Goal: Contribute content: Contribute content

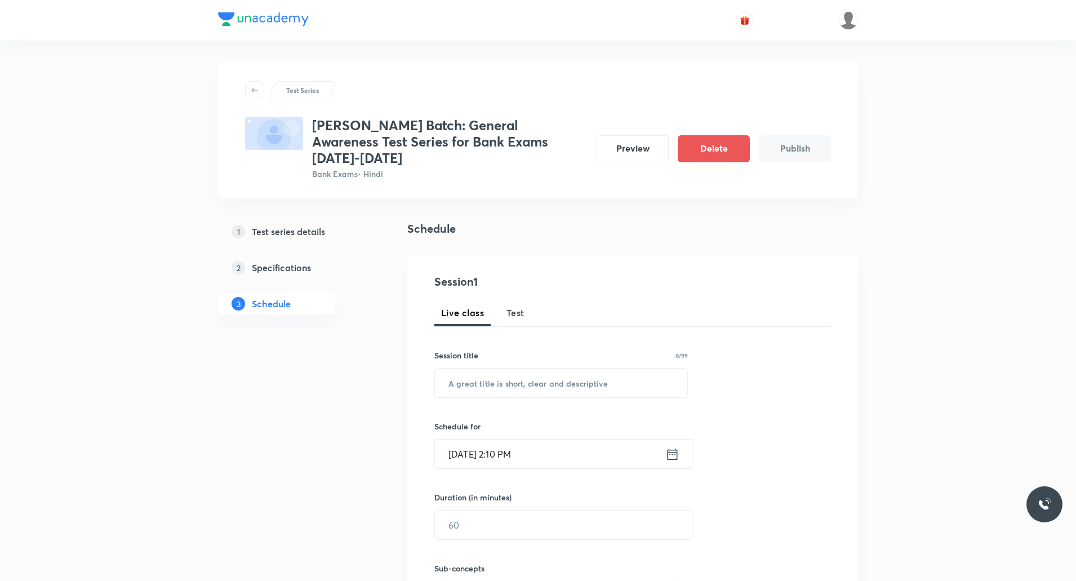
click at [517, 306] on span "Test" at bounding box center [516, 313] width 18 height 14
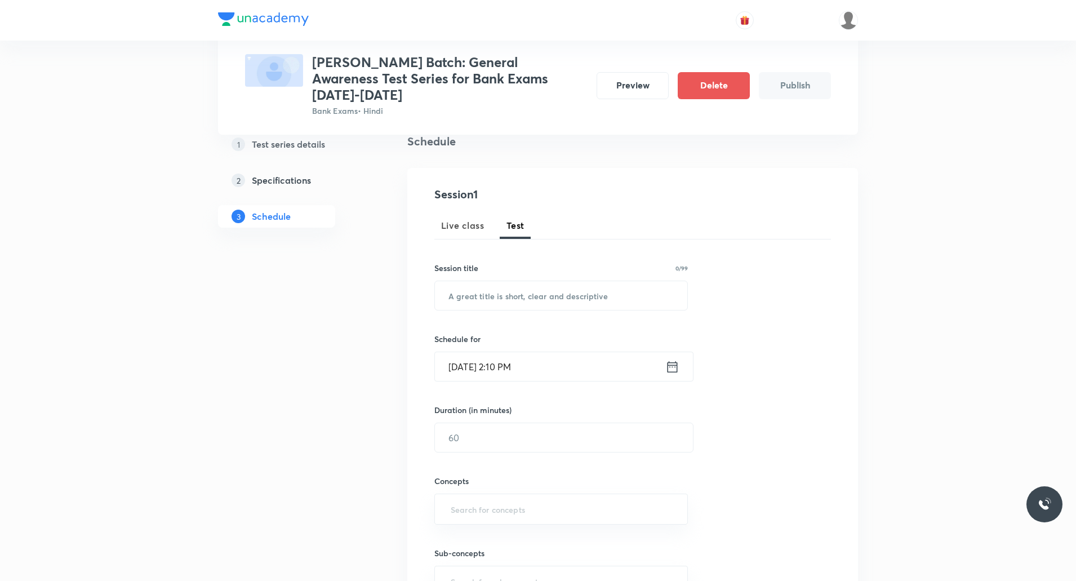
scroll to position [94, 0]
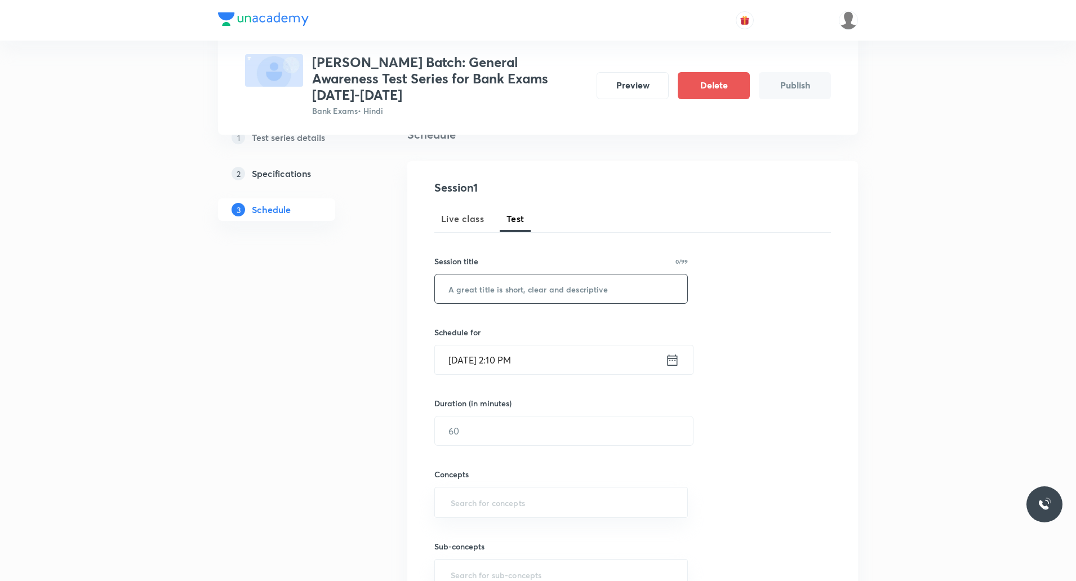
click at [502, 274] on input "text" at bounding box center [561, 288] width 252 height 29
paste input "July Month - MCQs on National News Part-1"
click at [450, 274] on input "July Month - MCQs on National News Part-1" at bounding box center [561, 288] width 252 height 29
type input "July Month - MCQs on National News Part-1"
click at [576, 309] on icon at bounding box center [672, 360] width 14 height 16
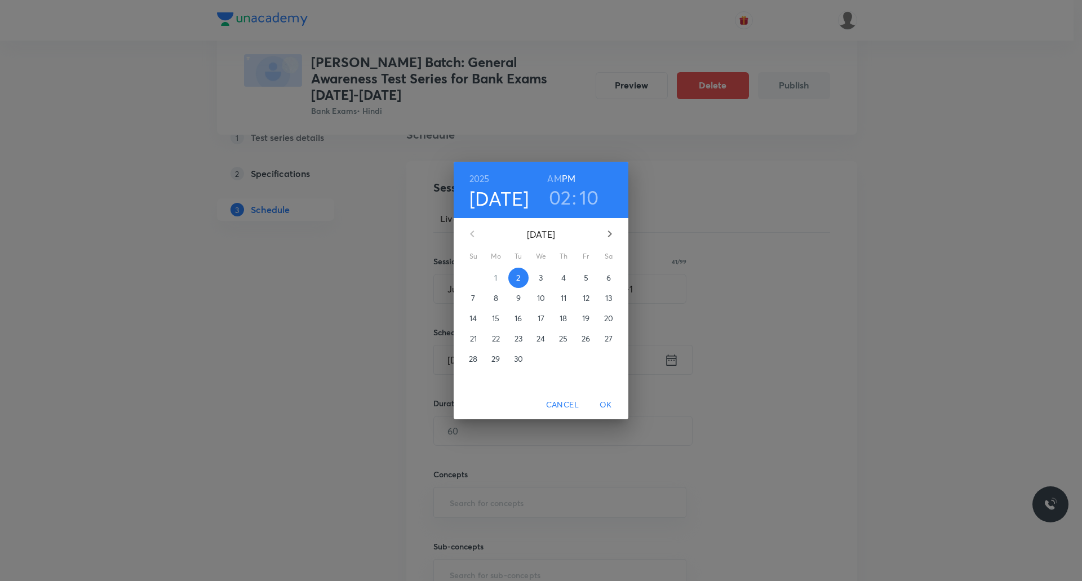
click at [494, 296] on p "8" at bounding box center [496, 297] width 5 height 11
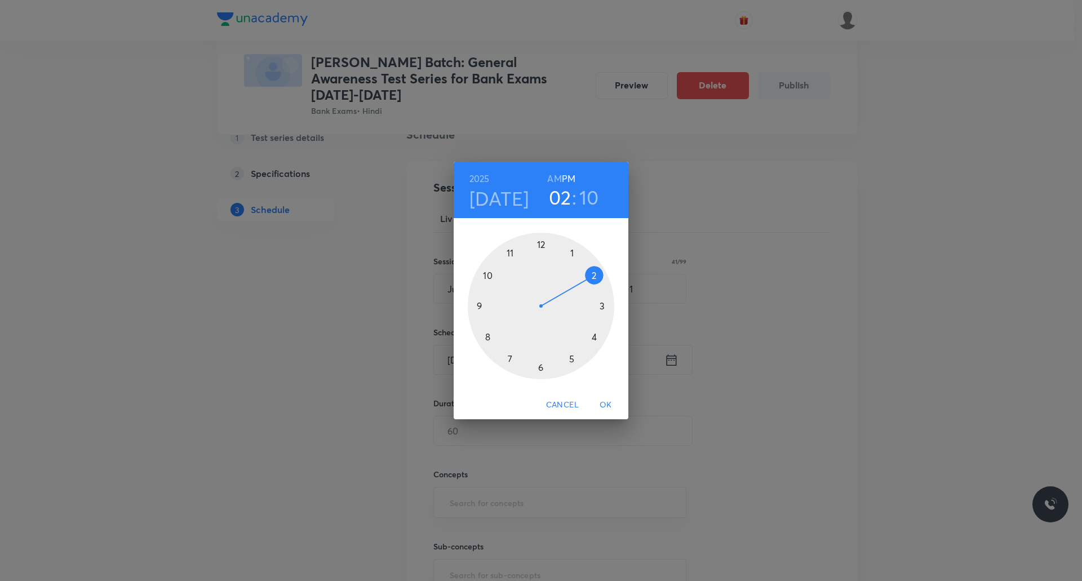
click at [570, 250] on div at bounding box center [541, 306] width 146 height 146
click at [576, 198] on h3 "10" at bounding box center [588, 197] width 20 height 24
click at [539, 309] on div at bounding box center [541, 306] width 146 height 146
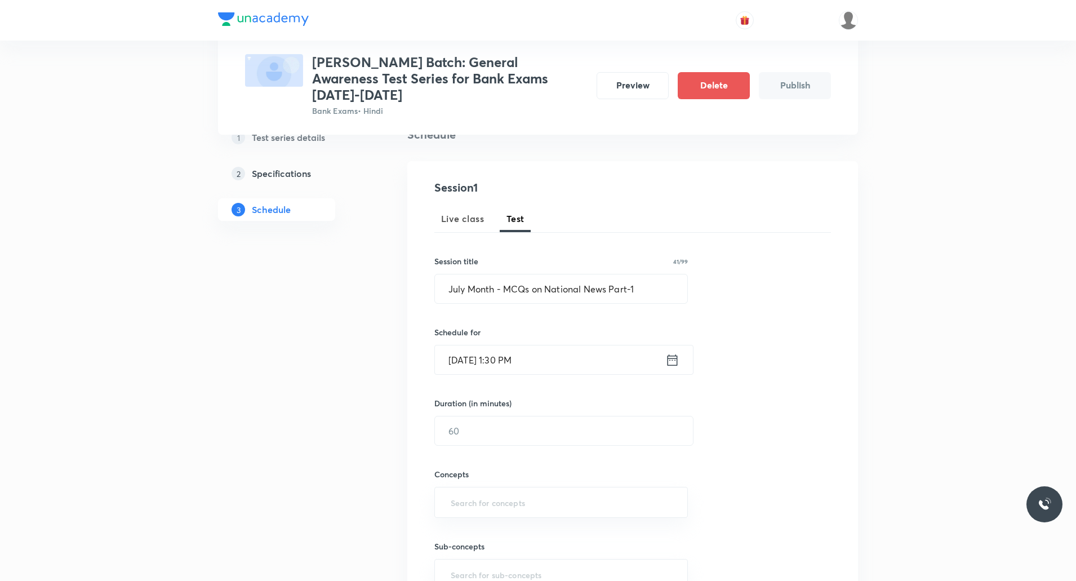
click at [518, 309] on input "[DATE] 1:30 PM" at bounding box center [550, 359] width 230 height 29
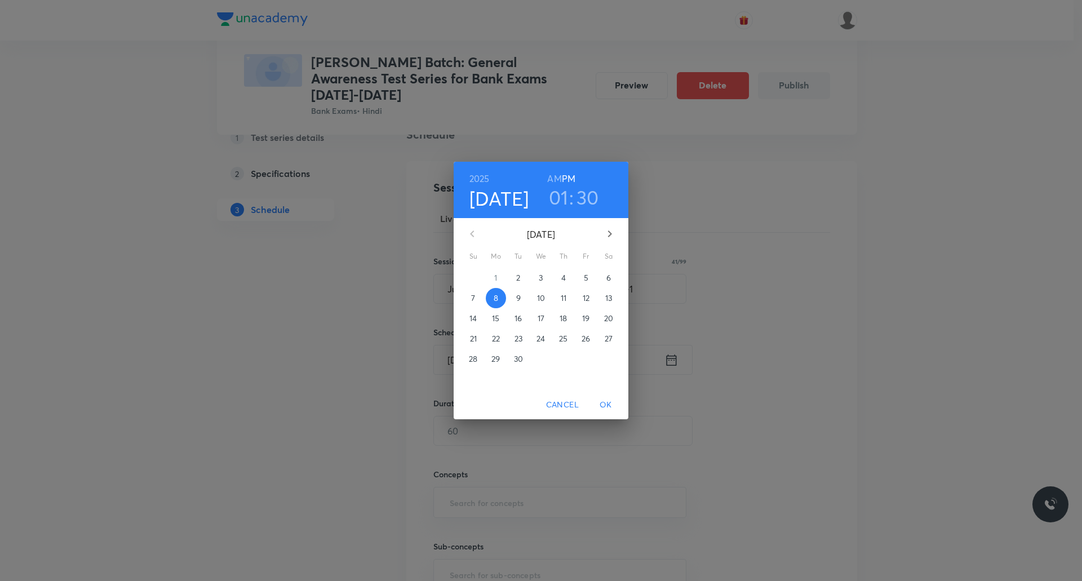
click at [561, 198] on h3 "01" at bounding box center [559, 197] width 20 height 24
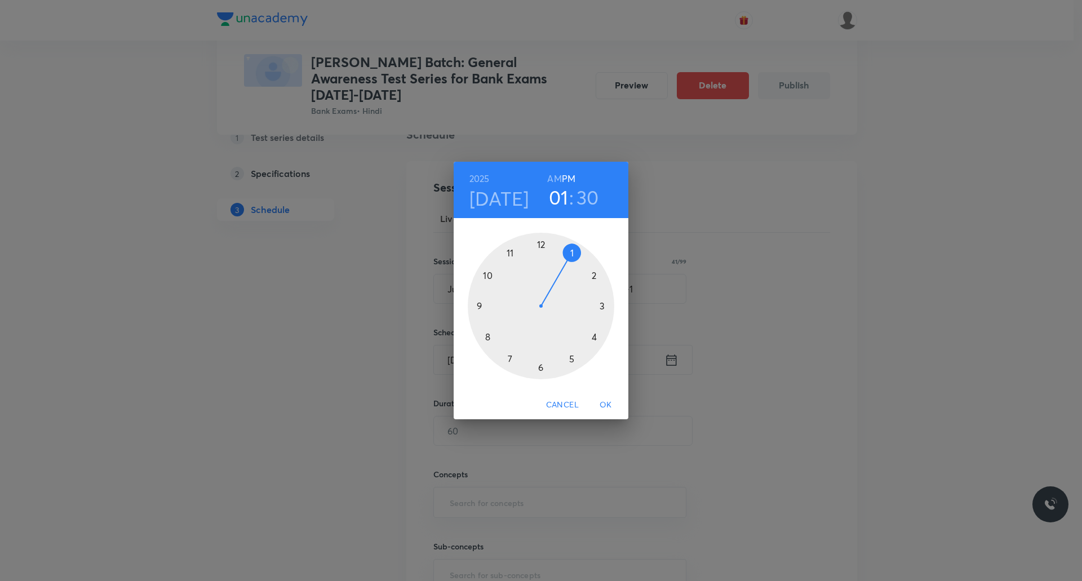
click at [576, 198] on h3 "30" at bounding box center [587, 197] width 23 height 24
click at [540, 243] on div at bounding box center [541, 306] width 146 height 146
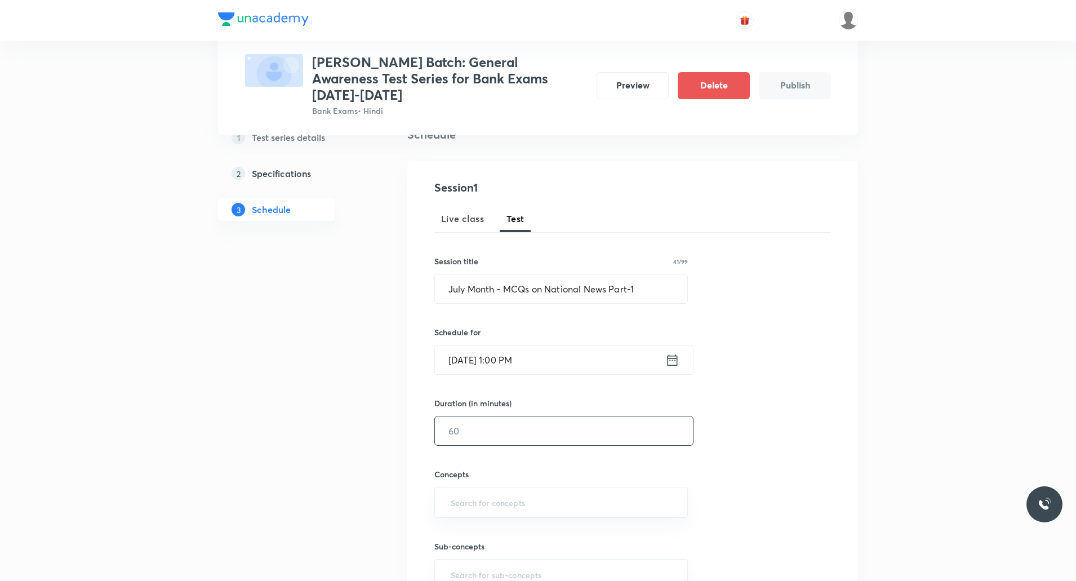
click at [482, 309] on input "text" at bounding box center [564, 430] width 258 height 29
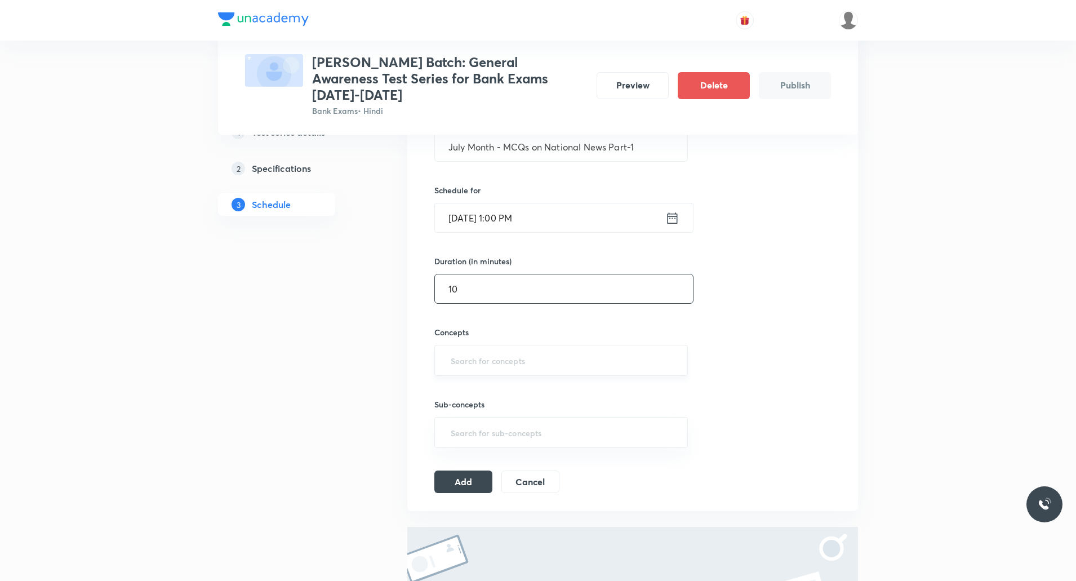
scroll to position [263, 0]
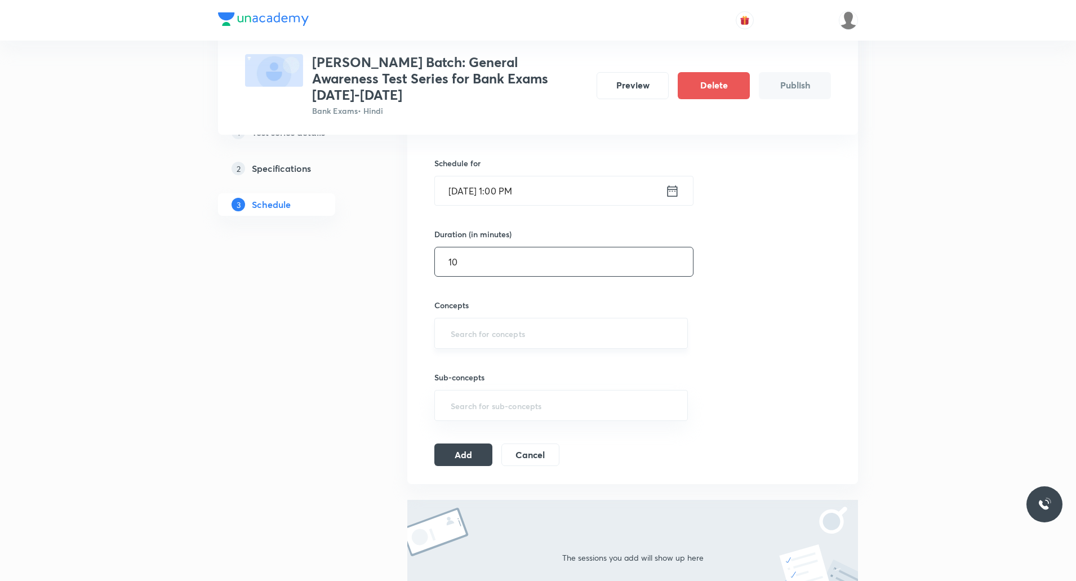
type input "10"
click at [513, 309] on input "text" at bounding box center [561, 333] width 225 height 21
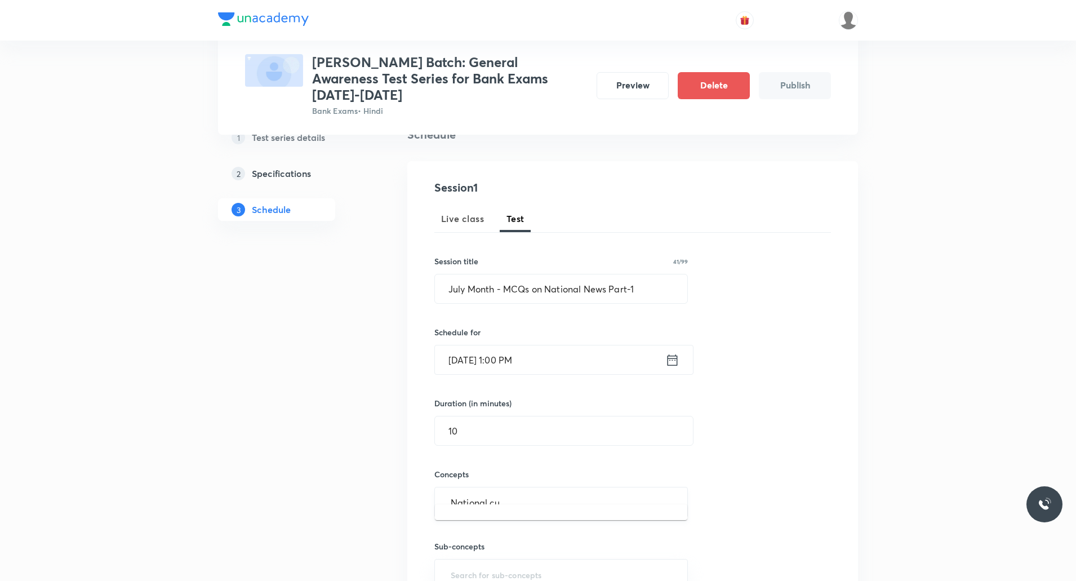
scroll to position [207, 0]
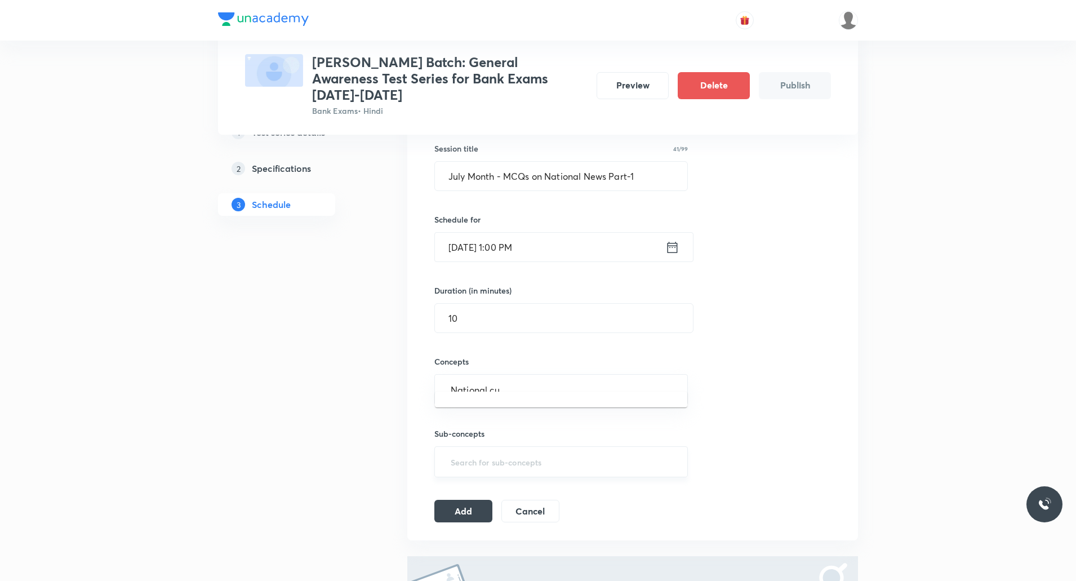
type input "National cu"
click at [517, 309] on input "text" at bounding box center [561, 389] width 225 height 21
type input "C"
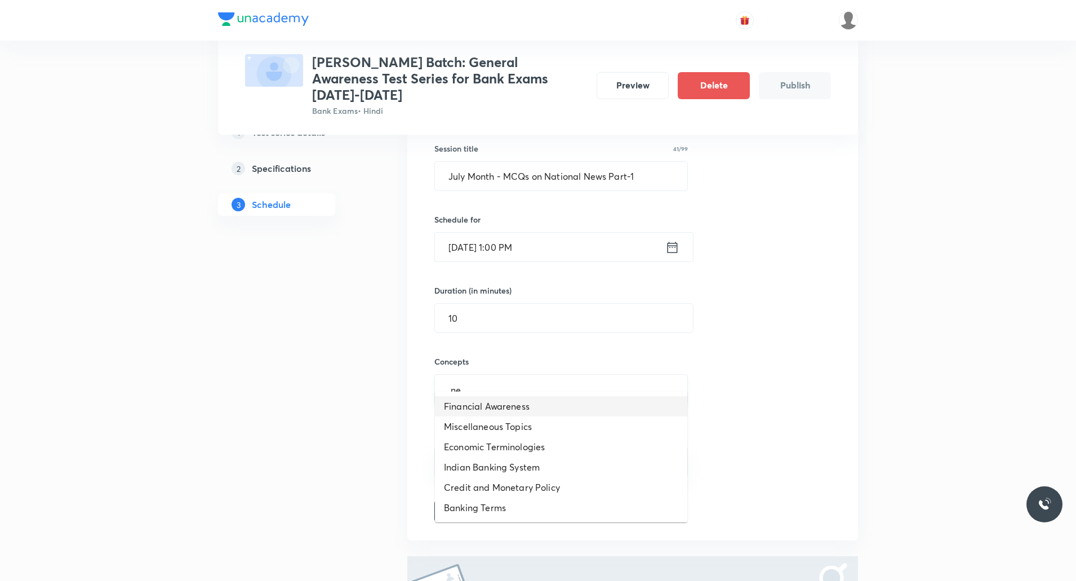
click at [511, 309] on input "ne" at bounding box center [561, 389] width 225 height 21
type input "n"
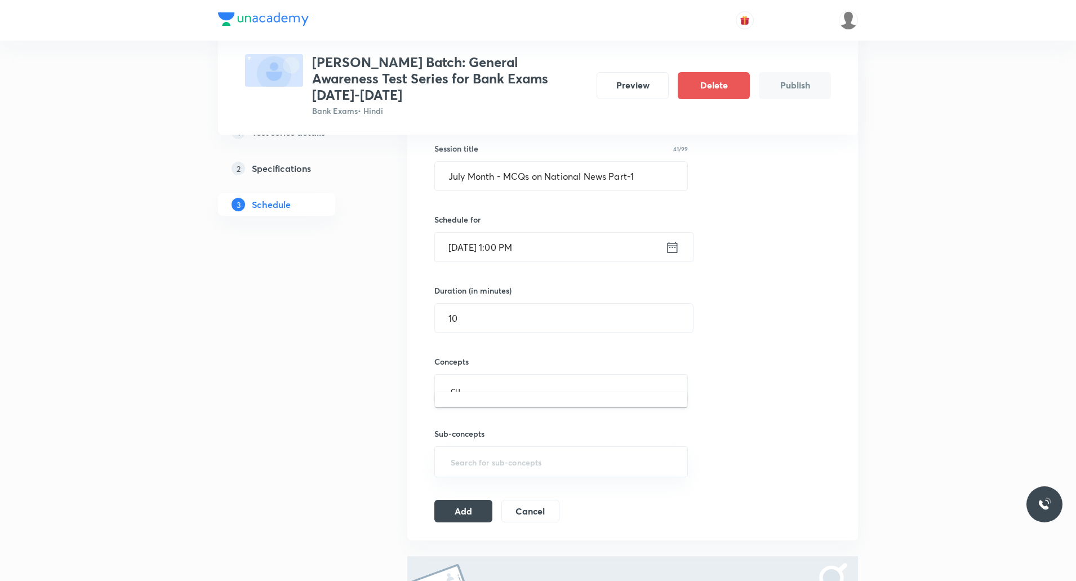
type input "c"
type input "g"
type input "A"
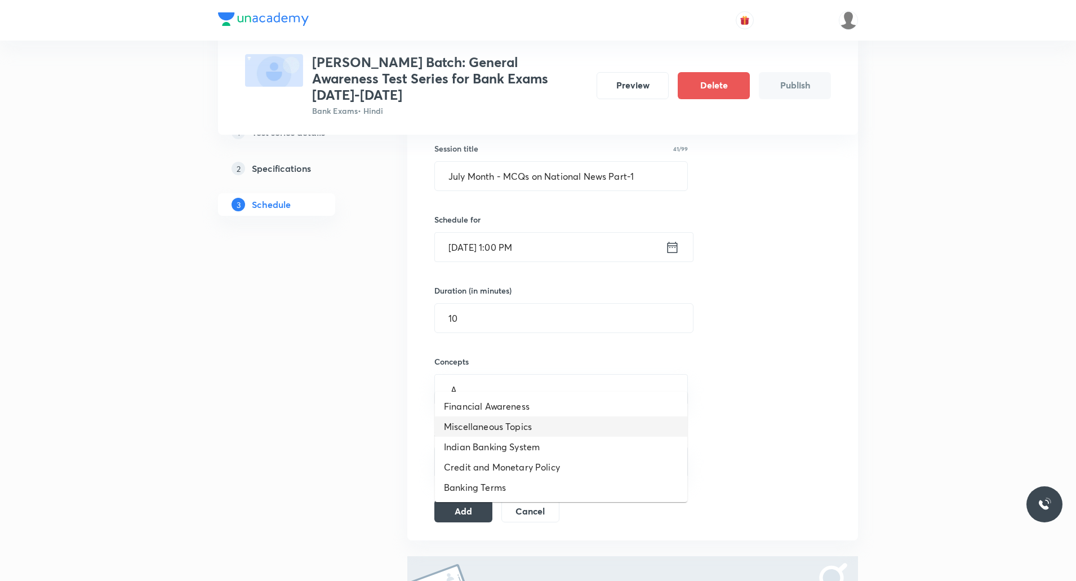
click at [519, 309] on li "Miscellaneous Topics" at bounding box center [561, 426] width 252 height 20
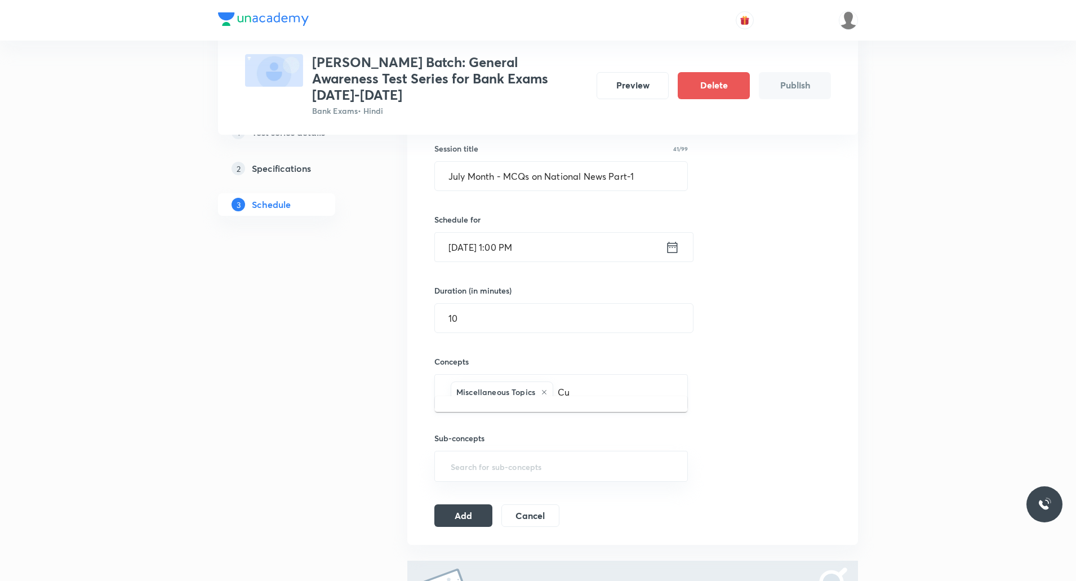
type input "C"
type input "N"
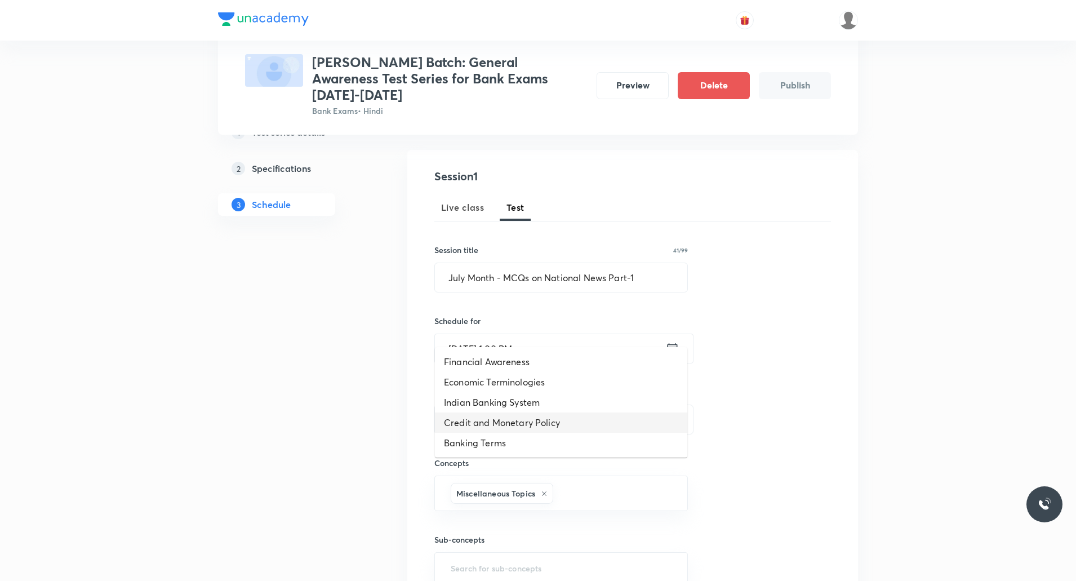
scroll to position [150, 0]
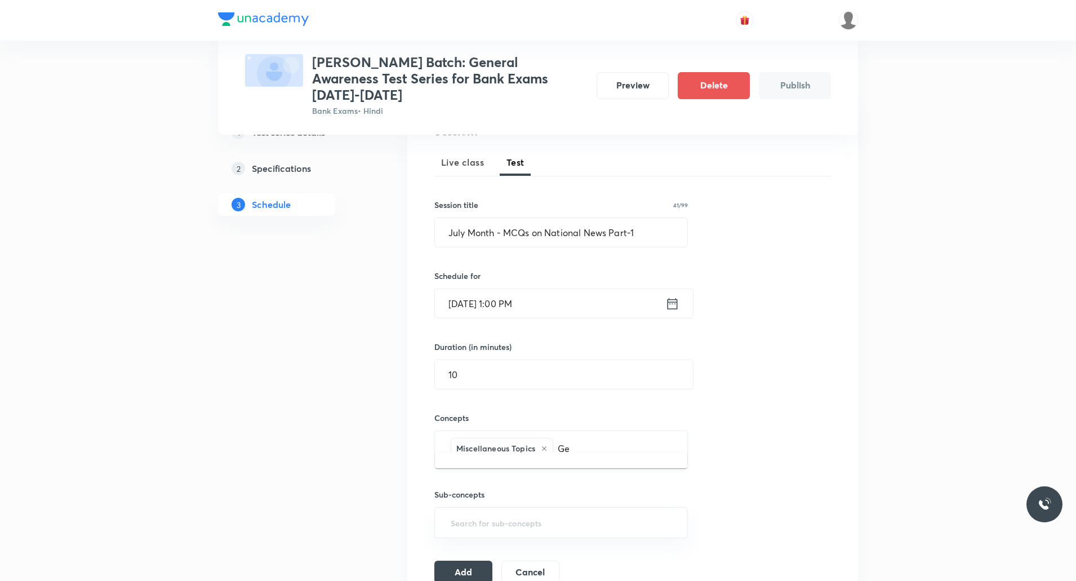
type input "G"
click at [576, 309] on div "Session 1 Live class Test Session title 41/99 July Month - MCQs on National New…" at bounding box center [632, 353] width 397 height 460
click at [527, 309] on input "text" at bounding box center [561, 522] width 225 height 21
type input "a"
type input "c"
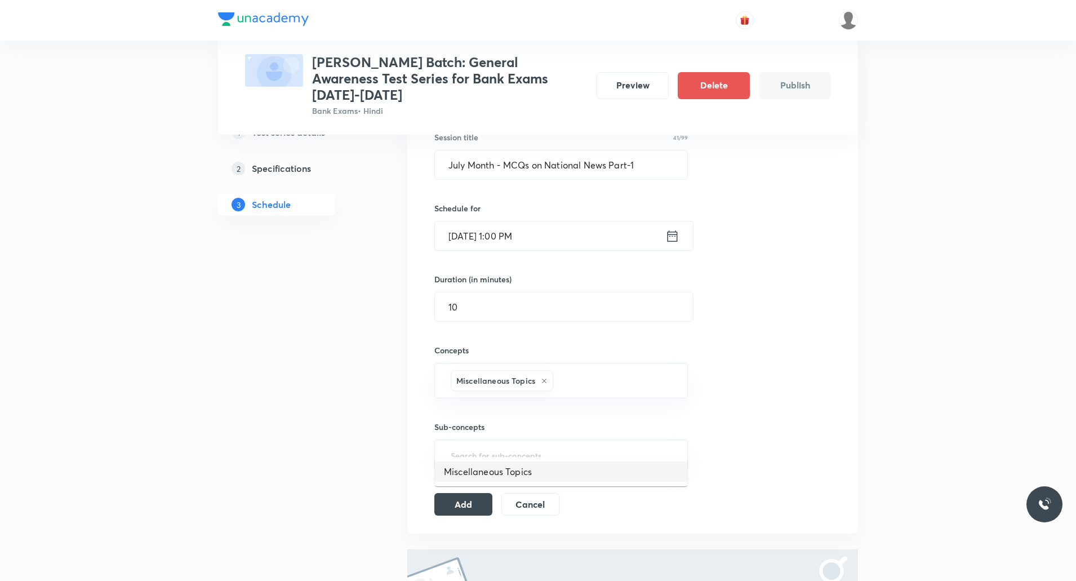
scroll to position [263, 0]
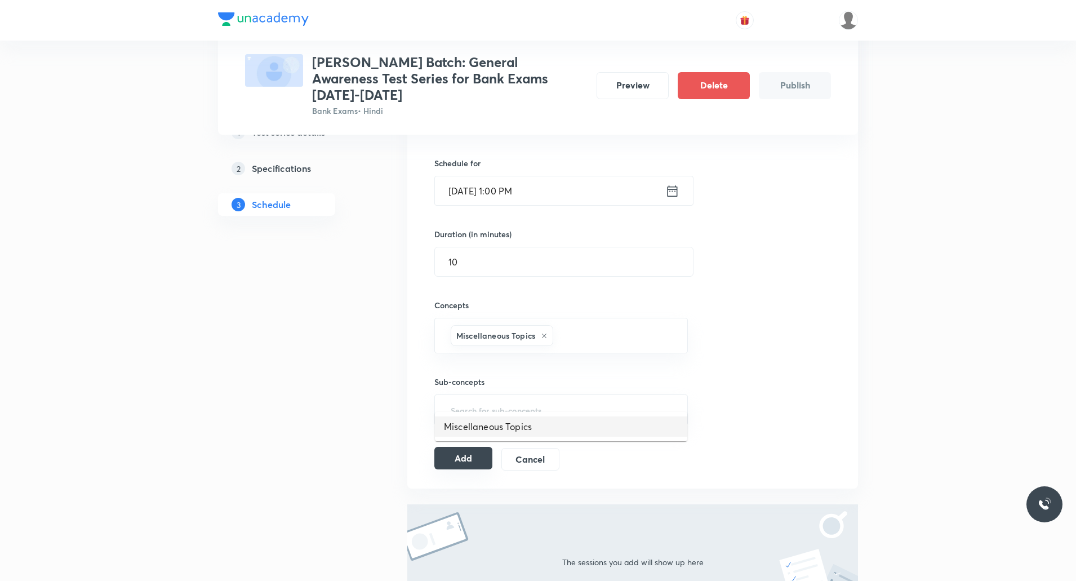
click at [460, 309] on button "Add" at bounding box center [463, 458] width 58 height 23
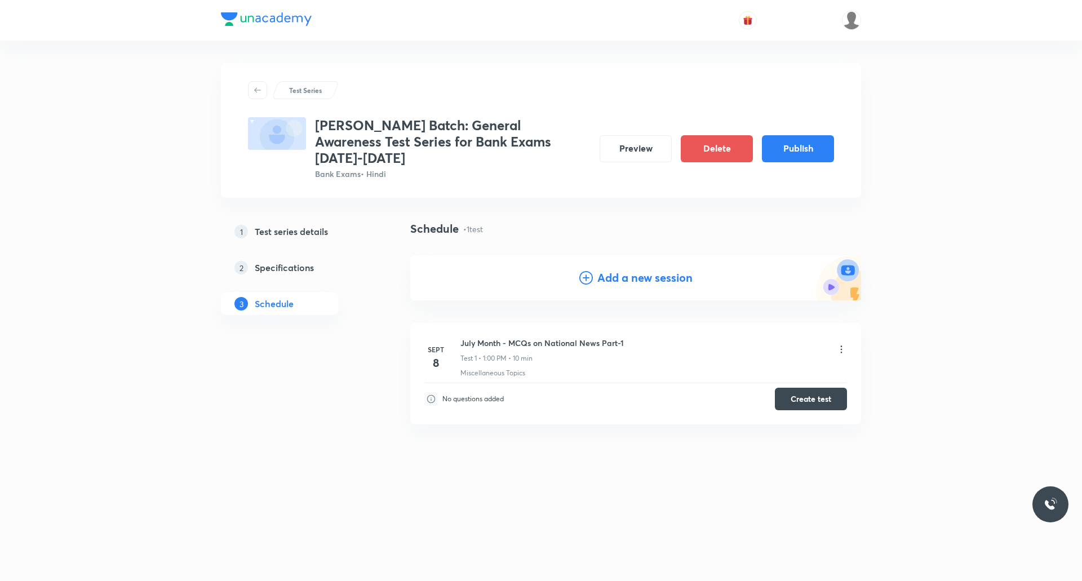
click at [576, 269] on h4 "Add a new session" at bounding box center [644, 277] width 95 height 17
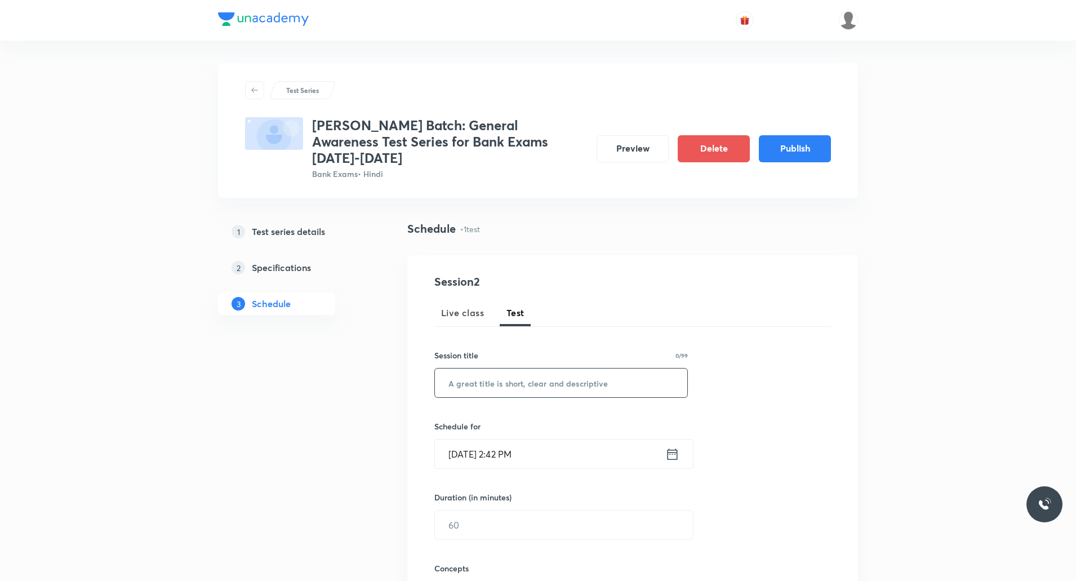
click at [515, 309] on input "text" at bounding box center [561, 382] width 252 height 29
paste input "July Month - MCQs on National News Part-2"
type input "July Month - MCQs on National News Part-2"
click at [517, 309] on input "[DATE] 2:42 PM" at bounding box center [550, 453] width 230 height 29
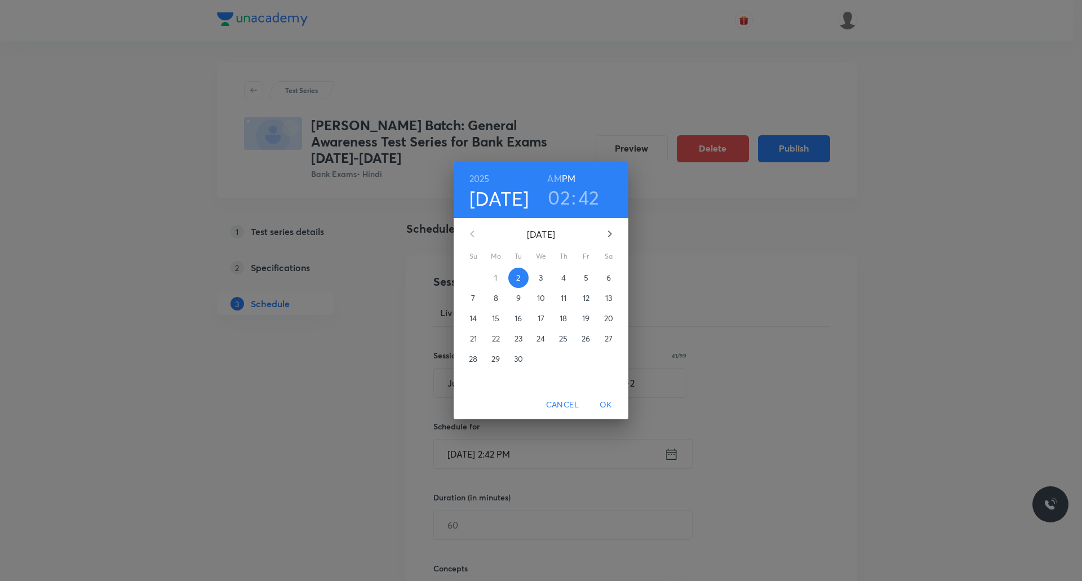
click at [521, 299] on span "9" at bounding box center [518, 297] width 20 height 11
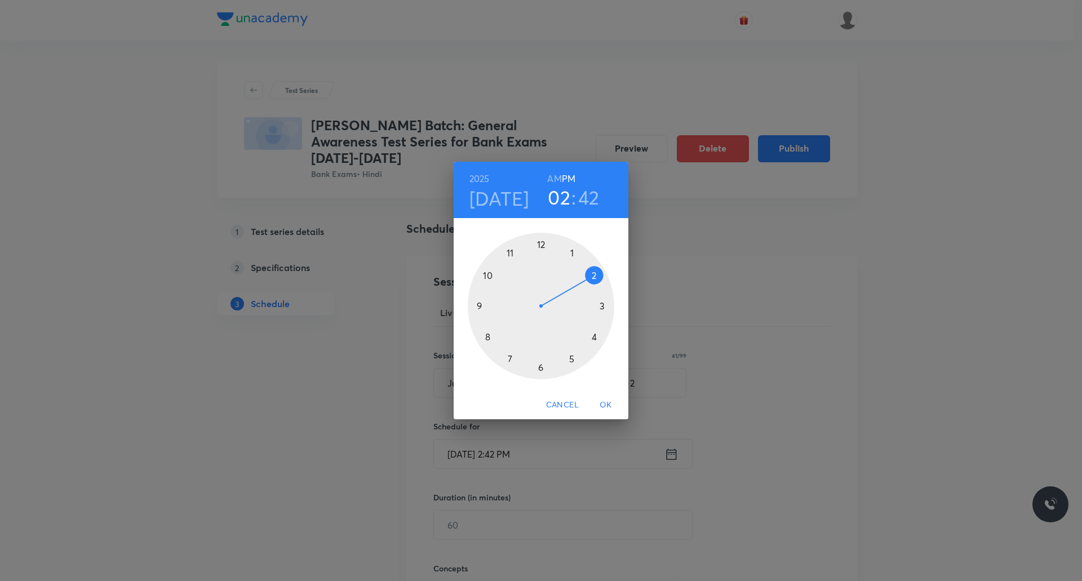
click at [571, 255] on div at bounding box center [541, 306] width 146 height 146
click at [541, 245] on div at bounding box center [541, 306] width 146 height 146
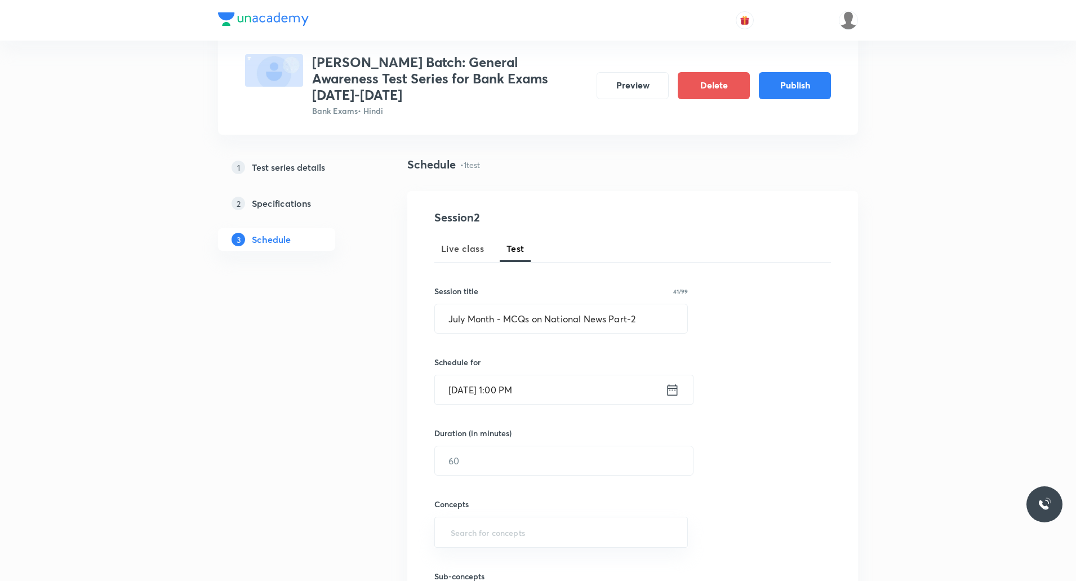
scroll to position [113, 0]
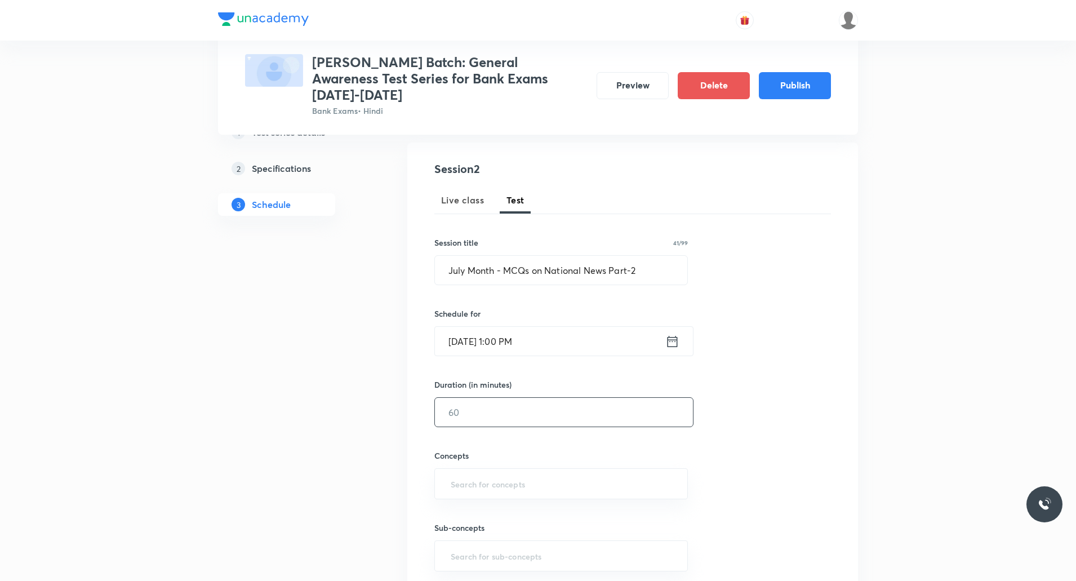
click at [519, 309] on input "text" at bounding box center [564, 412] width 258 height 29
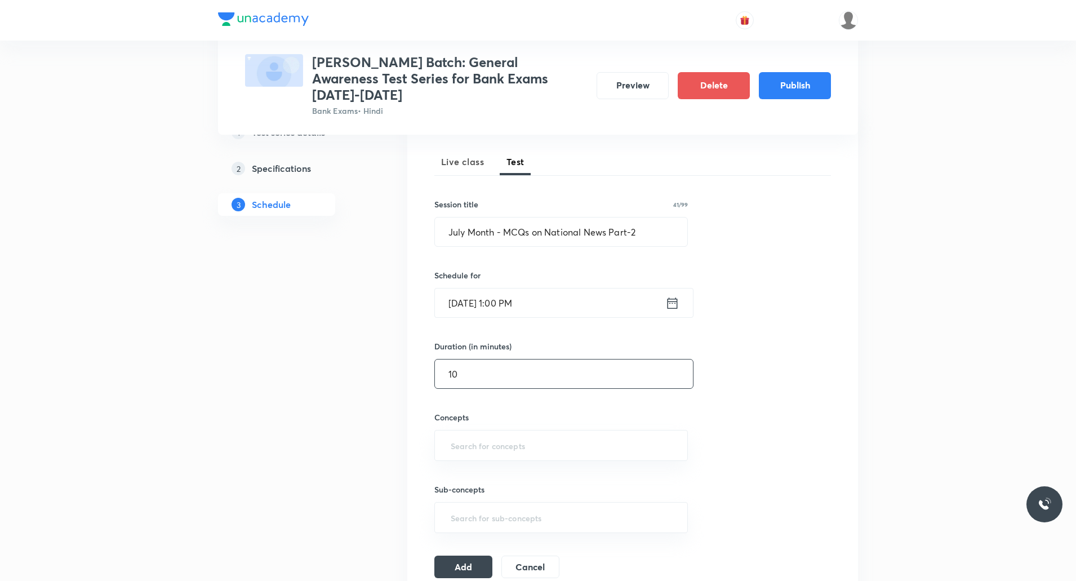
scroll to position [282, 0]
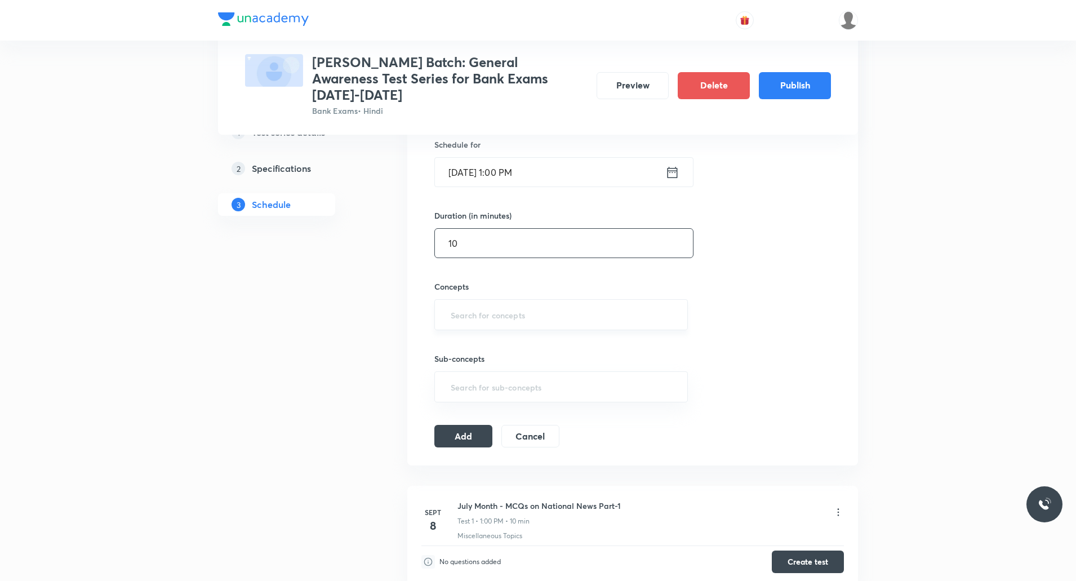
type input "10"
click at [470, 304] on input "text" at bounding box center [561, 314] width 225 height 21
type input "c"
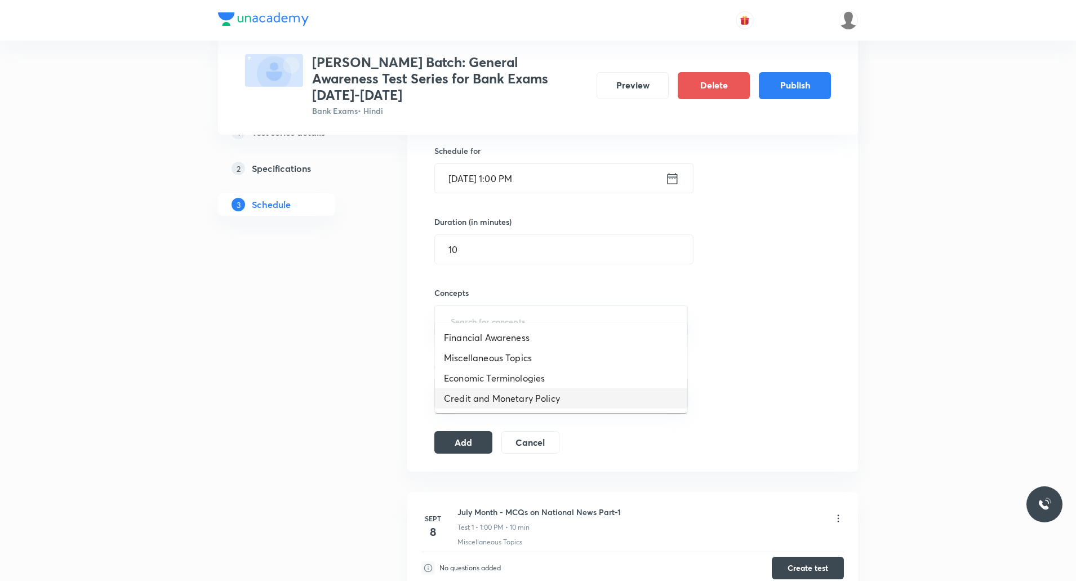
scroll to position [322, 0]
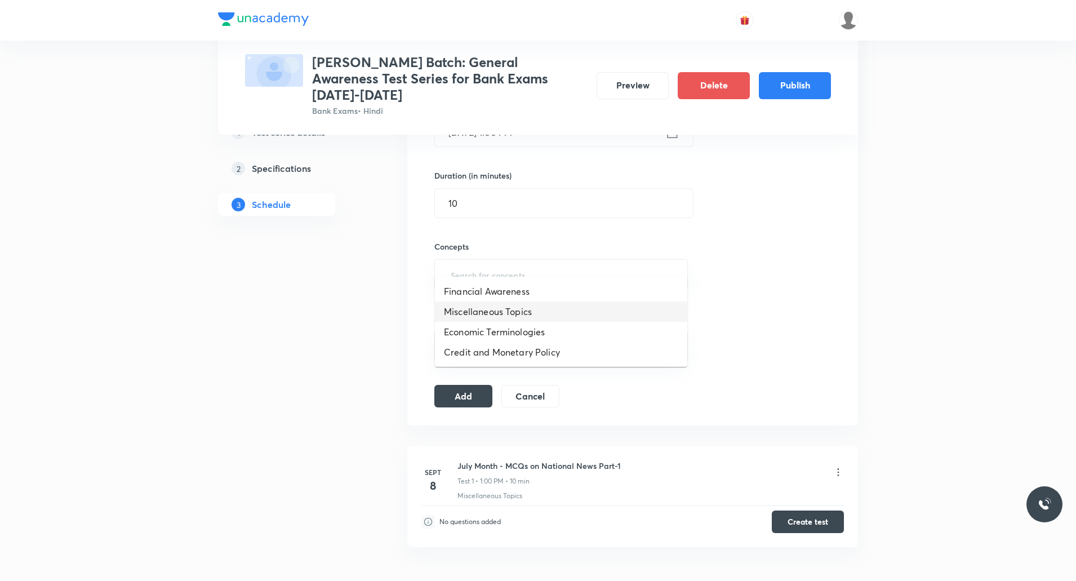
click at [517, 308] on li "Miscellaneous Topics" at bounding box center [561, 311] width 252 height 20
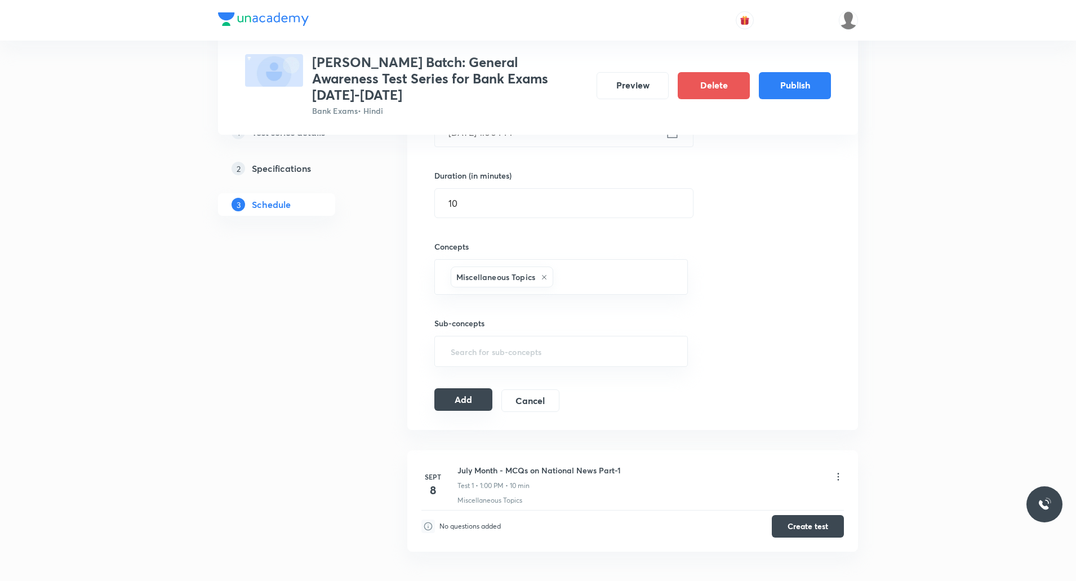
click at [463, 309] on button "Add" at bounding box center [463, 399] width 58 height 23
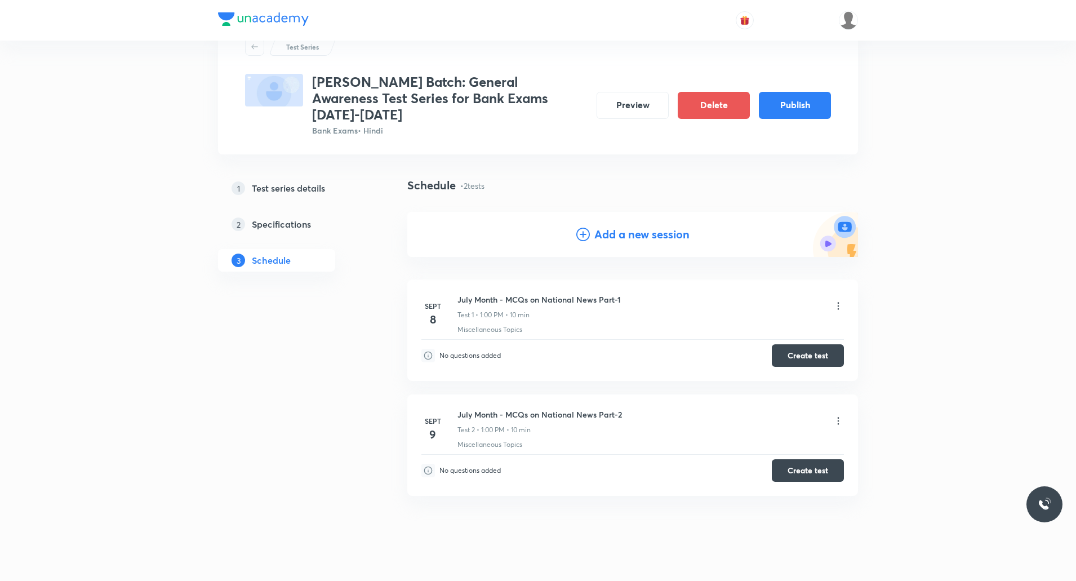
scroll to position [48, 0]
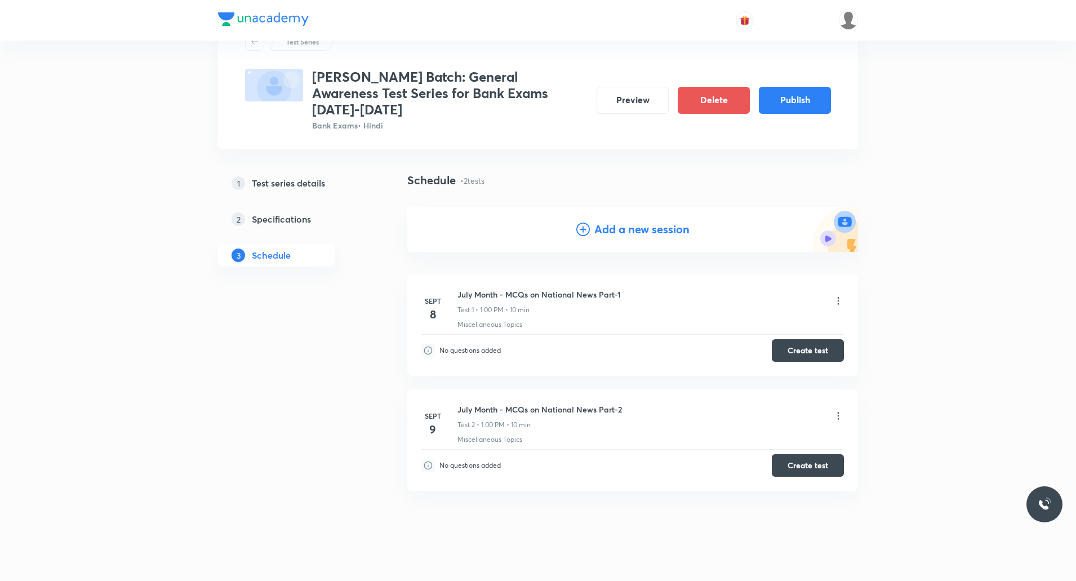
click at [576, 221] on h4 "Add a new session" at bounding box center [641, 229] width 95 height 17
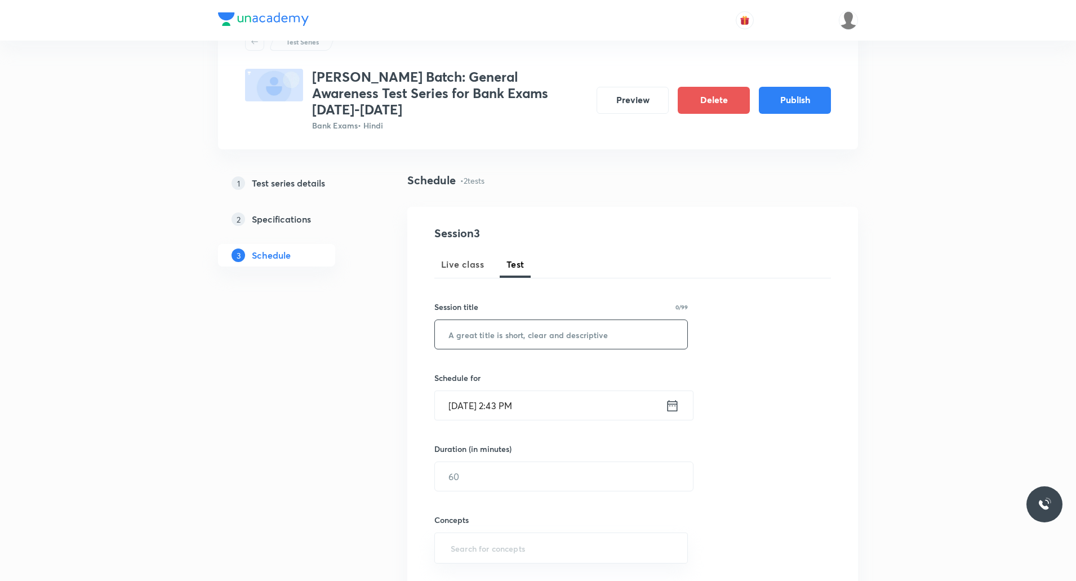
click at [487, 309] on input "text" at bounding box center [561, 334] width 252 height 29
paste input "July Month - MCQs on RBI"
type input "July Month - MCQs on RBI"
click at [489, 309] on input "[DATE] 2:43 PM" at bounding box center [550, 405] width 230 height 29
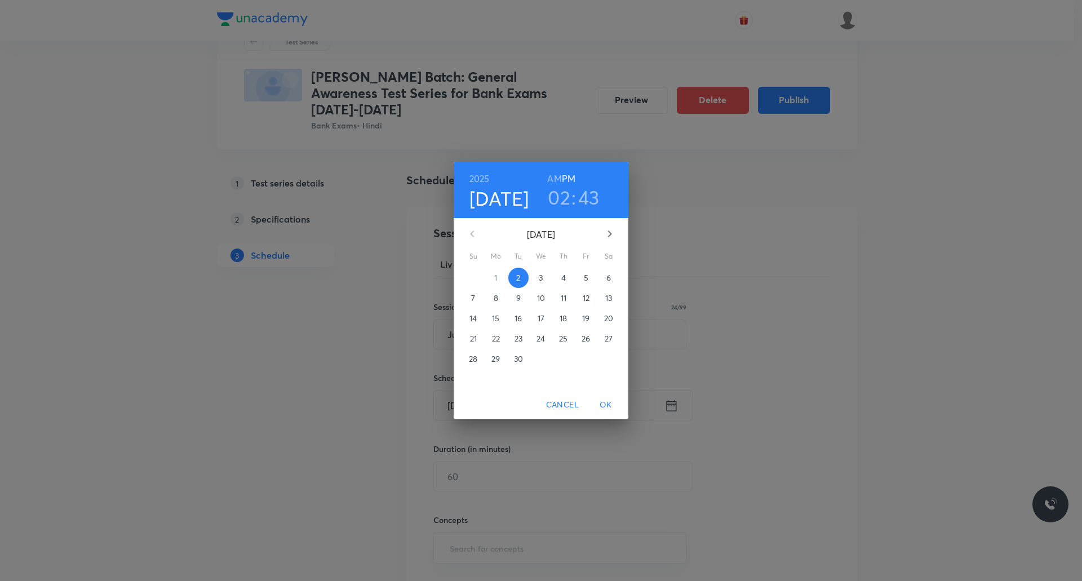
click at [570, 177] on h6 "PM" at bounding box center [569, 179] width 14 height 16
click at [563, 208] on h3 "02" at bounding box center [559, 197] width 23 height 24
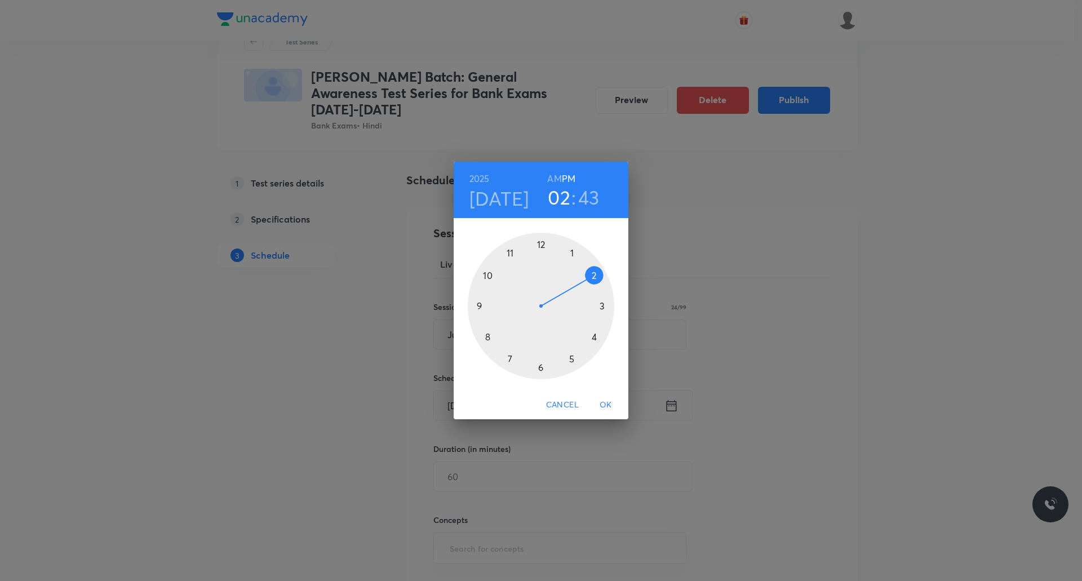
click at [571, 251] on div at bounding box center [541, 306] width 146 height 146
click at [543, 243] on div at bounding box center [541, 306] width 146 height 146
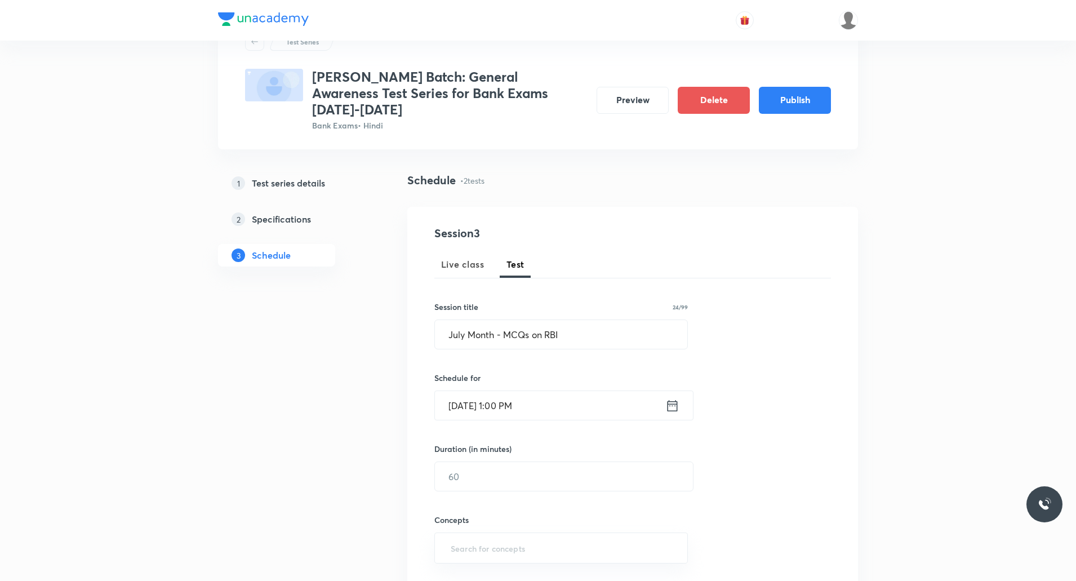
click at [510, 309] on input "[DATE] 1:00 PM" at bounding box center [550, 405] width 230 height 29
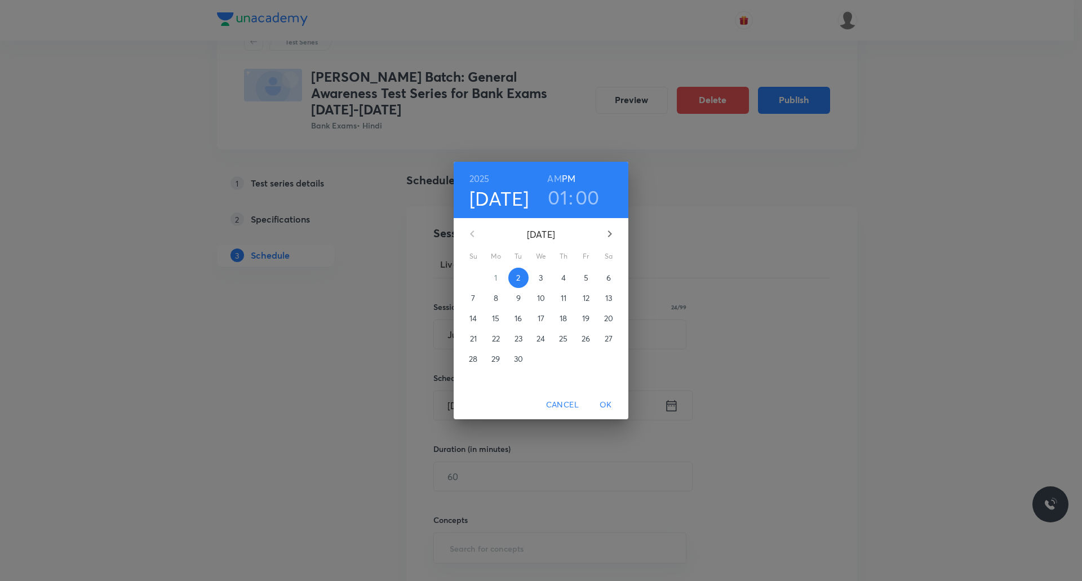
click at [545, 297] on span "10" at bounding box center [541, 297] width 20 height 11
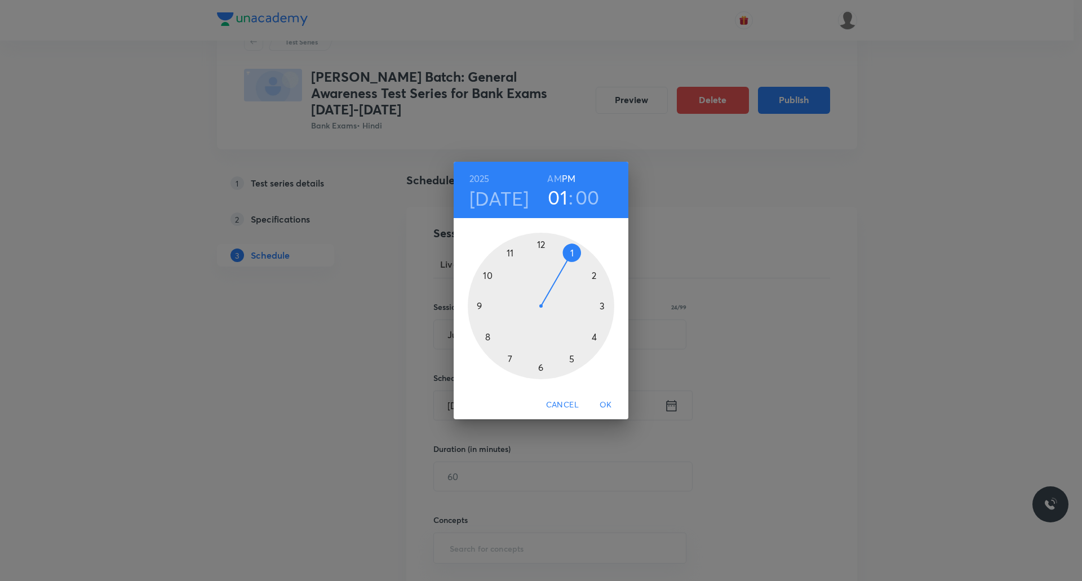
click at [576, 309] on span "OK" at bounding box center [605, 405] width 27 height 14
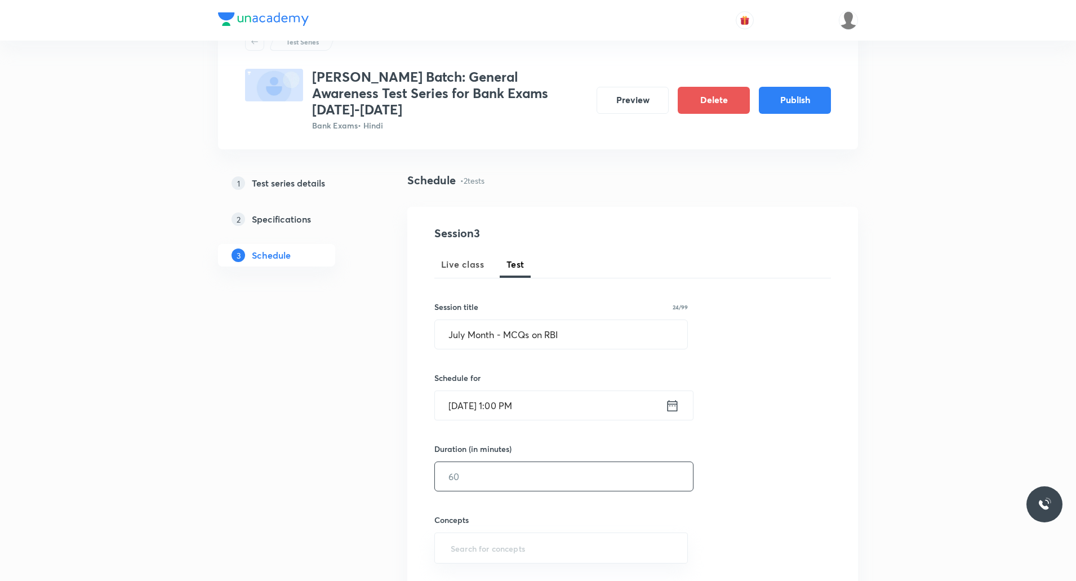
click at [545, 309] on input "text" at bounding box center [564, 476] width 258 height 29
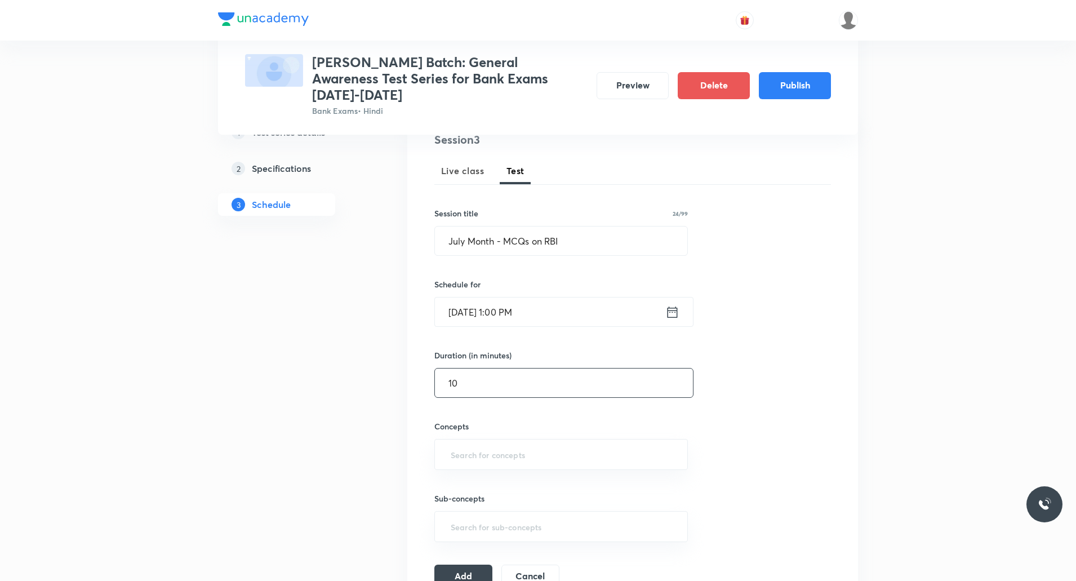
scroll to position [217, 0]
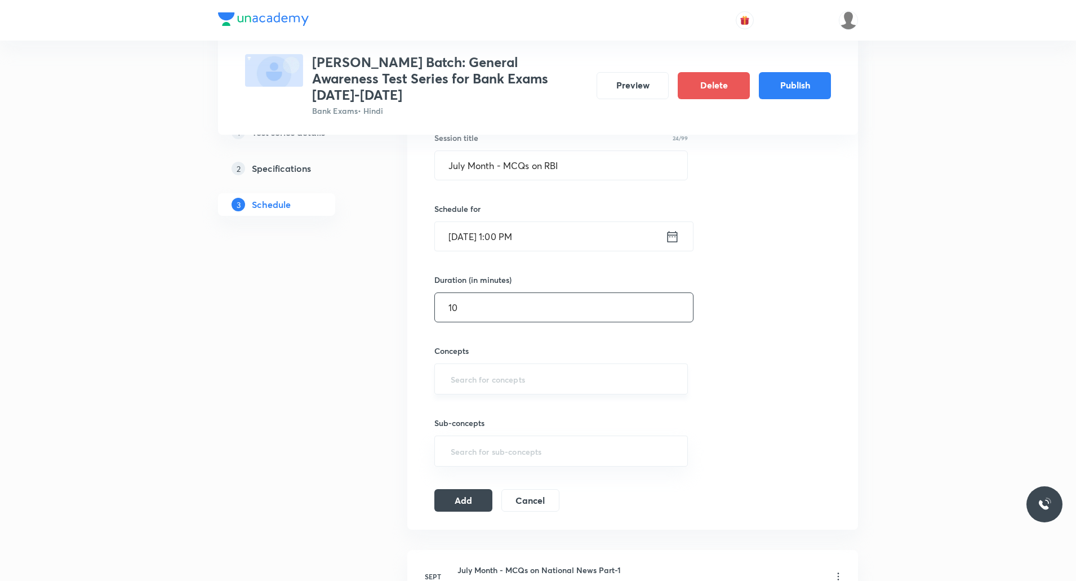
type input "10"
click at [510, 309] on input "text" at bounding box center [561, 378] width 225 height 21
type input "m"
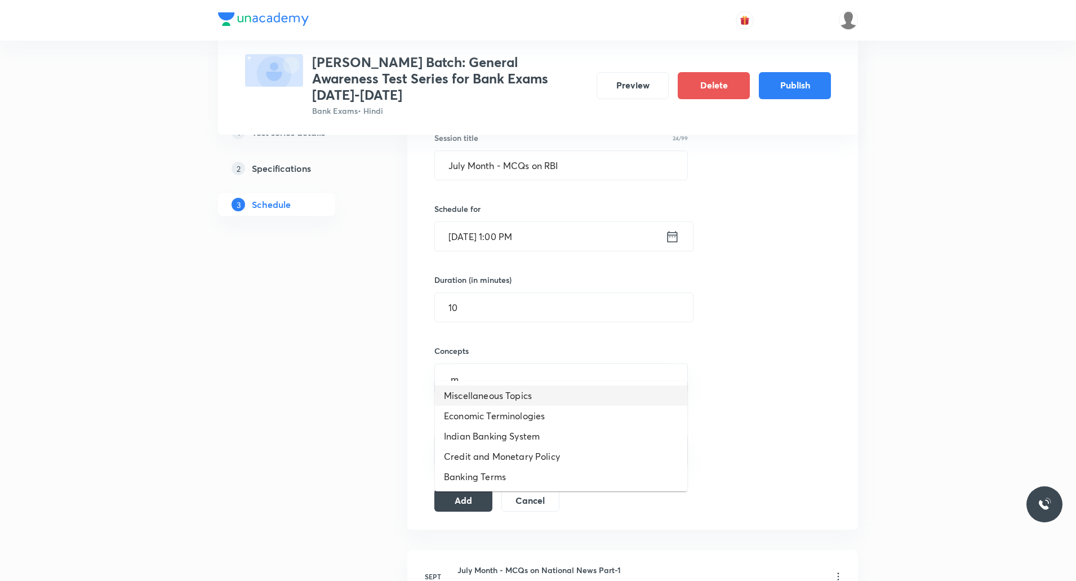
click at [502, 309] on li "Miscellaneous Topics" at bounding box center [561, 395] width 252 height 20
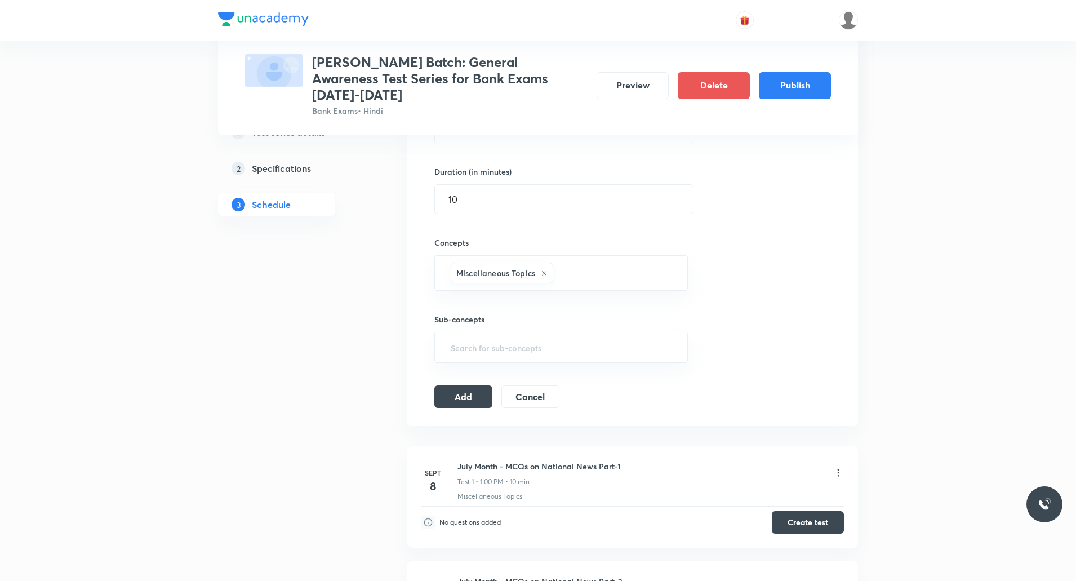
scroll to position [330, 0]
click at [473, 309] on button "Add" at bounding box center [463, 391] width 58 height 23
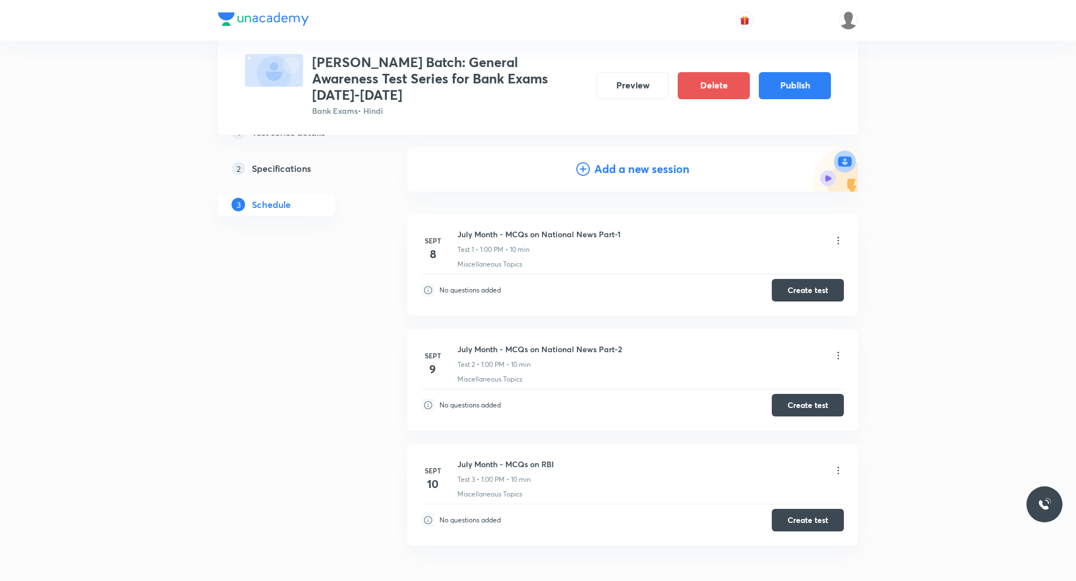
scroll to position [163, 0]
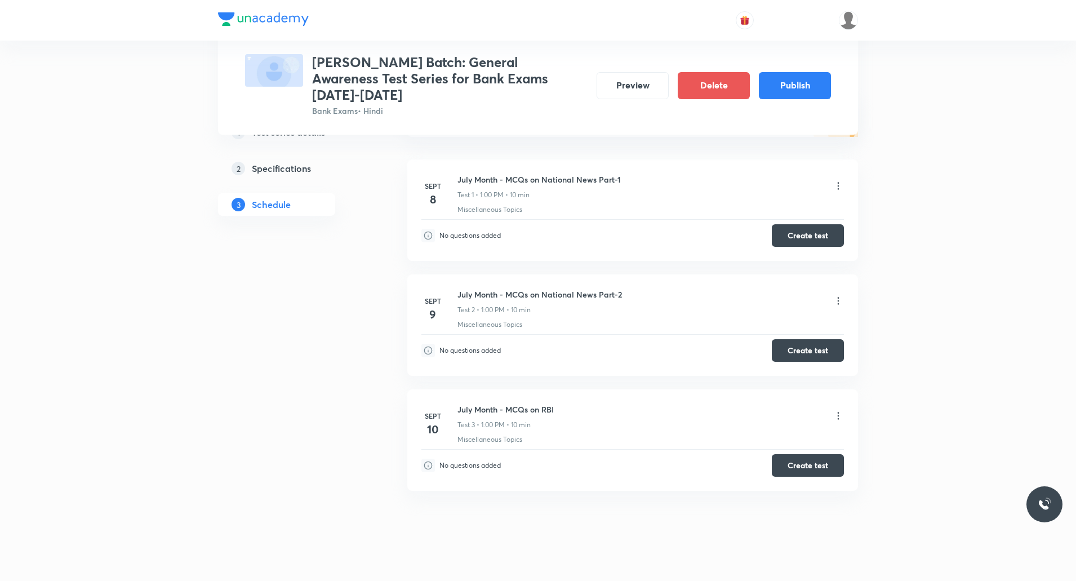
click at [576, 309] on icon at bounding box center [838, 415] width 11 height 11
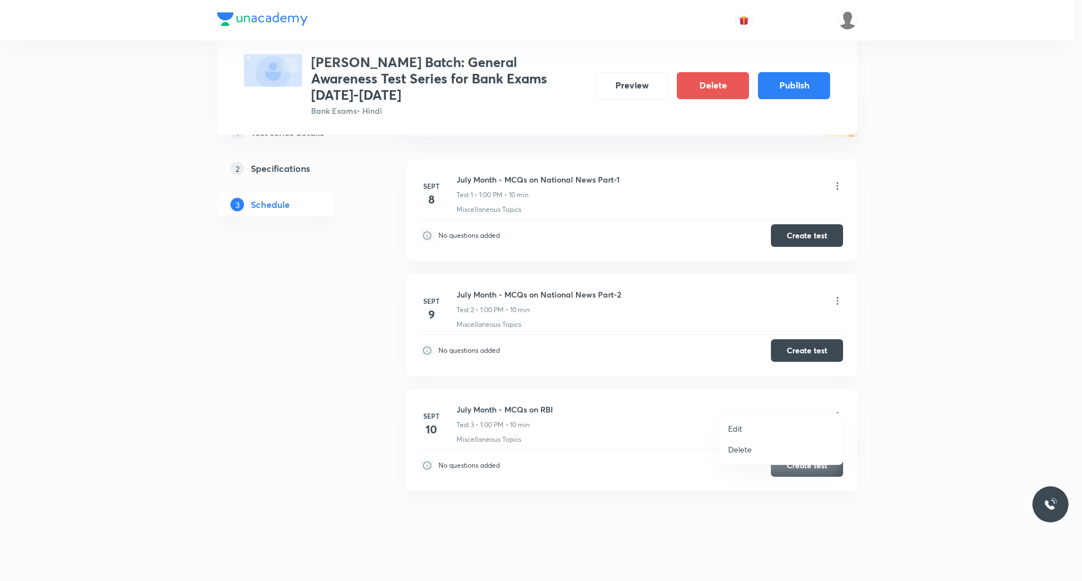
click at [576, 309] on p "Edit" at bounding box center [735, 429] width 14 height 12
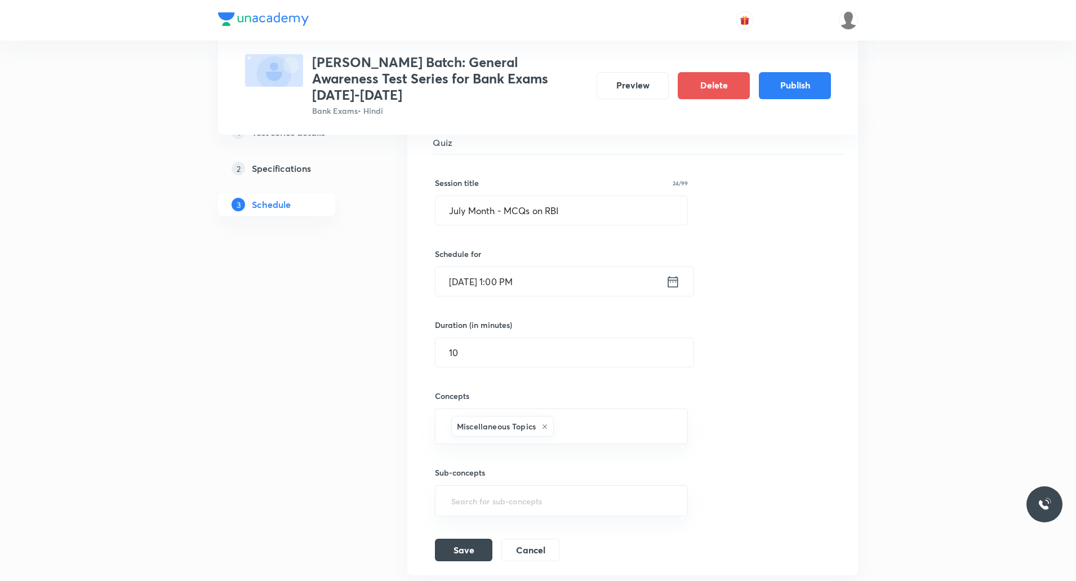
scroll to position [445, 0]
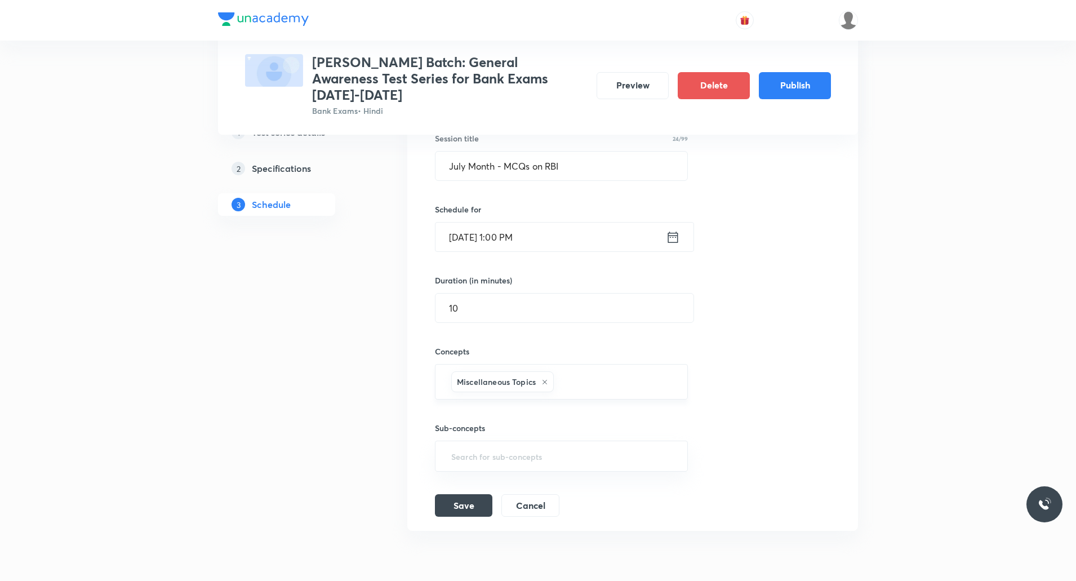
click at [548, 309] on icon at bounding box center [544, 382] width 7 height 7
click at [553, 309] on input "text" at bounding box center [561, 379] width 225 height 21
type input "r"
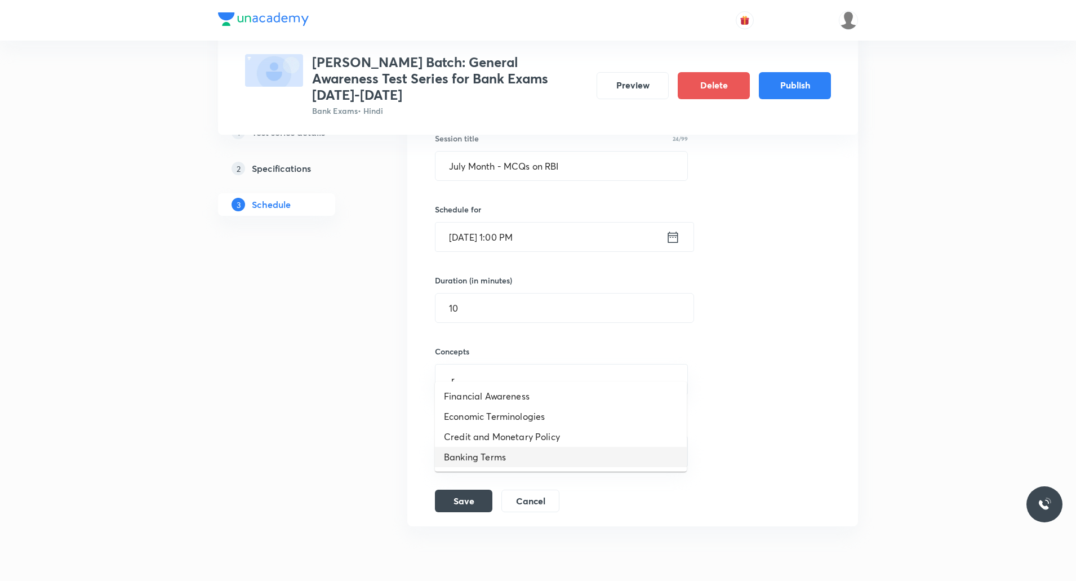
click at [509, 309] on li "Banking Terms" at bounding box center [561, 457] width 252 height 20
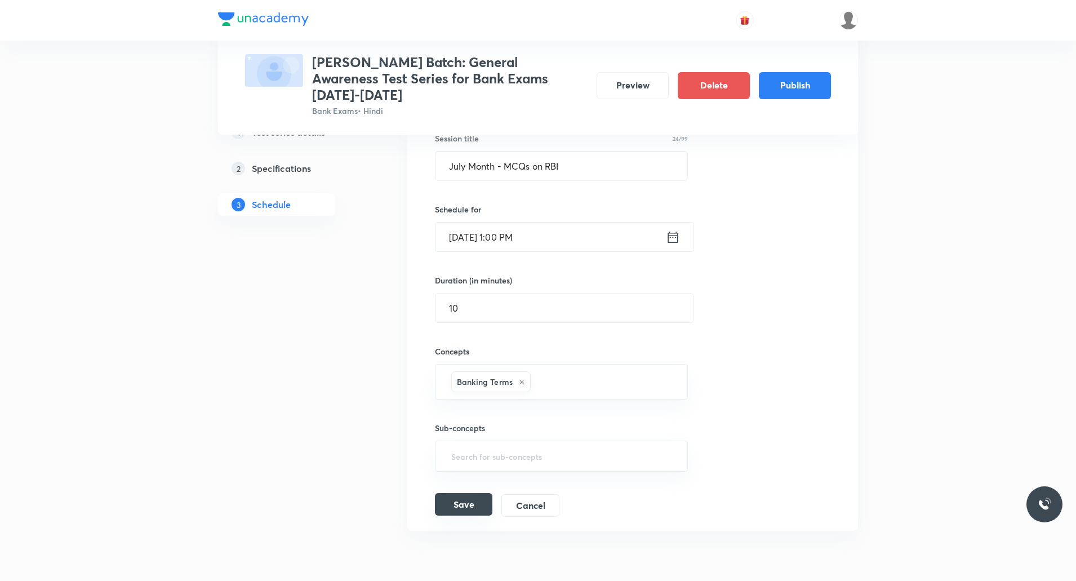
click at [449, 309] on button "Save" at bounding box center [463, 504] width 57 height 23
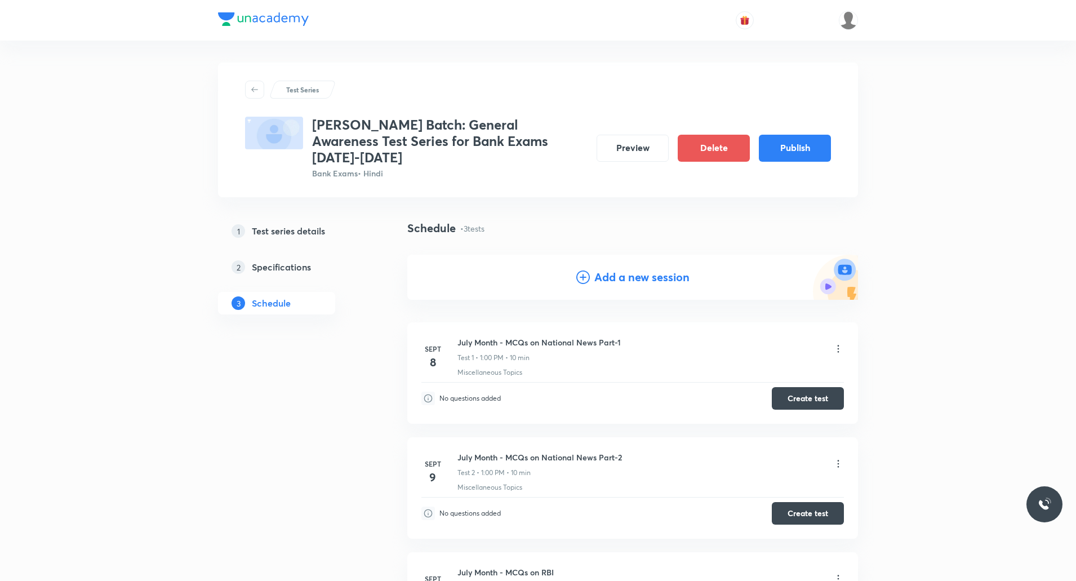
scroll to position [0, 0]
click at [576, 269] on h4 "Add a new session" at bounding box center [641, 277] width 95 height 17
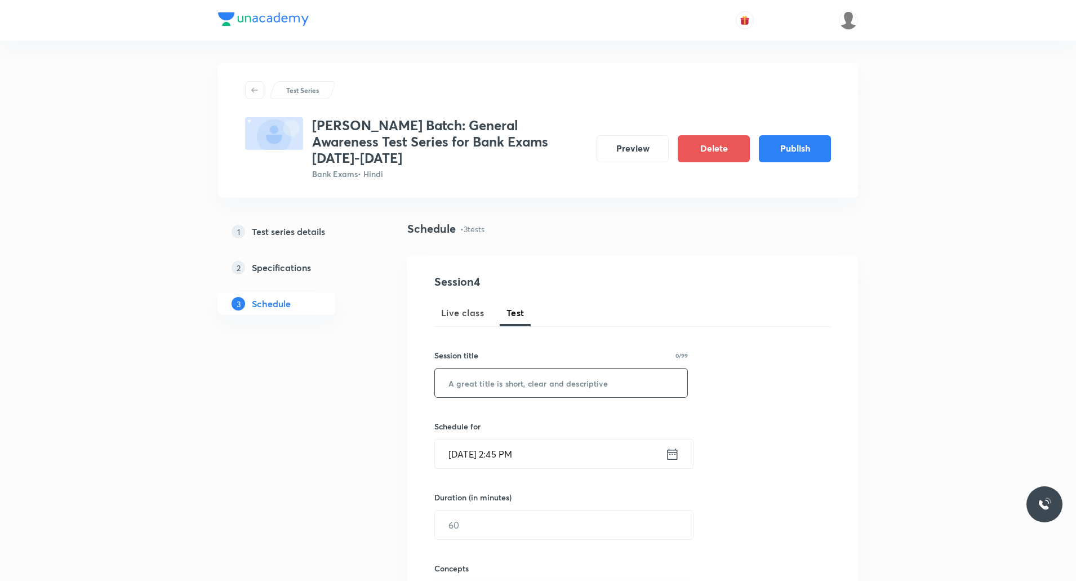
click at [521, 309] on input "text" at bounding box center [561, 382] width 252 height 29
paste input "July Month MCQs on Report and Index"
type input "July Month MCQs on Report and Index"
click at [492, 309] on input "[DATE] 2:45 PM" at bounding box center [550, 453] width 230 height 29
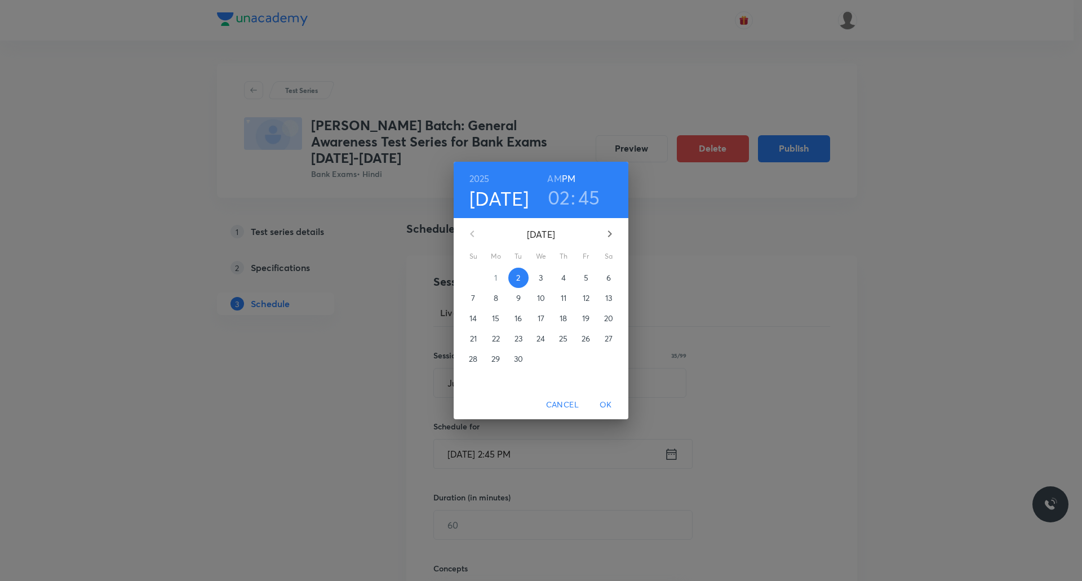
click at [564, 295] on p "11" at bounding box center [564, 297] width 6 height 11
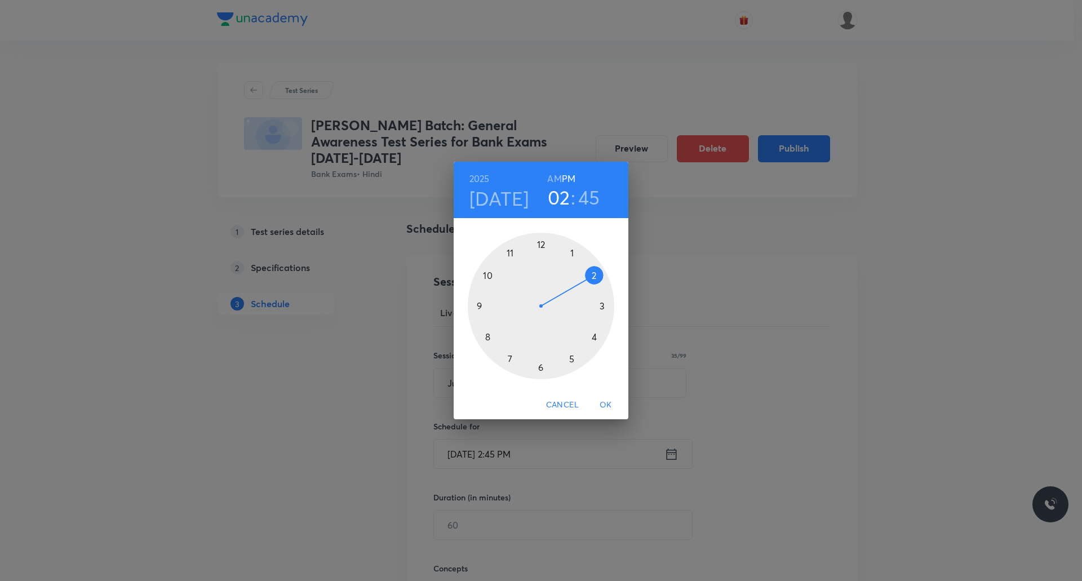
click at [572, 175] on h6 "PM" at bounding box center [569, 179] width 14 height 16
click at [569, 252] on div at bounding box center [541, 306] width 146 height 146
click at [543, 242] on div at bounding box center [541, 306] width 146 height 146
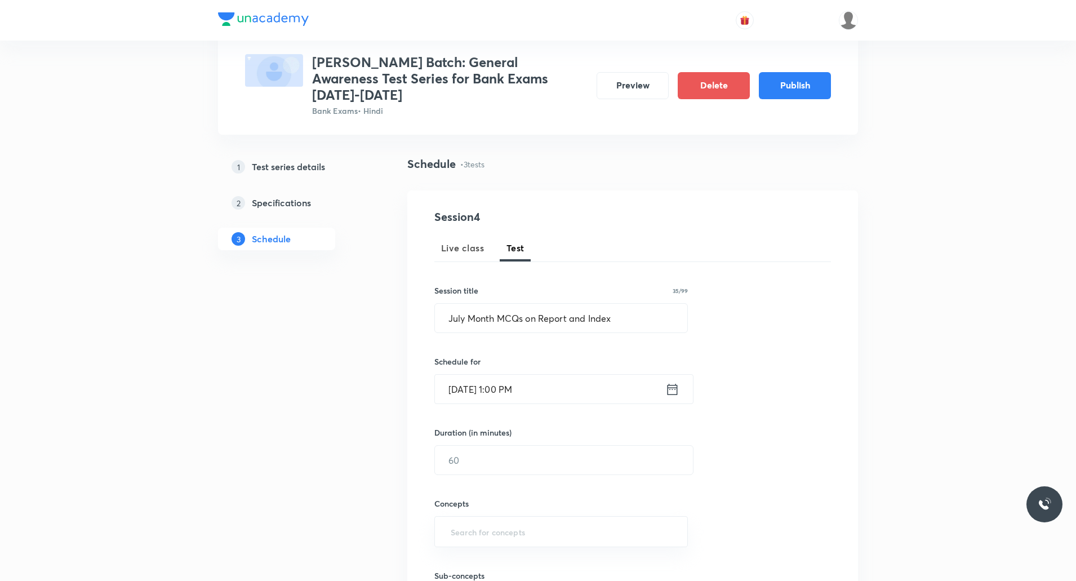
scroll to position [113, 0]
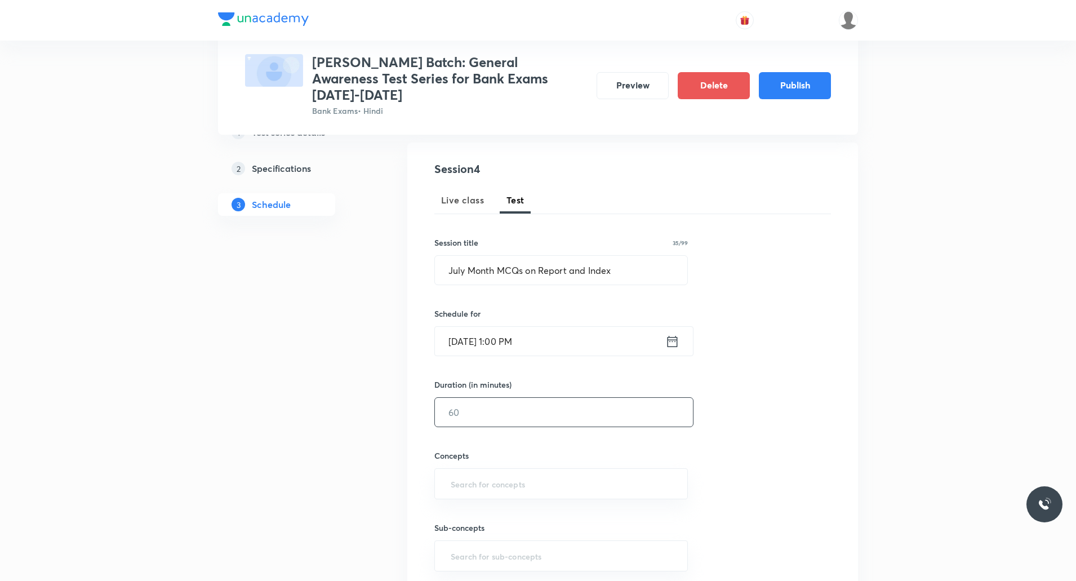
click at [548, 309] on input "text" at bounding box center [564, 412] width 258 height 29
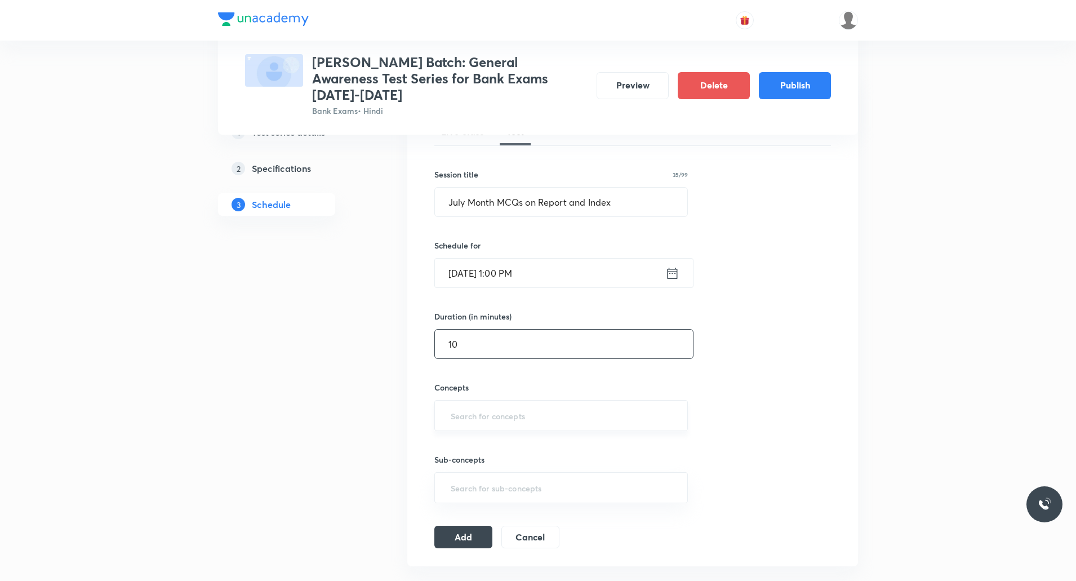
scroll to position [225, 0]
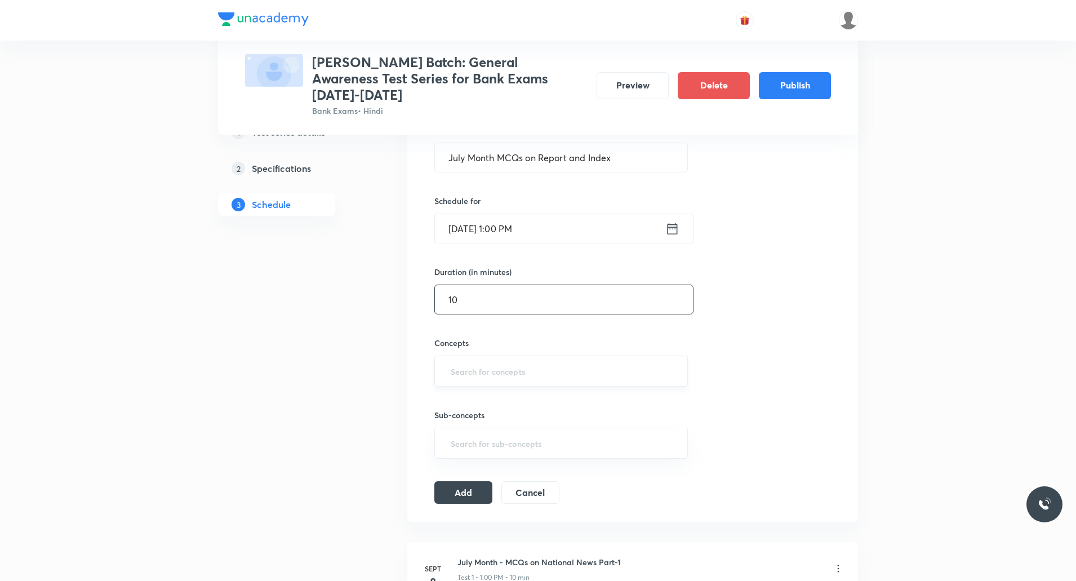
type input "10"
click at [495, 309] on input "text" at bounding box center [561, 371] width 225 height 21
type input "b"
type input "r"
click at [514, 309] on input "text" at bounding box center [561, 371] width 225 height 21
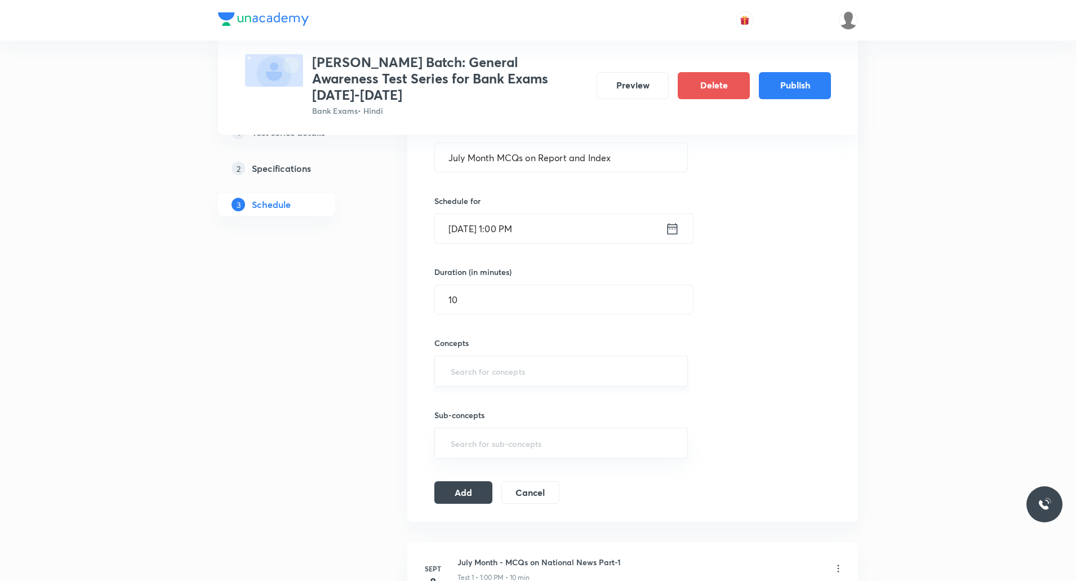
type input "m"
click at [516, 309] on li "Miscellaneous Topics" at bounding box center [561, 388] width 252 height 20
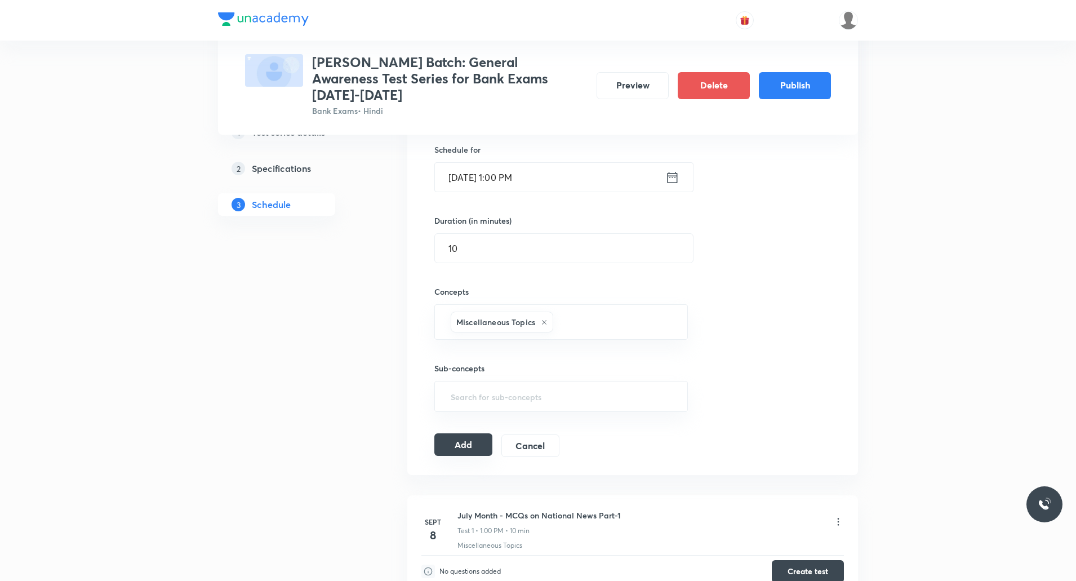
scroll to position [282, 0]
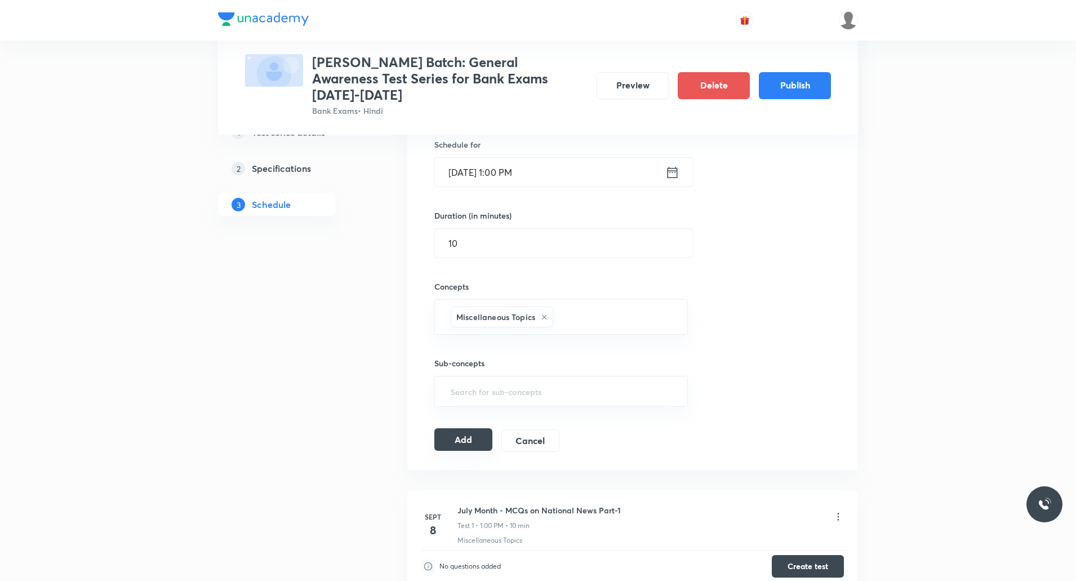
click at [475, 309] on button "Add" at bounding box center [463, 439] width 58 height 23
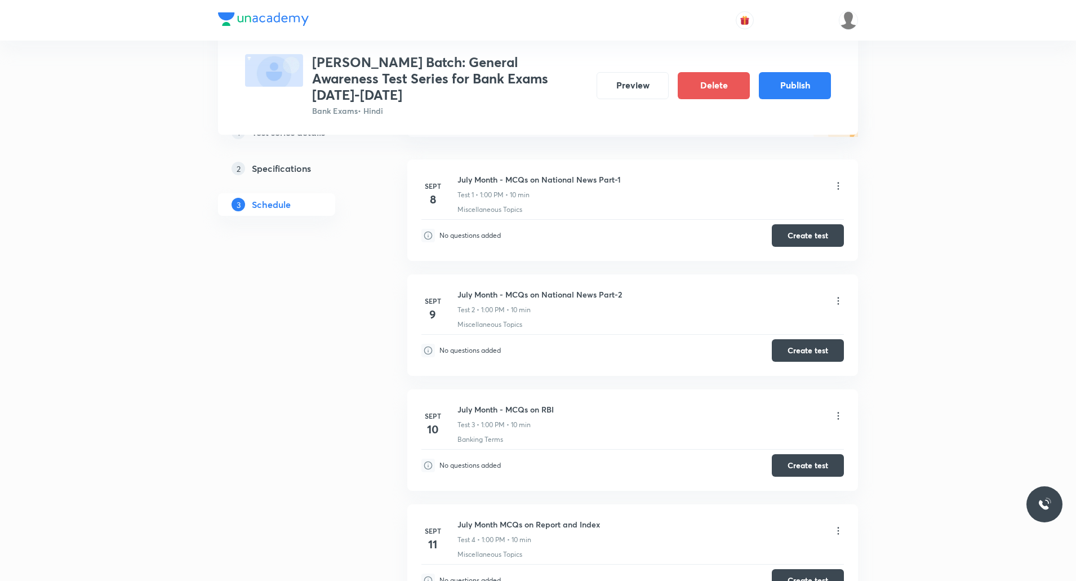
click at [292, 135] on h5 "Test series details" at bounding box center [288, 133] width 73 height 14
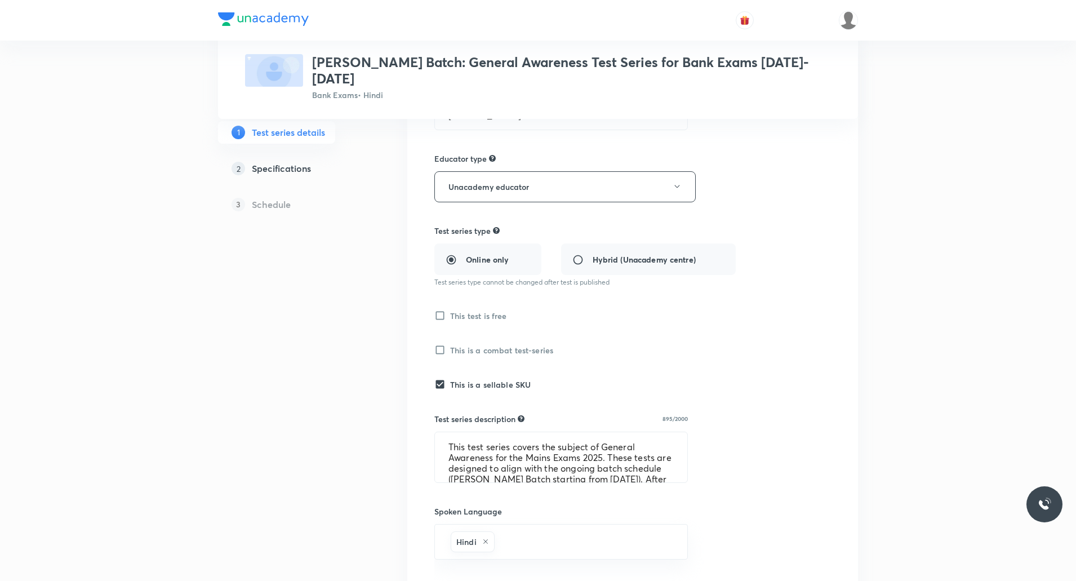
type input "Bank Exams"
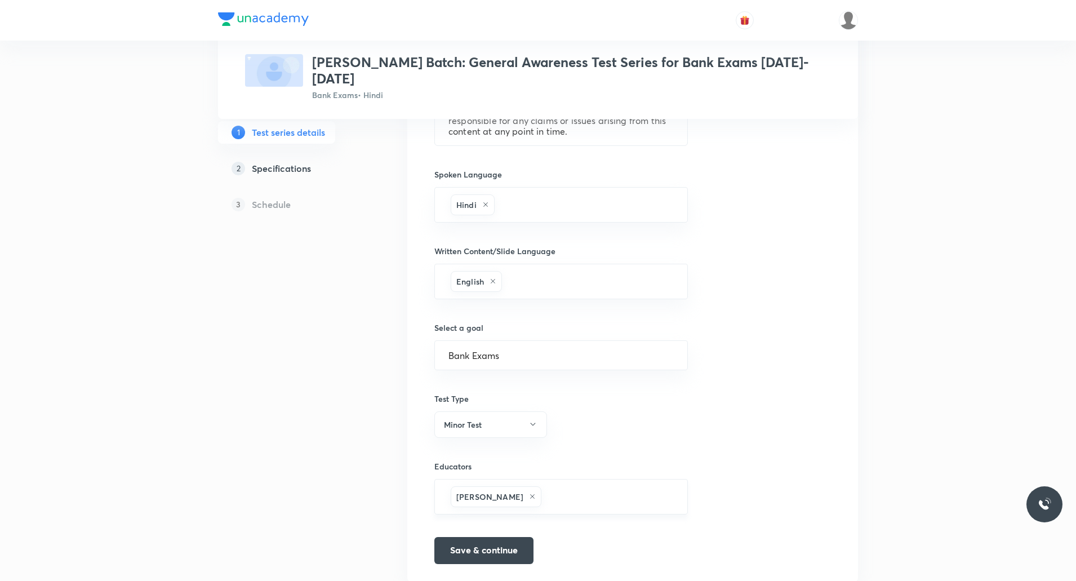
scroll to position [523, 0]
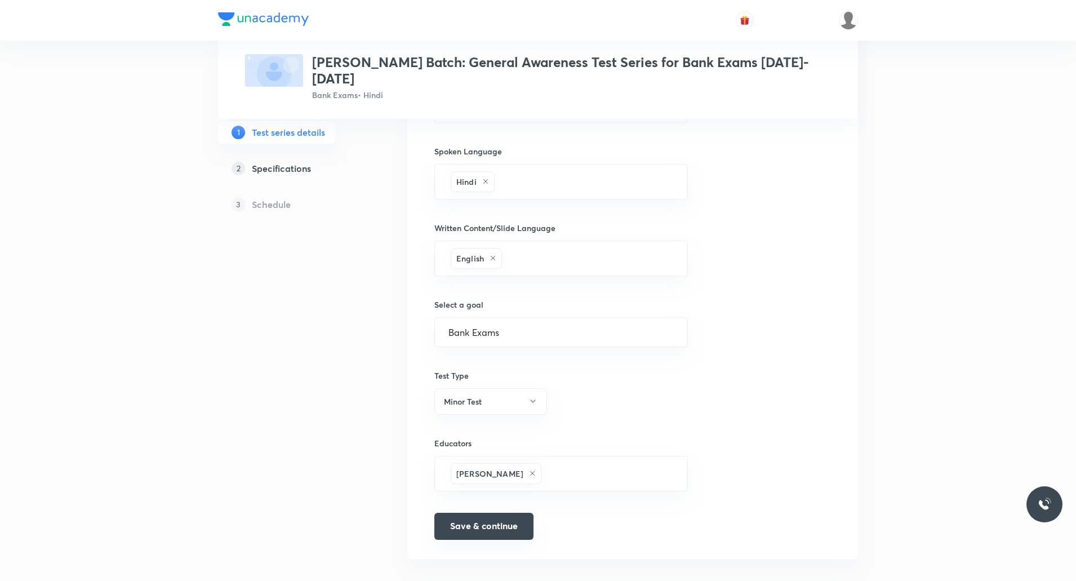
click at [508, 309] on button "Save & continue" at bounding box center [483, 526] width 99 height 27
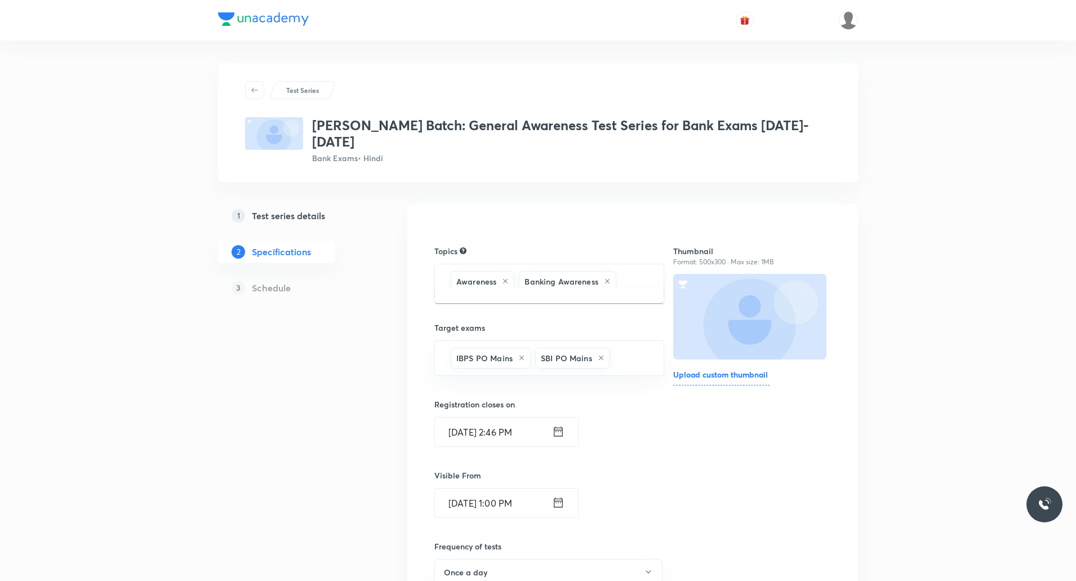
click at [576, 271] on input "text" at bounding box center [635, 281] width 32 height 21
type input "current"
click at [554, 301] on li "Awareness -> Current Affairs" at bounding box center [549, 302] width 229 height 20
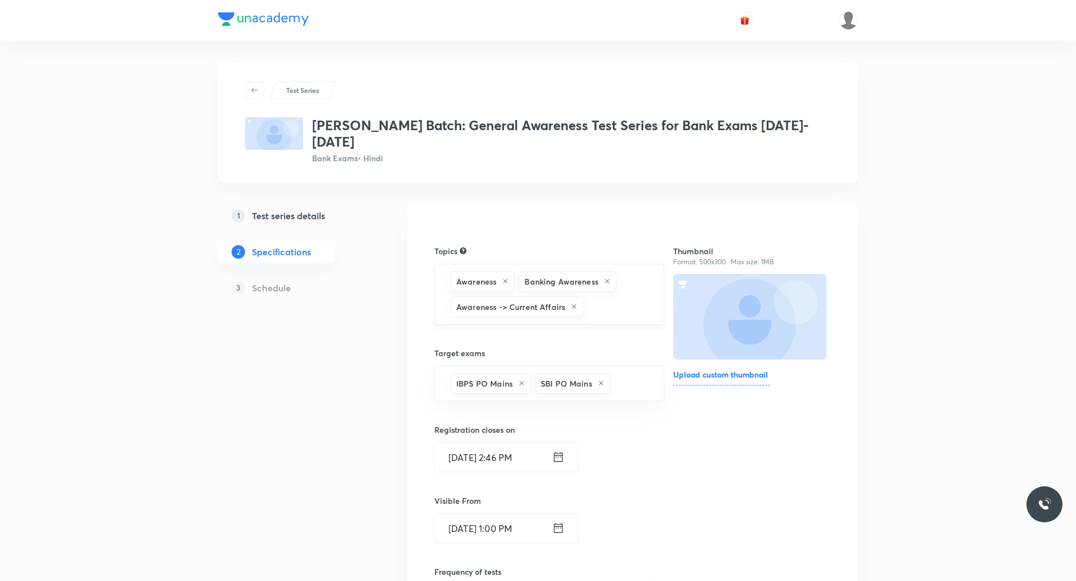
click at [576, 296] on input "text" at bounding box center [617, 306] width 64 height 21
click at [552, 309] on li "Awareness -> Current Affairs" at bounding box center [549, 327] width 229 height 20
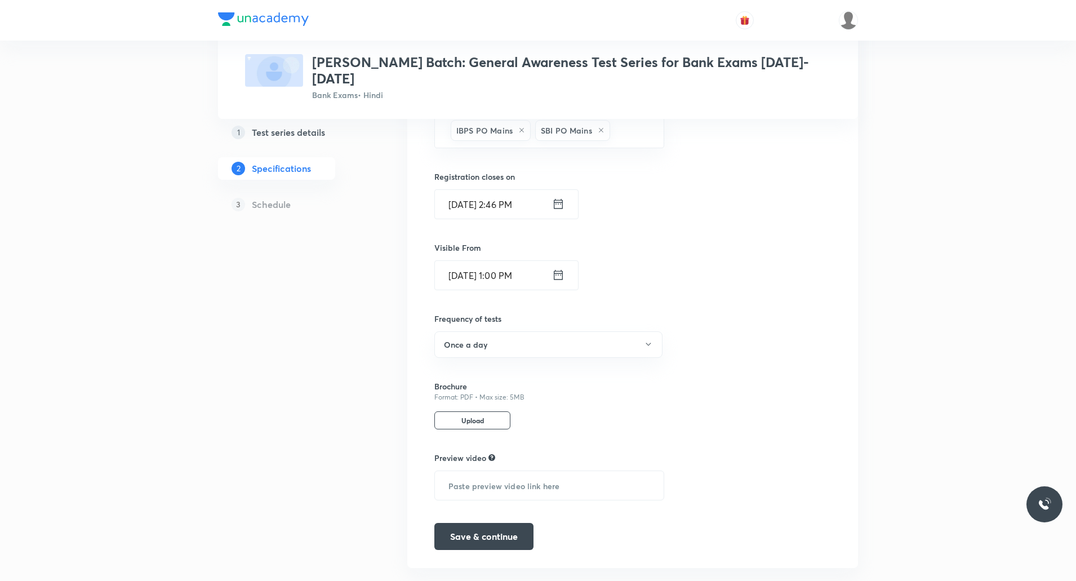
scroll to position [282, 0]
click at [493, 309] on button "Save & continue" at bounding box center [483, 531] width 99 height 27
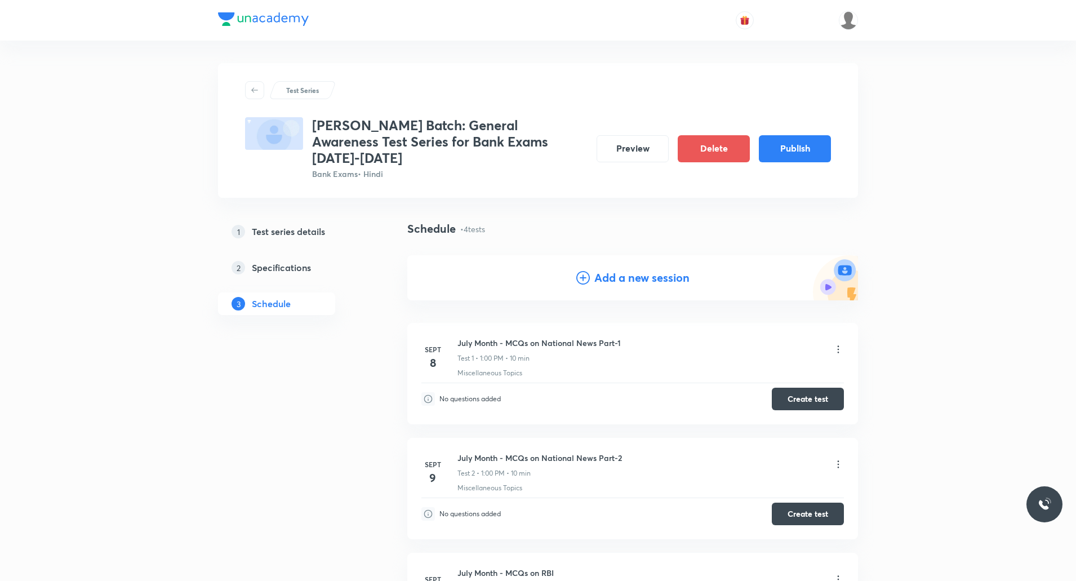
scroll to position [113, 0]
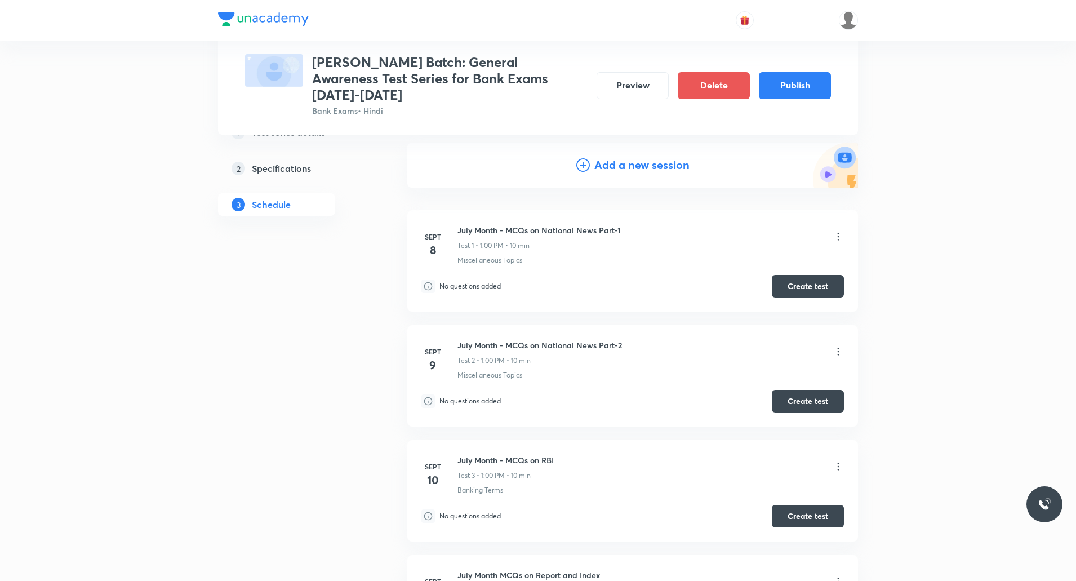
click at [576, 231] on icon at bounding box center [838, 236] width 11 height 11
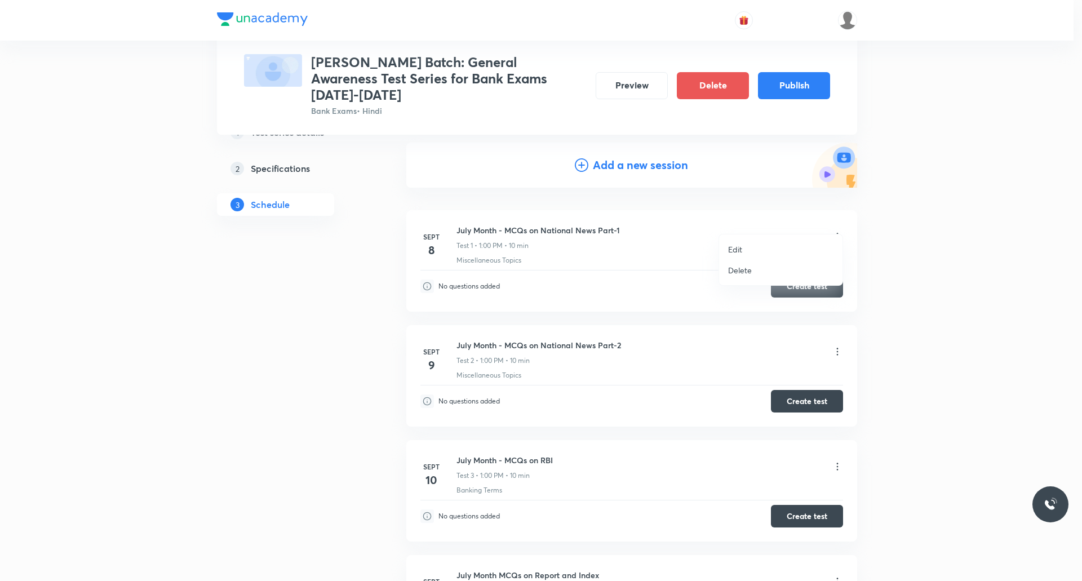
click at [576, 249] on p "Edit" at bounding box center [735, 249] width 14 height 12
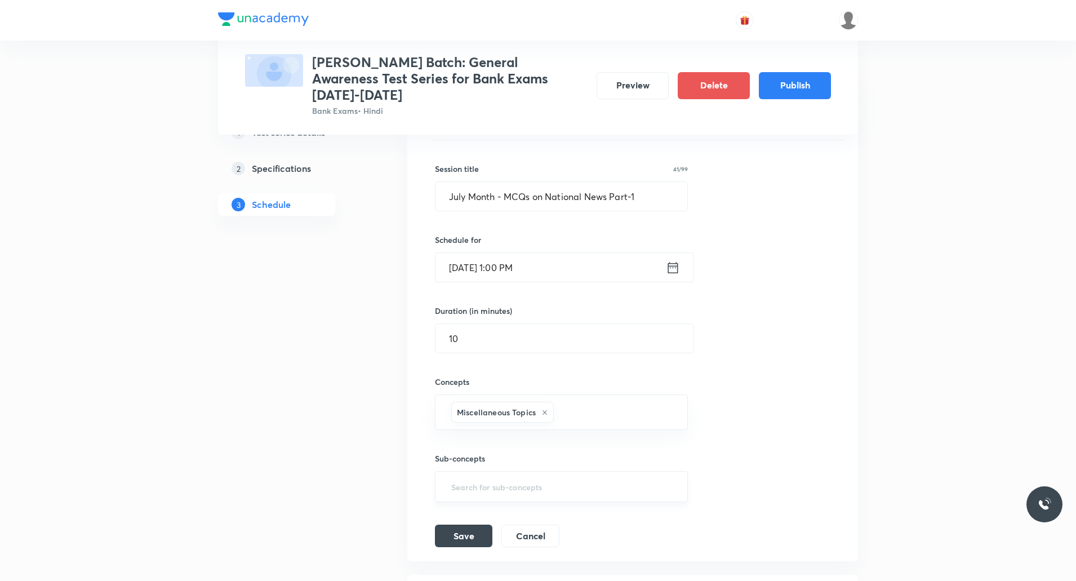
scroll to position [225, 0]
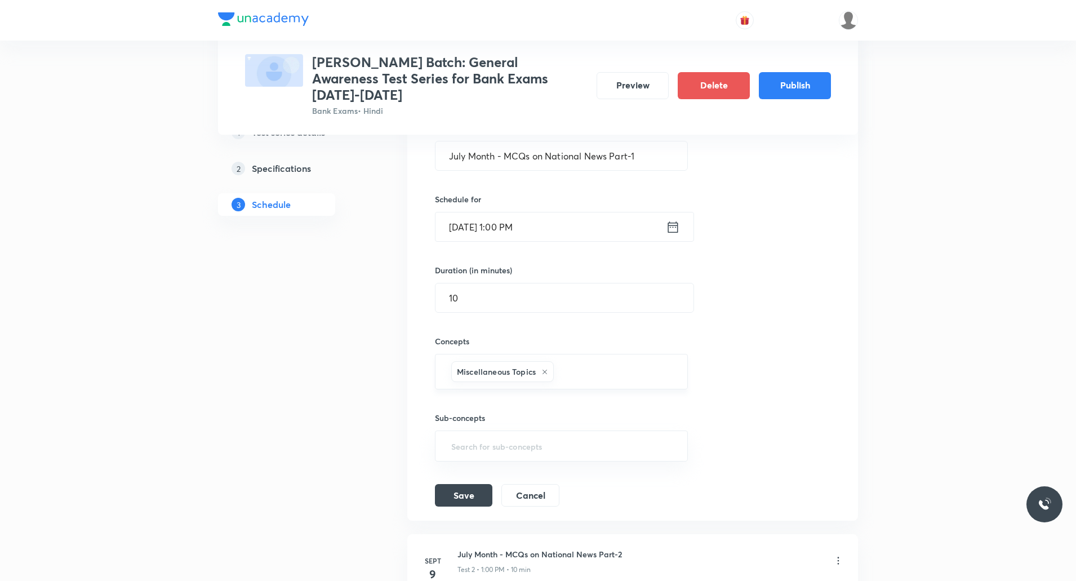
click at [576, 309] on input "text" at bounding box center [615, 371] width 118 height 21
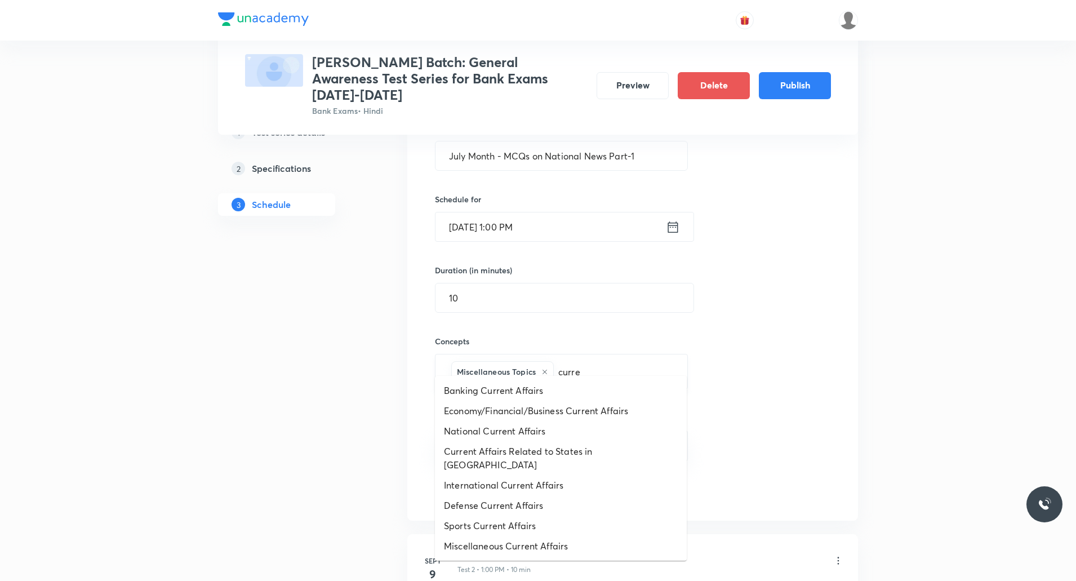
type input "curren"
click at [520, 309] on li "National Current Affairs" at bounding box center [561, 431] width 252 height 20
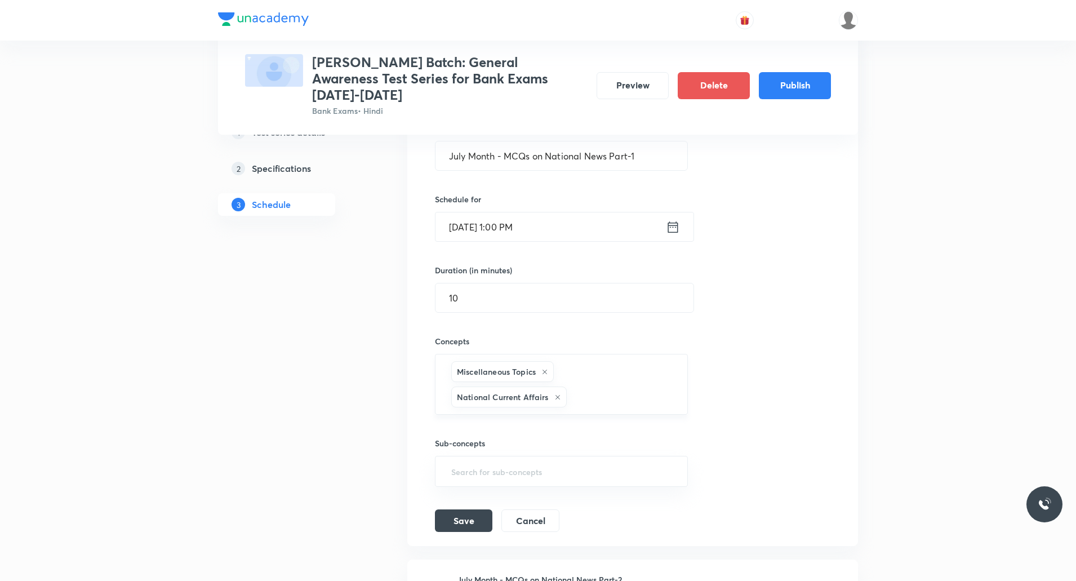
click at [545, 309] on icon at bounding box center [544, 371] width 7 height 7
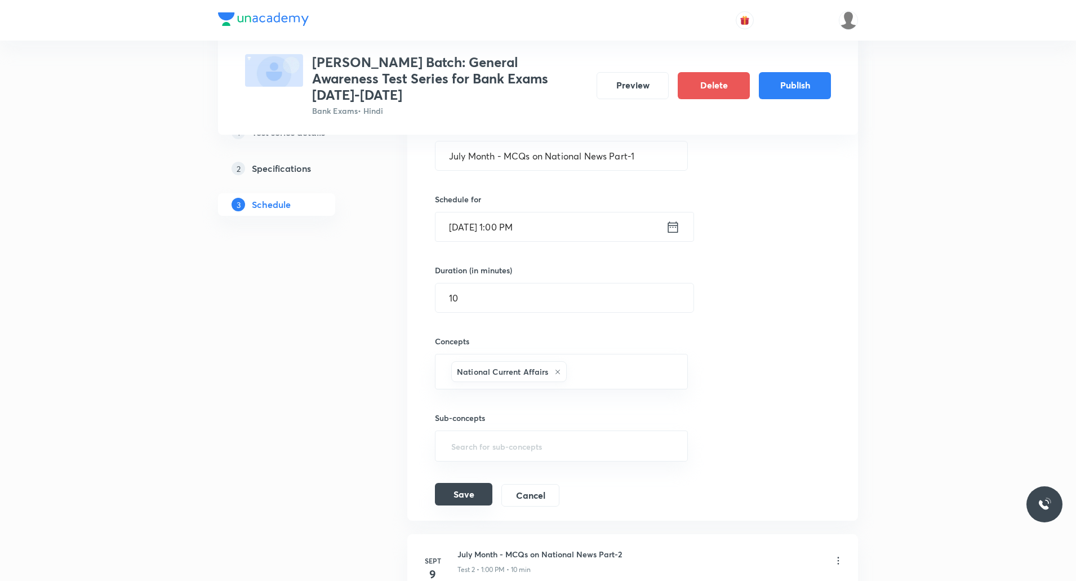
click at [469, 309] on button "Save" at bounding box center [463, 494] width 57 height 23
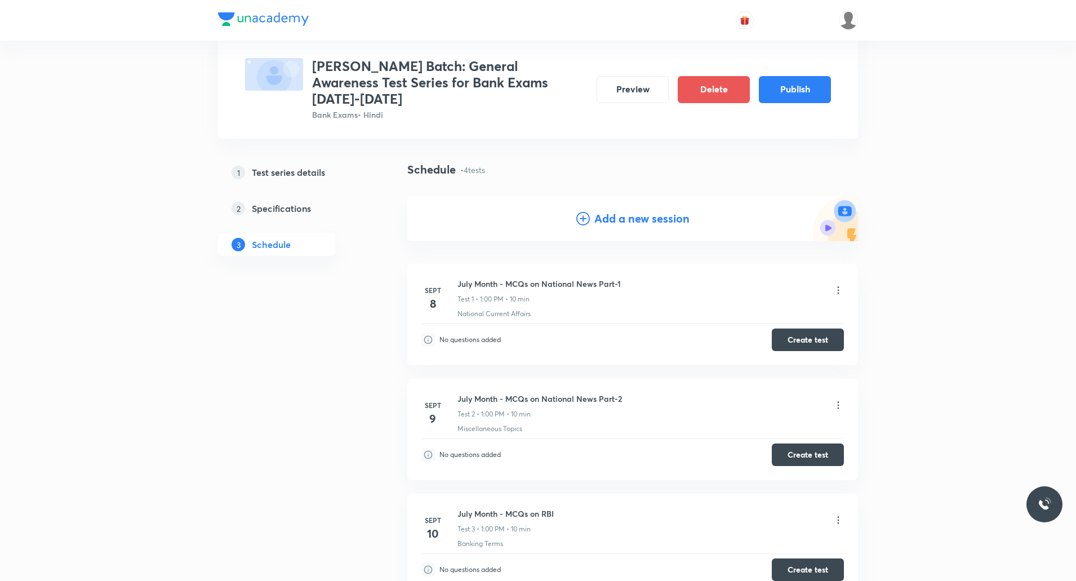
scroll to position [56, 0]
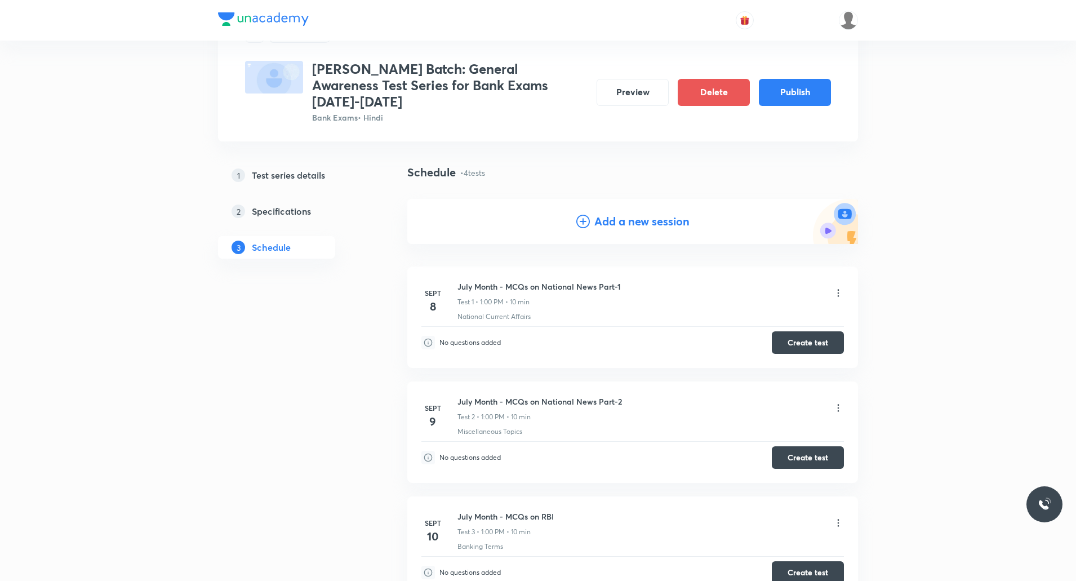
click at [576, 309] on icon at bounding box center [838, 407] width 11 height 11
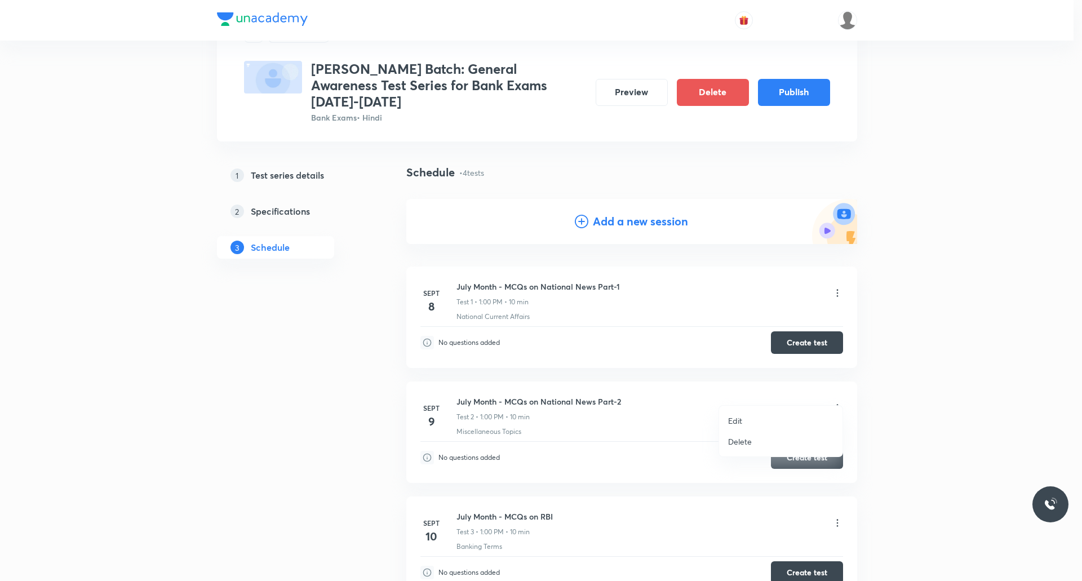
click at [576, 309] on p "Edit" at bounding box center [735, 421] width 14 height 12
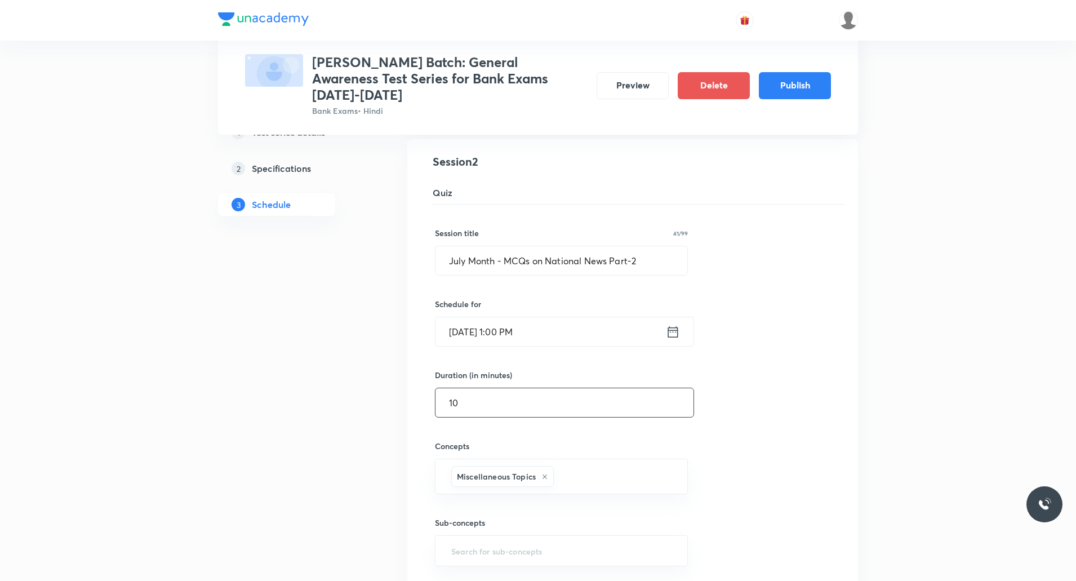
scroll to position [394, 0]
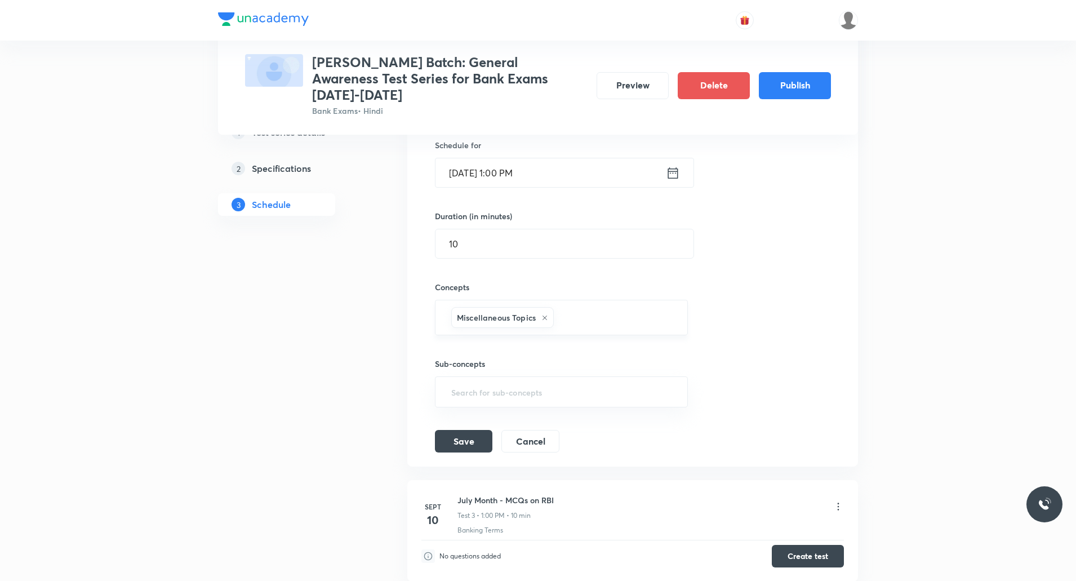
click at [545, 309] on icon at bounding box center [544, 317] width 7 height 7
click at [558, 305] on input "text" at bounding box center [561, 315] width 225 height 21
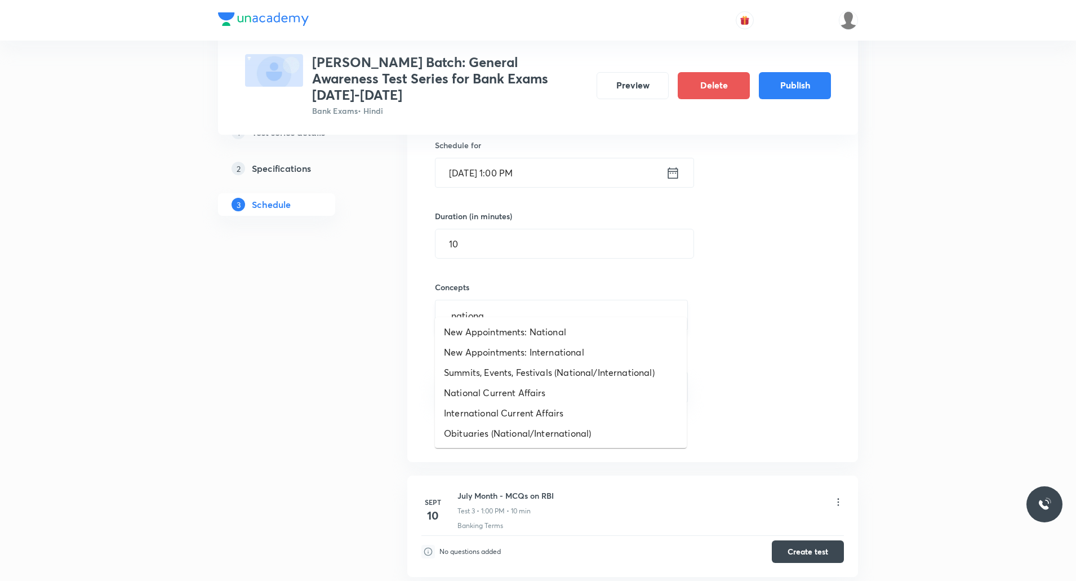
type input "national"
click at [510, 309] on li "National Current Affairs" at bounding box center [561, 393] width 252 height 20
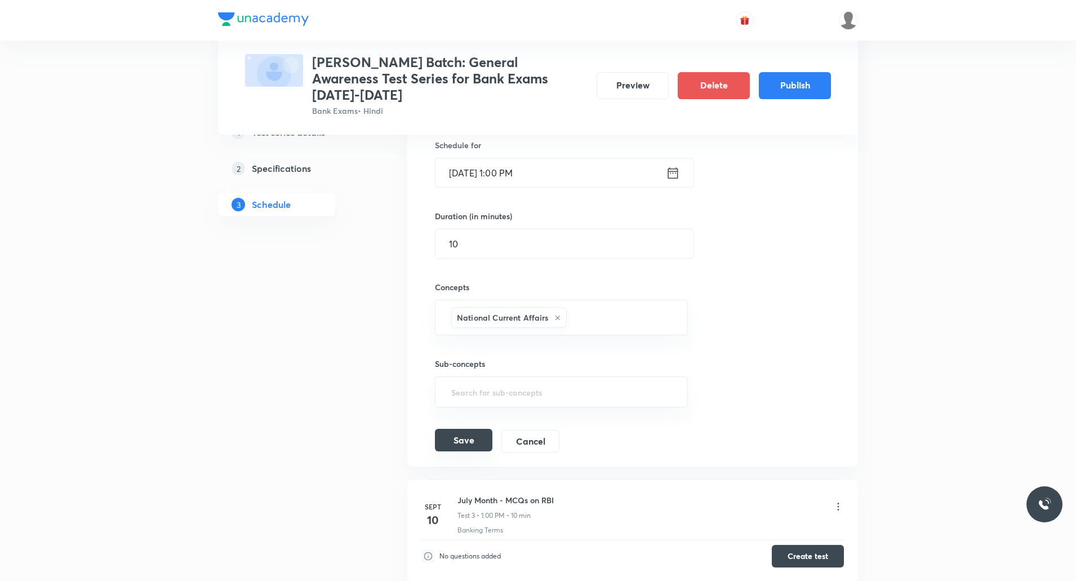
click at [467, 309] on button "Save" at bounding box center [463, 440] width 57 height 23
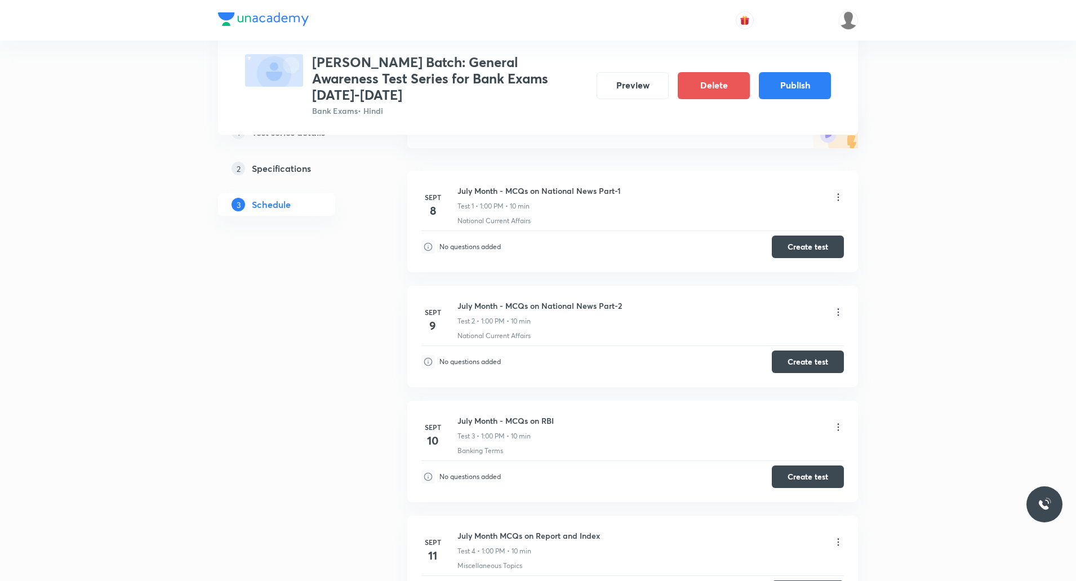
scroll to position [166, 0]
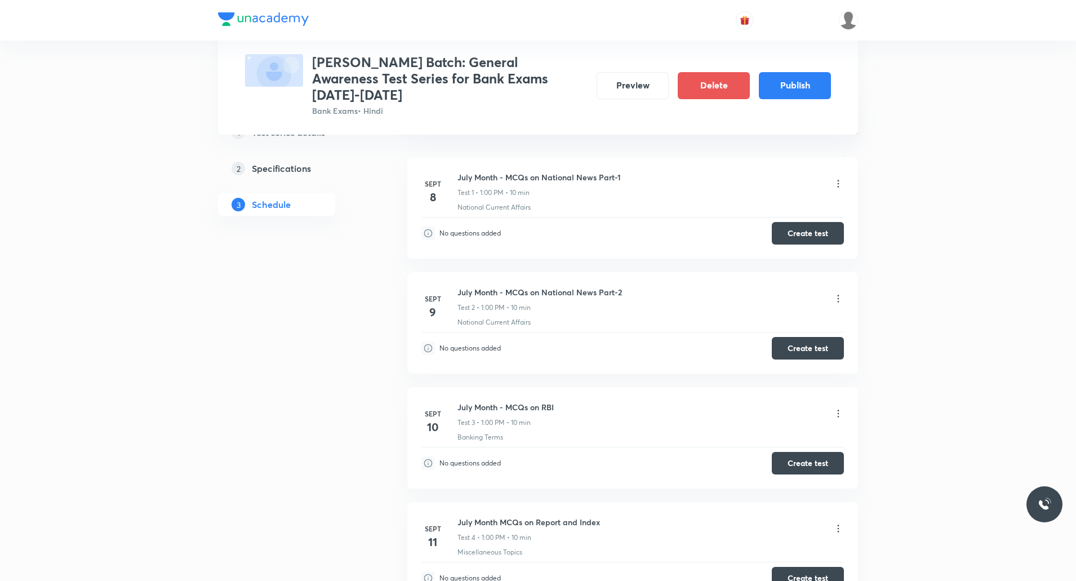
click at [576, 309] on icon at bounding box center [838, 413] width 11 height 11
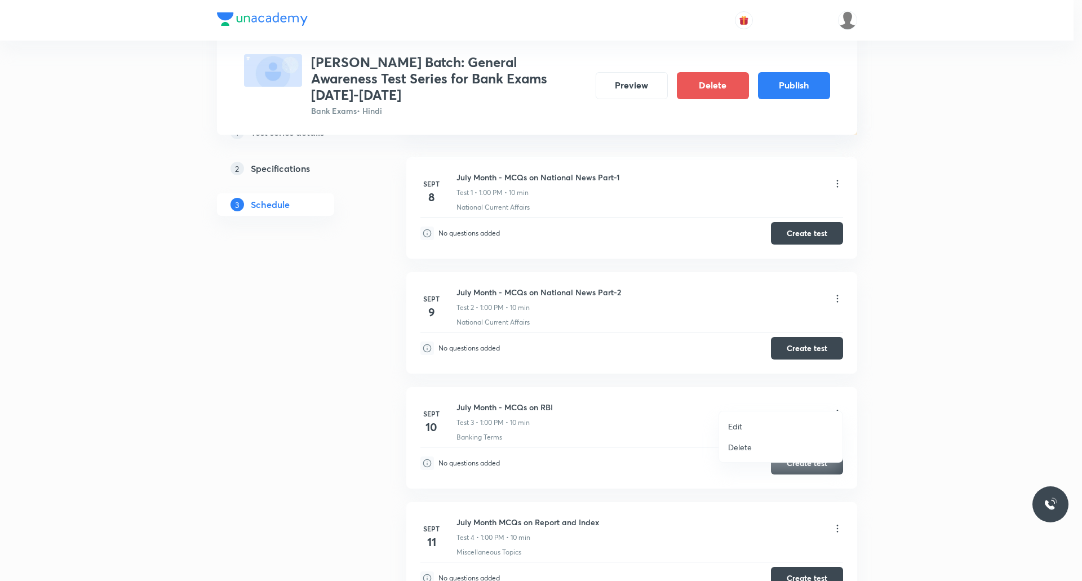
click at [576, 309] on p "Edit" at bounding box center [735, 426] width 14 height 12
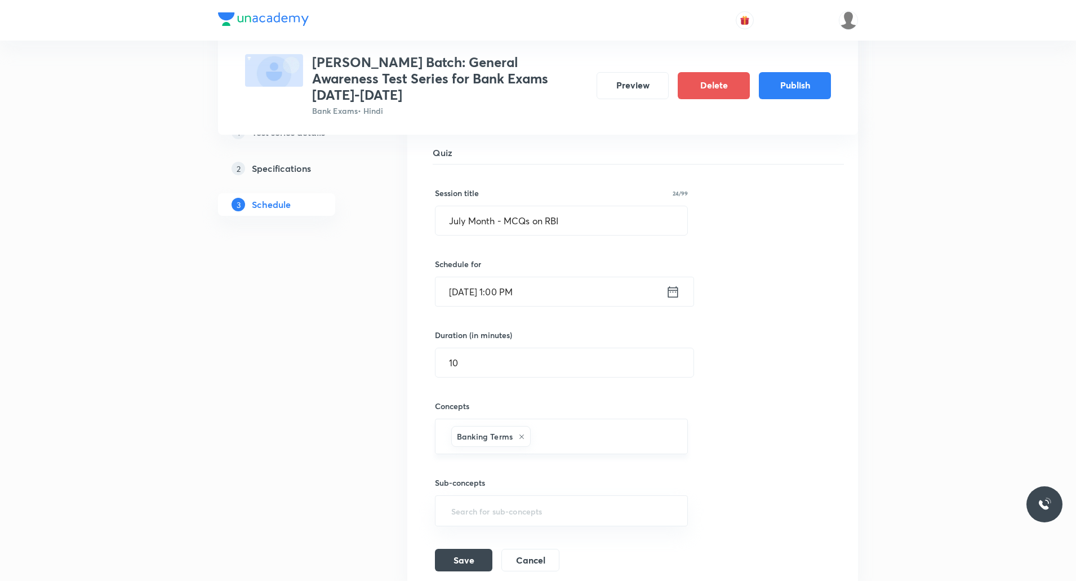
scroll to position [391, 0]
click at [522, 309] on icon at bounding box center [521, 436] width 7 height 7
click at [532, 309] on input "text" at bounding box center [561, 433] width 225 height 21
click at [520, 309] on input "reserve" at bounding box center [561, 433] width 225 height 21
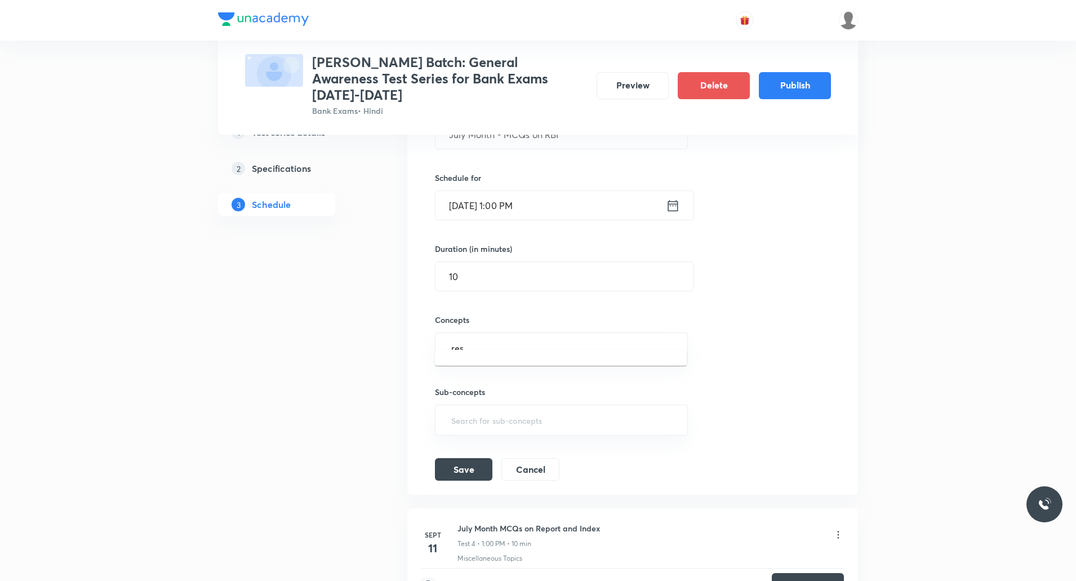
scroll to position [504, 0]
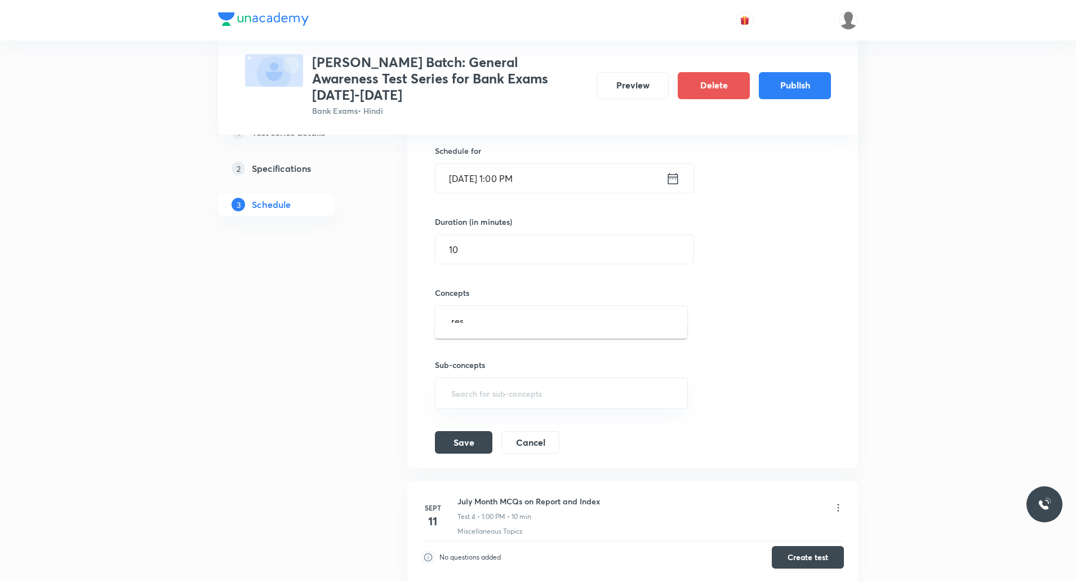
click at [515, 309] on input "res" at bounding box center [561, 320] width 225 height 21
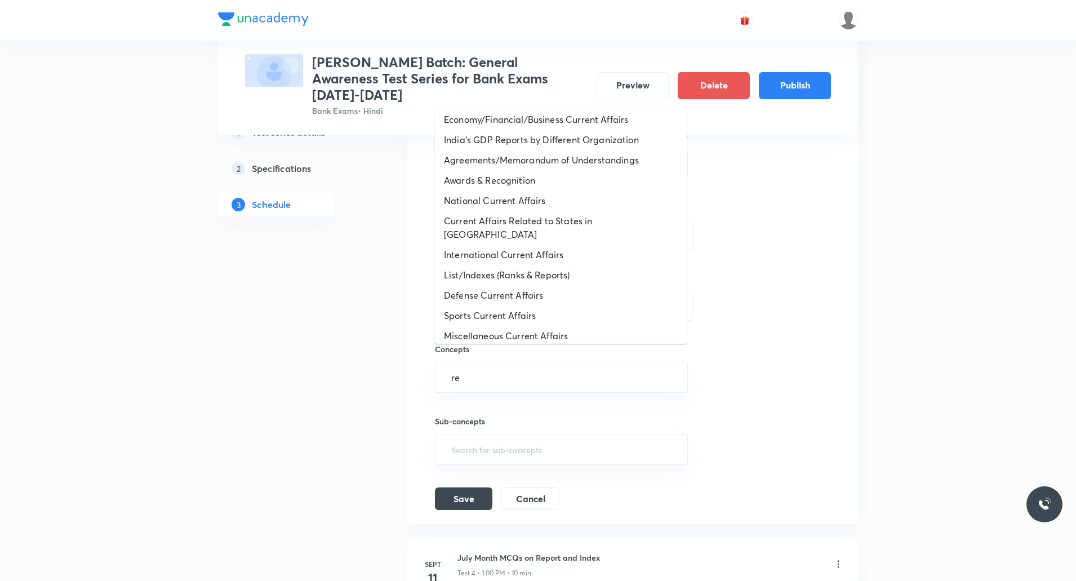
scroll to position [0, 0]
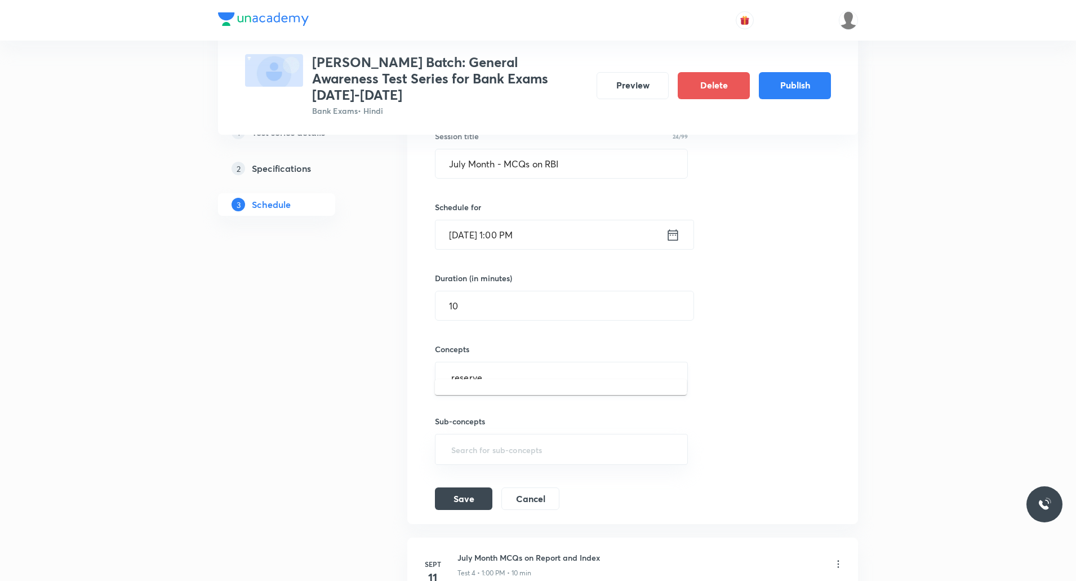
click at [518, 309] on input "reserve" at bounding box center [561, 377] width 225 height 21
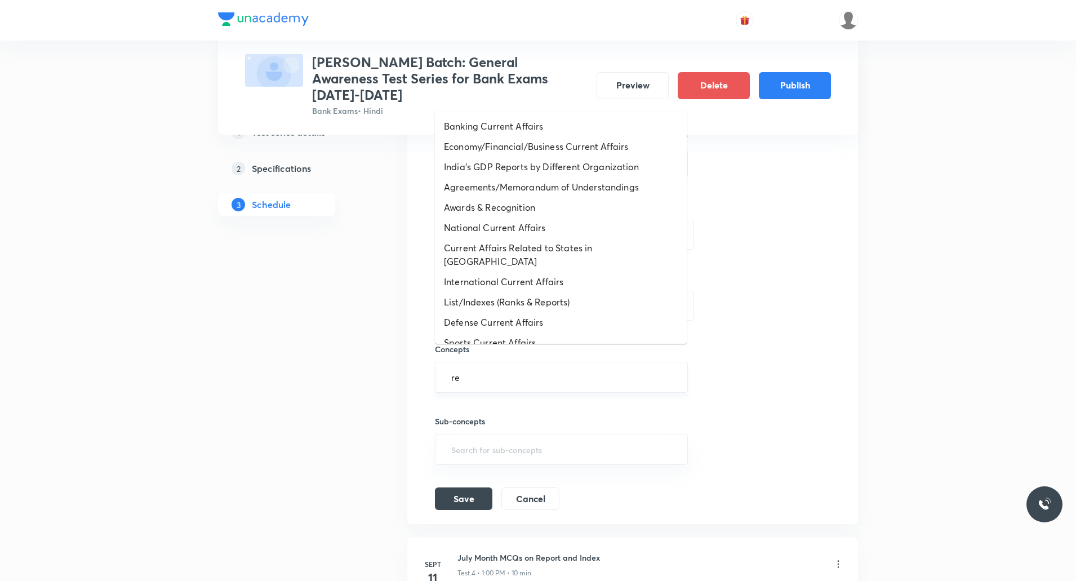
type input "r"
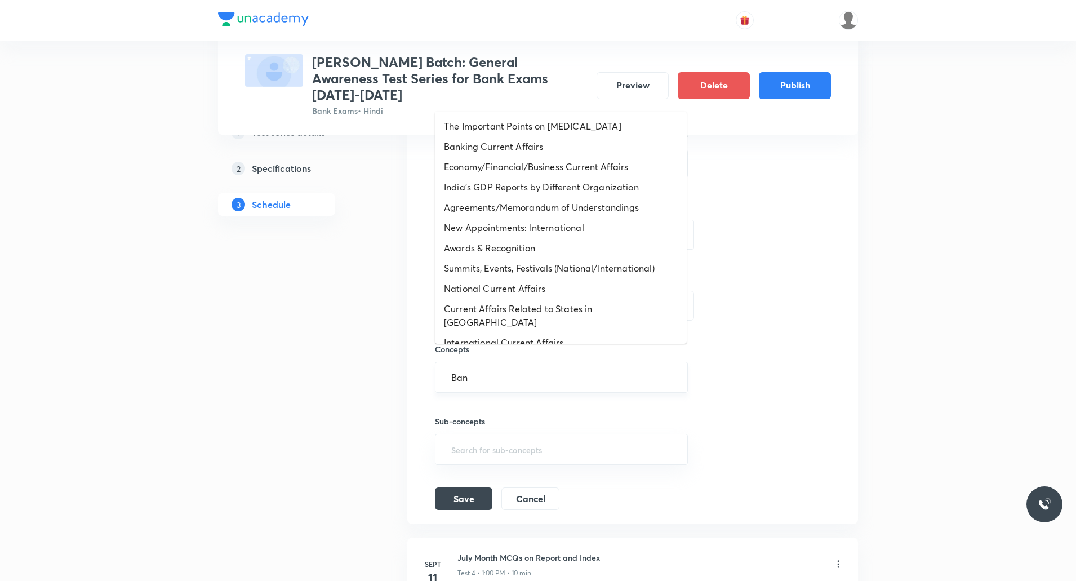
type input "Bank"
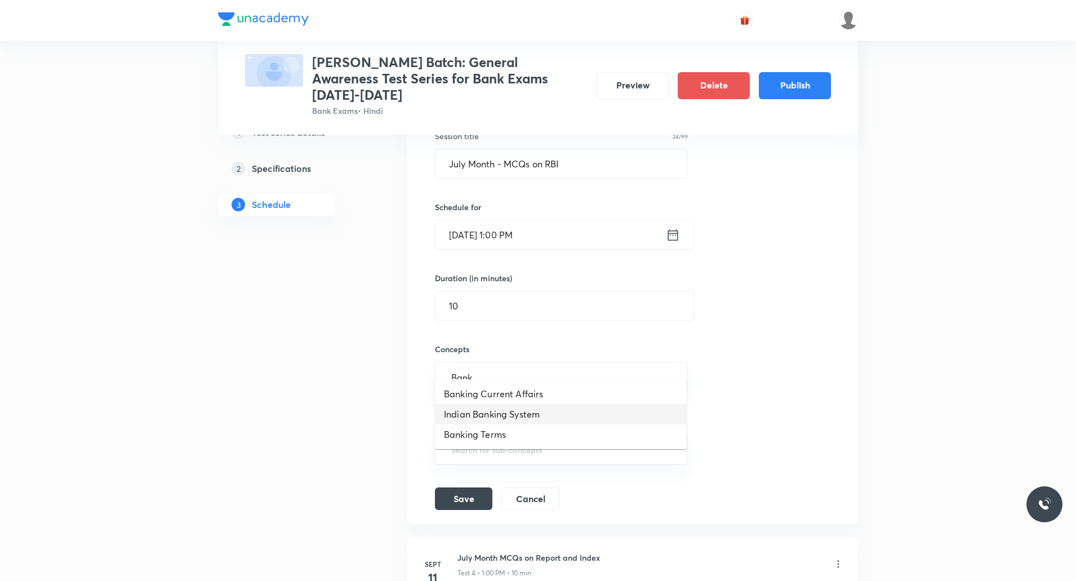
click at [504, 309] on li "Indian Banking System" at bounding box center [561, 414] width 252 height 20
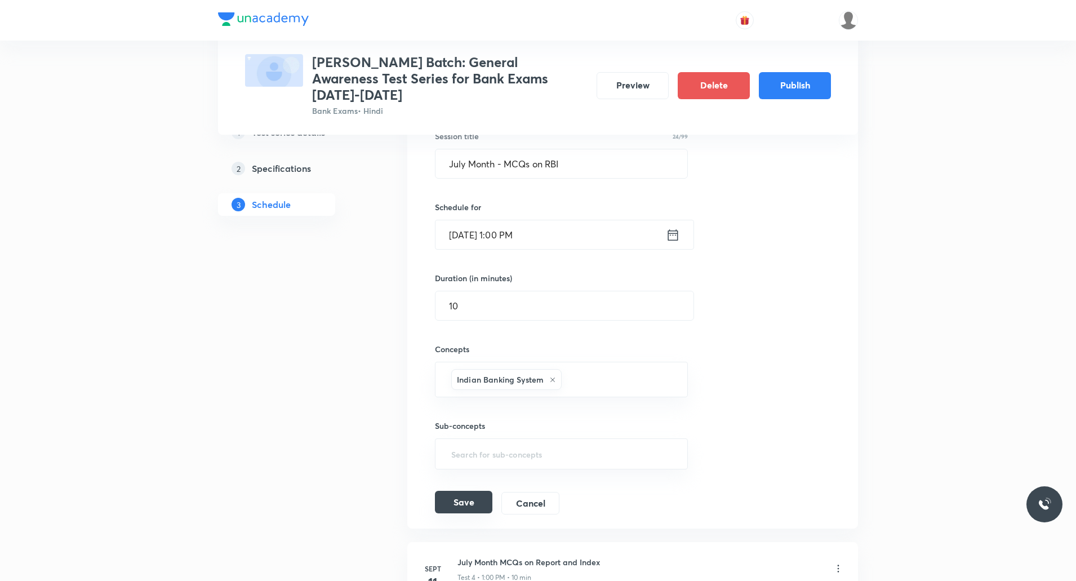
click at [476, 309] on button "Save" at bounding box center [463, 502] width 57 height 23
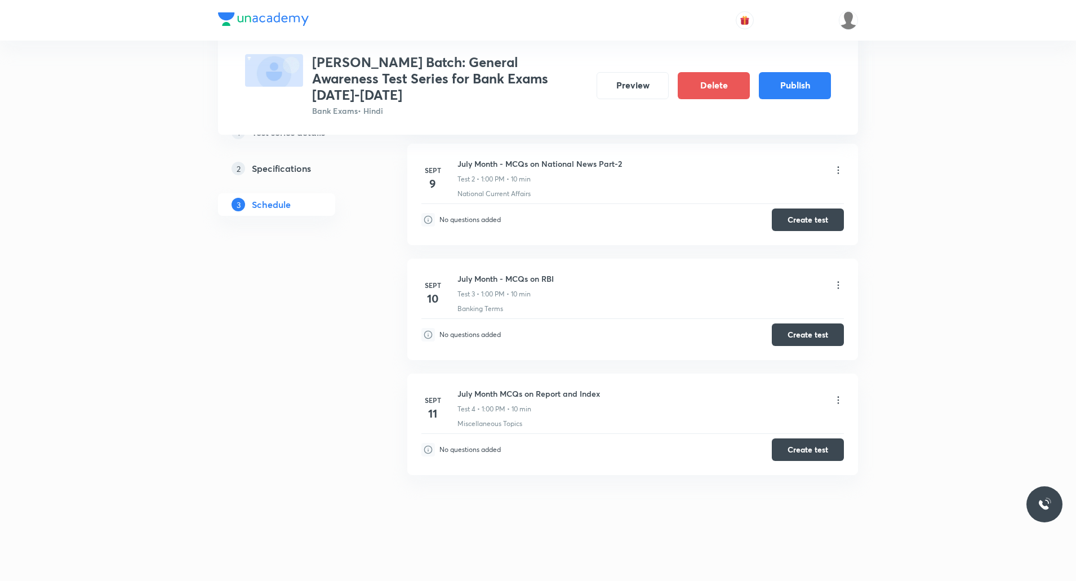
scroll to position [278, 0]
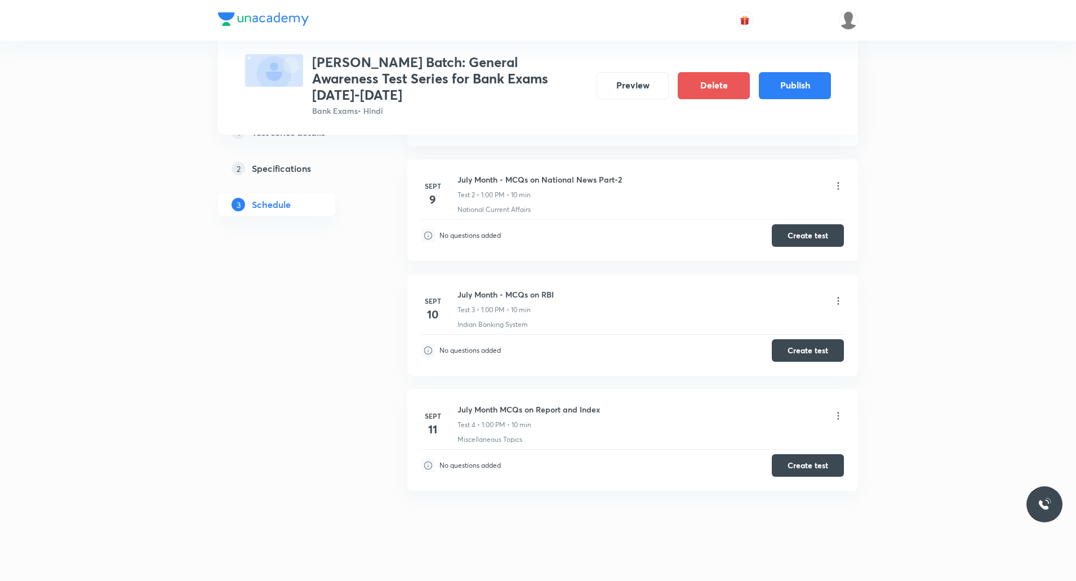
click at [576, 309] on icon at bounding box center [839, 415] width 2 height 7
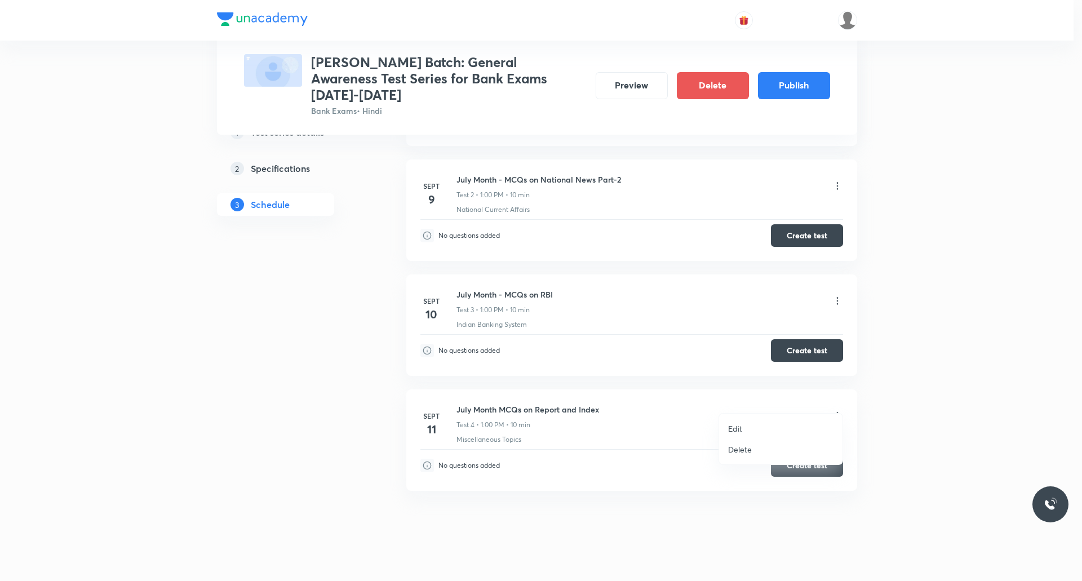
click at [576, 309] on p "Edit" at bounding box center [735, 429] width 14 height 12
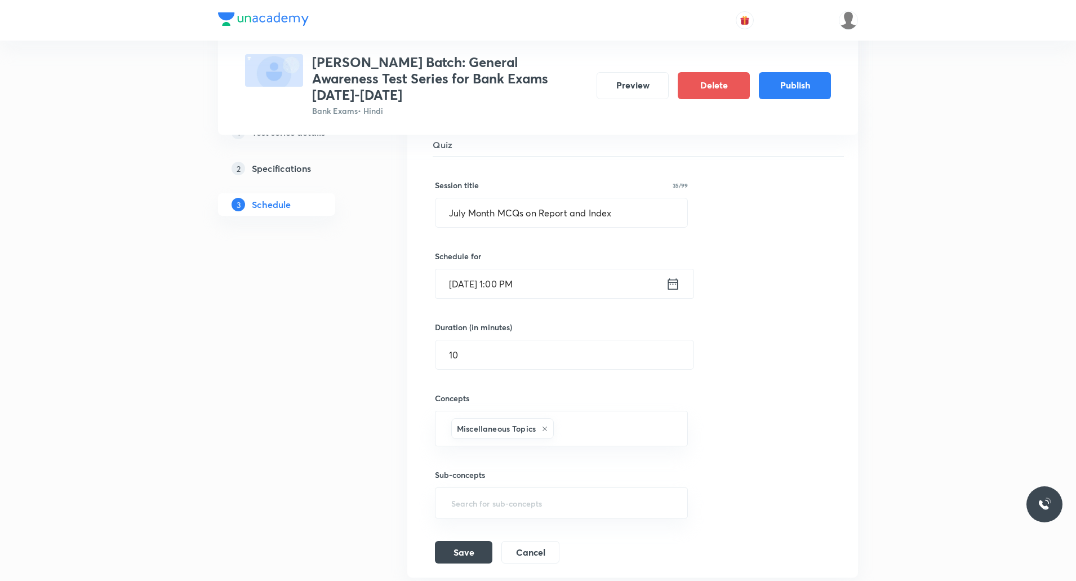
scroll to position [560, 0]
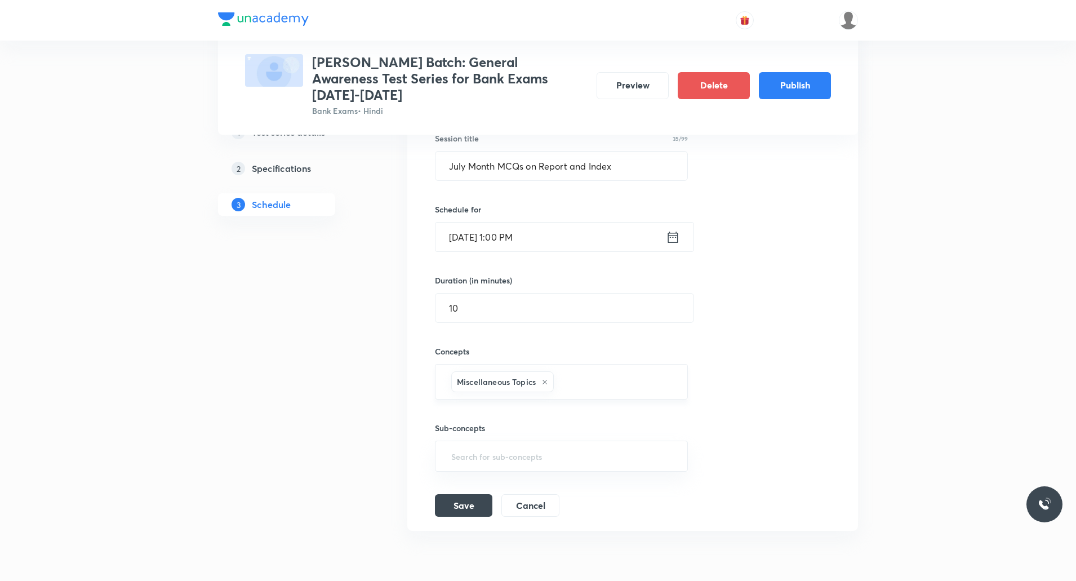
click at [549, 309] on div "Miscellaneous Topics" at bounding box center [502, 381] width 103 height 21
click at [545, 309] on icon at bounding box center [544, 382] width 7 height 7
click at [550, 309] on input "text" at bounding box center [561, 379] width 225 height 21
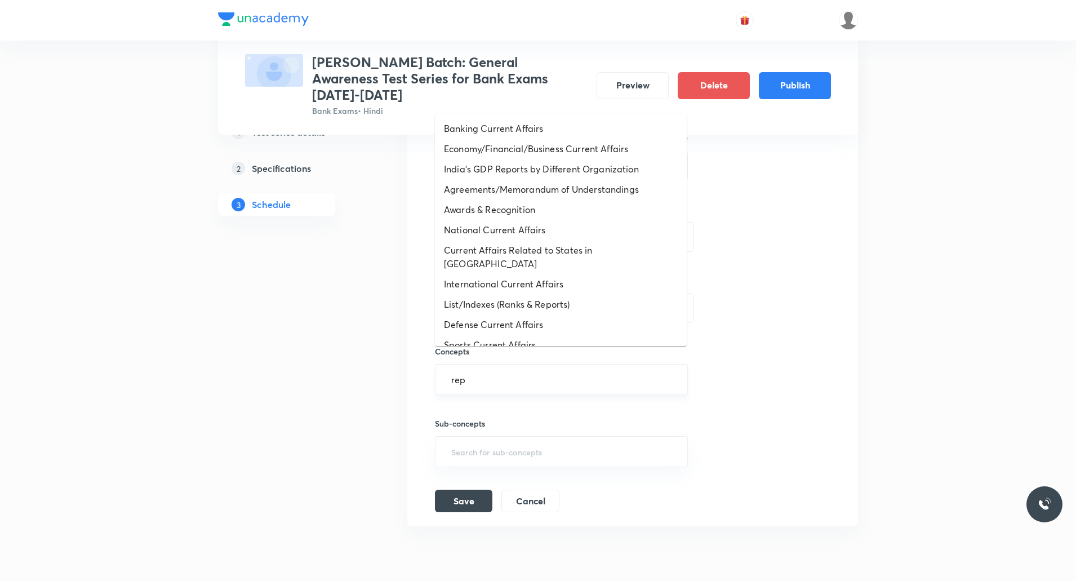
type input "repo"
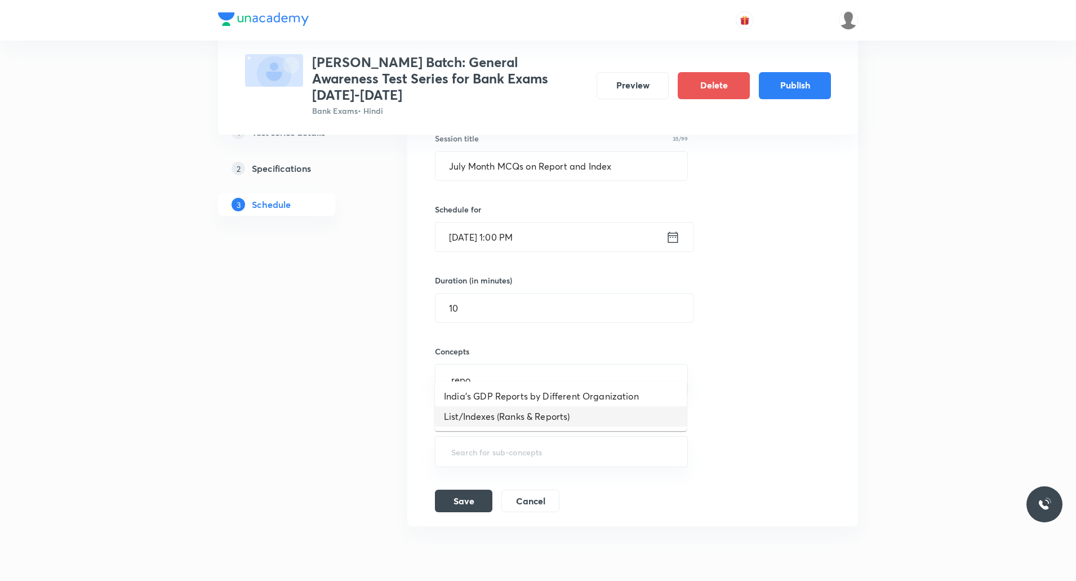
click at [552, 309] on li "List/Indexes (Ranks & Reports)" at bounding box center [561, 416] width 252 height 20
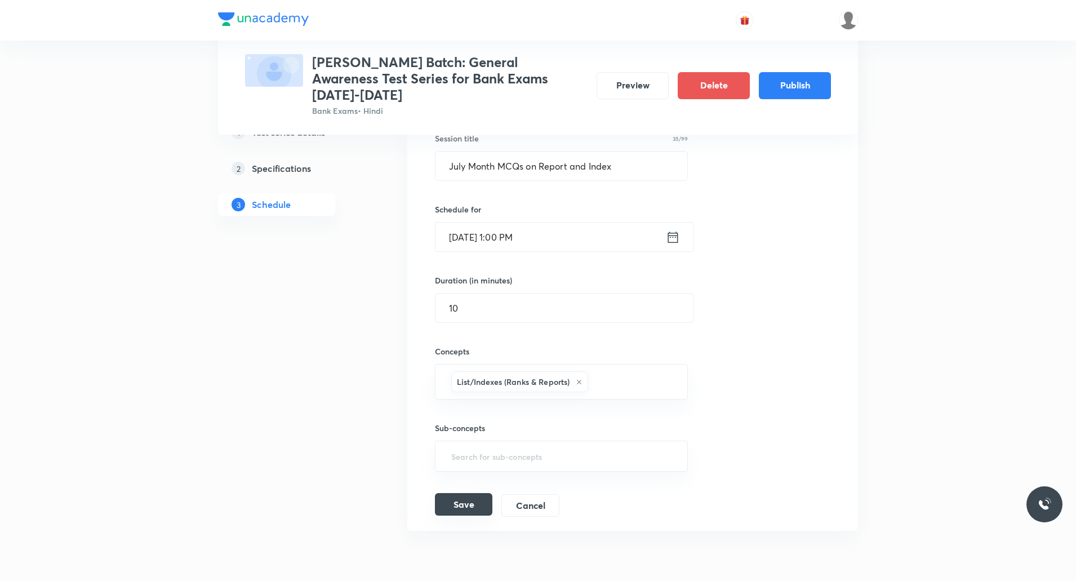
click at [459, 309] on button "Save" at bounding box center [463, 504] width 57 height 23
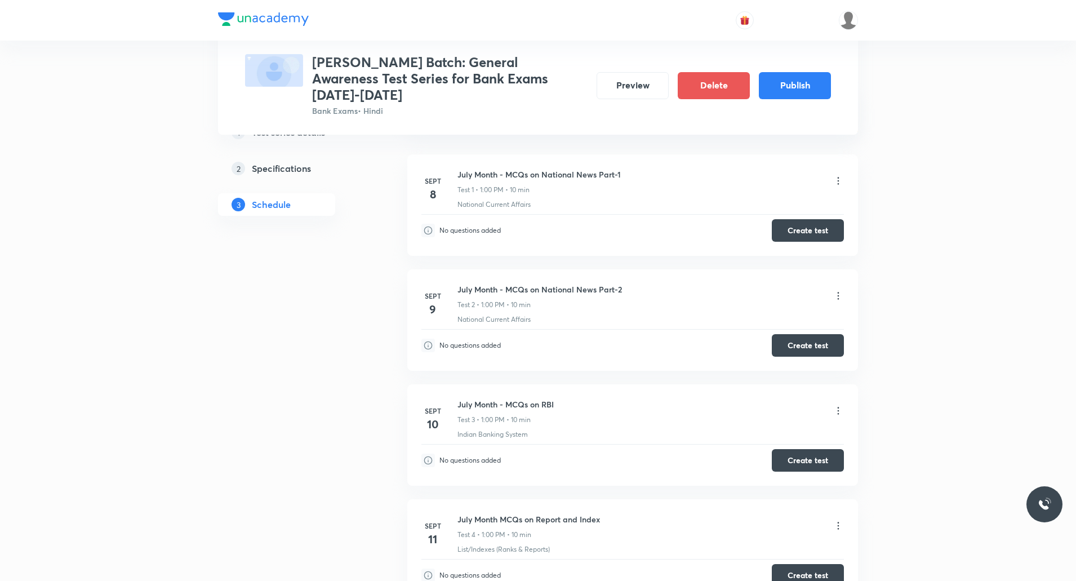
scroll to position [0, 0]
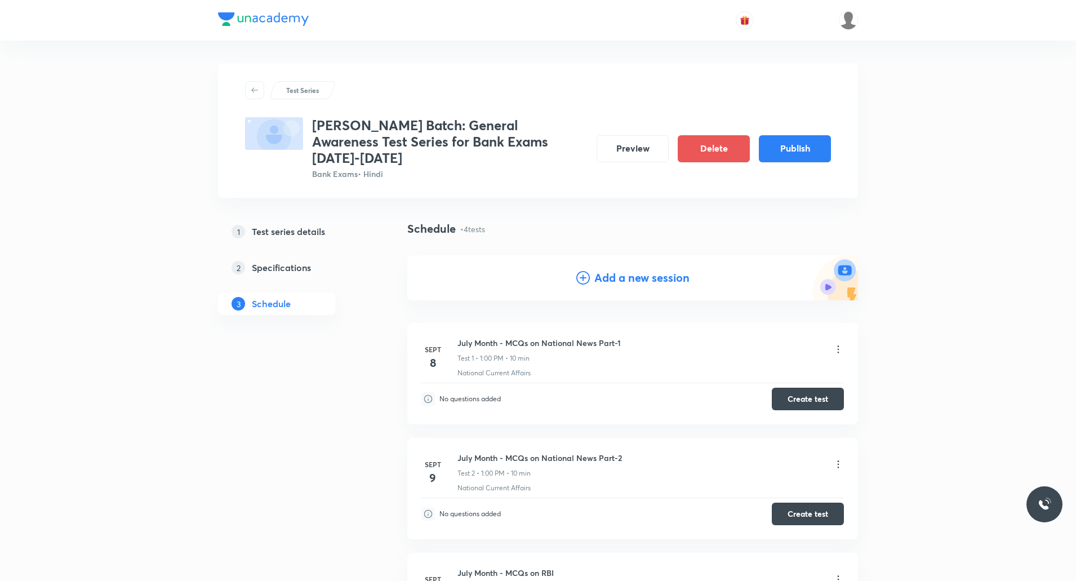
click at [576, 269] on h4 "Add a new session" at bounding box center [641, 277] width 95 height 17
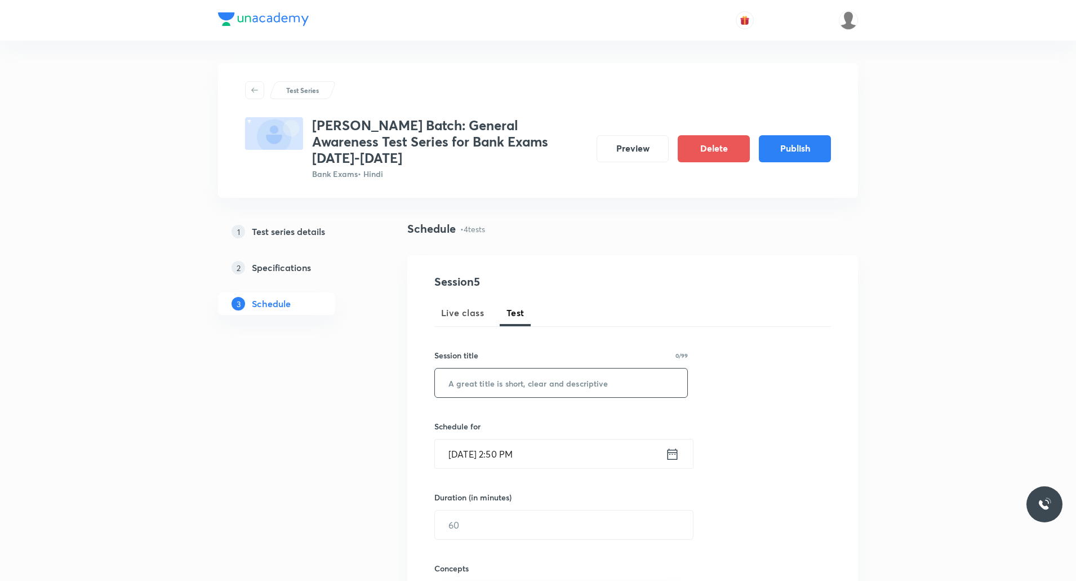
click at [518, 309] on input "text" at bounding box center [561, 382] width 252 height 29
paste input "July Month MCQs on Banking and Financial Current Affairs Class-1"
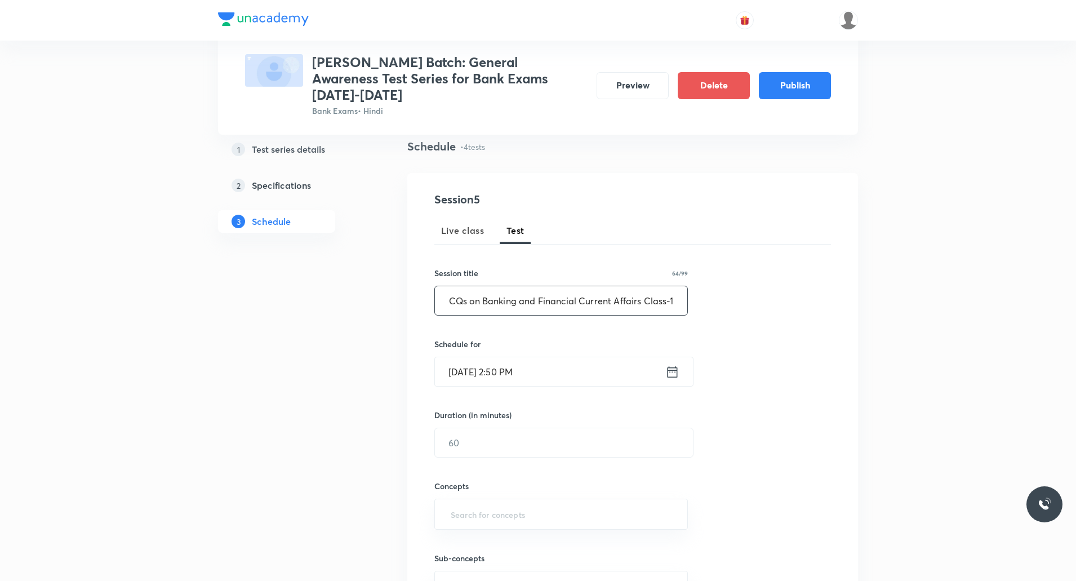
scroll to position [56, 0]
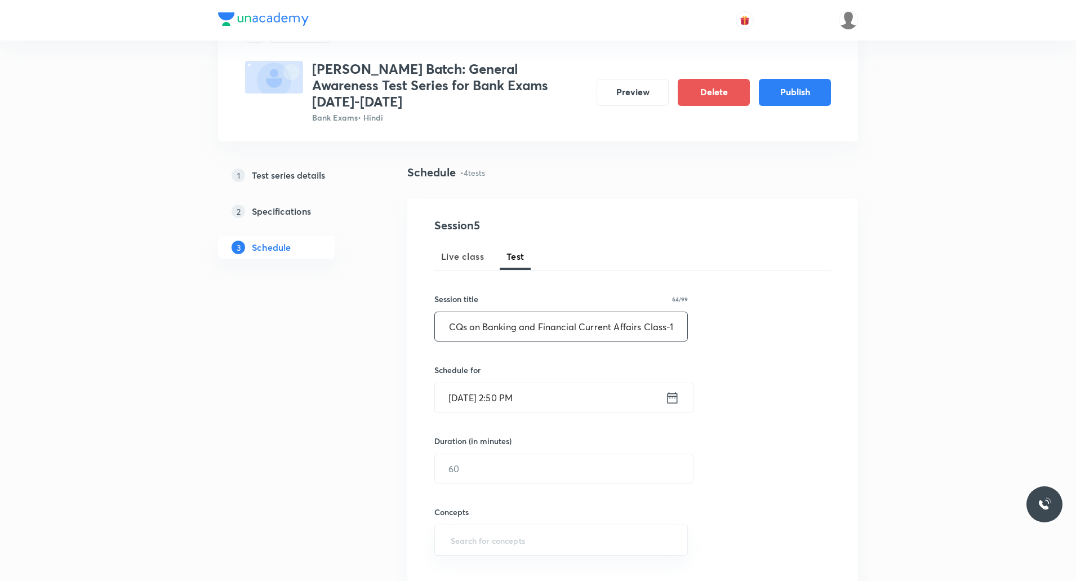
click at [465, 309] on input "July Month MCQs on Banking and Financial Current Affairs Class-1" at bounding box center [561, 326] width 252 height 29
click at [498, 309] on input "July Month MCQs on Banking and Financial Current Affairs Class-1" at bounding box center [561, 326] width 252 height 29
type input "July Month - MCQs on Banking and Financial Current Affairs Class-1"
click at [521, 309] on input "[DATE] 2:50 PM" at bounding box center [550, 397] width 230 height 29
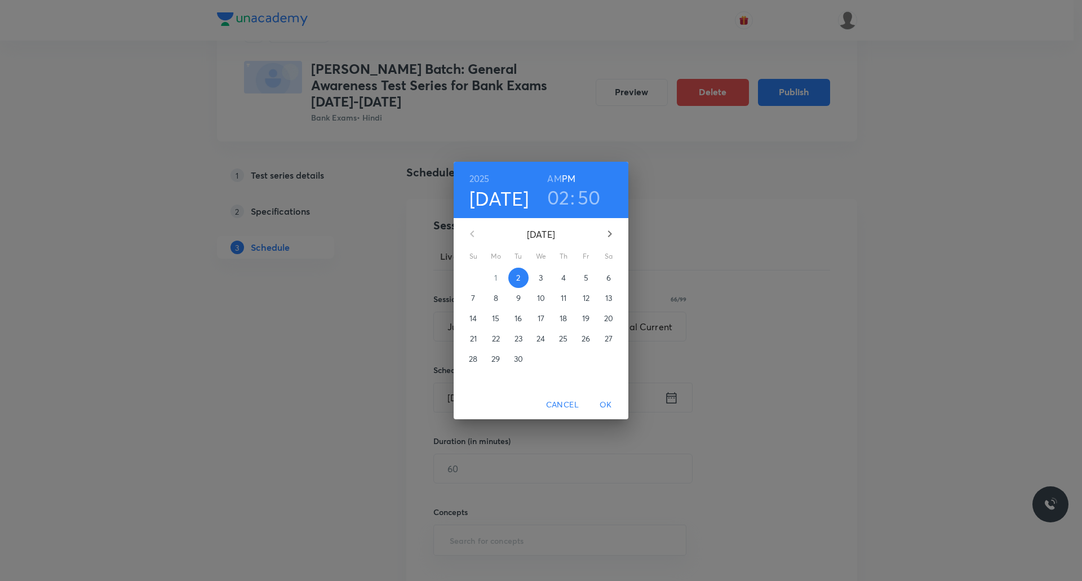
click at [570, 177] on h6 "PM" at bounding box center [569, 179] width 14 height 16
click at [576, 296] on p "12" at bounding box center [586, 297] width 7 height 11
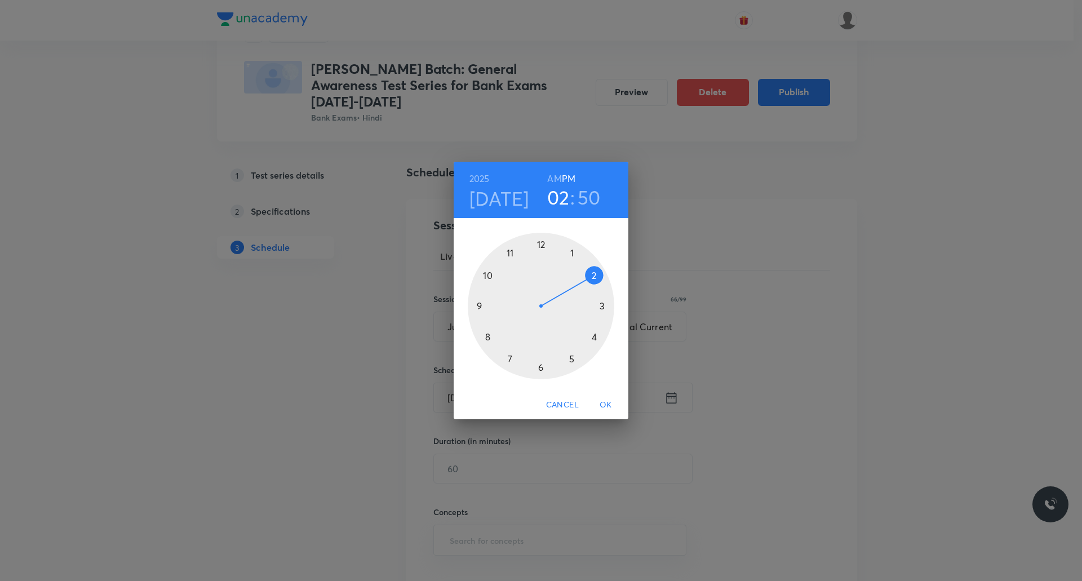
click at [572, 175] on h6 "PM" at bounding box center [569, 179] width 14 height 16
click at [570, 255] on div at bounding box center [541, 306] width 146 height 146
click at [542, 243] on div at bounding box center [541, 306] width 146 height 146
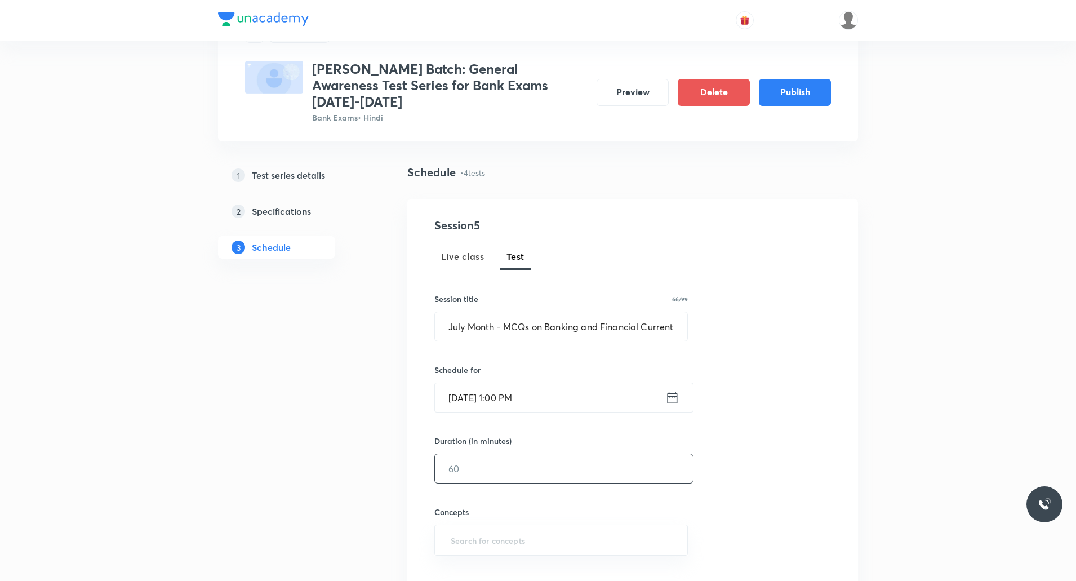
click at [517, 309] on input "text" at bounding box center [564, 468] width 258 height 29
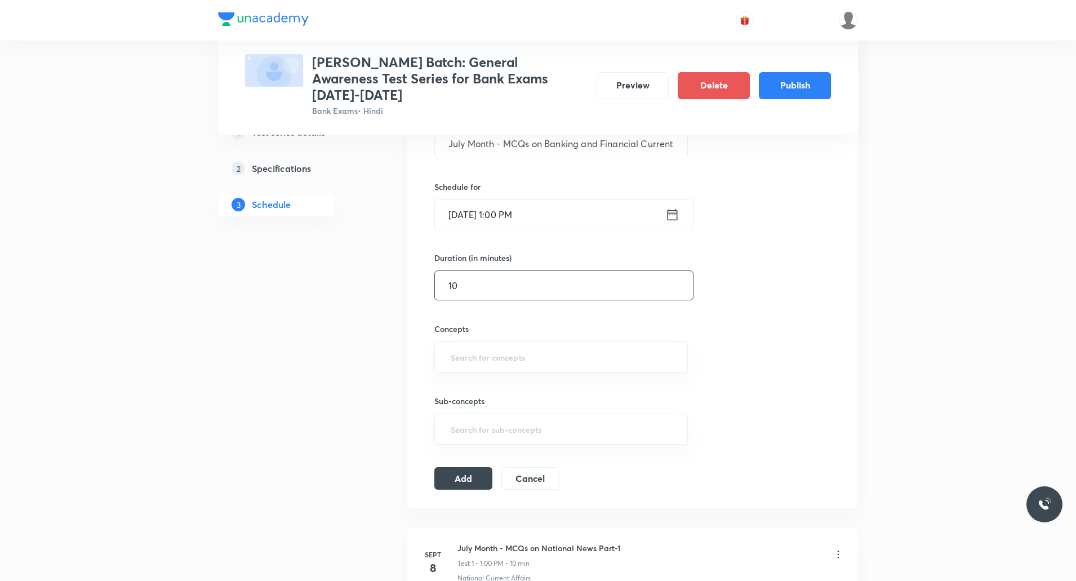
scroll to position [282, 0]
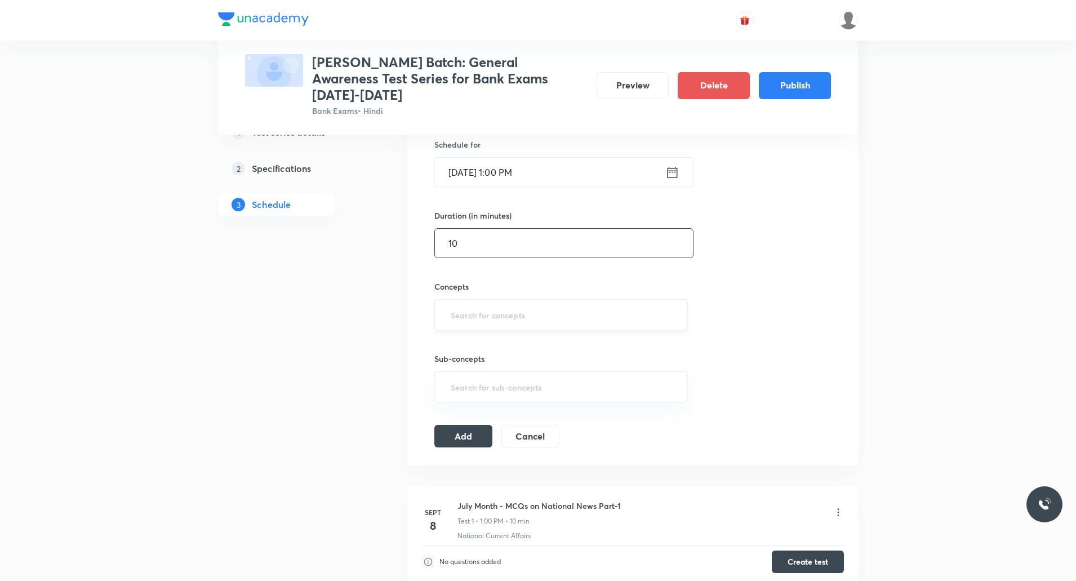
type input "10"
click at [491, 304] on input "text" at bounding box center [561, 314] width 225 height 21
type input "a"
type input "Bank"
click at [521, 309] on li "Banking Current Affairs" at bounding box center [561, 331] width 252 height 20
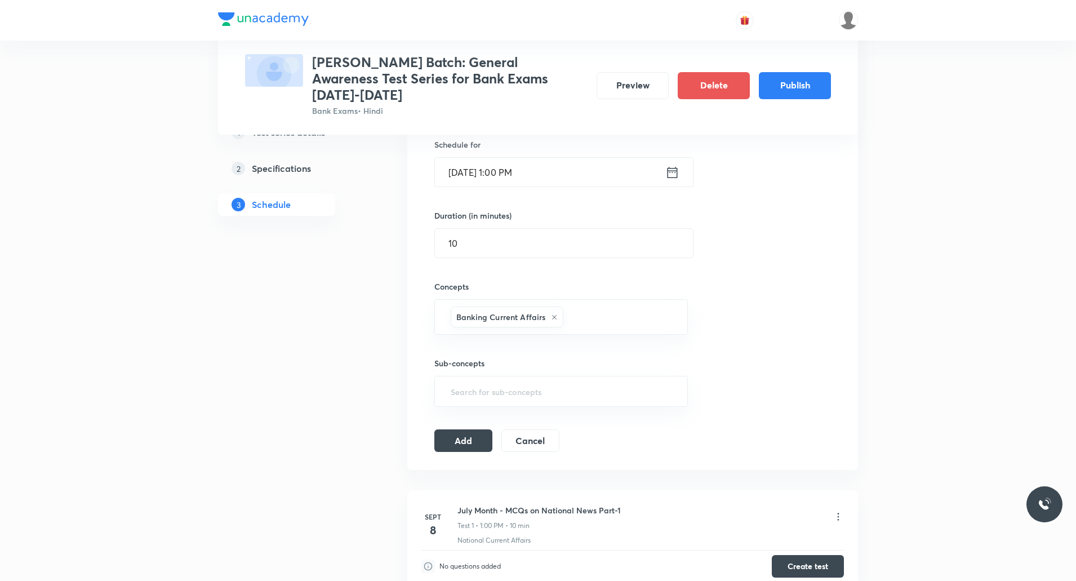
type input "f"
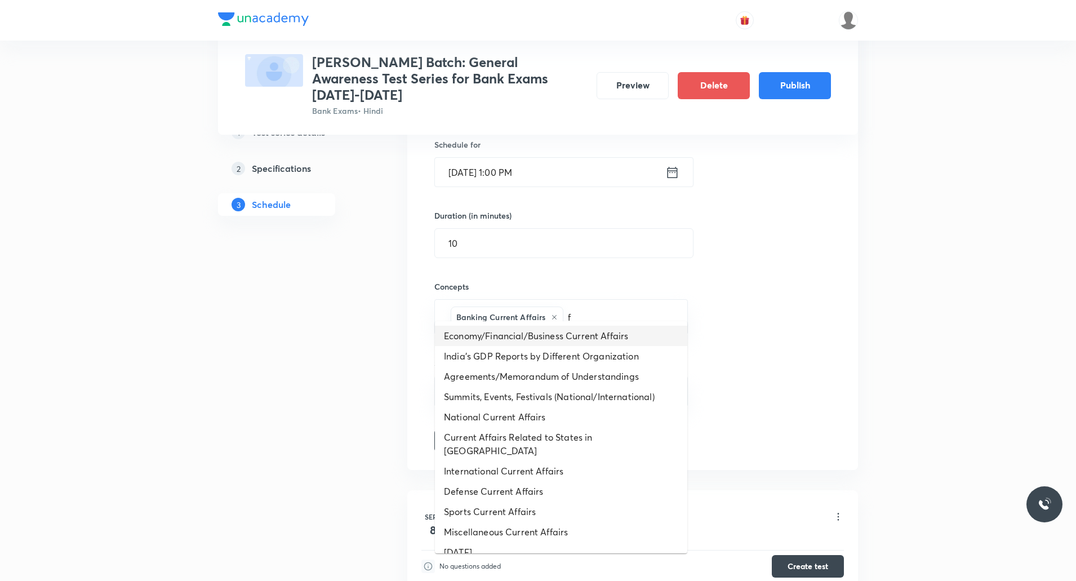
click at [576, 309] on li "Economy/Financial/Business Current Affairs" at bounding box center [561, 336] width 252 height 20
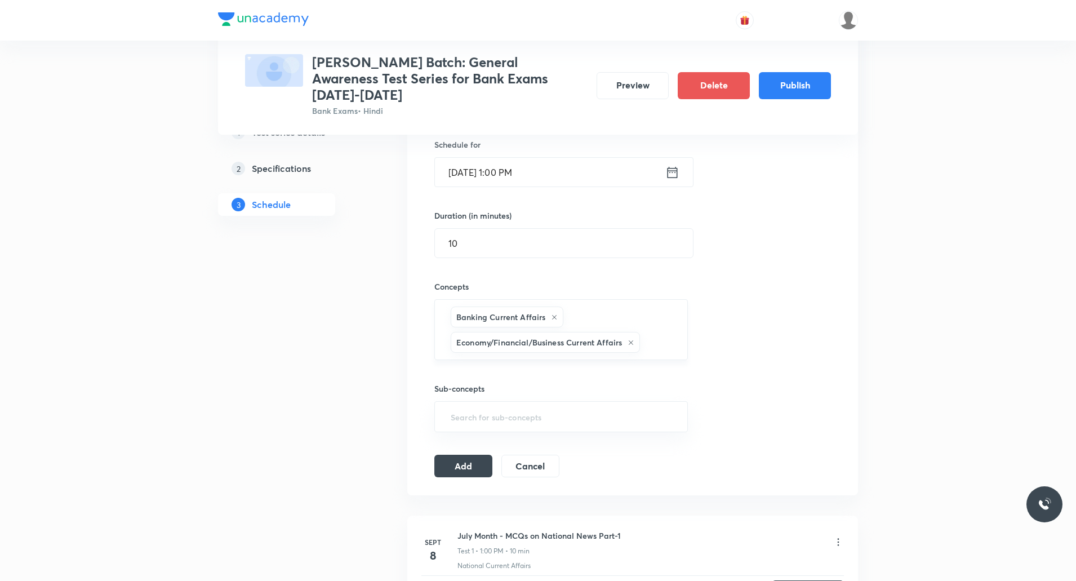
click at [551, 309] on icon at bounding box center [554, 317] width 7 height 7
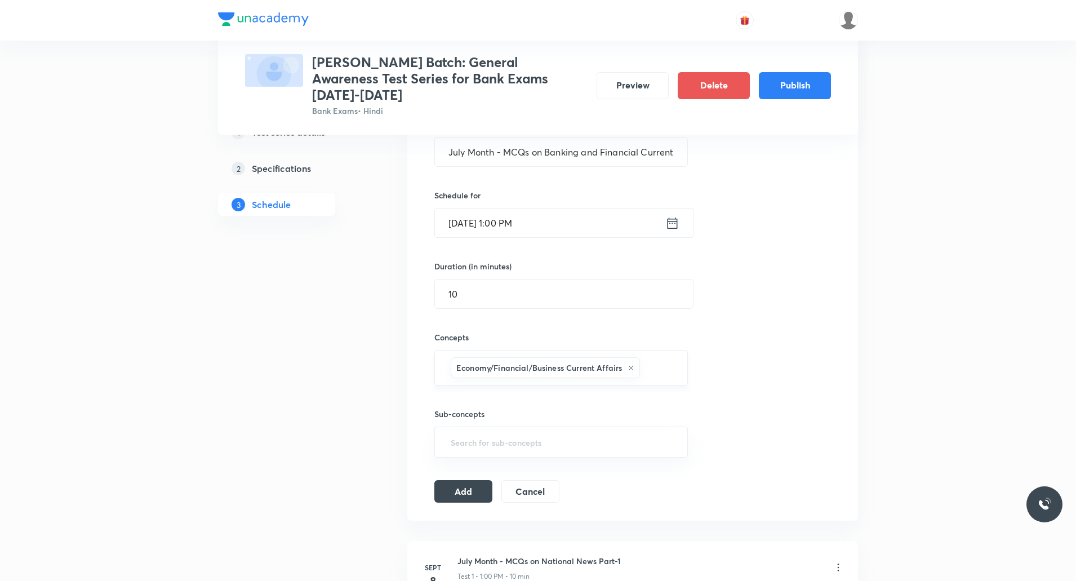
scroll to position [225, 0]
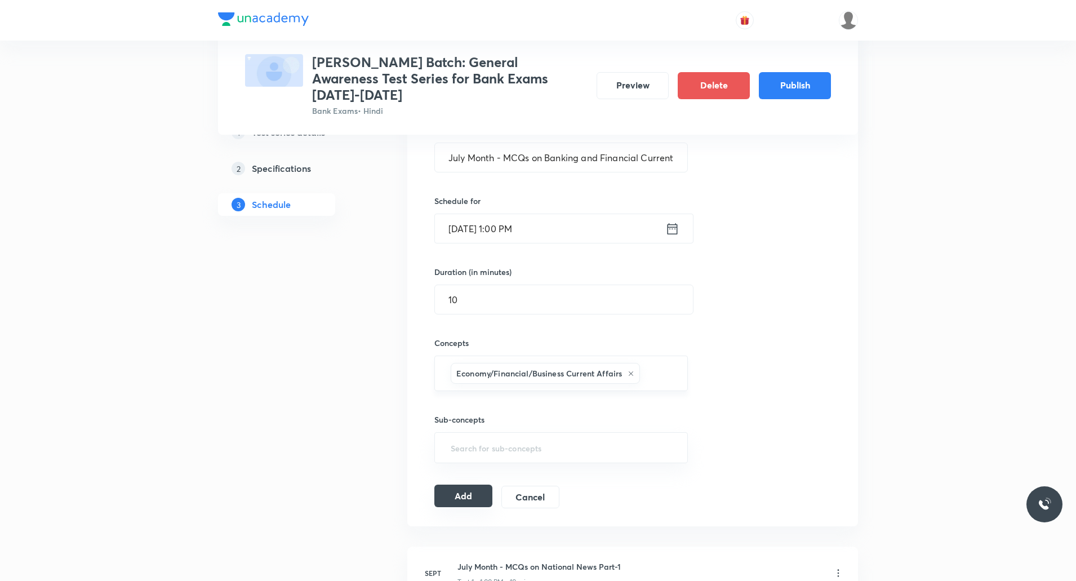
click at [471, 309] on button "Add" at bounding box center [463, 496] width 58 height 23
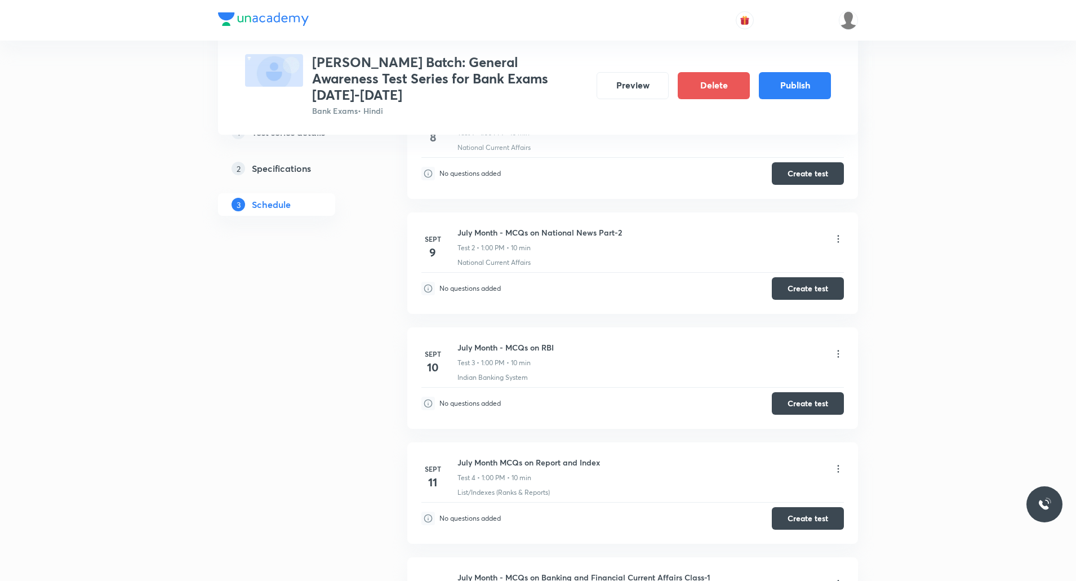
scroll to position [0, 0]
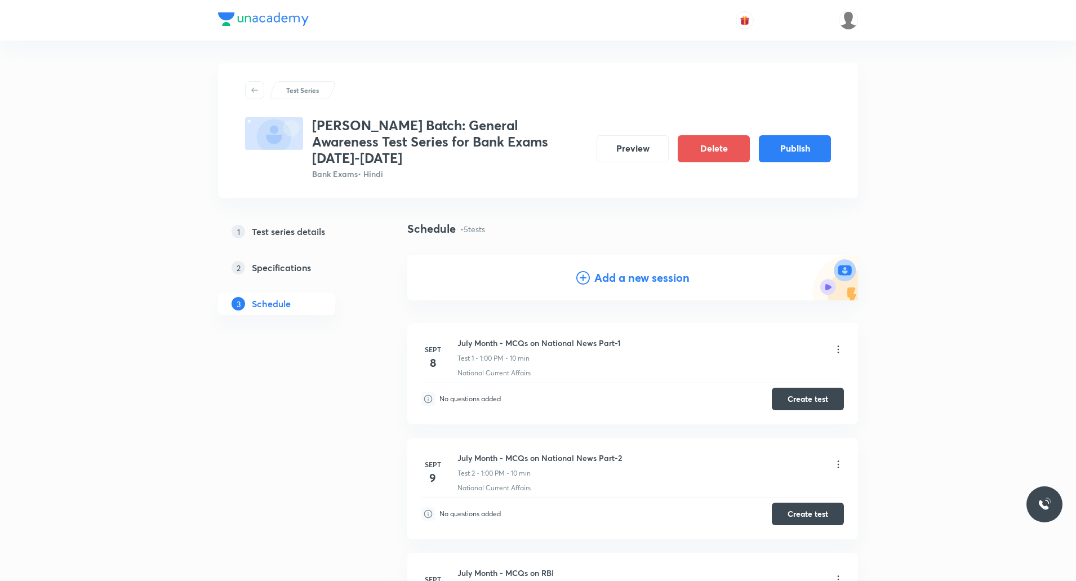
click at [576, 269] on h4 "Add a new session" at bounding box center [641, 277] width 95 height 17
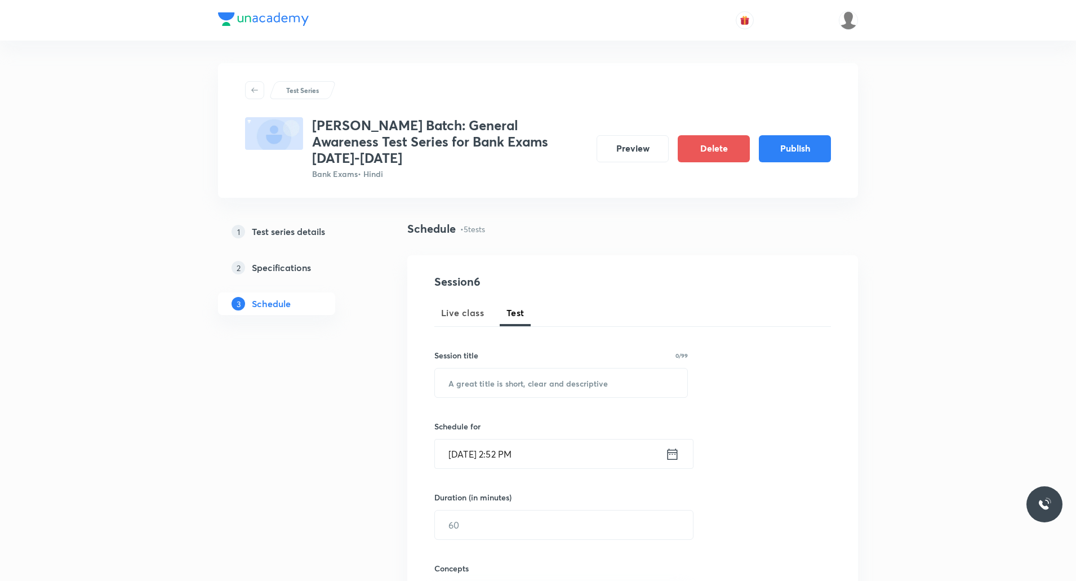
click at [517, 309] on input "[DATE] 2:52 PM" at bounding box center [550, 453] width 230 height 29
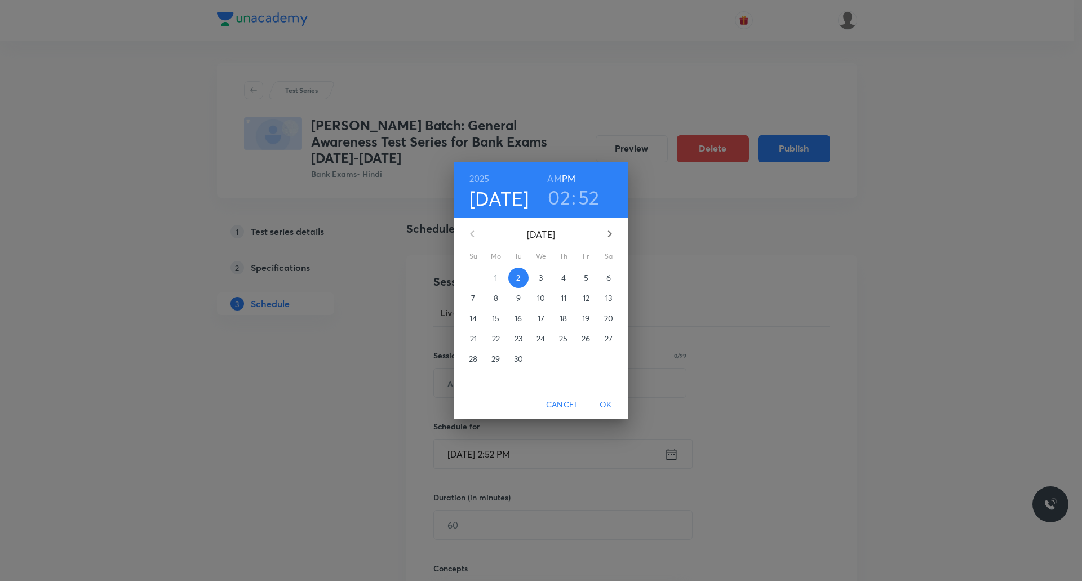
click at [499, 309] on p "15" at bounding box center [495, 318] width 7 height 11
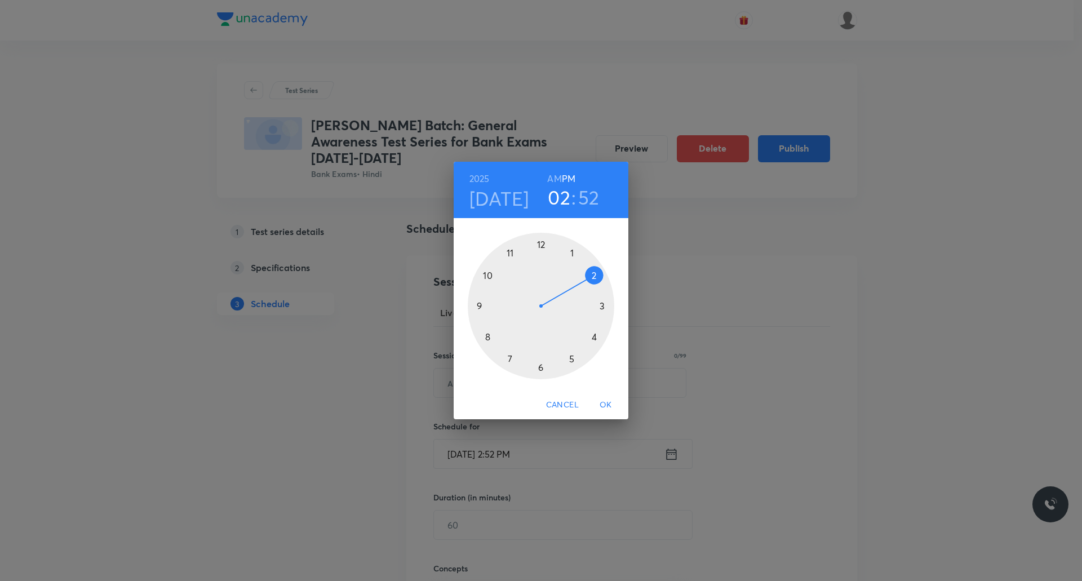
click at [569, 251] on div at bounding box center [541, 306] width 146 height 146
click at [541, 244] on div at bounding box center [541, 306] width 146 height 146
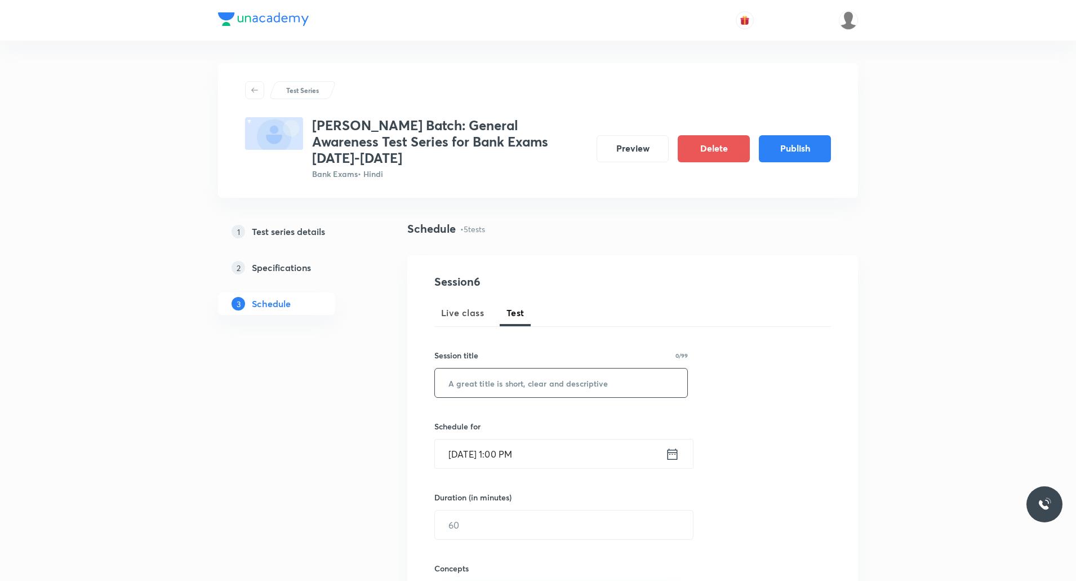
click at [521, 309] on input "text" at bounding box center [561, 382] width 252 height 29
paste input "July Month MCQs on Banking and Financial Current Affairs Class-2"
click at [449, 309] on input "July Month MCQs on Banking and Financial Current Affairs Class-2" at bounding box center [561, 382] width 252 height 29
click at [448, 309] on input "July Month MCQs on Banking and Financial Current Affairs Class-2" at bounding box center [561, 382] width 252 height 29
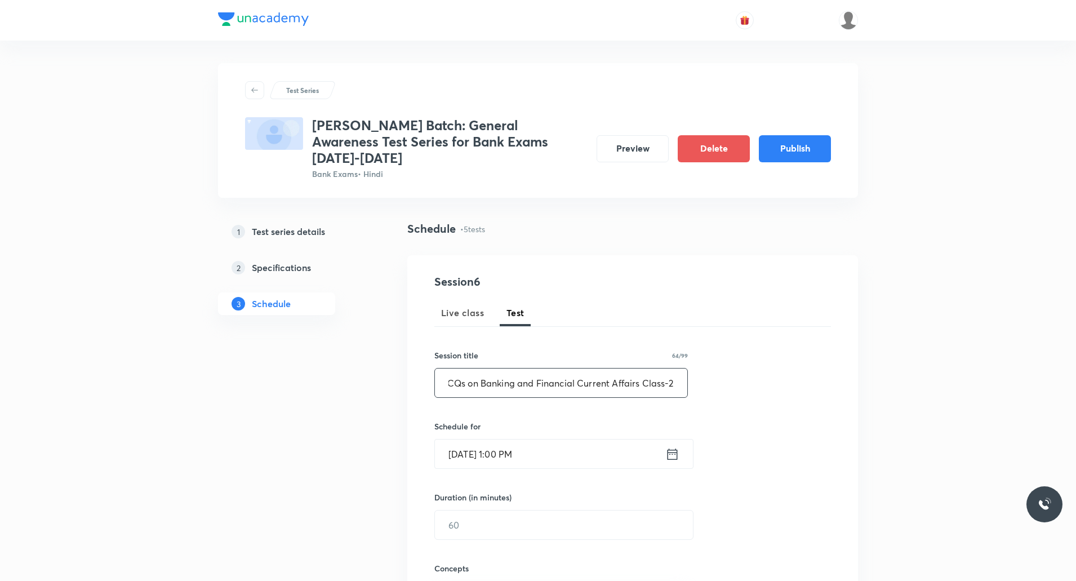
click at [446, 309] on input "July Month MCQs on Banking and Financial Current Affairs Class-2" at bounding box center [561, 382] width 252 height 29
click at [500, 309] on input "July Month MCQs on Banking and Financial Current Affairs Class-2" at bounding box center [561, 382] width 252 height 29
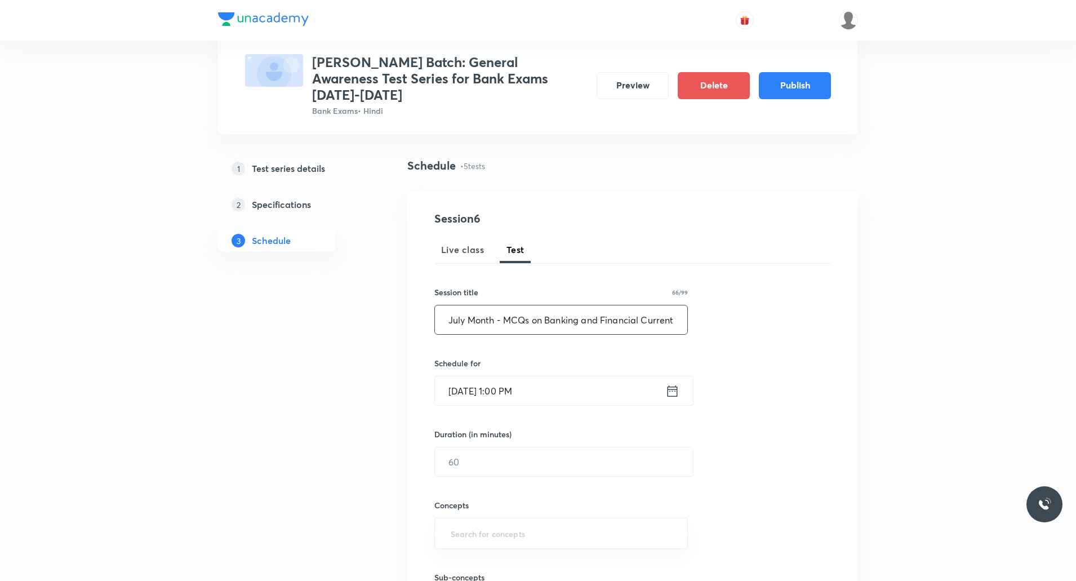
scroll to position [113, 0]
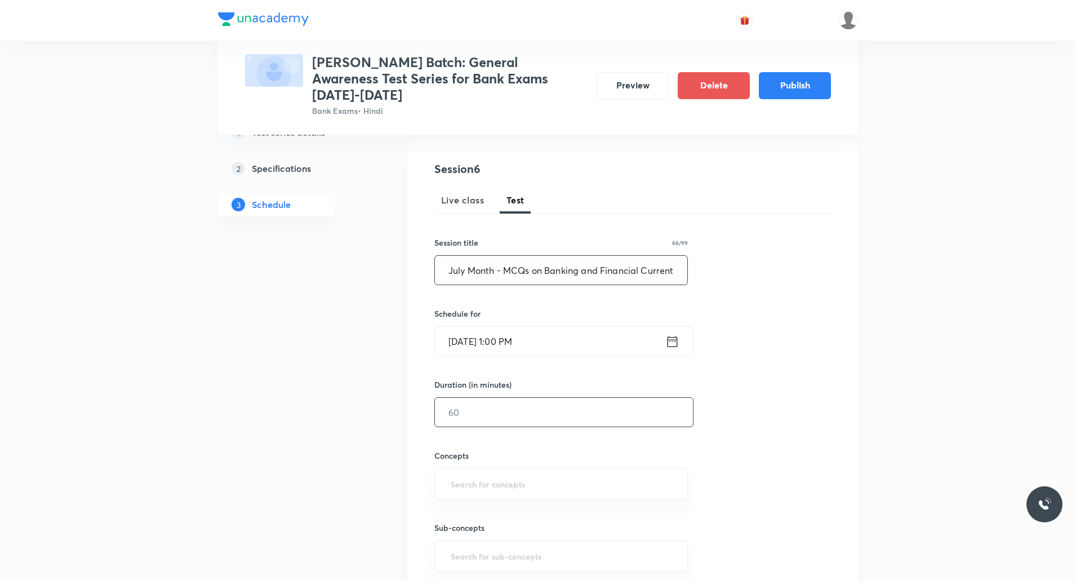
type input "July Month - MCQs on Banking and Financial Current Affairs Class-2"
click at [485, 309] on input "text" at bounding box center [564, 412] width 258 height 29
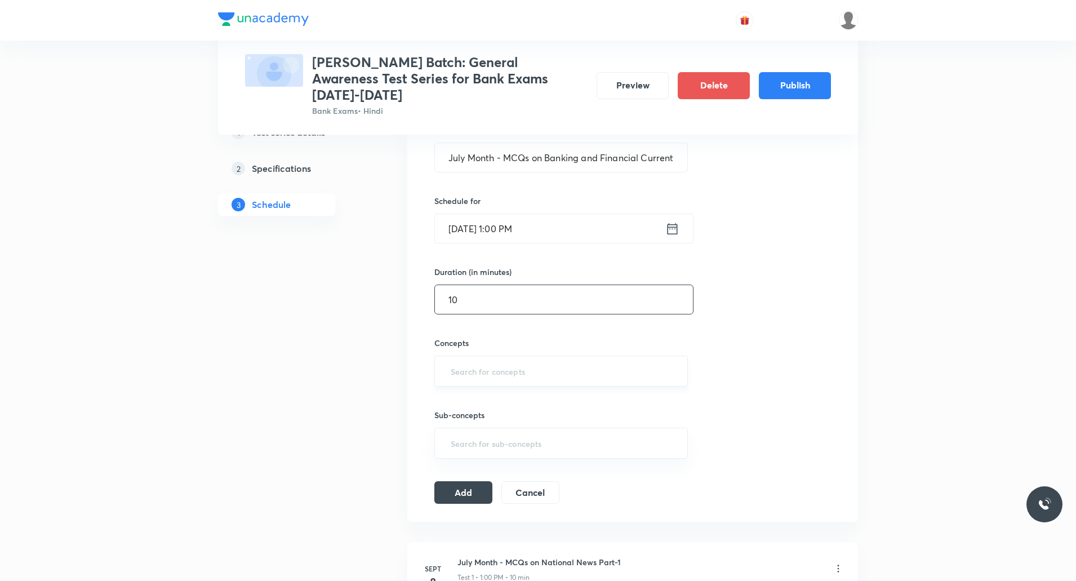
click at [457, 309] on div "​" at bounding box center [561, 371] width 254 height 31
type input "10"
type input "b"
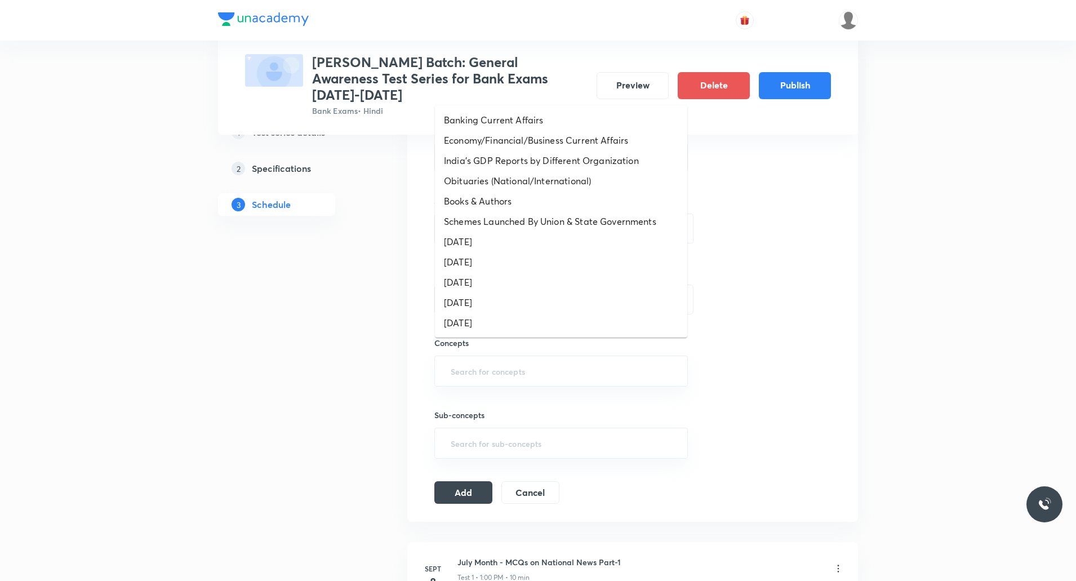
type input "f"
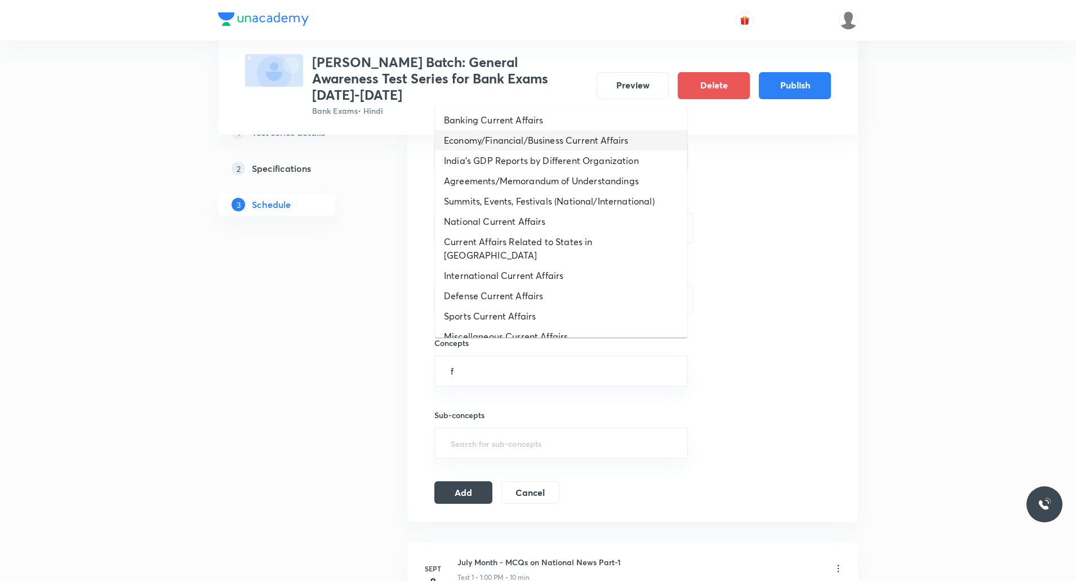
click at [517, 147] on li "Economy/Financial/Business Current Affairs" at bounding box center [561, 140] width 252 height 20
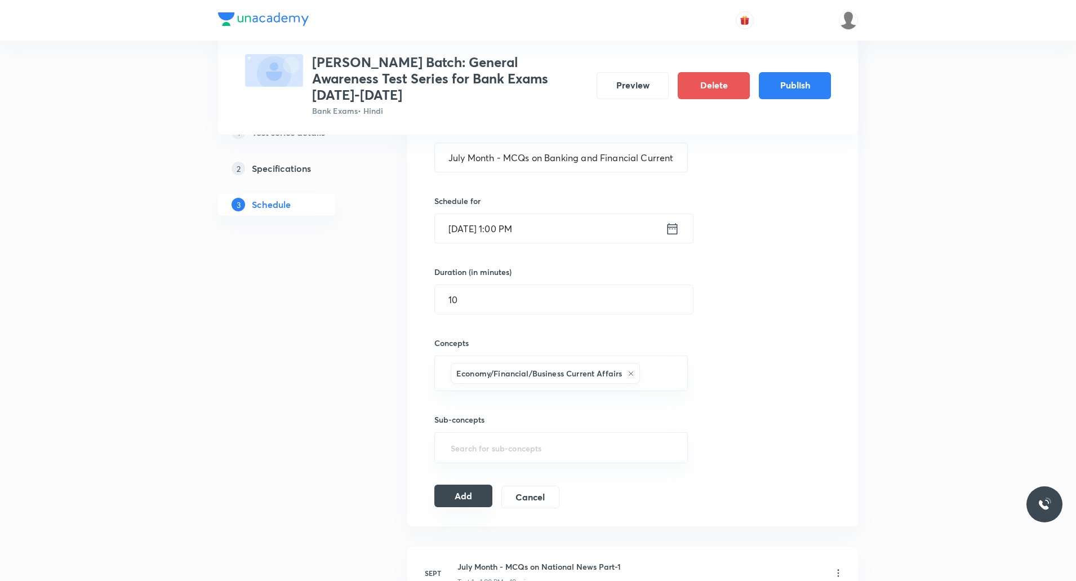
click at [473, 309] on button "Add" at bounding box center [463, 496] width 58 height 23
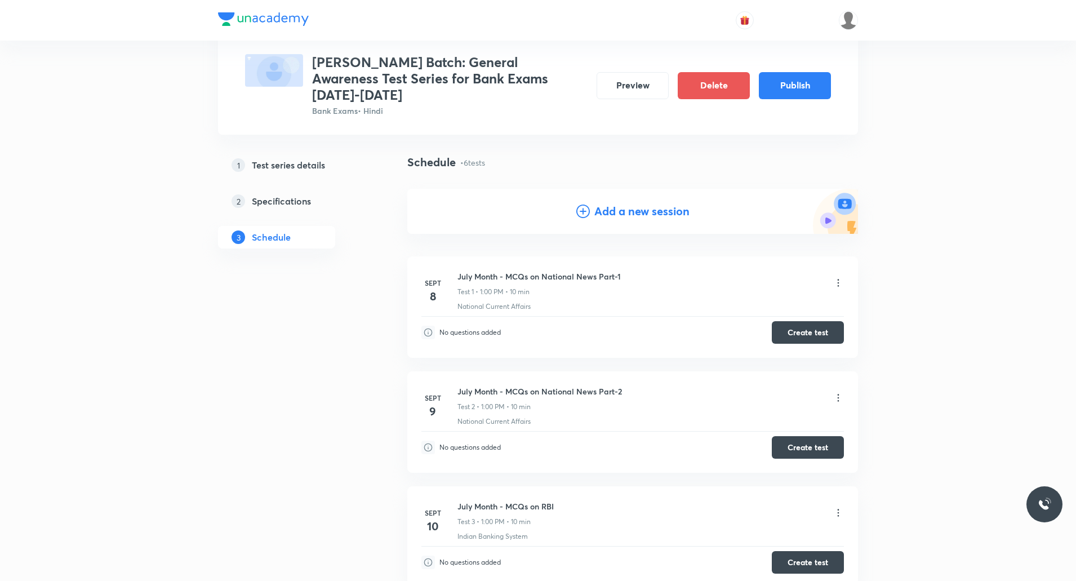
scroll to position [0, 0]
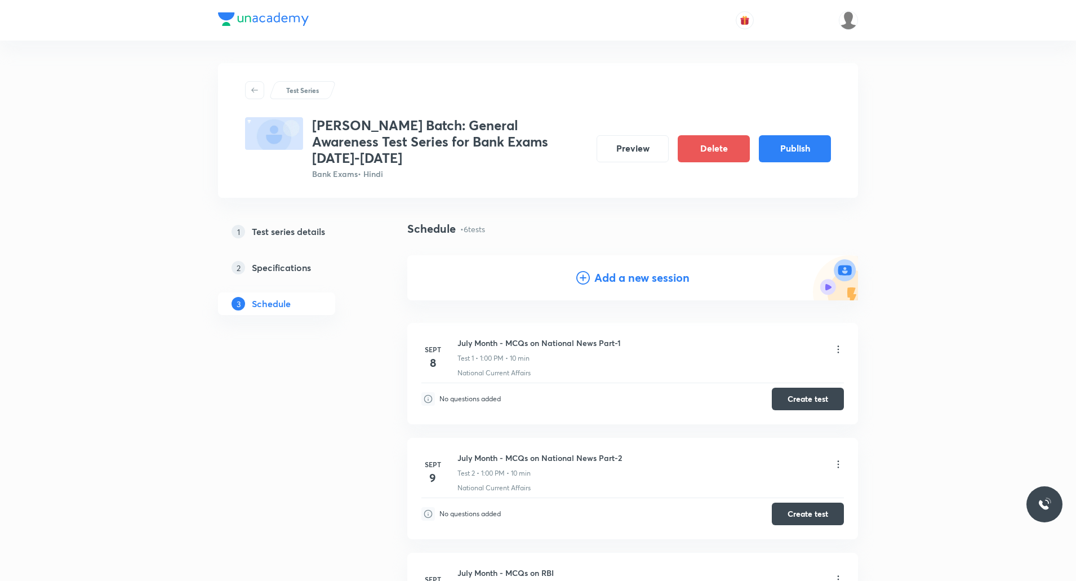
click at [576, 269] on h4 "Add a new session" at bounding box center [641, 277] width 95 height 17
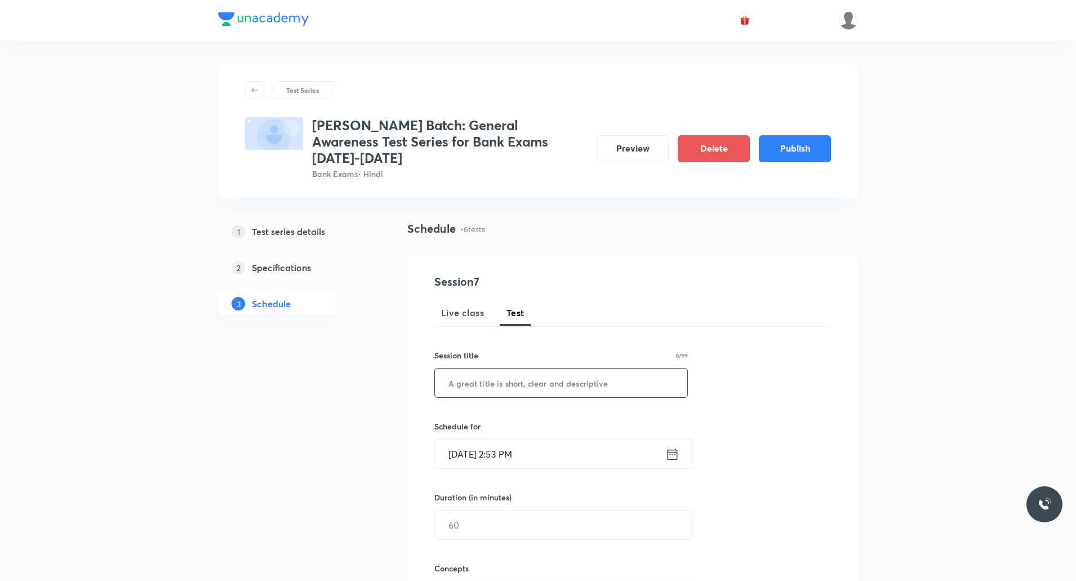
click at [538, 309] on input "text" at bounding box center [561, 382] width 252 height 29
paste input "July Month MCQs - Sports"
click at [498, 309] on input "July Month MCQs - Sports" at bounding box center [561, 382] width 252 height 29
type input "July Month - MCQs - Sports"
click at [484, 309] on input "[DATE] 2:53 PM" at bounding box center [550, 453] width 230 height 29
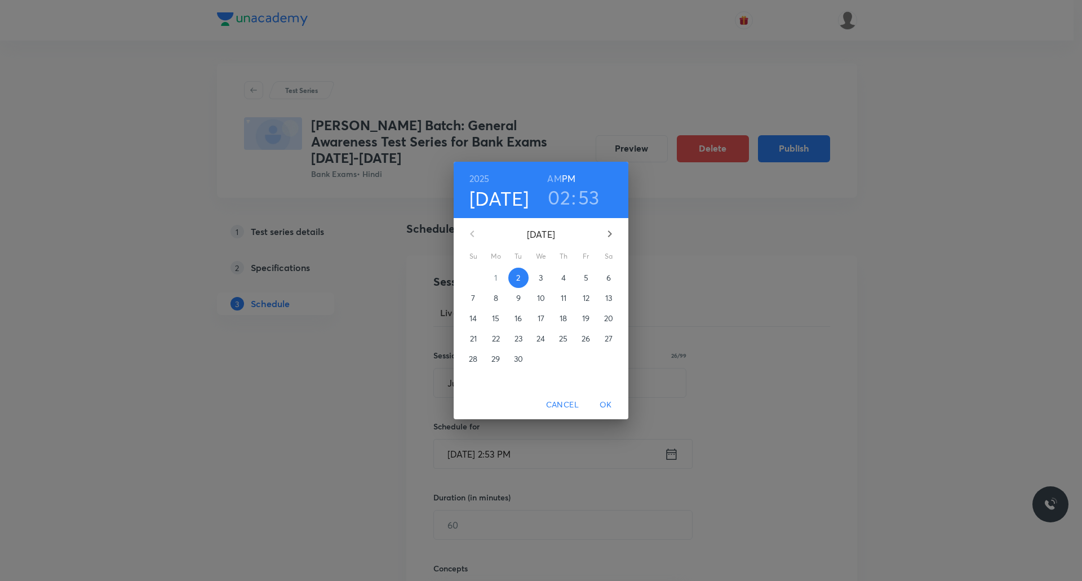
click at [518, 309] on p "16" at bounding box center [517, 318] width 7 height 11
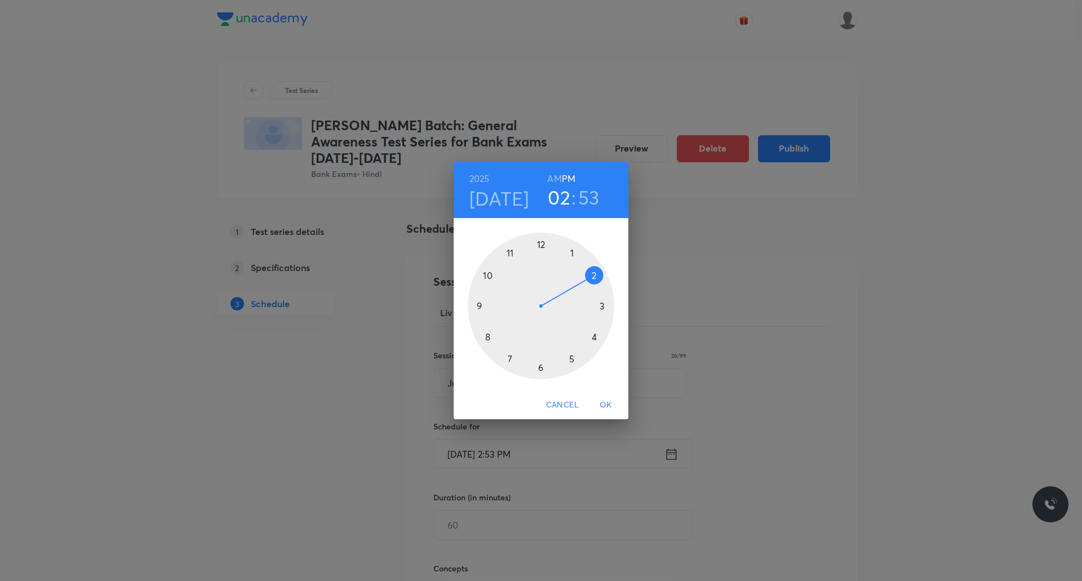
click at [572, 255] on div at bounding box center [541, 306] width 146 height 146
click at [540, 244] on div at bounding box center [541, 306] width 146 height 146
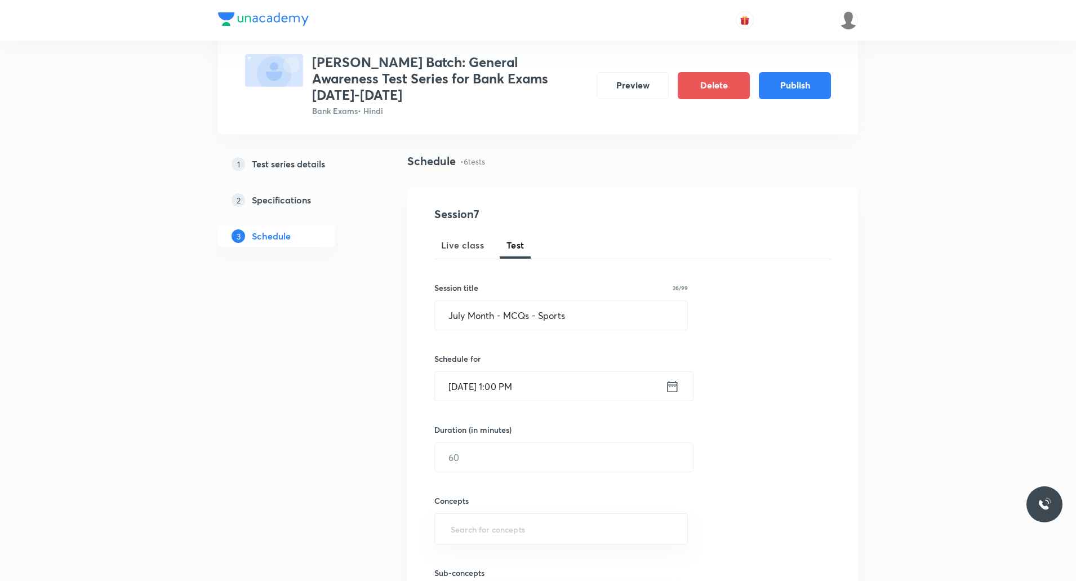
scroll to position [113, 0]
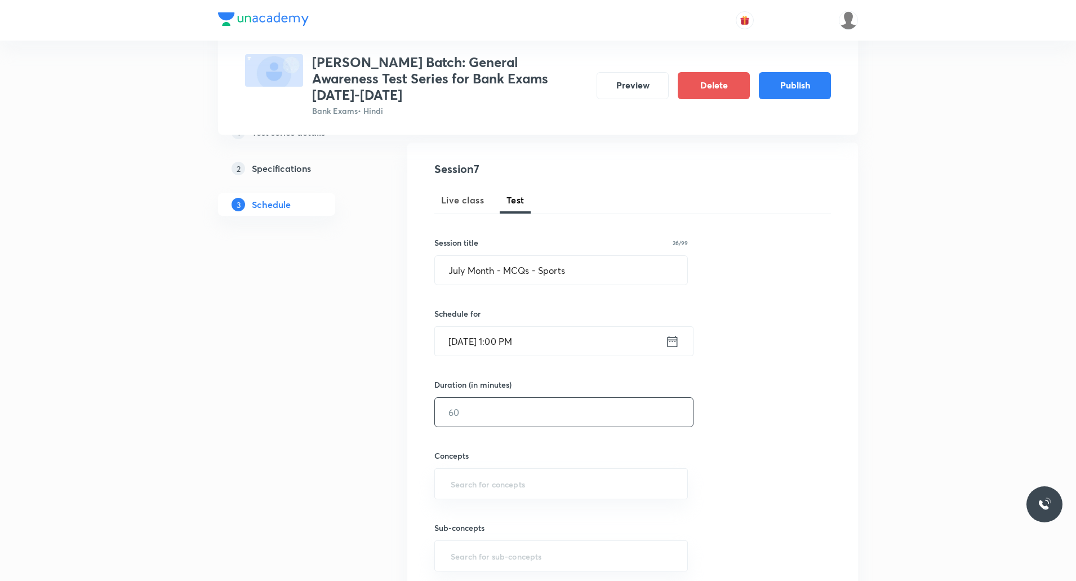
click at [481, 309] on input "text" at bounding box center [564, 412] width 258 height 29
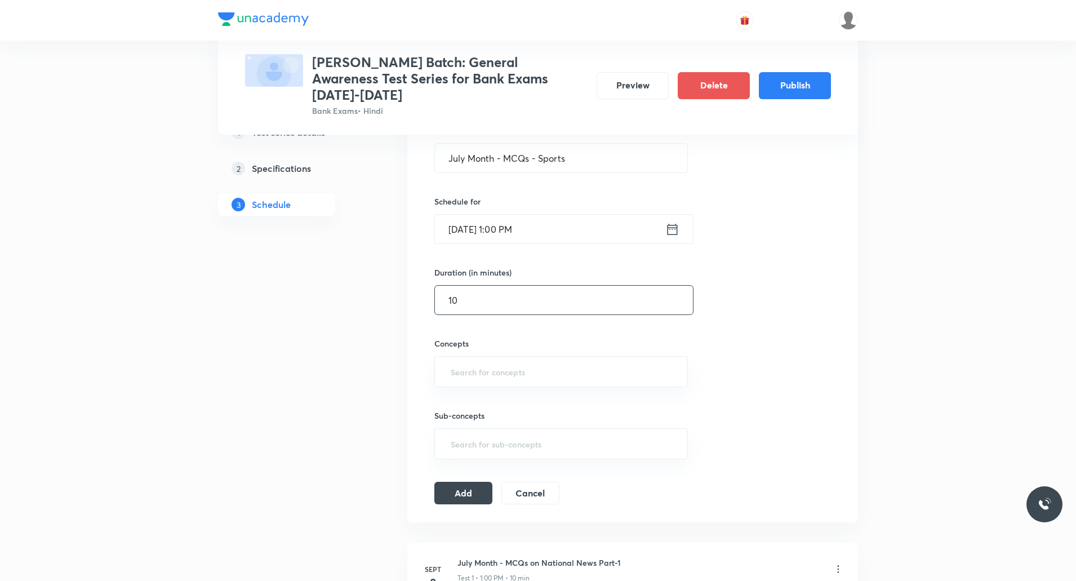
scroll to position [225, 0]
type input "10"
click at [474, 309] on input "text" at bounding box center [561, 371] width 225 height 21
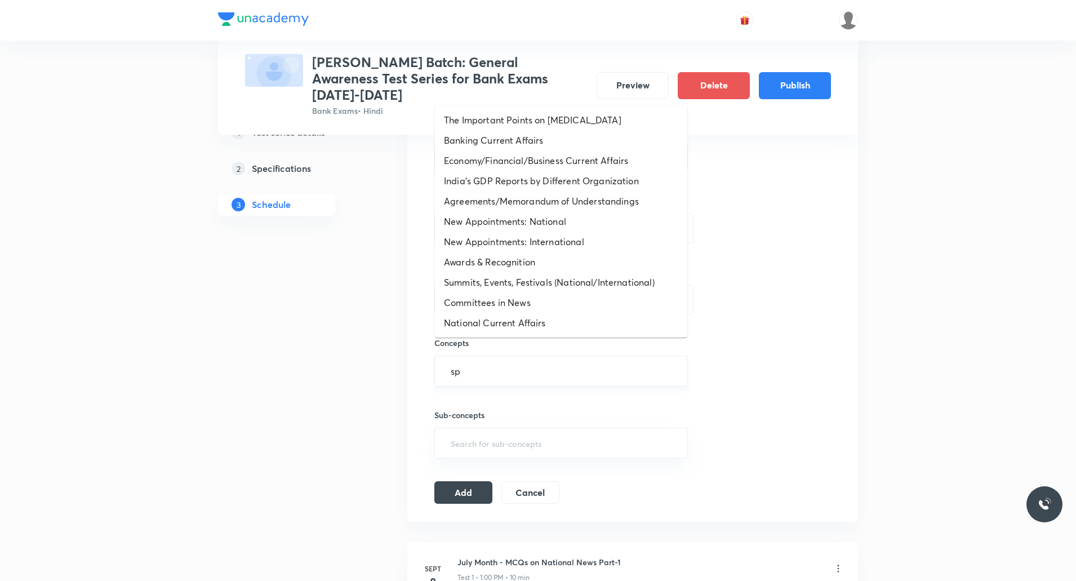
type input "spo"
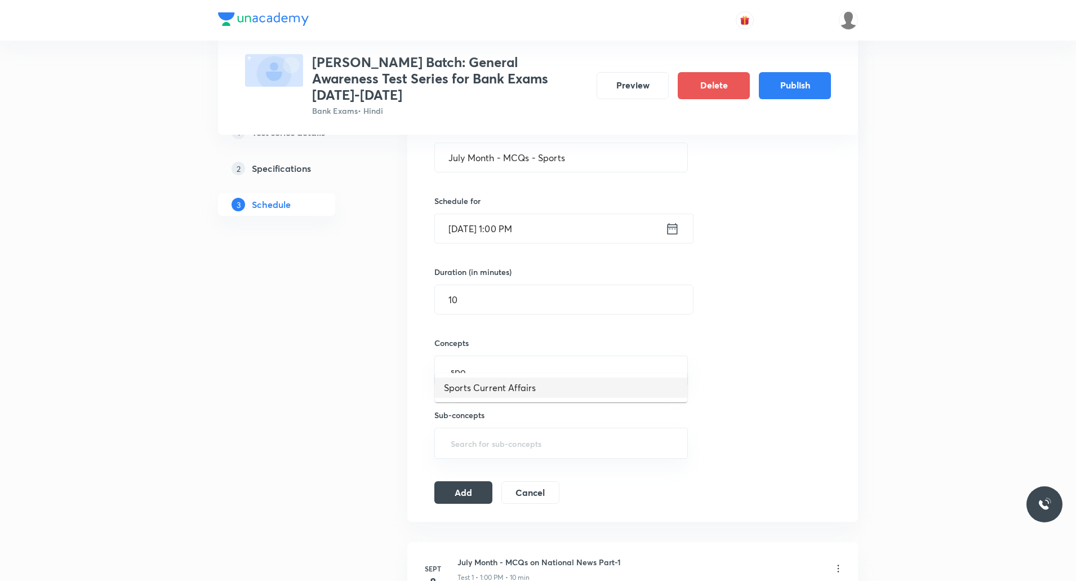
click at [479, 309] on li "Sports Current Affairs" at bounding box center [561, 388] width 252 height 20
click at [469, 309] on button "Add" at bounding box center [463, 496] width 58 height 23
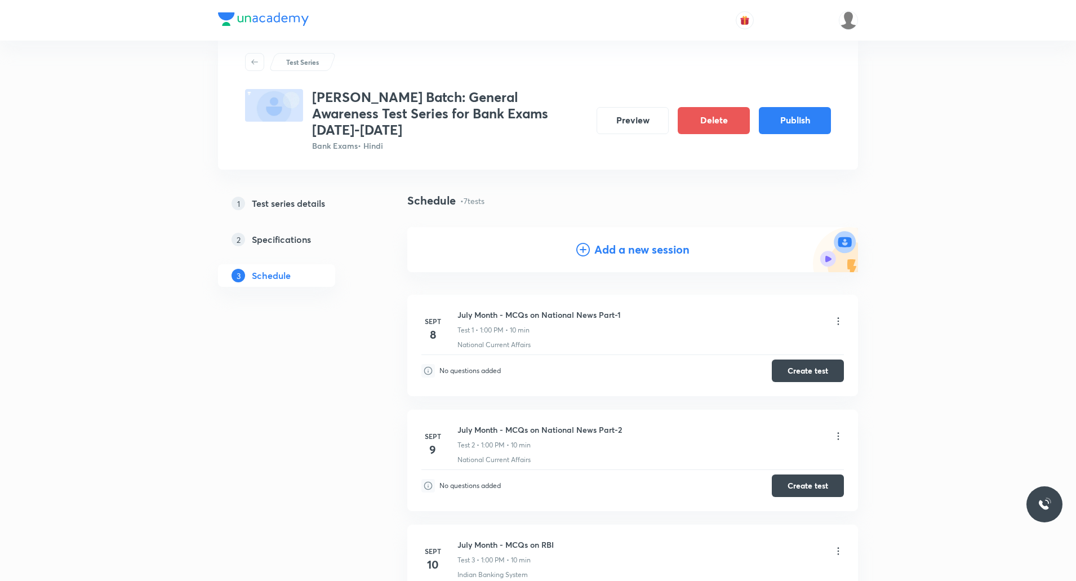
scroll to position [0, 0]
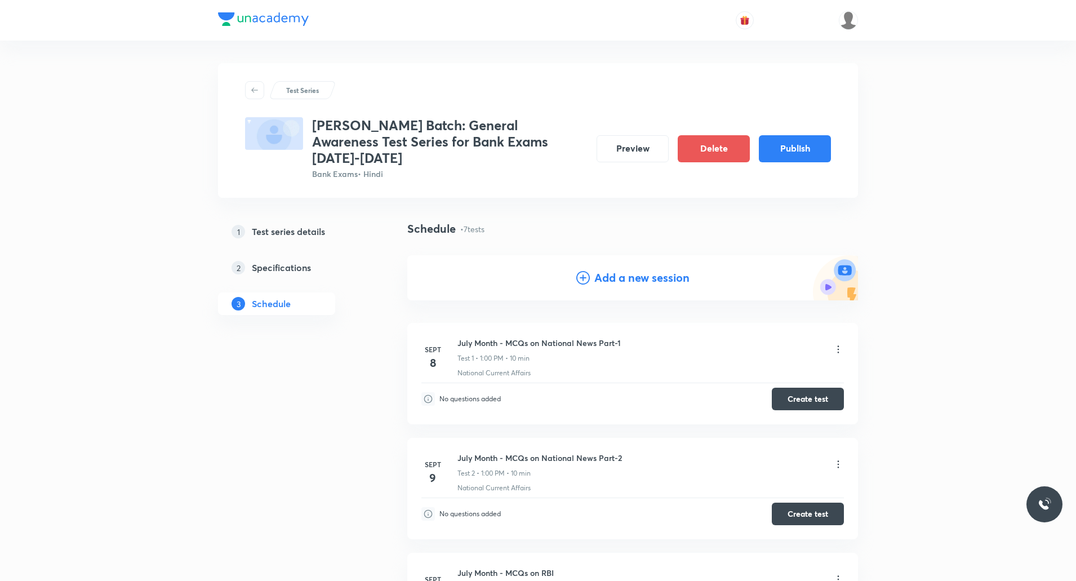
click at [576, 269] on h4 "Add a new session" at bounding box center [641, 277] width 95 height 17
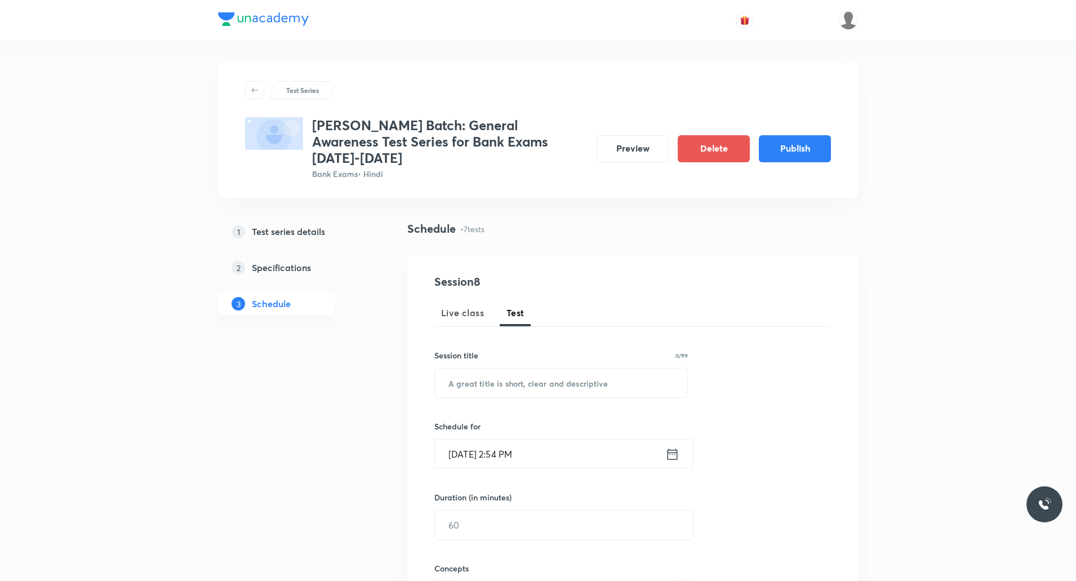
click at [506, 309] on input "[DATE] 2:54 PM" at bounding box center [550, 453] width 230 height 29
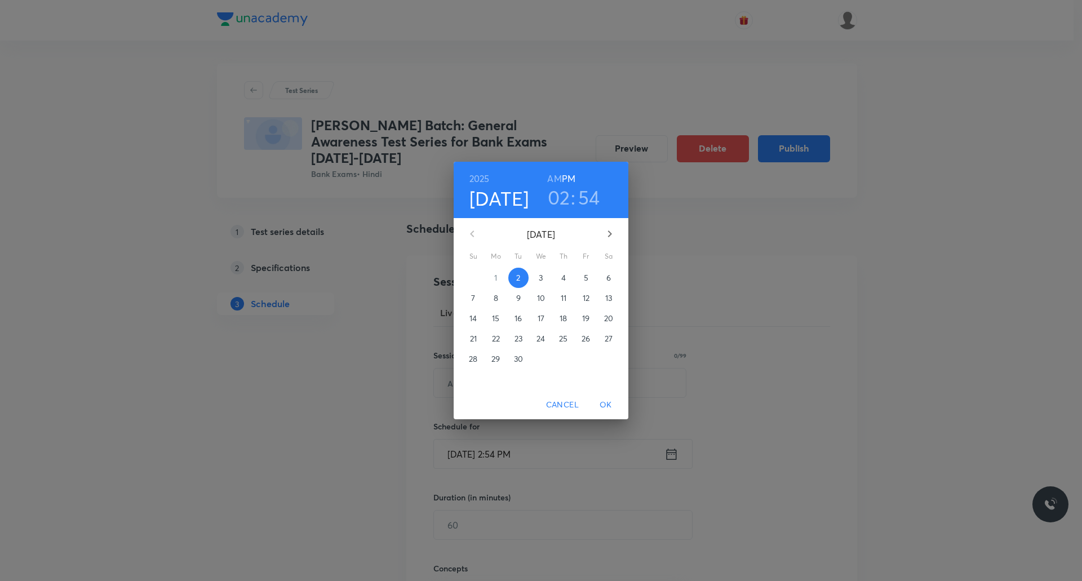
click at [539, 309] on p "17" at bounding box center [541, 318] width 7 height 11
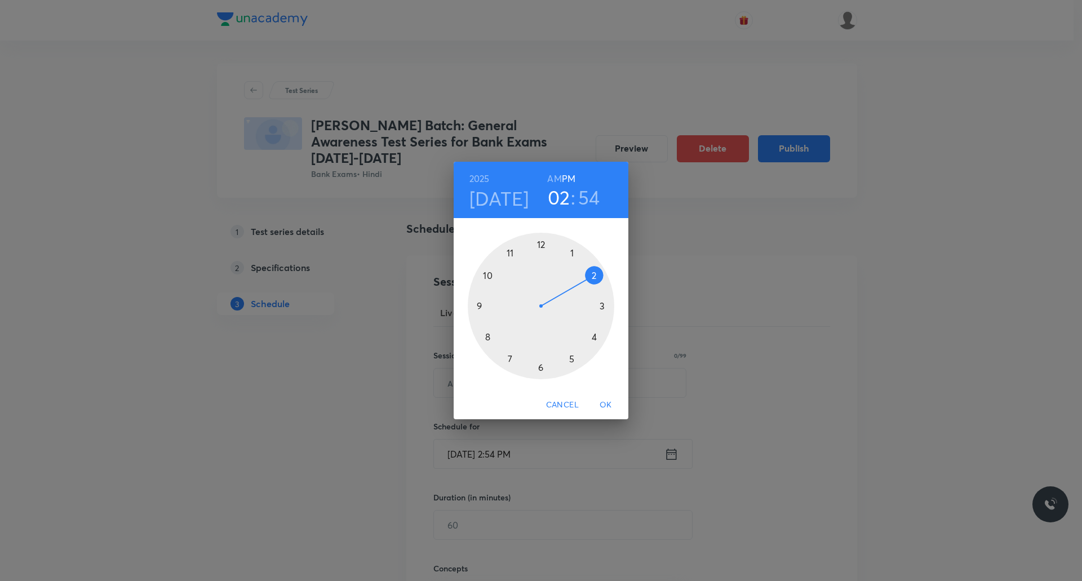
click at [570, 254] on div at bounding box center [541, 306] width 146 height 146
click at [540, 243] on div at bounding box center [541, 306] width 146 height 146
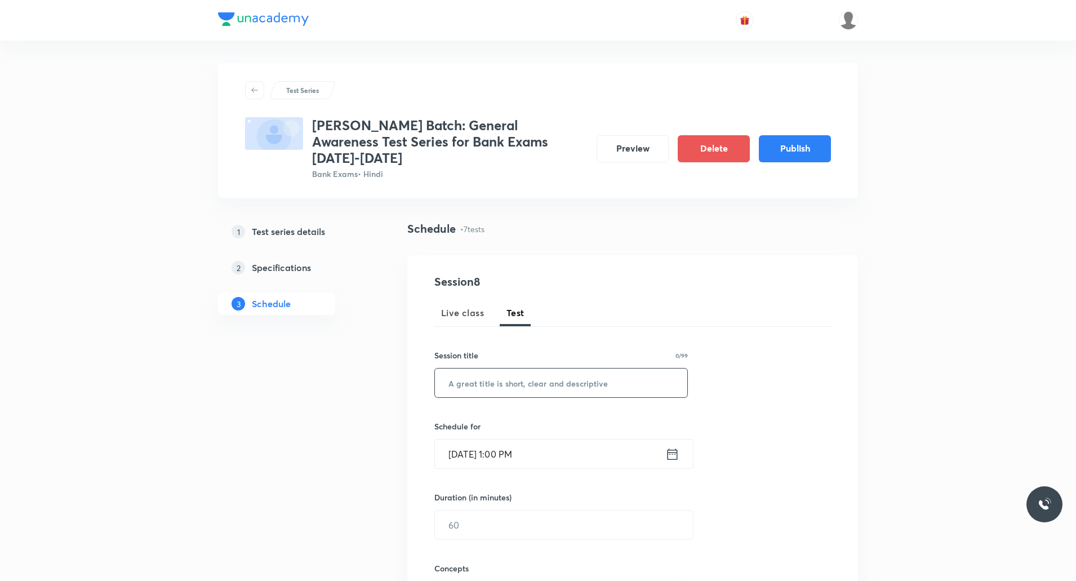
click at [490, 309] on input "text" at bounding box center [561, 382] width 252 height 29
paste input "July Month MCQs Awards & Winners"
click at [500, 309] on input "July Month MCQs Awards & Winners" at bounding box center [561, 382] width 252 height 29
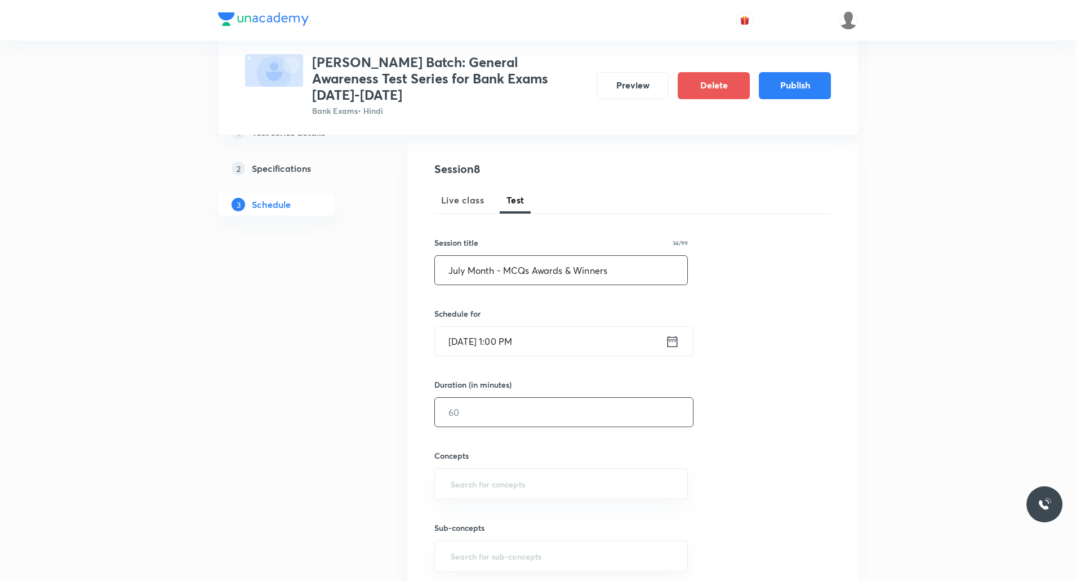
type input "July Month - MCQs Awards & Winners"
click at [486, 309] on input "text" at bounding box center [564, 412] width 258 height 29
type input "10"
click at [468, 309] on input "text" at bounding box center [561, 483] width 225 height 21
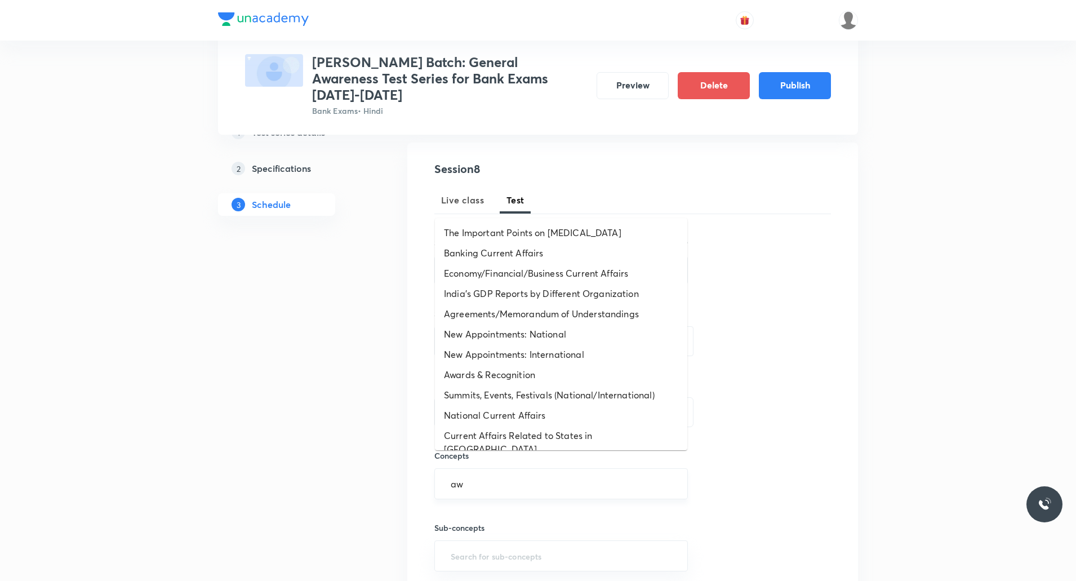
type input "awa"
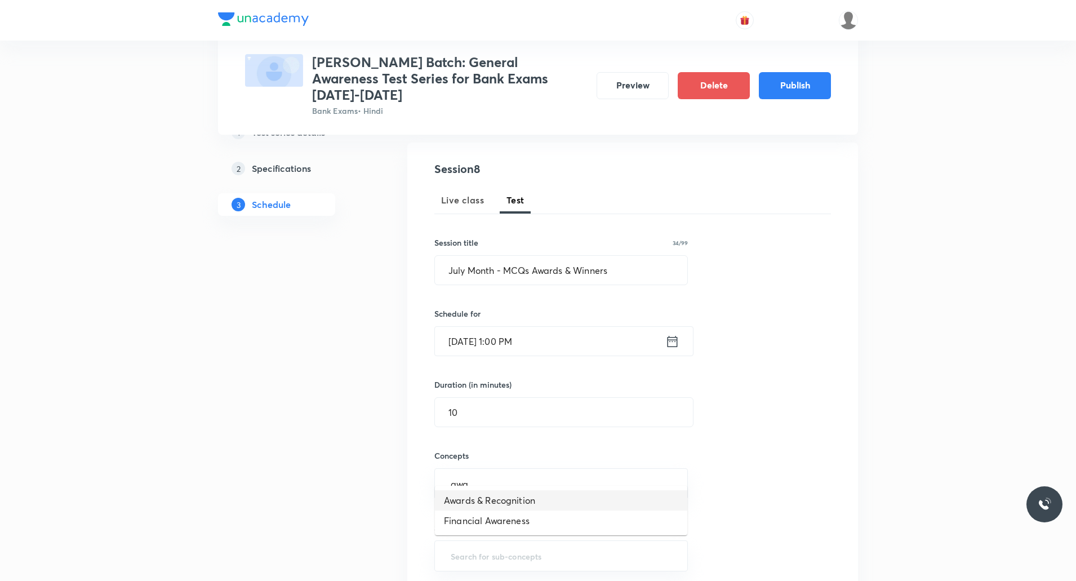
click at [479, 309] on li "Awards & Recognition" at bounding box center [561, 500] width 252 height 20
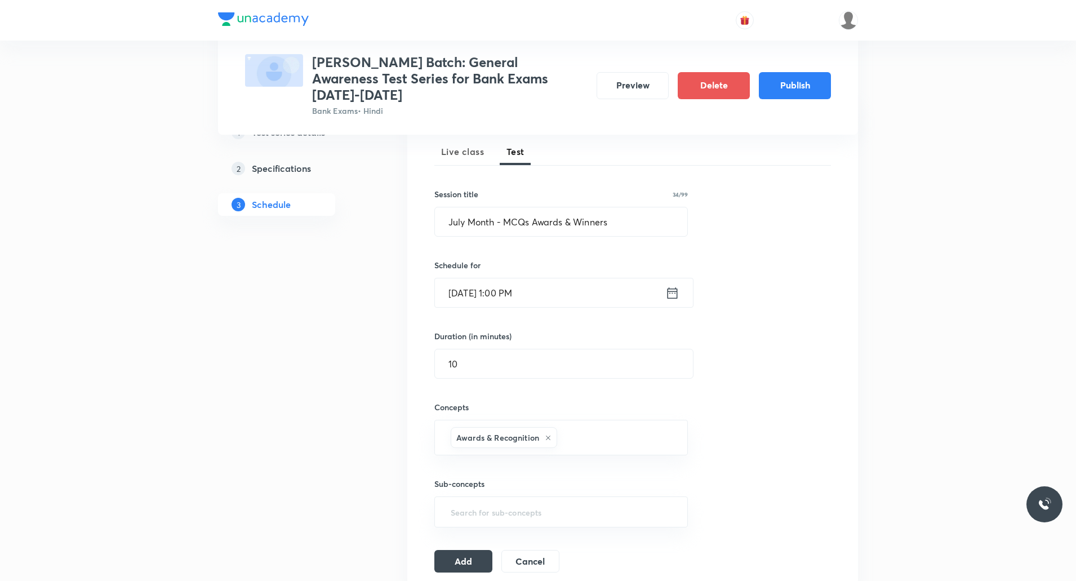
scroll to position [225, 0]
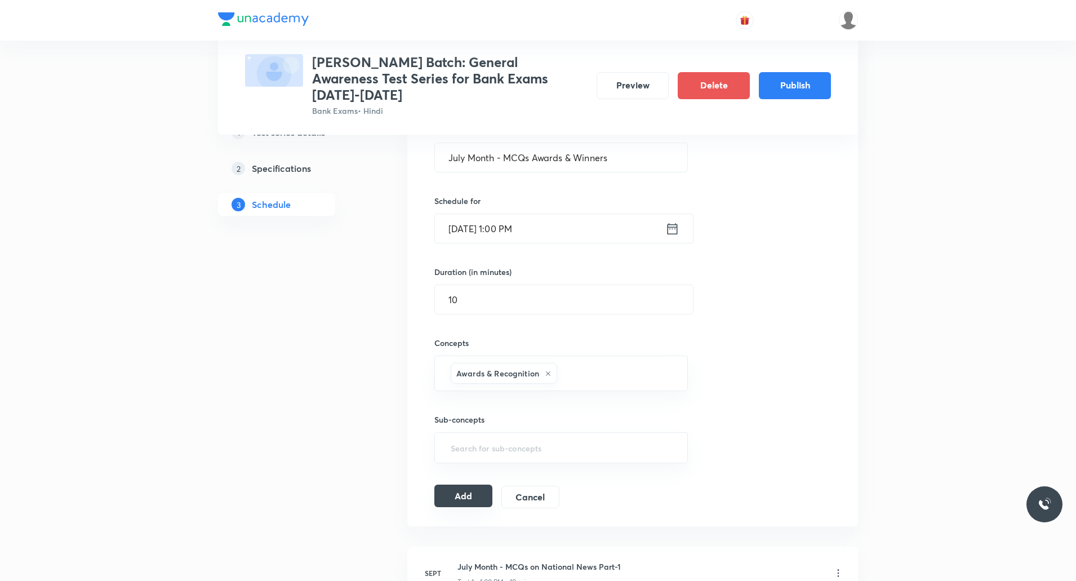
click at [459, 309] on button "Add" at bounding box center [463, 496] width 58 height 23
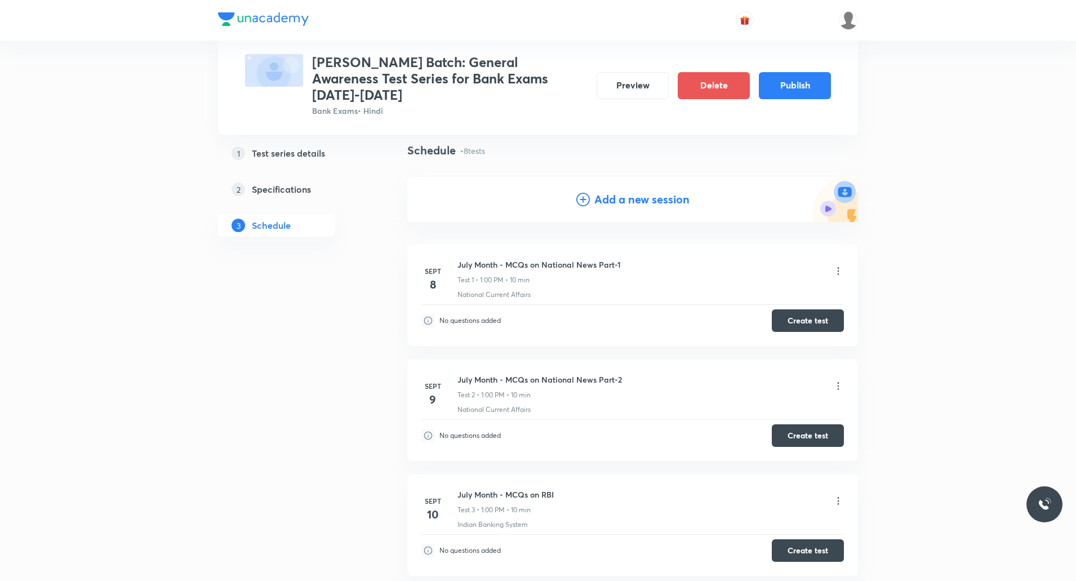
scroll to position [0, 0]
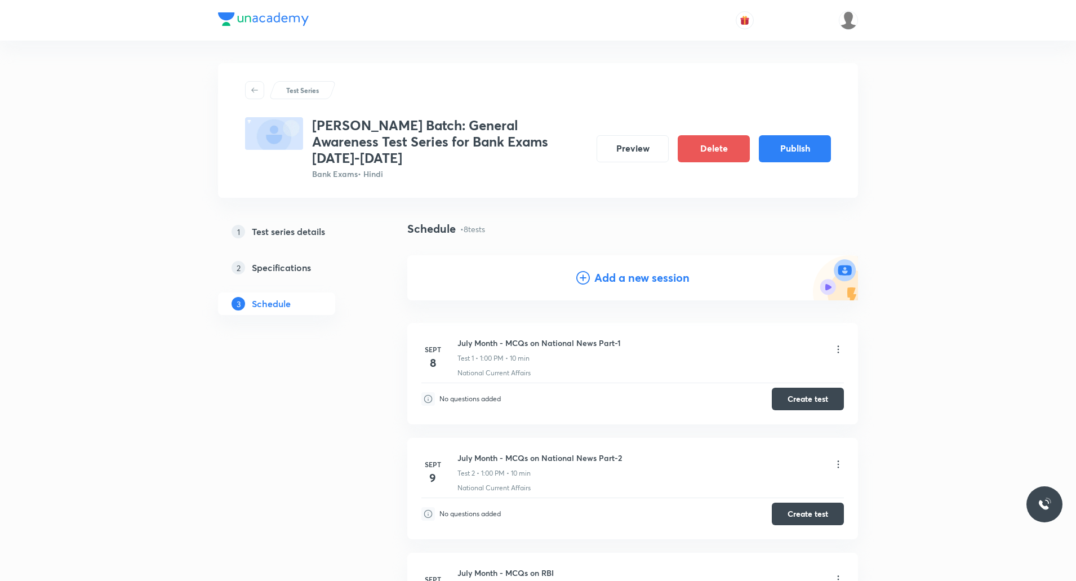
click at [576, 269] on h4 "Add a new session" at bounding box center [641, 277] width 95 height 17
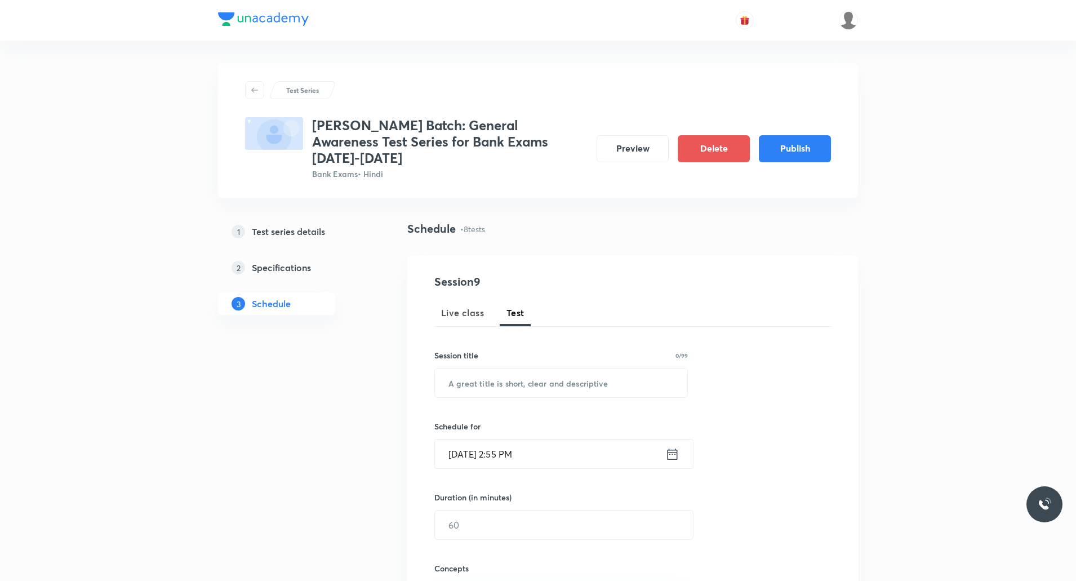
click at [513, 309] on input "[DATE] 2:55 PM" at bounding box center [550, 453] width 230 height 29
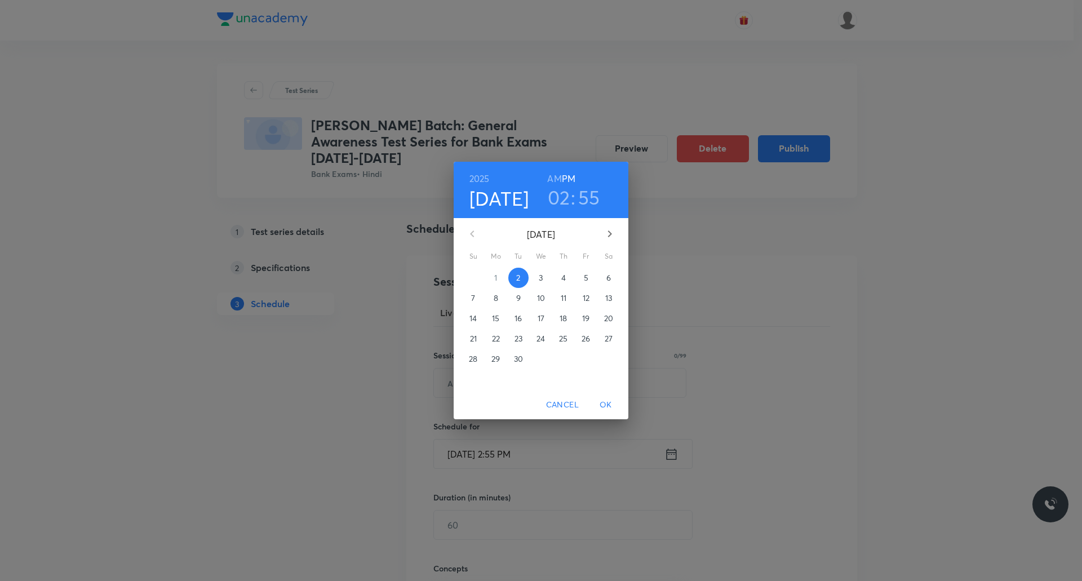
click at [565, 309] on p "18" at bounding box center [563, 318] width 7 height 11
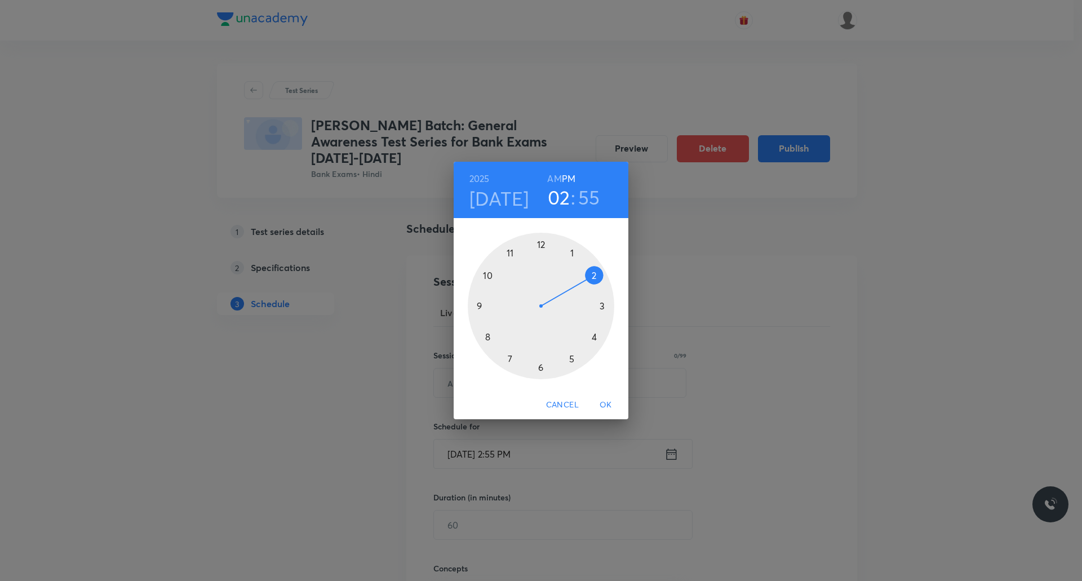
click at [572, 253] on div at bounding box center [541, 306] width 146 height 146
click at [538, 242] on div at bounding box center [541, 306] width 146 height 146
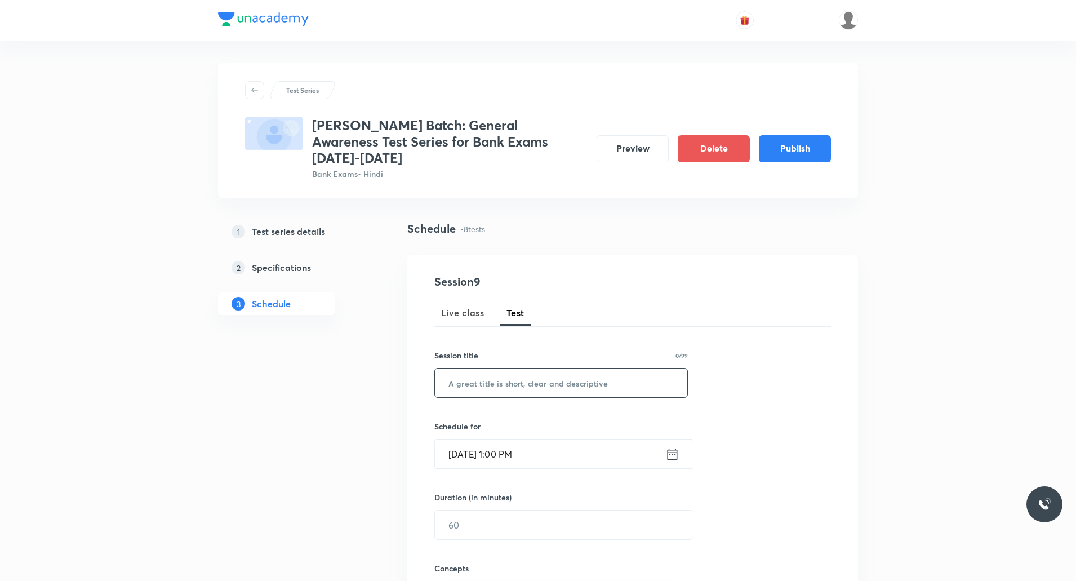
click at [510, 309] on input "text" at bounding box center [561, 382] width 252 height 29
paste input "July Month MCQs Defense & Books & Author"
click at [498, 309] on input "July Month MCQs Defense & Books & Author" at bounding box center [561, 382] width 252 height 29
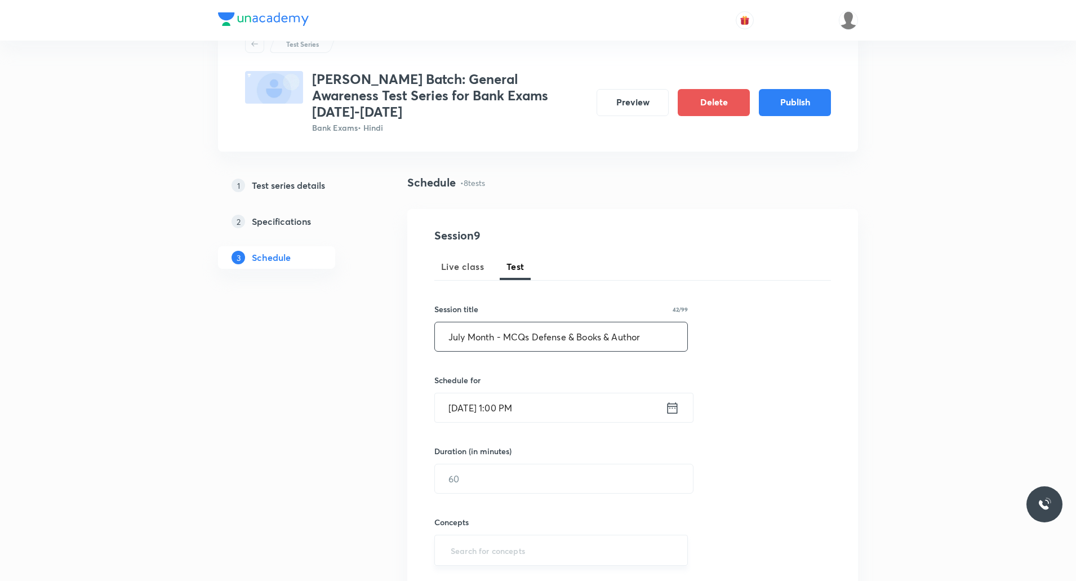
scroll to position [113, 0]
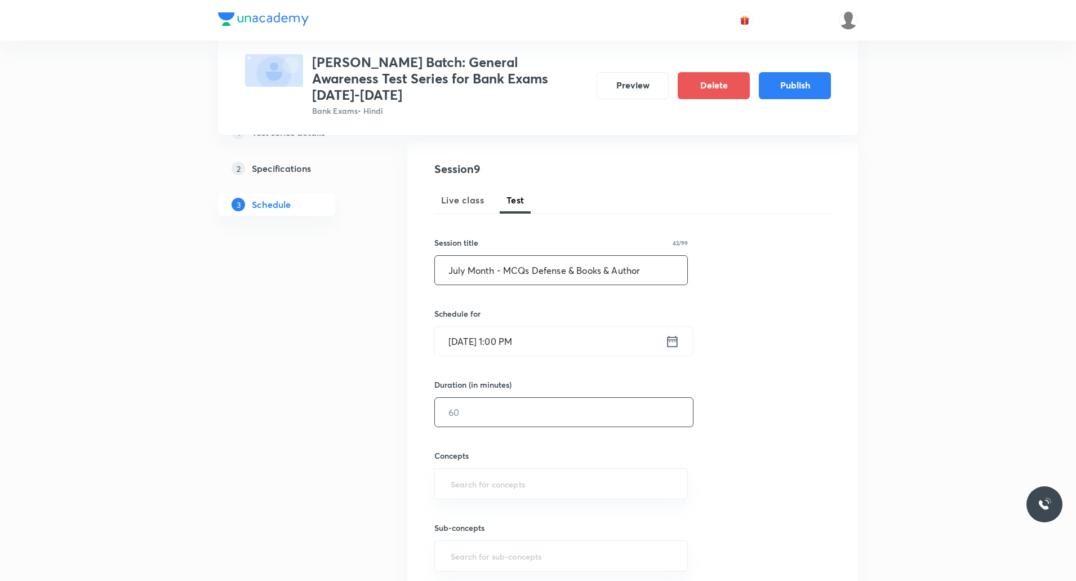
type input "July Month - MCQs Defense & Books & Author"
click at [485, 309] on input "text" at bounding box center [564, 412] width 258 height 29
type input "10"
click at [482, 309] on input "text" at bounding box center [561, 483] width 225 height 21
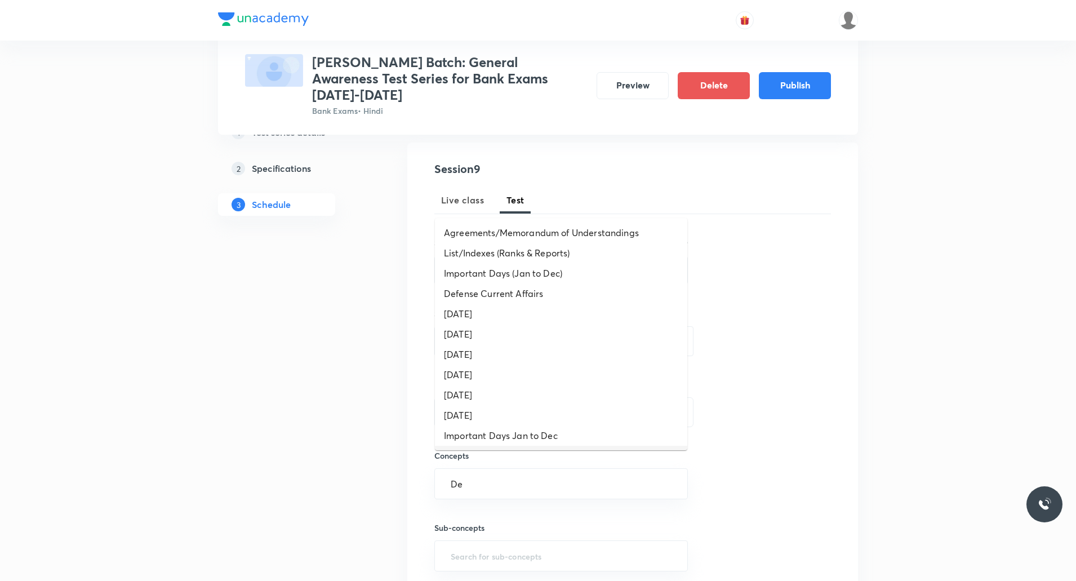
type input "Def"
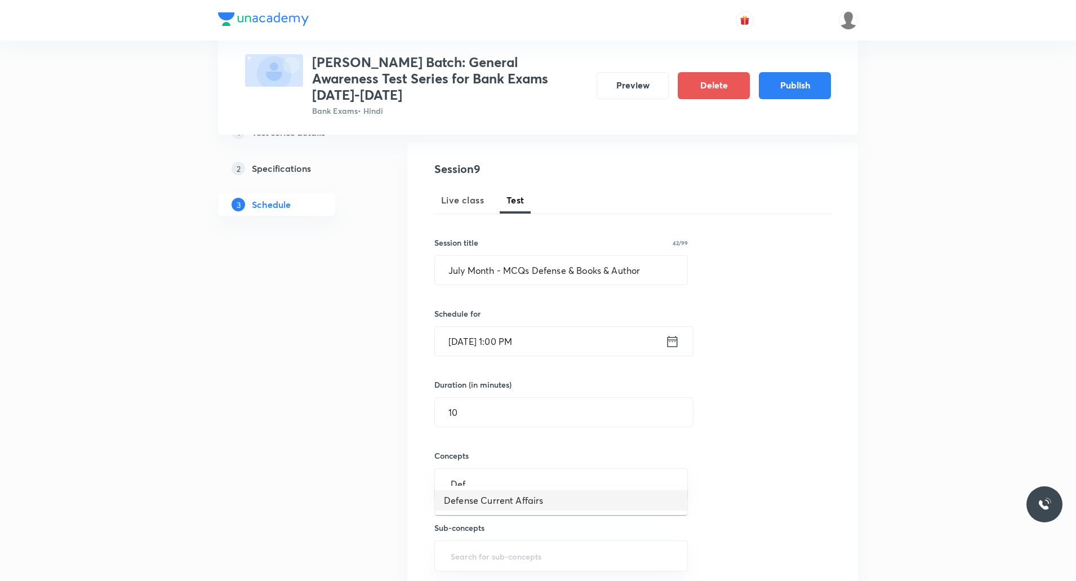
click at [521, 309] on li "Defense Current Affairs" at bounding box center [561, 500] width 252 height 20
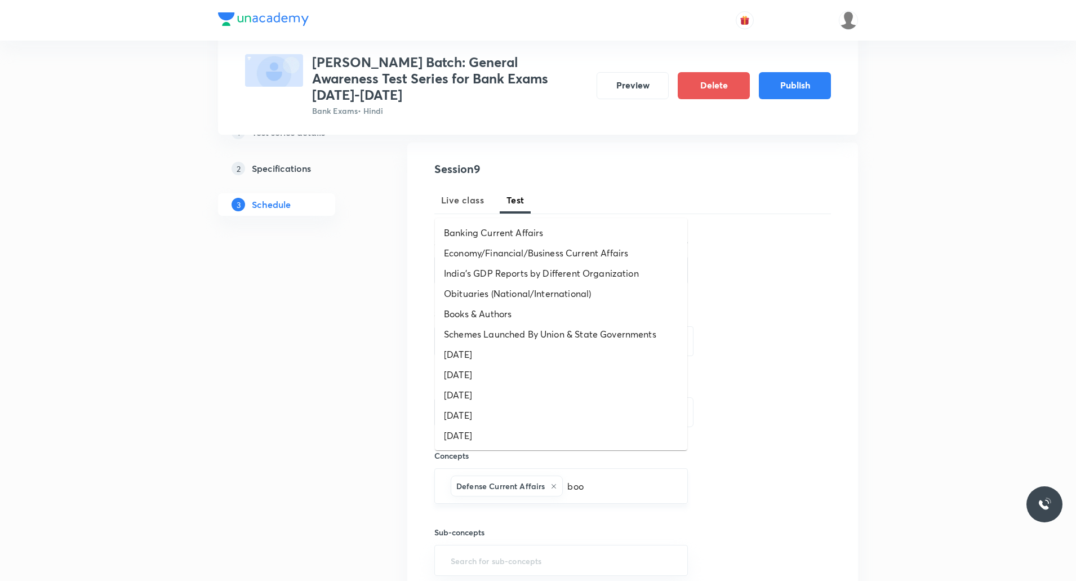
type input "book"
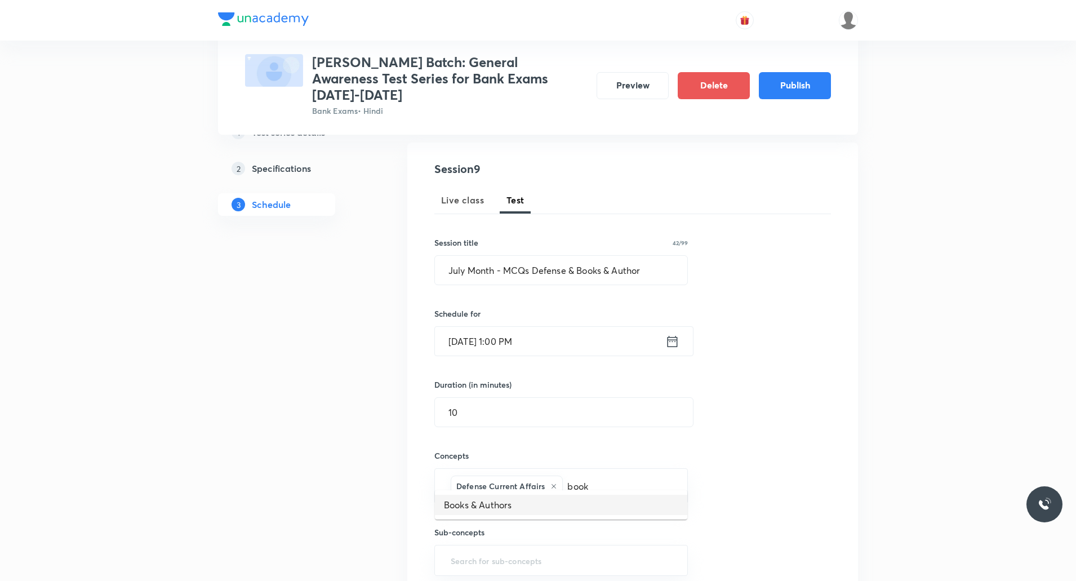
click at [487, 309] on li "Books & Authors" at bounding box center [561, 505] width 252 height 20
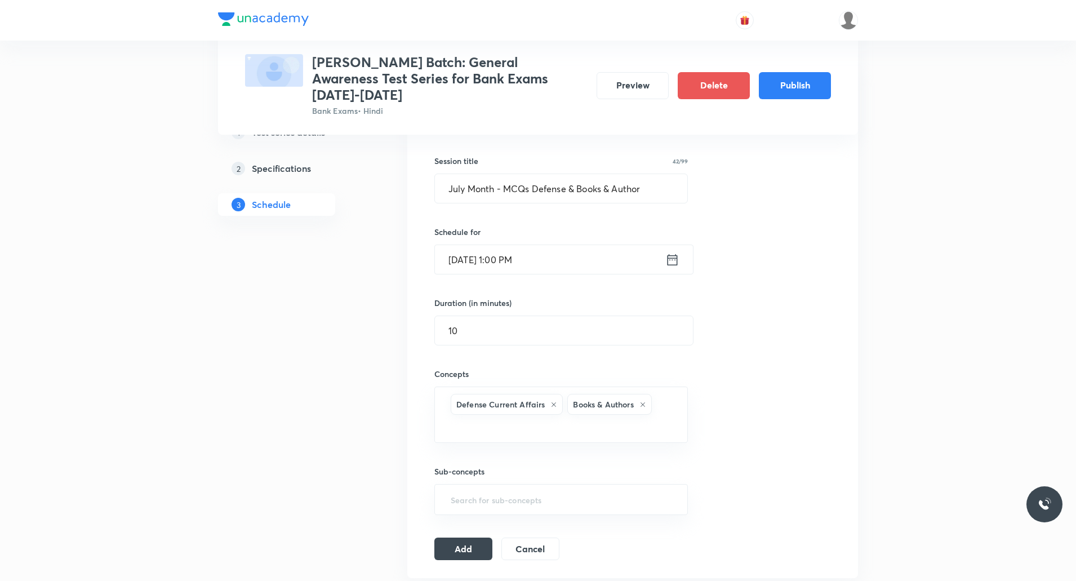
scroll to position [225, 0]
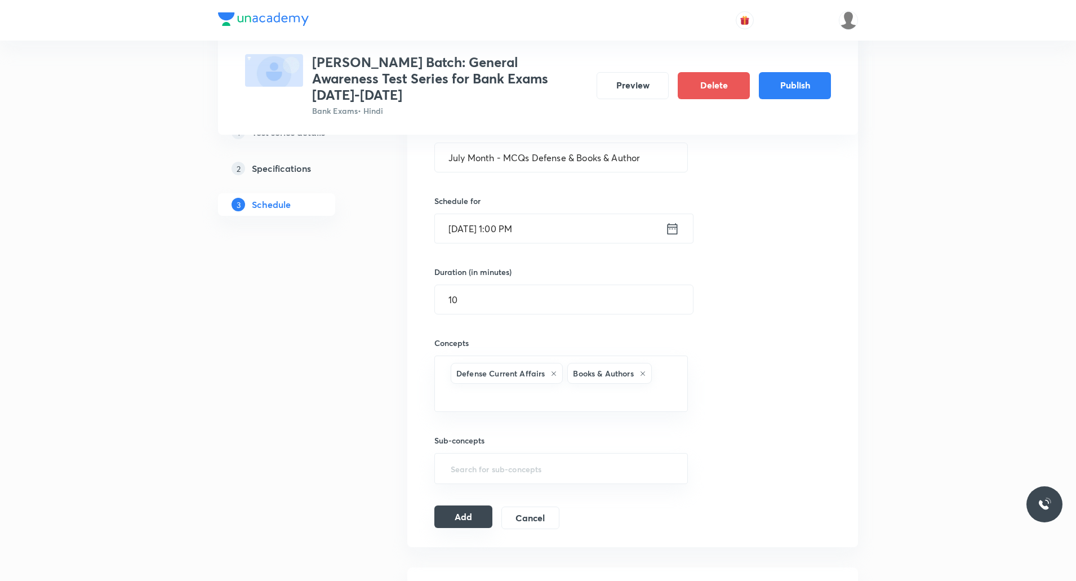
click at [467, 309] on button "Add" at bounding box center [463, 516] width 58 height 23
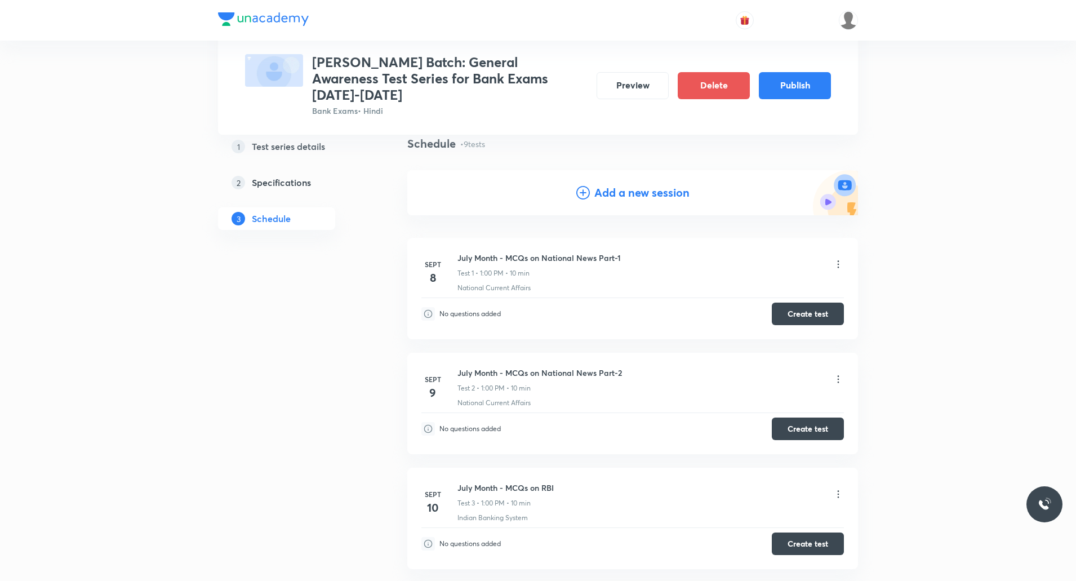
scroll to position [0, 0]
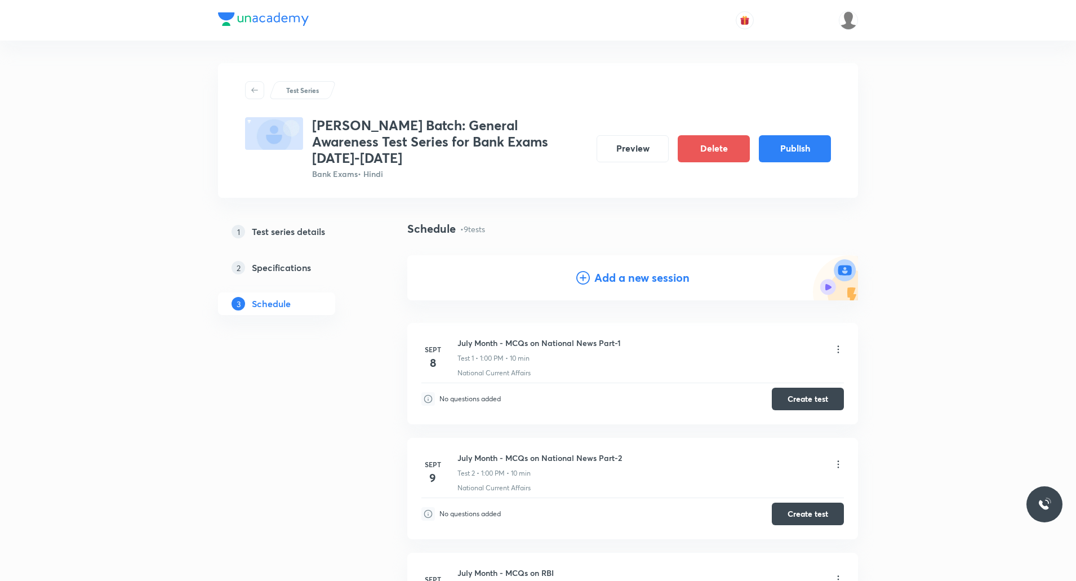
click at [576, 269] on h4 "Add a new session" at bounding box center [641, 277] width 95 height 17
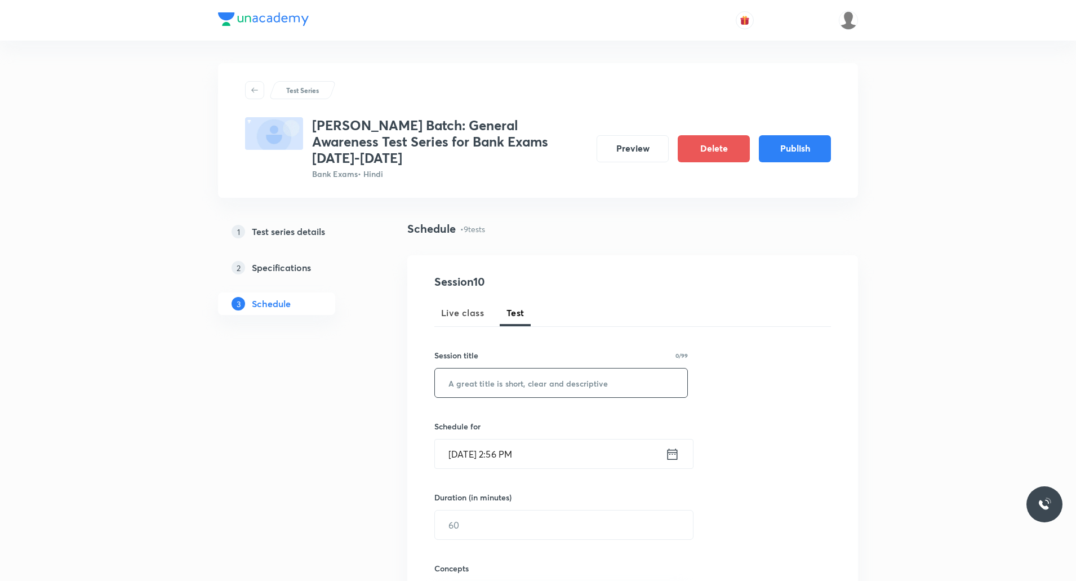
click at [524, 309] on input "text" at bounding box center [561, 382] width 252 height 29
paste input "July Month MCQs International news and inauguration"
click at [490, 309] on input "July Month MCQs International news and inauguration" at bounding box center [561, 382] width 252 height 29
type input "July Month - MCQs International news and inauguration"
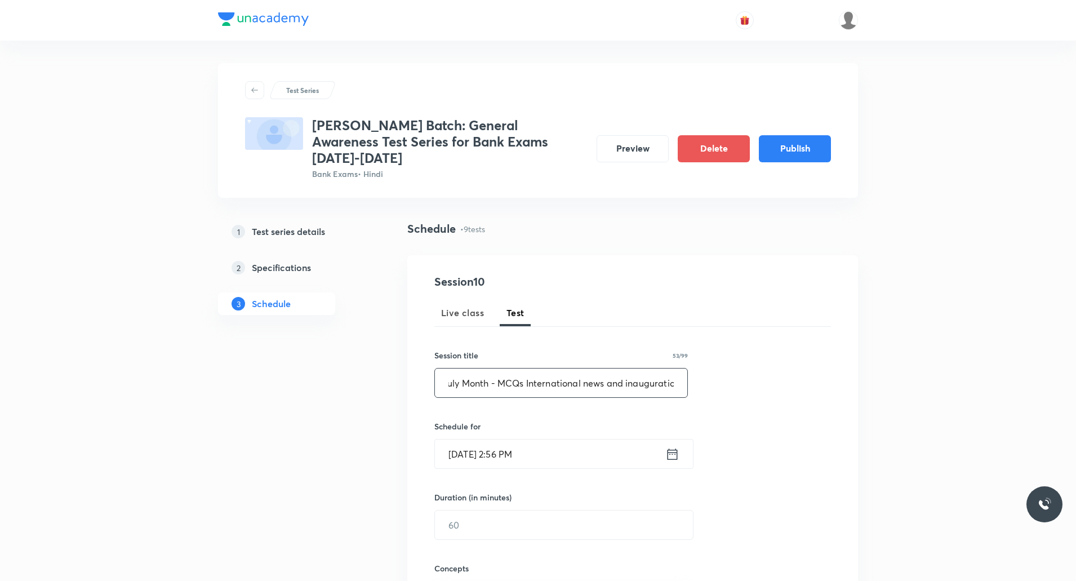
click at [516, 309] on input "[DATE] 2:56 PM" at bounding box center [550, 453] width 230 height 29
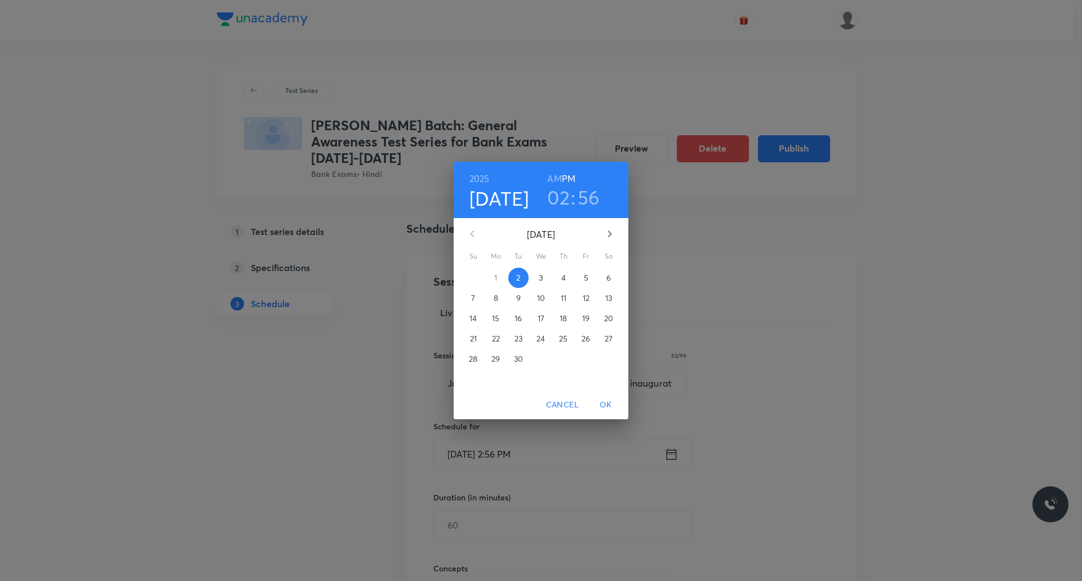
click at [572, 175] on h6 "PM" at bounding box center [569, 179] width 14 height 16
click at [576, 309] on p "19" at bounding box center [585, 318] width 7 height 11
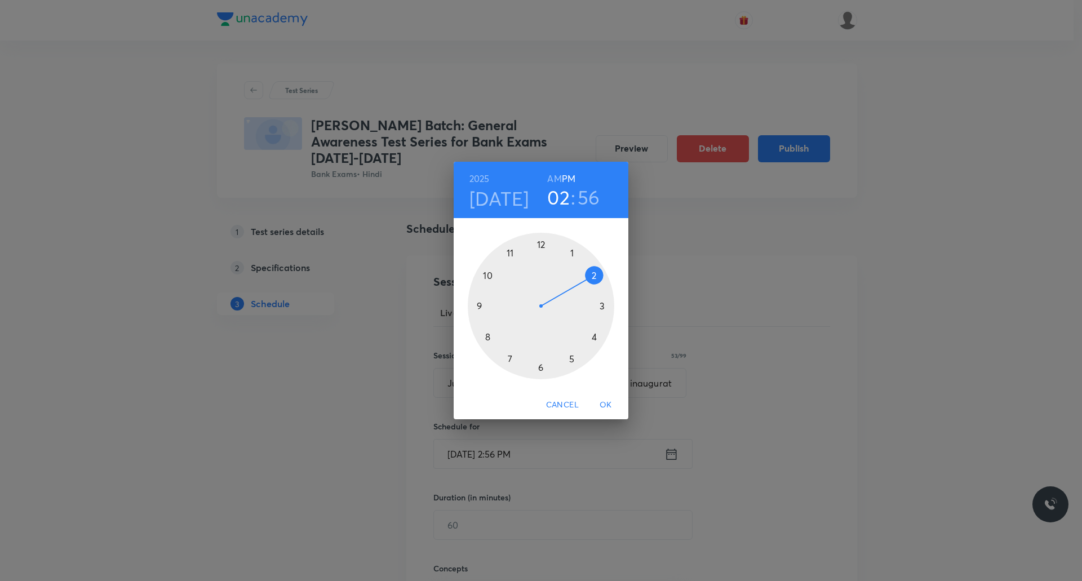
click at [571, 252] on div at bounding box center [541, 306] width 146 height 146
click at [541, 241] on div at bounding box center [541, 306] width 146 height 146
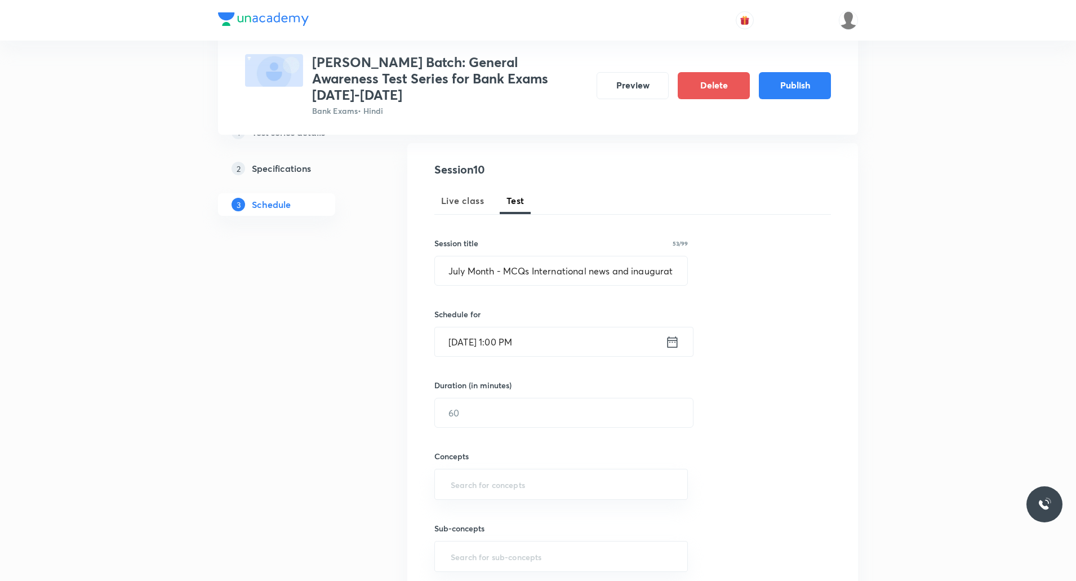
scroll to position [113, 0]
click at [507, 309] on input "text" at bounding box center [564, 412] width 258 height 29
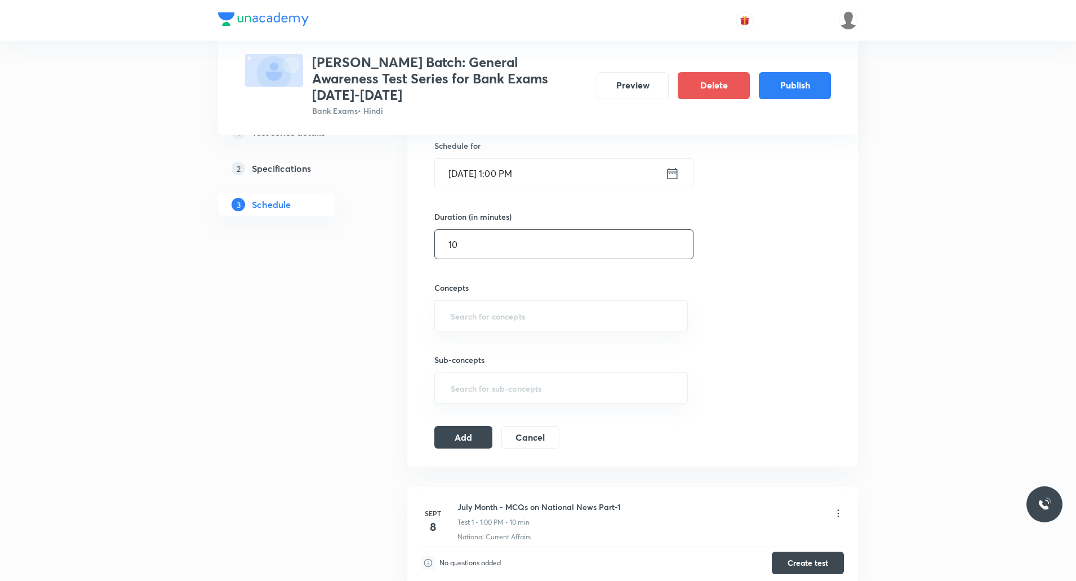
scroll to position [282, 0]
type input "10"
click at [467, 304] on input "text" at bounding box center [561, 314] width 225 height 21
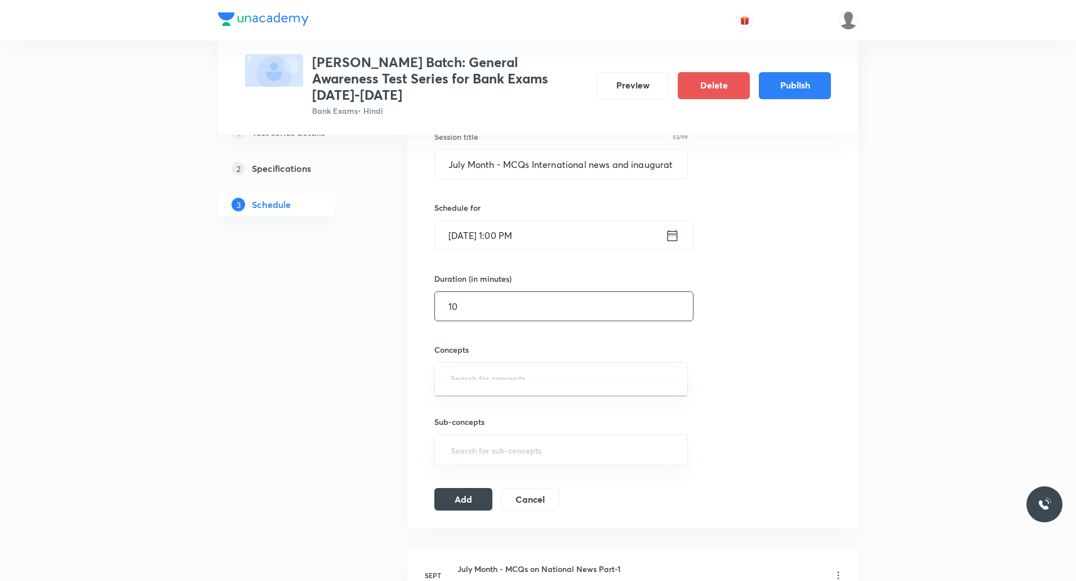
scroll to position [225, 0]
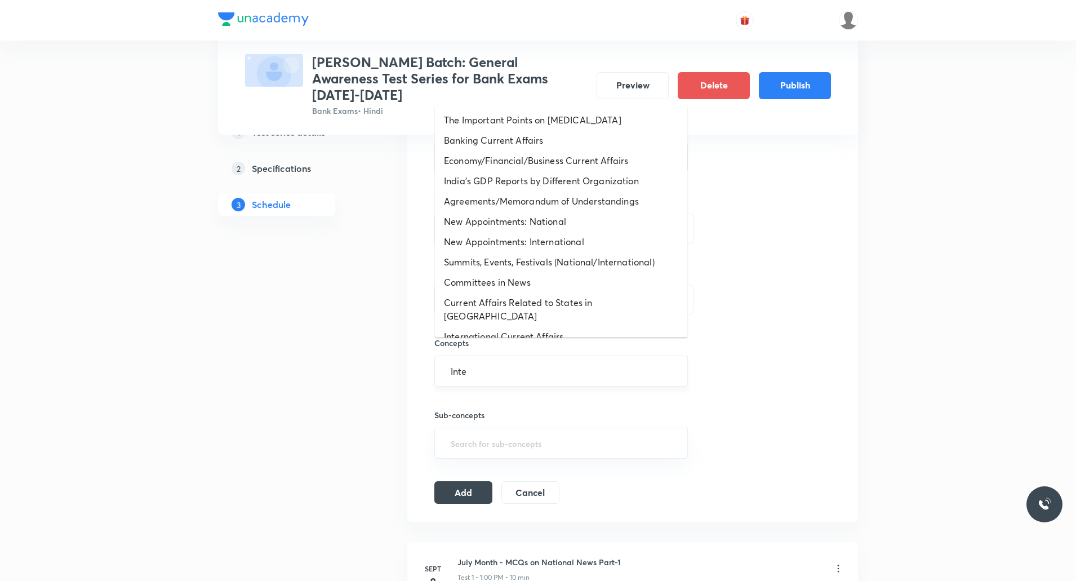
type input "Inter"
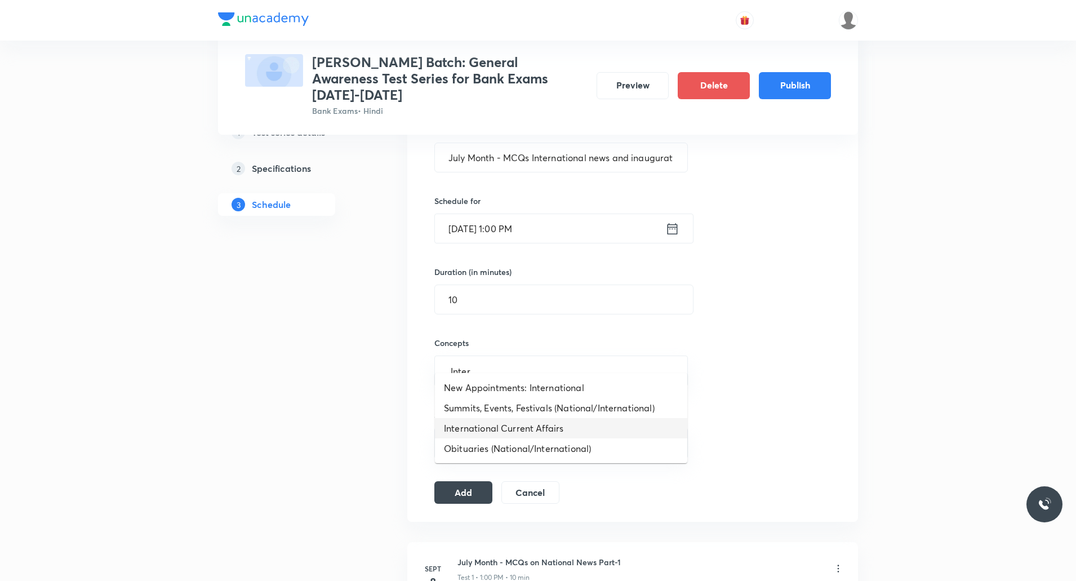
click at [506, 309] on li "International Current Affairs" at bounding box center [561, 428] width 252 height 20
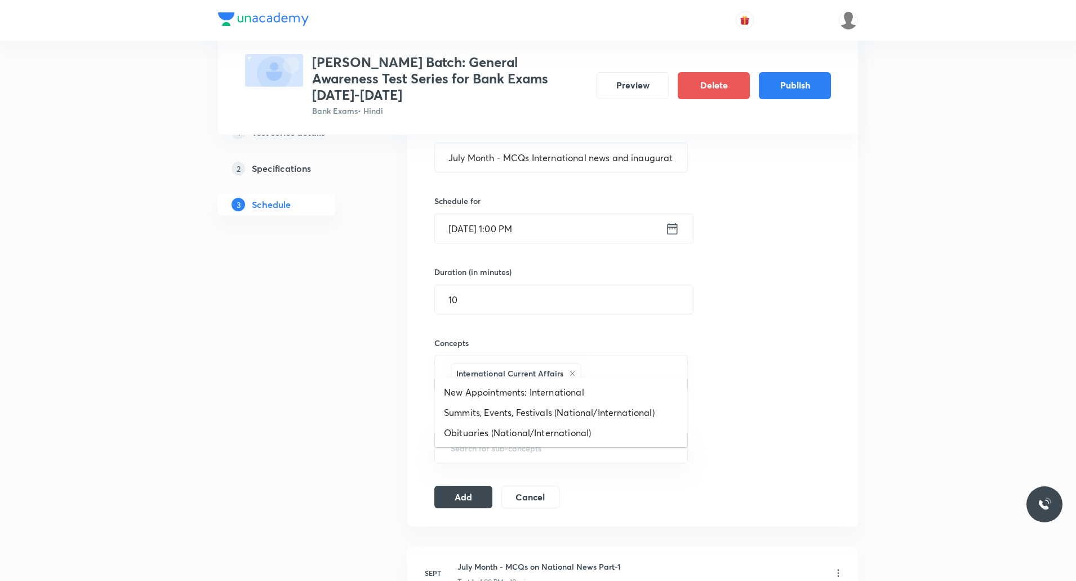
click at [576, 309] on input "text" at bounding box center [629, 373] width 90 height 21
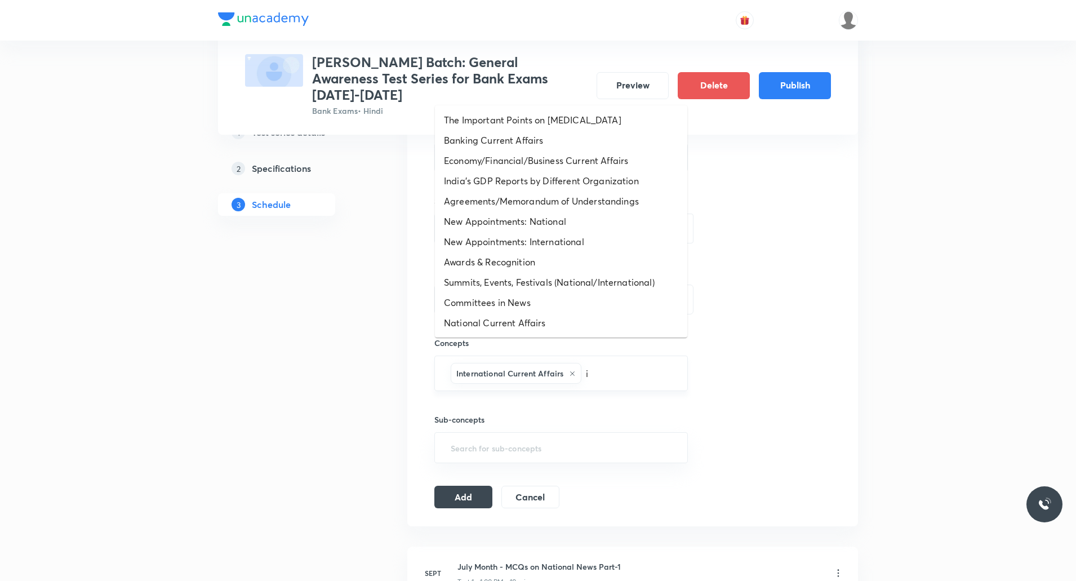
click at [576, 309] on input "i" at bounding box center [629, 373] width 90 height 21
type input "i"
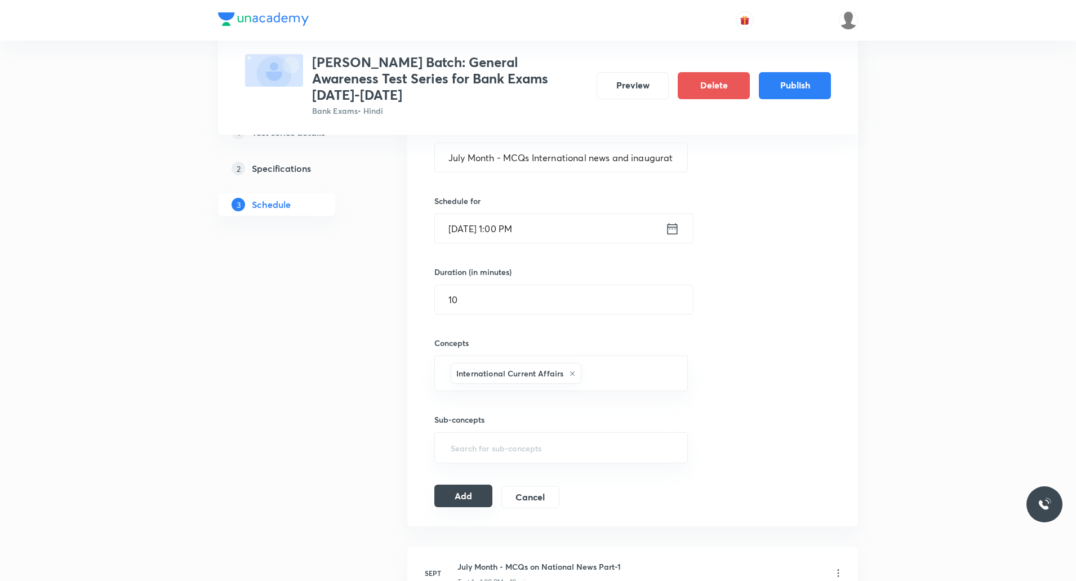
click at [483, 309] on button "Add" at bounding box center [463, 496] width 58 height 23
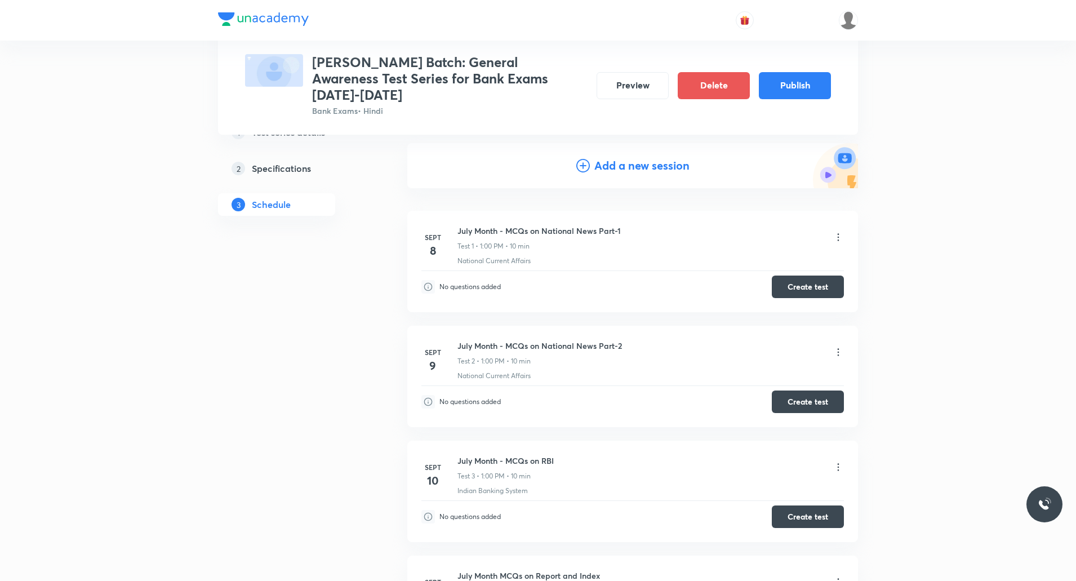
scroll to position [0, 0]
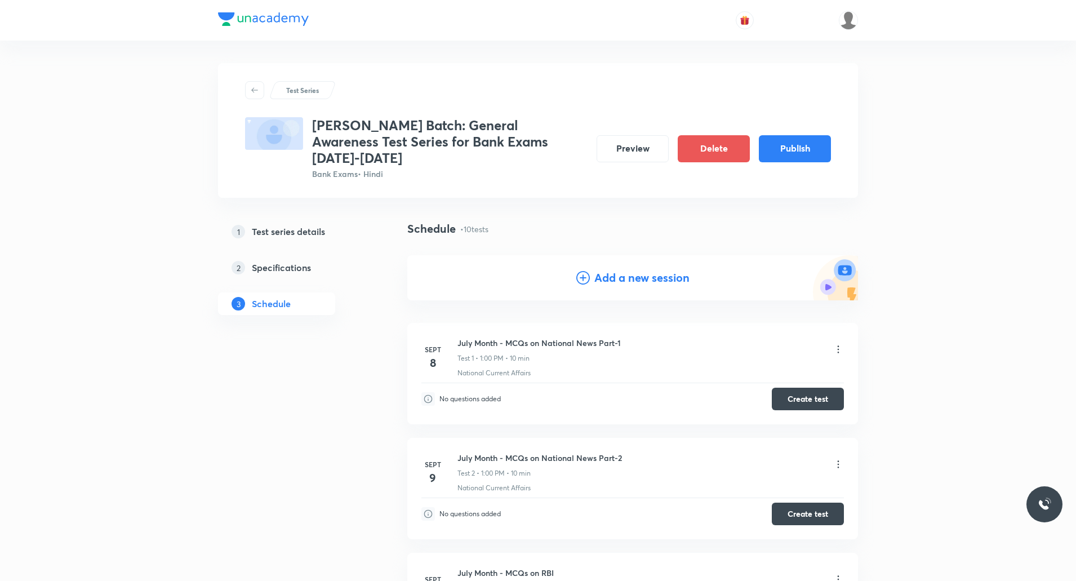
drag, startPoint x: 633, startPoint y: 260, endPoint x: 627, endPoint y: 278, distance: 19.4
click at [576, 269] on h4 "Add a new session" at bounding box center [641, 277] width 95 height 17
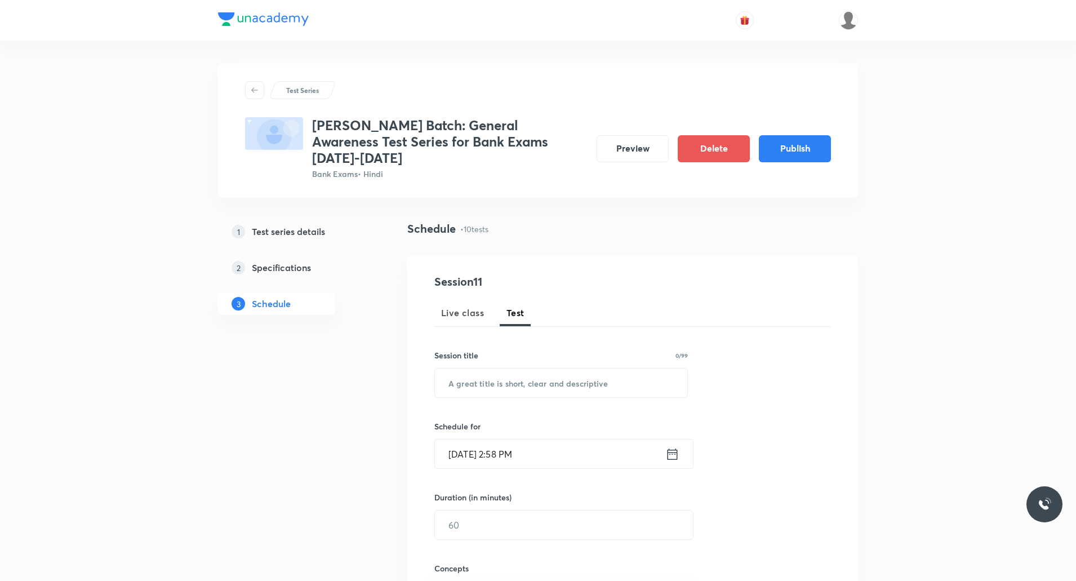
click at [504, 309] on input "[DATE] 2:58 PM" at bounding box center [550, 453] width 230 height 29
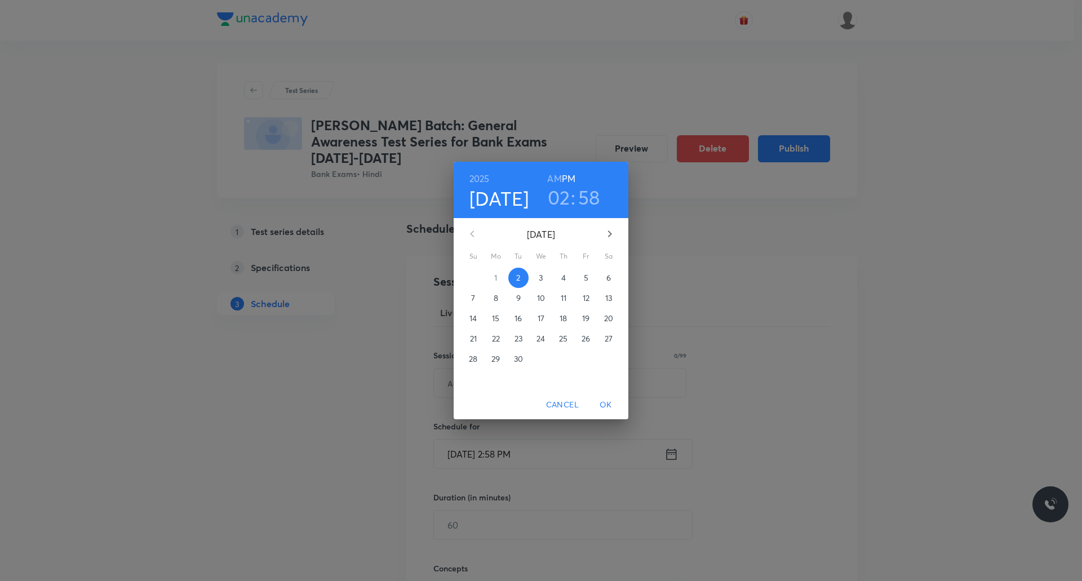
click at [496, 309] on p "22" at bounding box center [496, 338] width 8 height 11
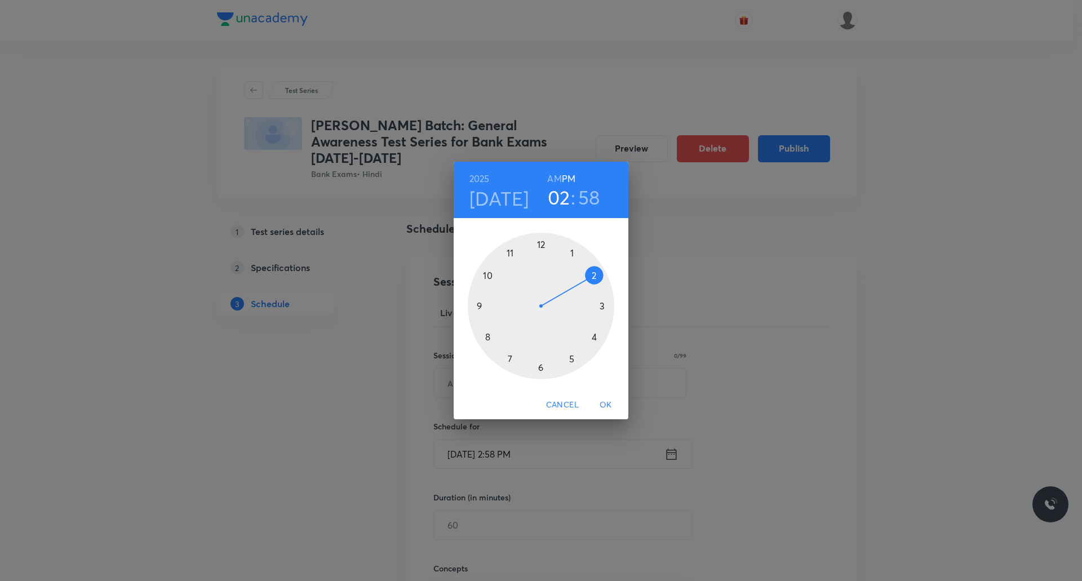
click at [571, 251] on div at bounding box center [541, 306] width 146 height 146
click at [538, 243] on div at bounding box center [541, 306] width 146 height 146
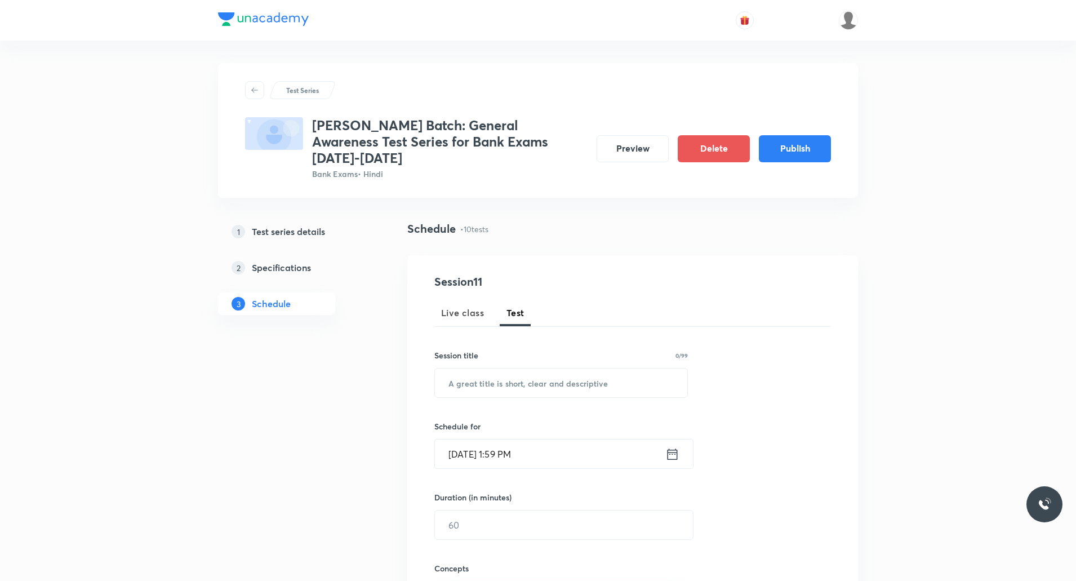
click at [520, 309] on input "[DATE] 1:59 PM" at bounding box center [550, 453] width 230 height 29
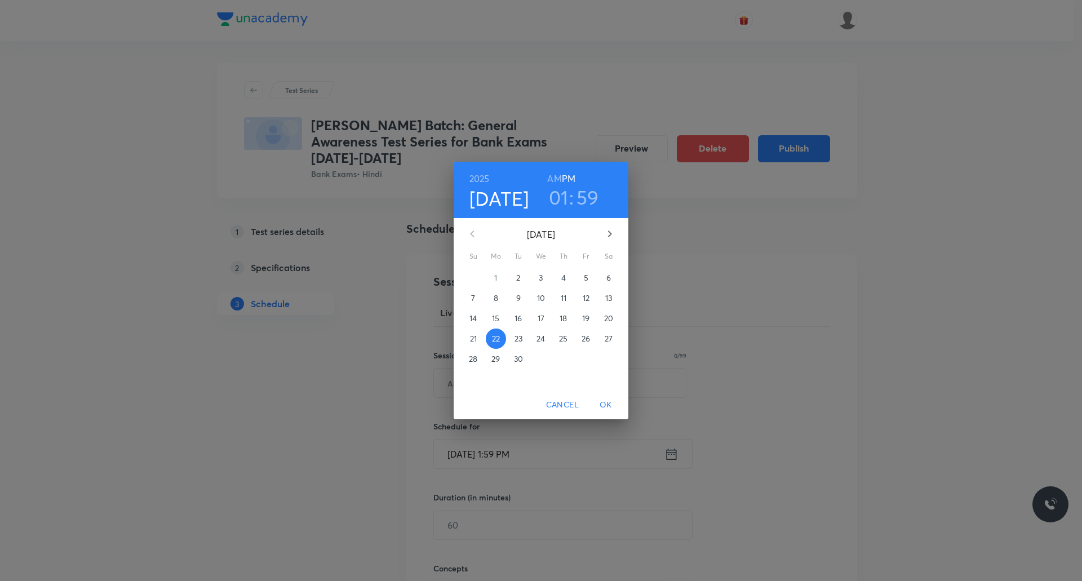
click at [576, 196] on h3 "59" at bounding box center [587, 197] width 23 height 24
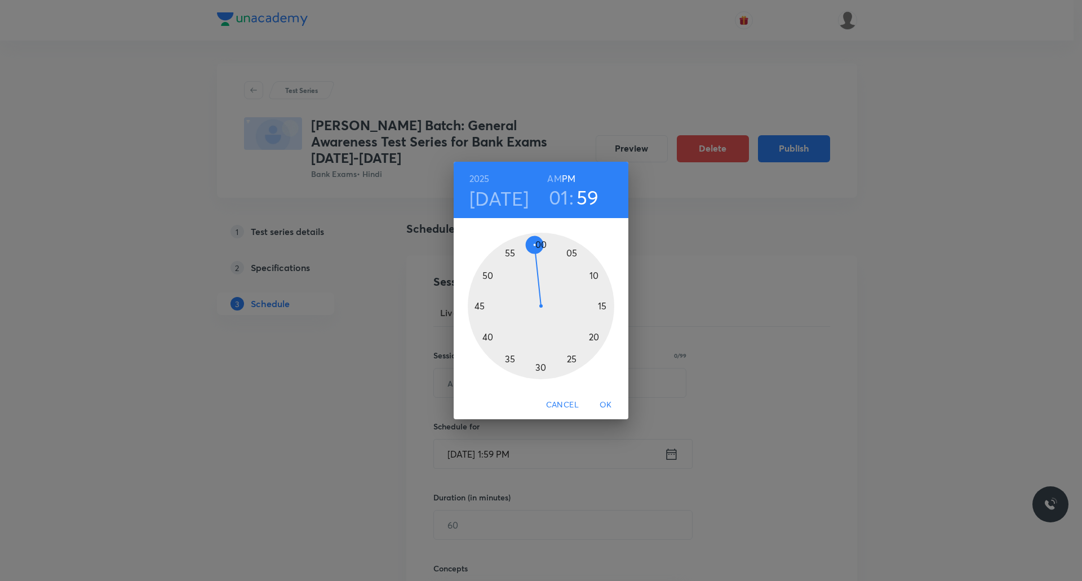
click at [542, 242] on div at bounding box center [541, 306] width 146 height 146
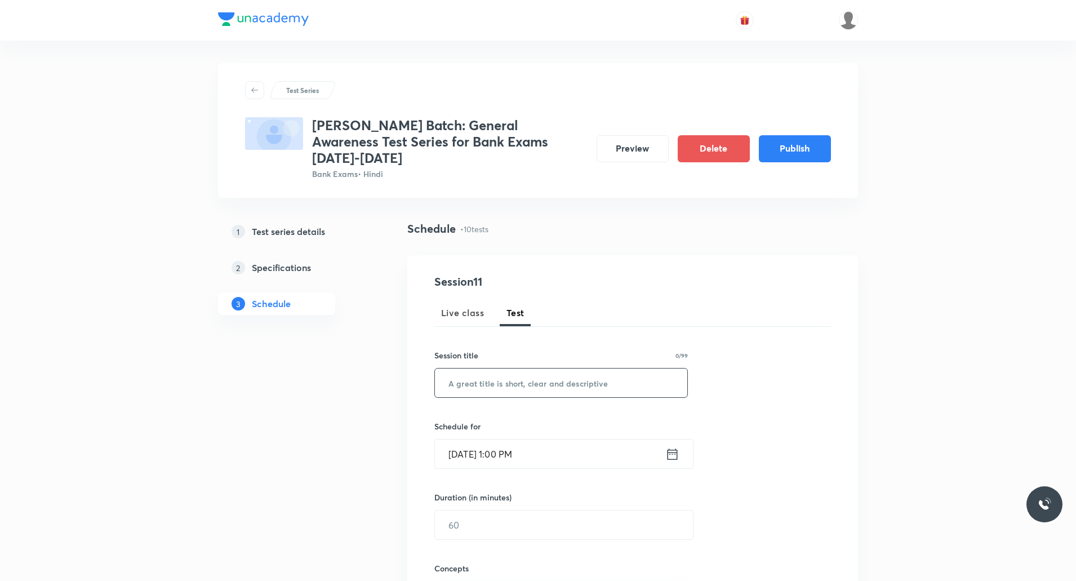
click at [531, 309] on input "text" at bounding box center [561, 382] width 252 height 29
paste input "July Month MCQs - Books & Author, Science & Technology"
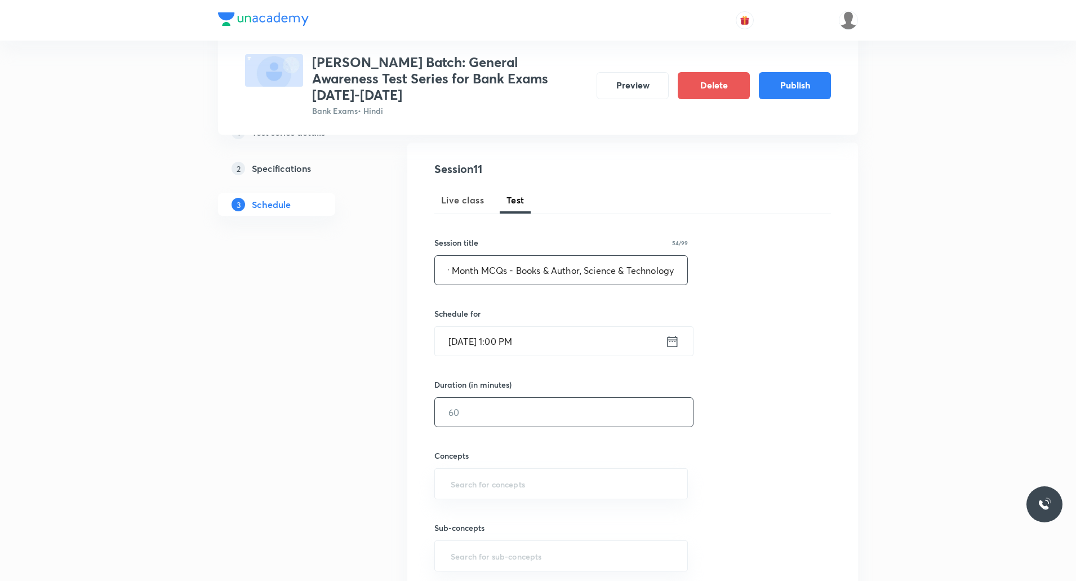
type input "July Month MCQs - Books & Author, Science & Technology"
click at [491, 309] on input "text" at bounding box center [564, 412] width 258 height 29
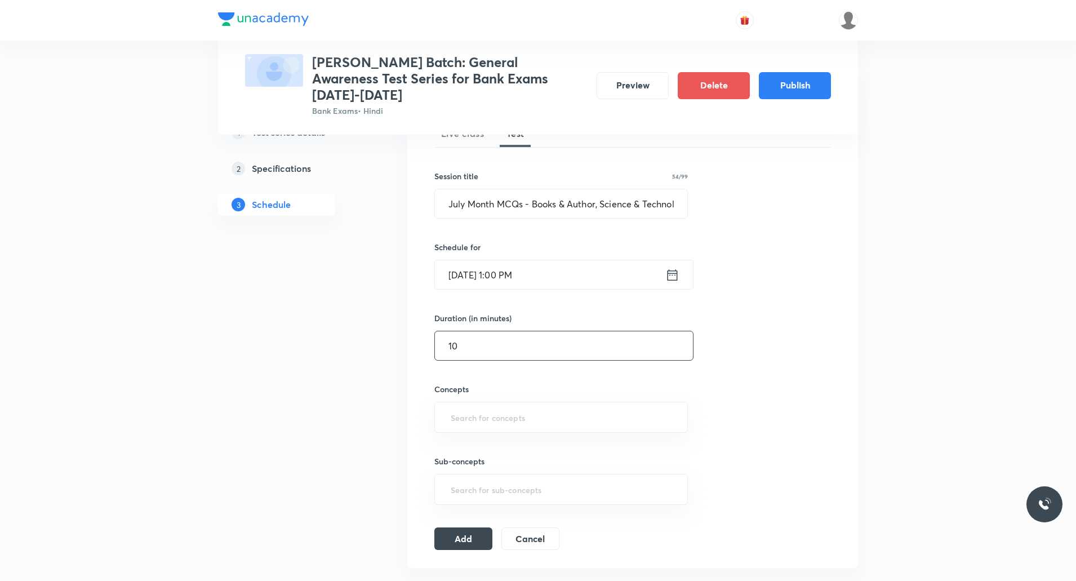
scroll to position [225, 0]
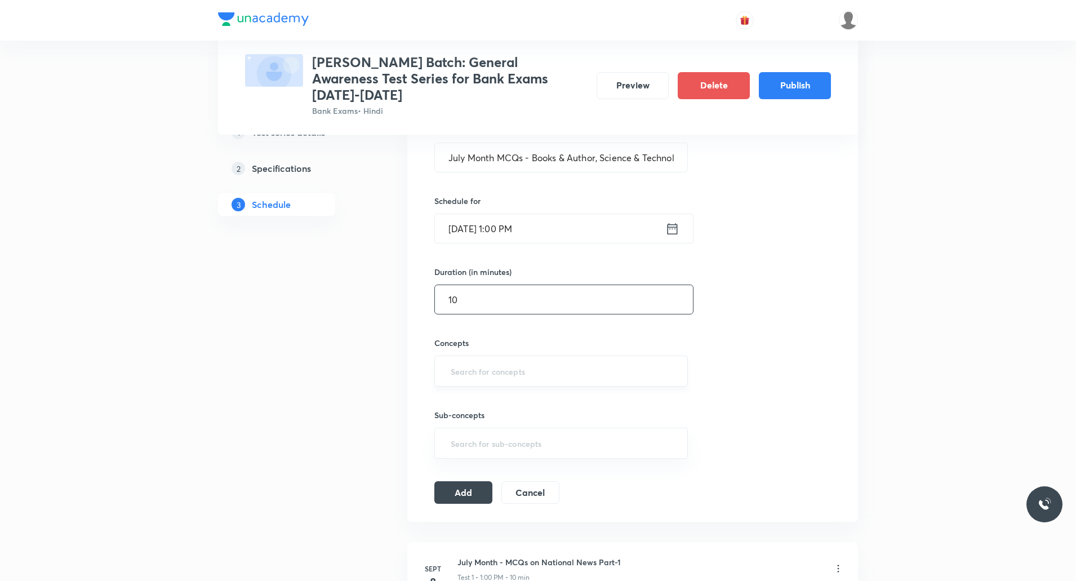
type input "10"
click at [492, 309] on input "text" at bounding box center [561, 371] width 225 height 21
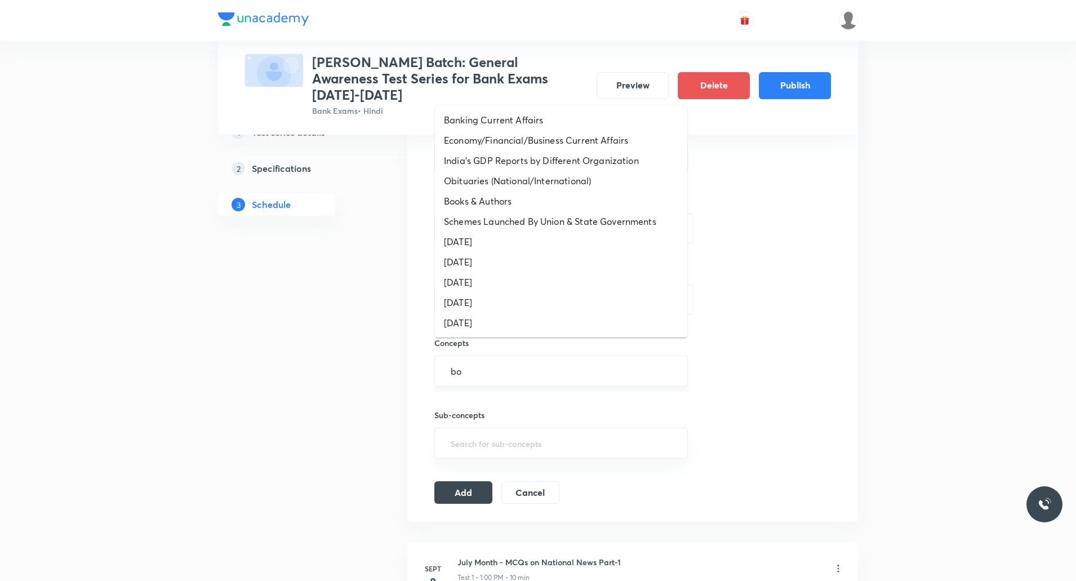
type input "boo"
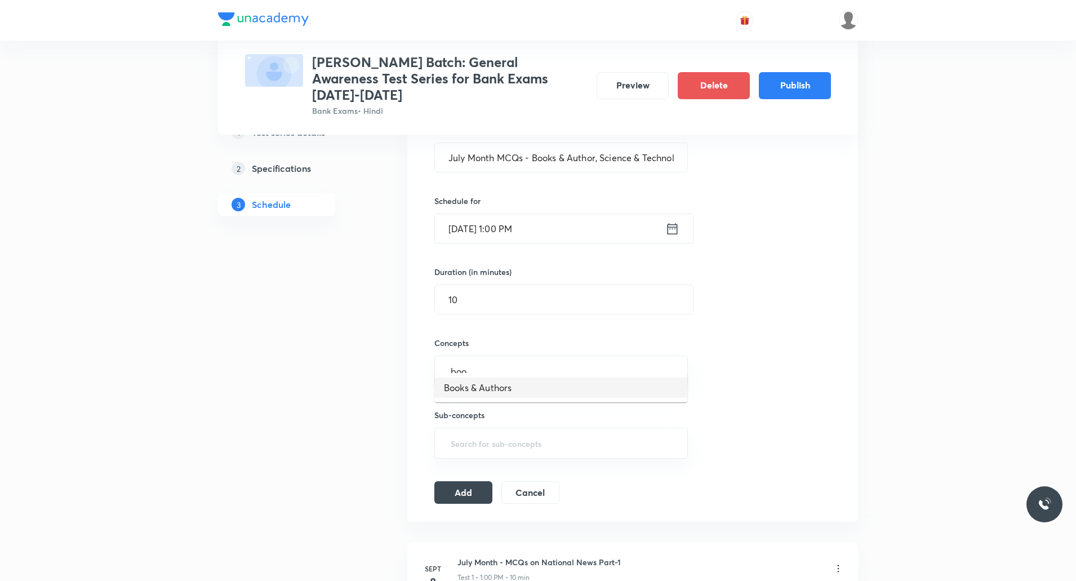
click at [489, 309] on li "Books & Authors" at bounding box center [561, 388] width 252 height 20
type input "sc"
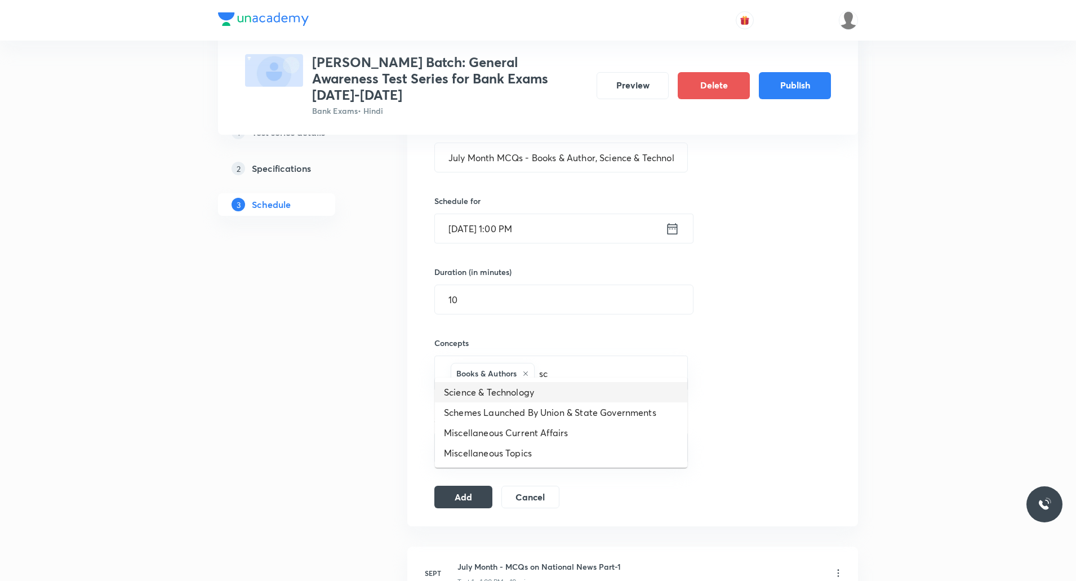
click at [532, 309] on li "Science & Technology" at bounding box center [561, 392] width 252 height 20
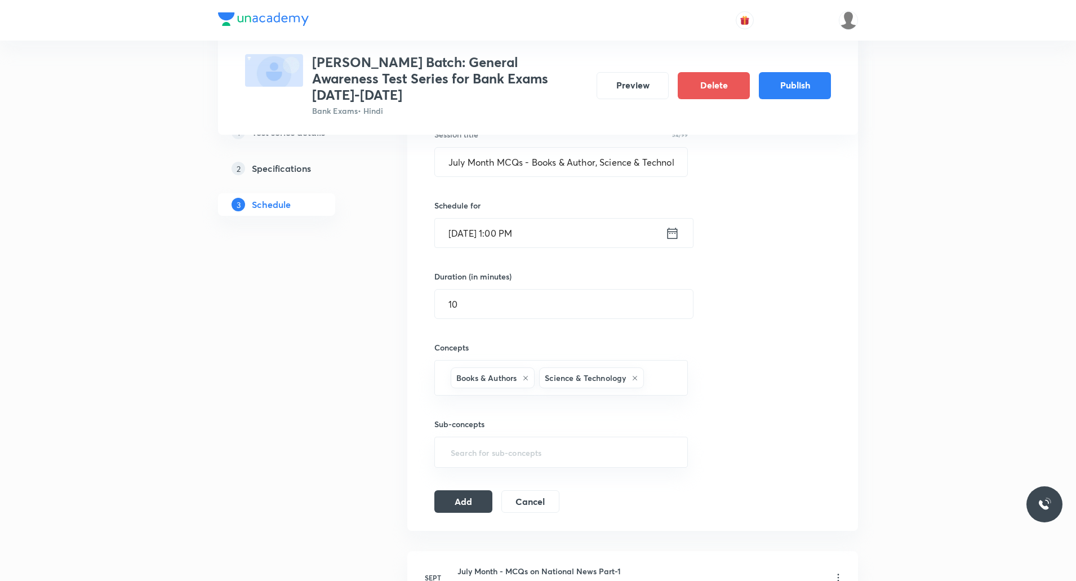
scroll to position [282, 0]
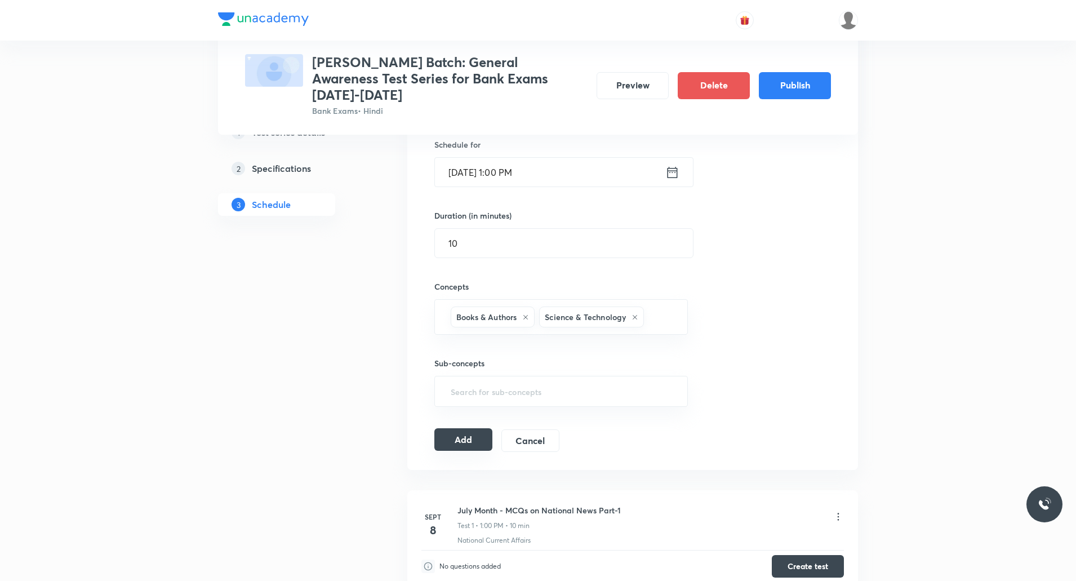
click at [468, 309] on button "Add" at bounding box center [463, 439] width 58 height 23
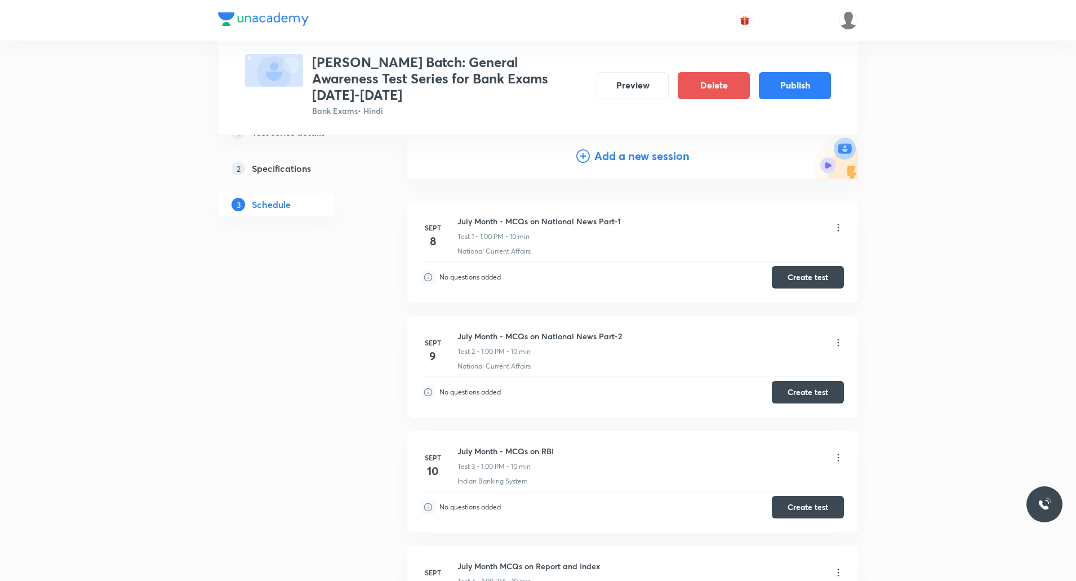
scroll to position [0, 0]
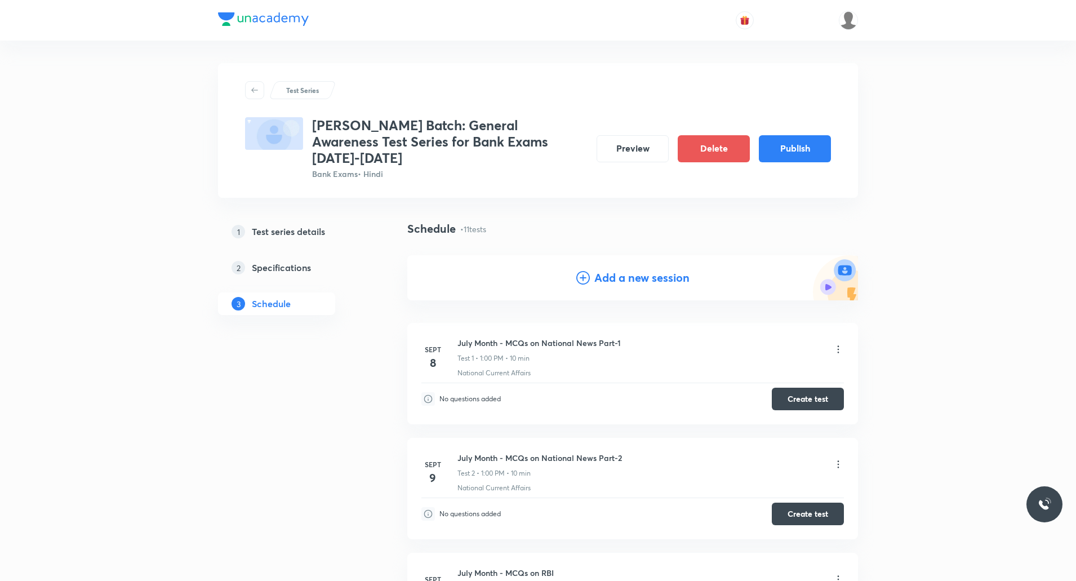
click at [576, 269] on h4 "Add a new session" at bounding box center [641, 277] width 95 height 17
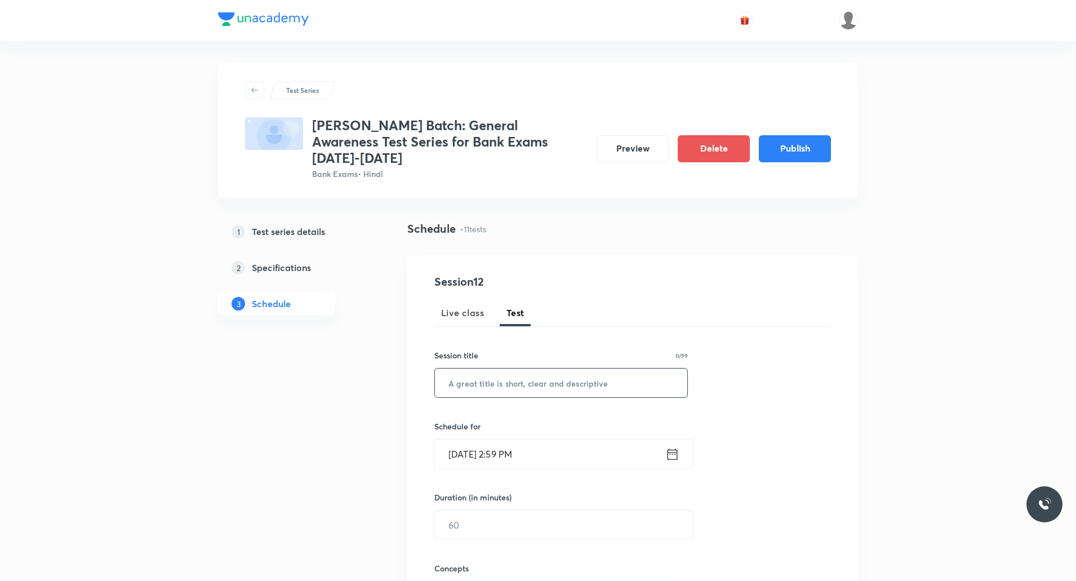
click at [532, 309] on input "text" at bounding box center [561, 382] width 252 height 29
paste input "July Month MCQs - State news, Festival and Days"
click at [498, 309] on input "July Month MCQs - State news, Festival and Days" at bounding box center [561, 382] width 252 height 29
type input "July Month - MCQs - State news, Festival and Days"
click at [515, 309] on input "[DATE] 2:59 PM" at bounding box center [550, 453] width 230 height 29
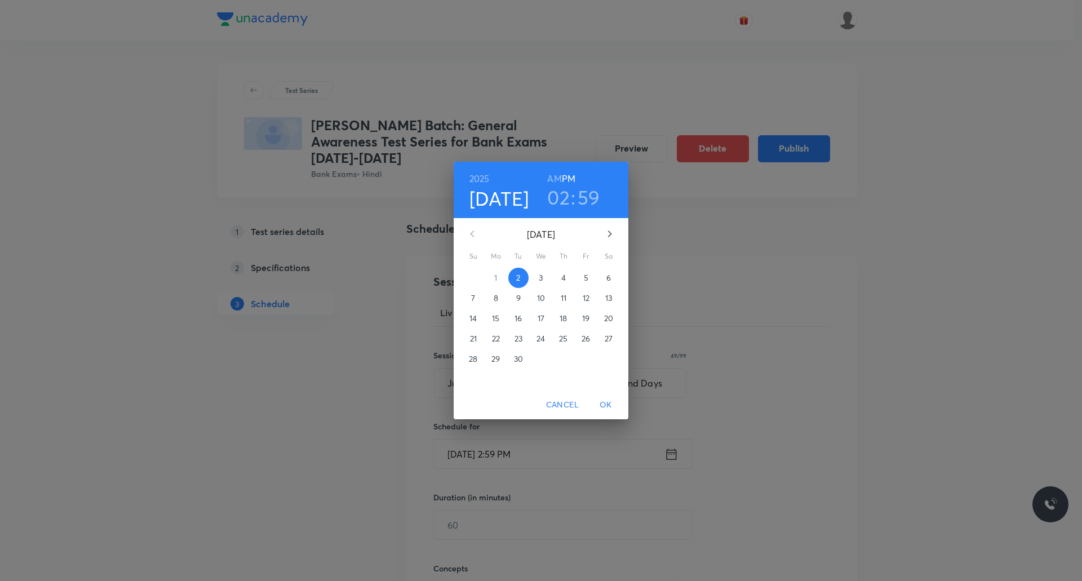
click at [521, 309] on p "23" at bounding box center [518, 338] width 8 height 11
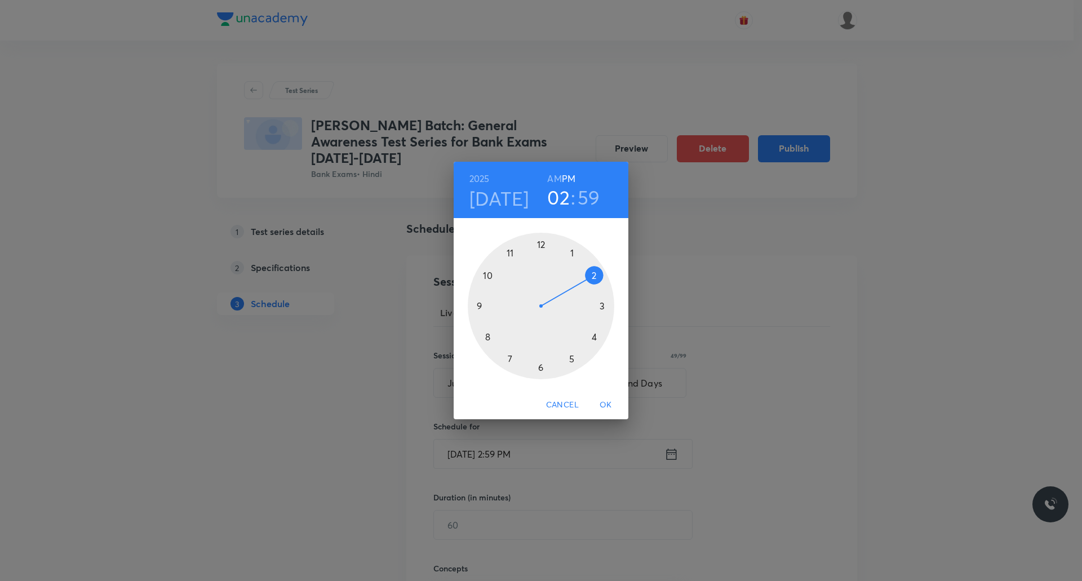
click at [570, 252] on div at bounding box center [541, 306] width 146 height 146
click at [540, 241] on div at bounding box center [541, 306] width 146 height 146
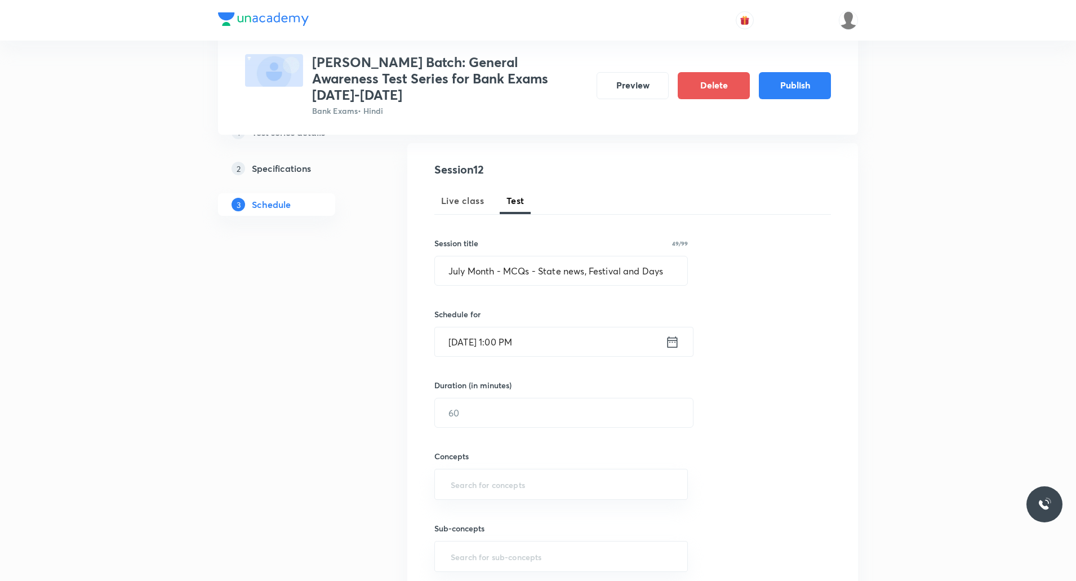
scroll to position [113, 0]
click at [512, 309] on input "text" at bounding box center [564, 412] width 258 height 29
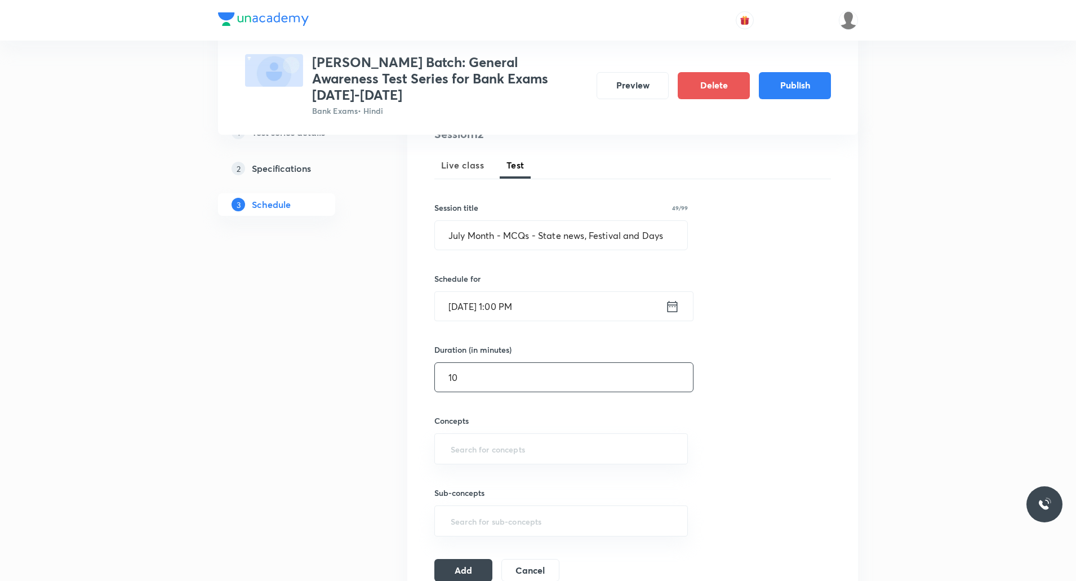
scroll to position [225, 0]
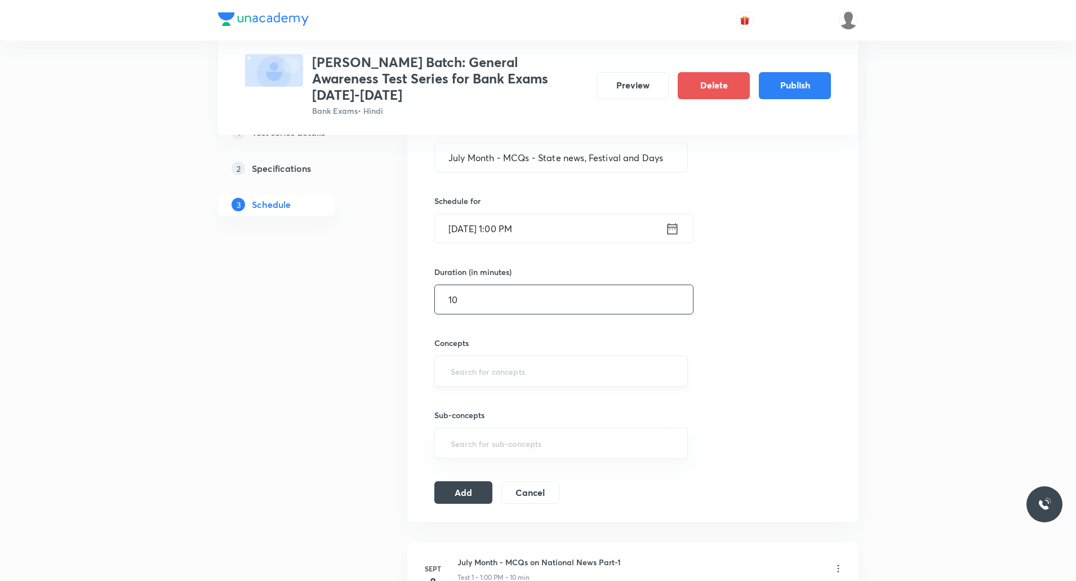
type input "10"
click at [486, 309] on input "text" at bounding box center [561, 371] width 225 height 21
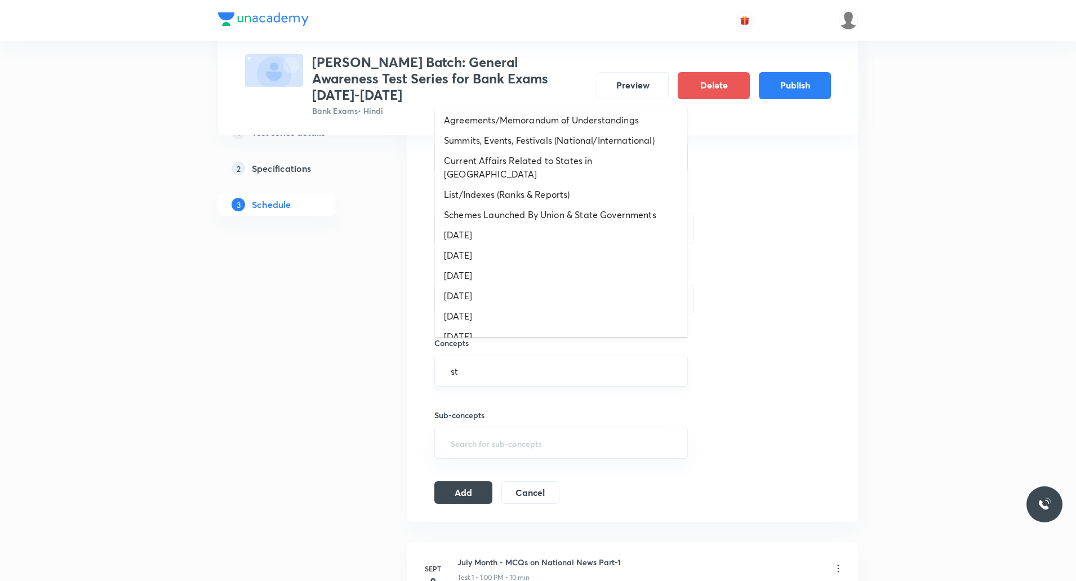
type input "sta"
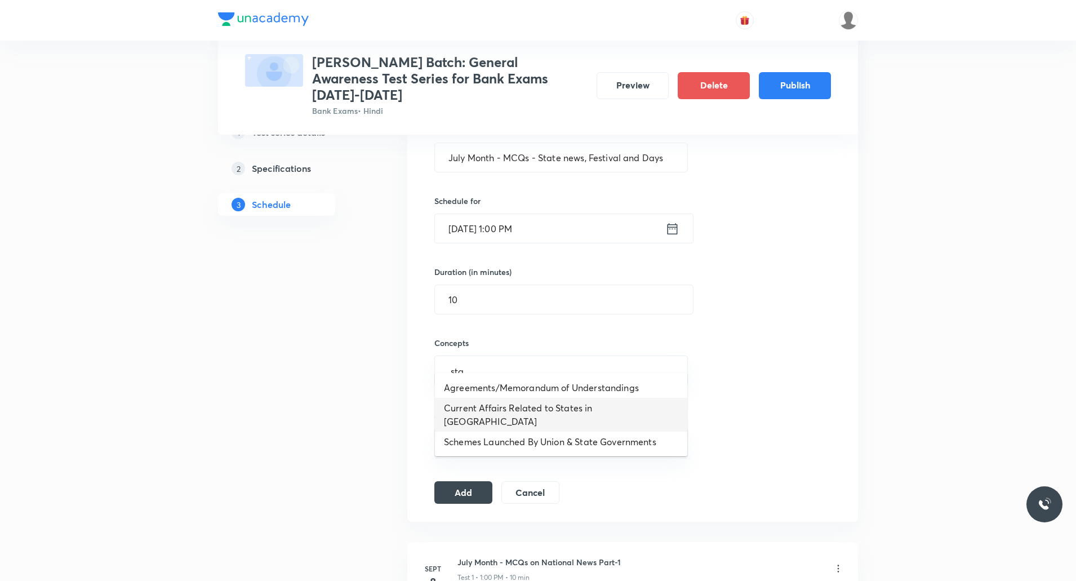
click at [501, 309] on li "Current Affairs Related to States in [GEOGRAPHIC_DATA]" at bounding box center [561, 415] width 252 height 34
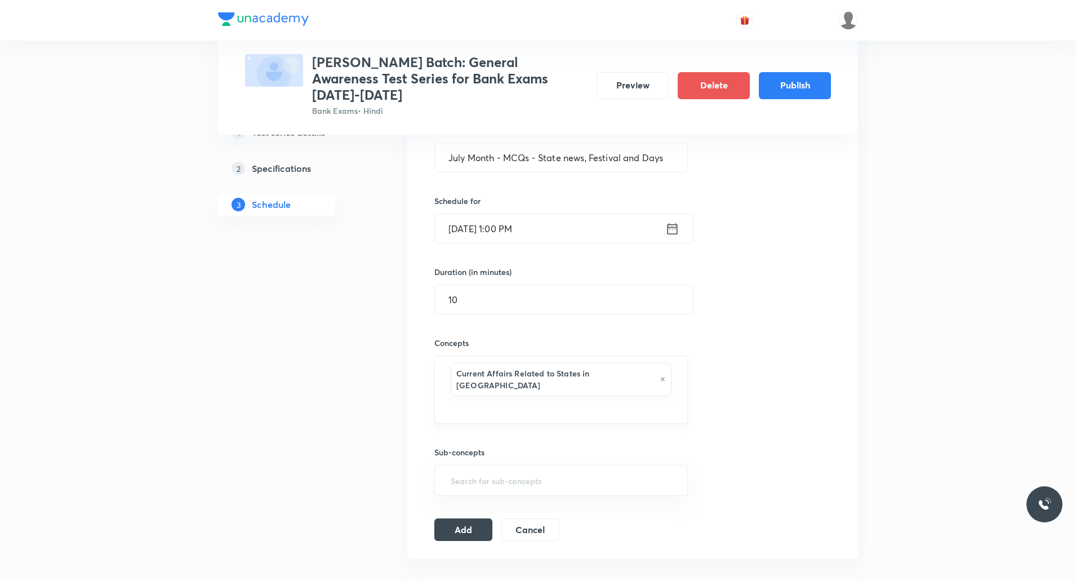
click at [576, 309] on input "text" at bounding box center [561, 408] width 225 height 21
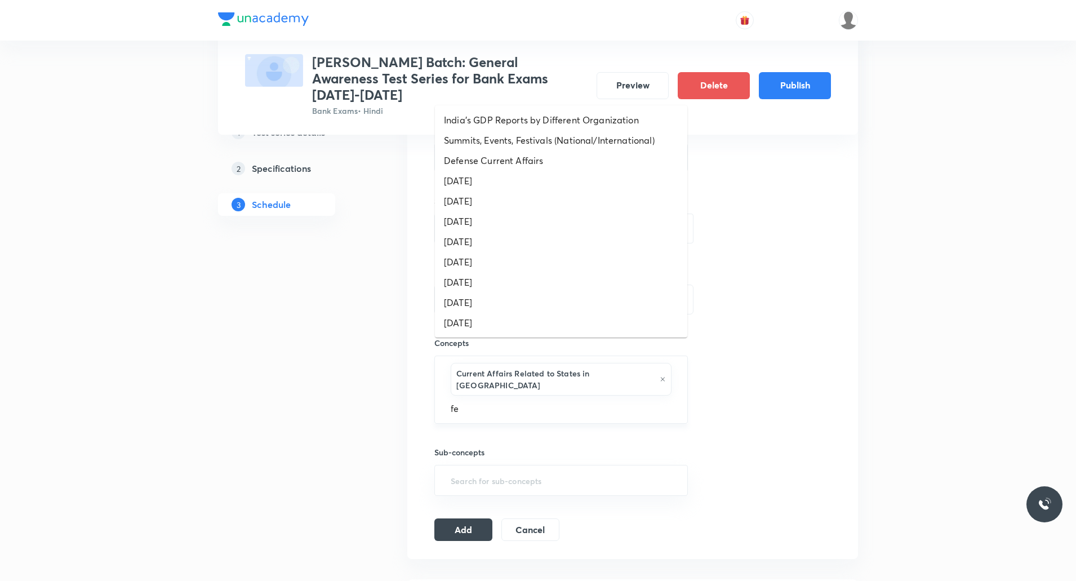
type input "fes"
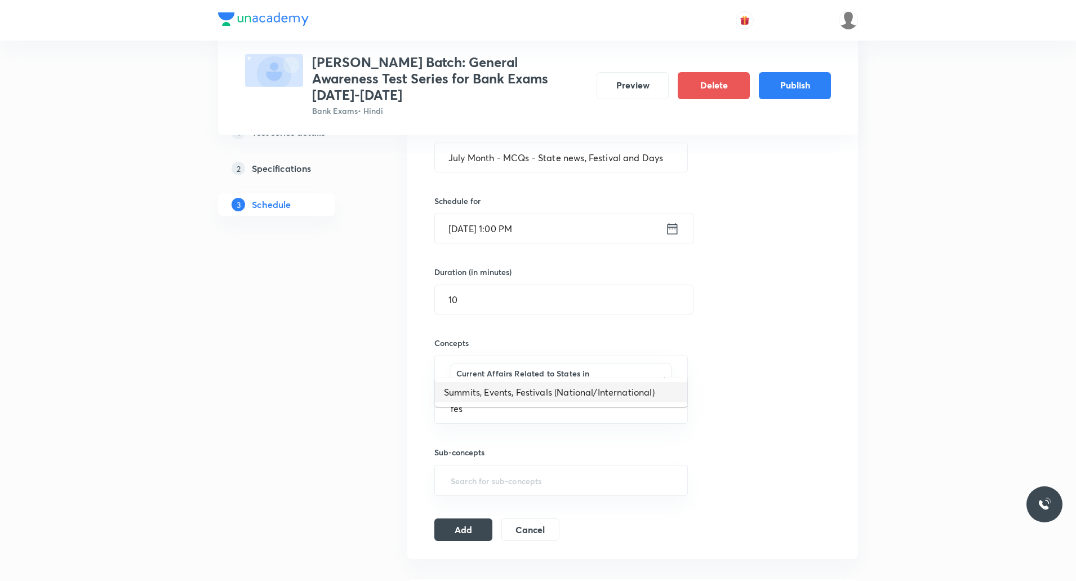
click at [556, 309] on li "Summits, Events, Festivals (National/International)" at bounding box center [561, 392] width 252 height 20
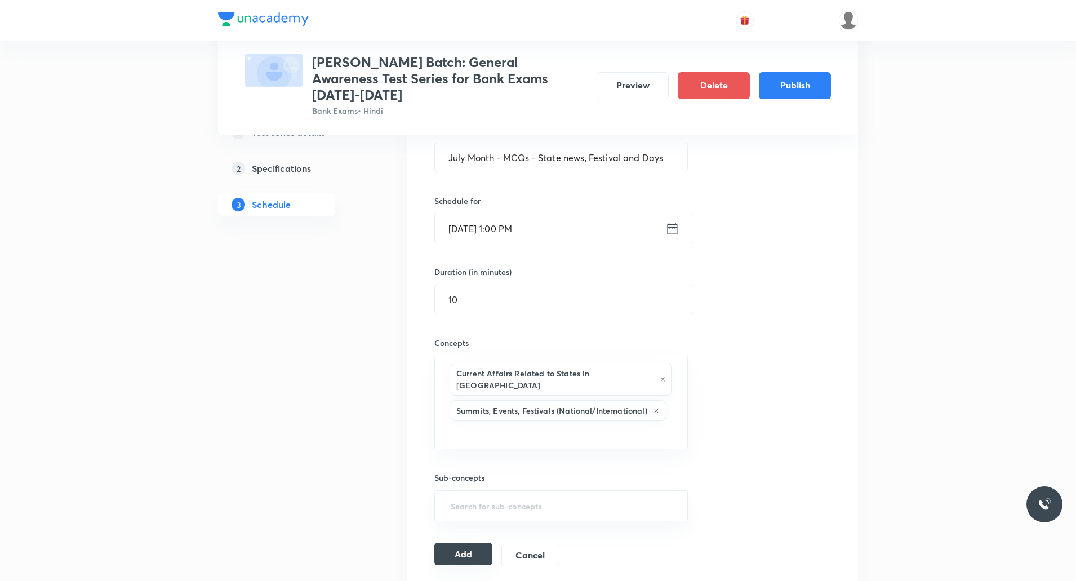
click at [476, 309] on button "Add" at bounding box center [463, 554] width 58 height 23
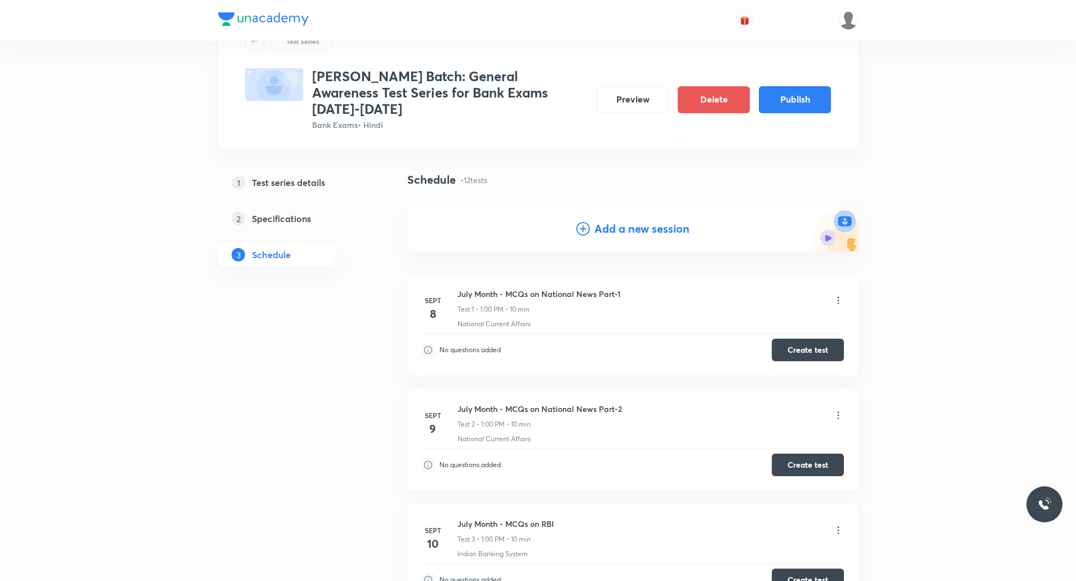
scroll to position [0, 0]
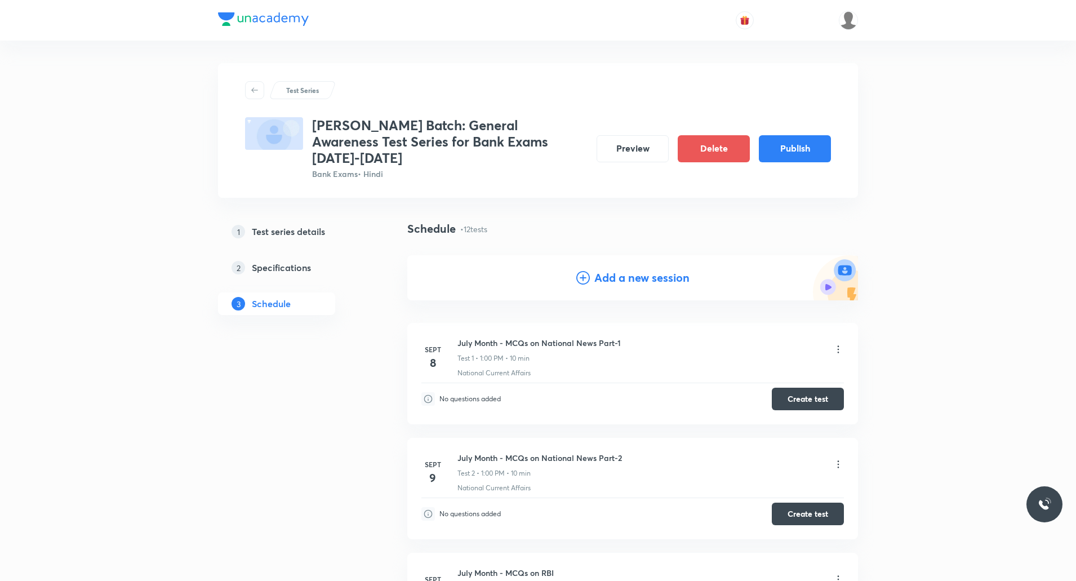
click at [576, 269] on h4 "Add a new session" at bounding box center [641, 277] width 95 height 17
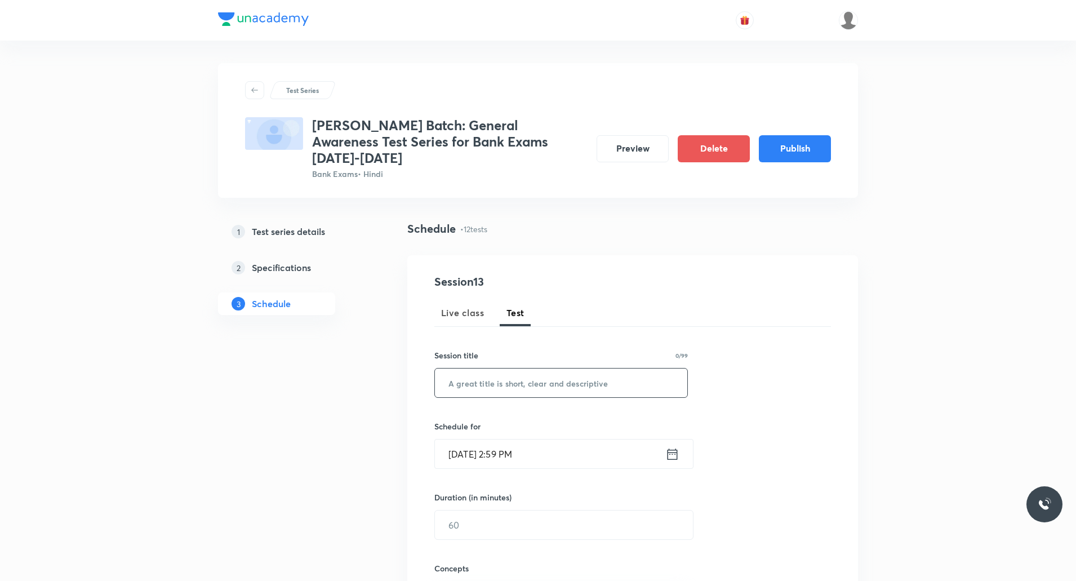
click at [535, 309] on input "text" at bounding box center [561, 382] width 252 height 29
paste input "July Month MCQs - Appointments & MoUs"
type input "July Month MCQs - Appointments & MoUs"
click at [496, 309] on input "[DATE] 2:59 PM" at bounding box center [550, 453] width 230 height 29
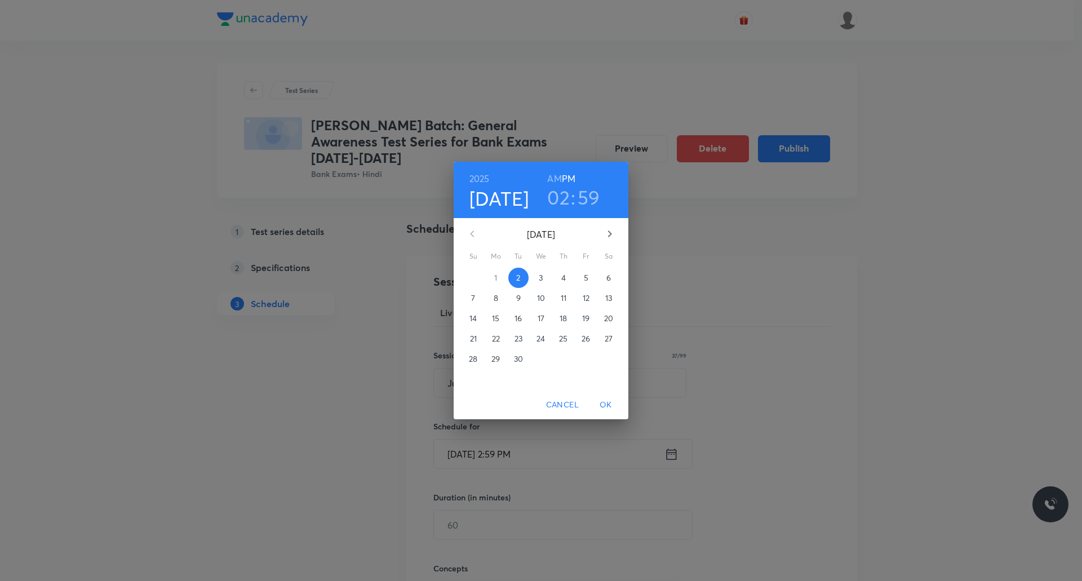
click at [521, 309] on p "23" at bounding box center [518, 338] width 8 height 11
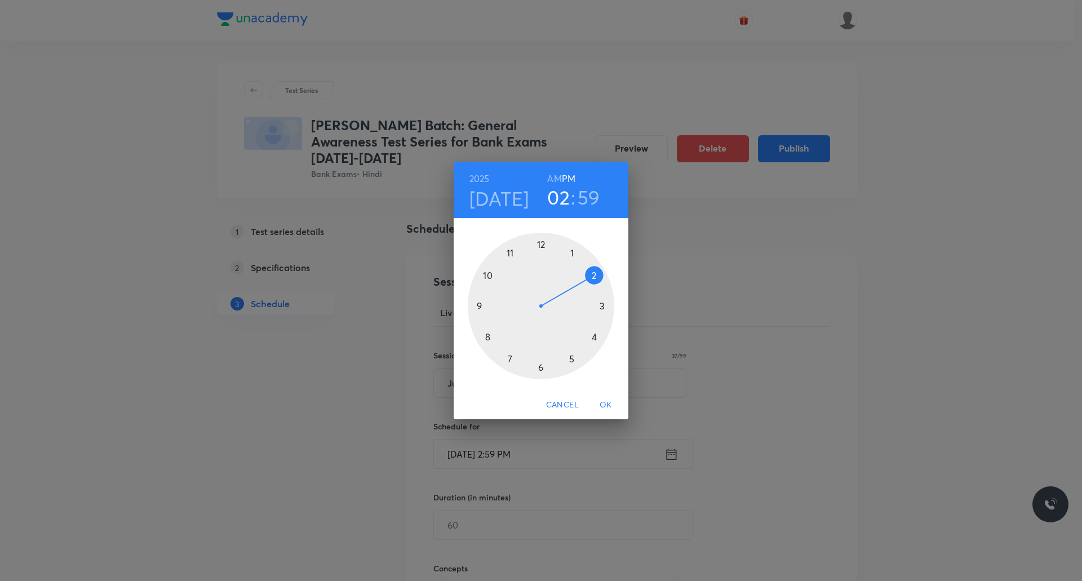
click at [572, 250] on div at bounding box center [541, 306] width 146 height 146
click at [541, 241] on div at bounding box center [541, 306] width 146 height 146
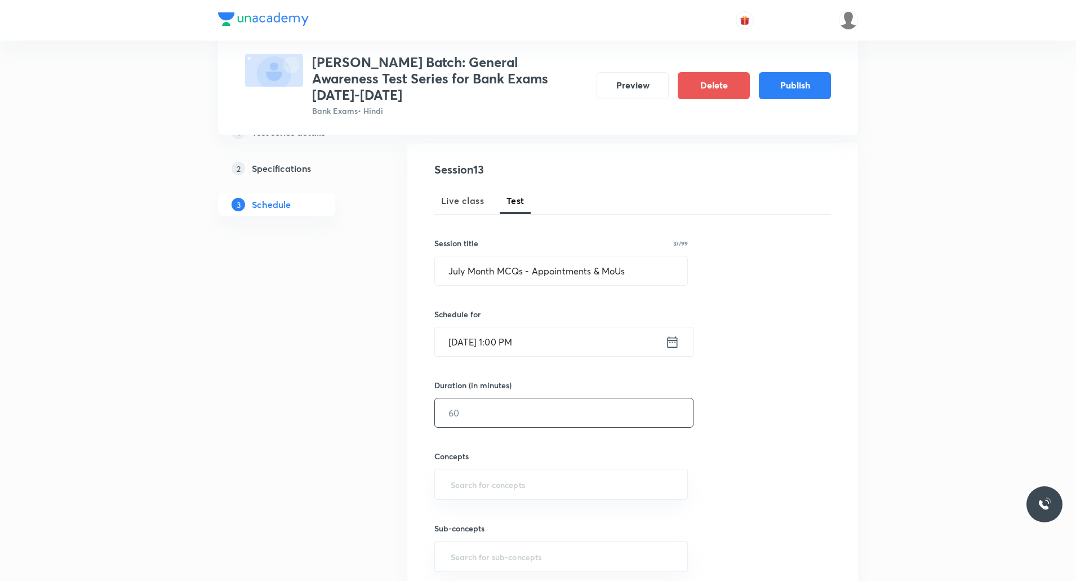
scroll to position [113, 0]
click at [487, 309] on input "text" at bounding box center [564, 412] width 258 height 29
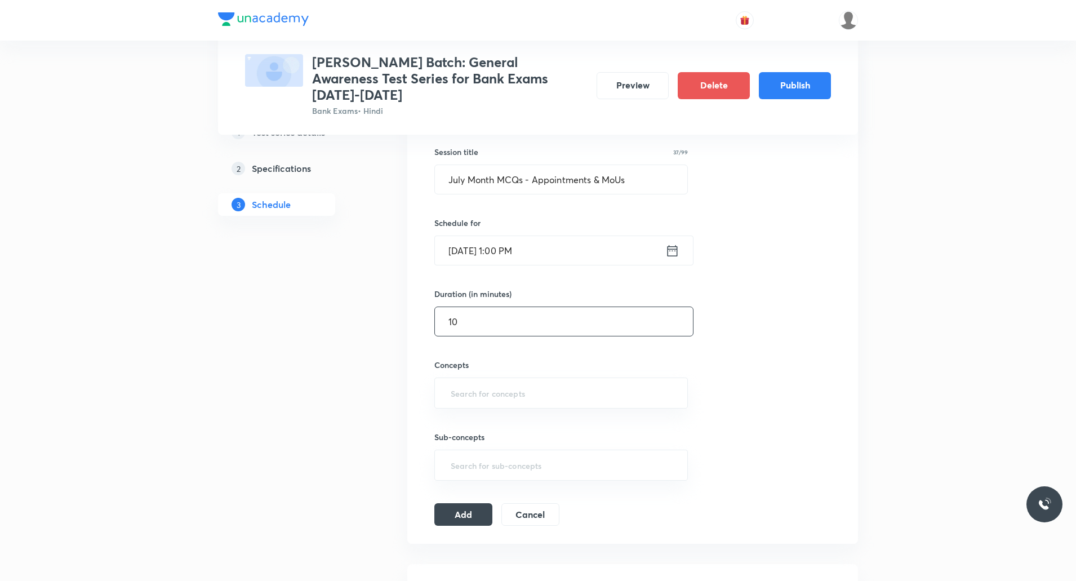
scroll to position [225, 0]
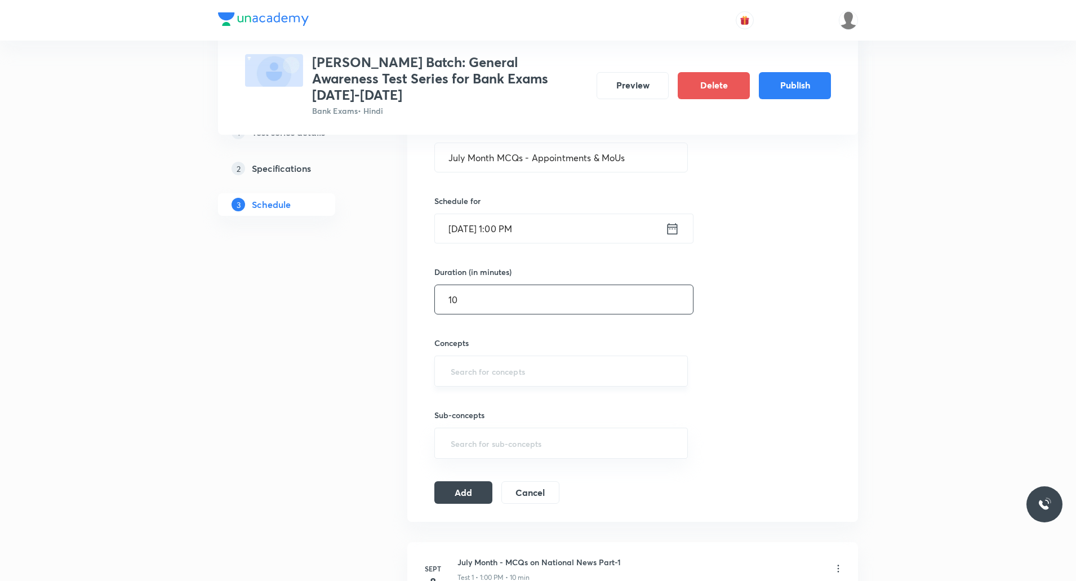
type input "10"
click at [483, 309] on input "text" at bounding box center [561, 371] width 225 height 21
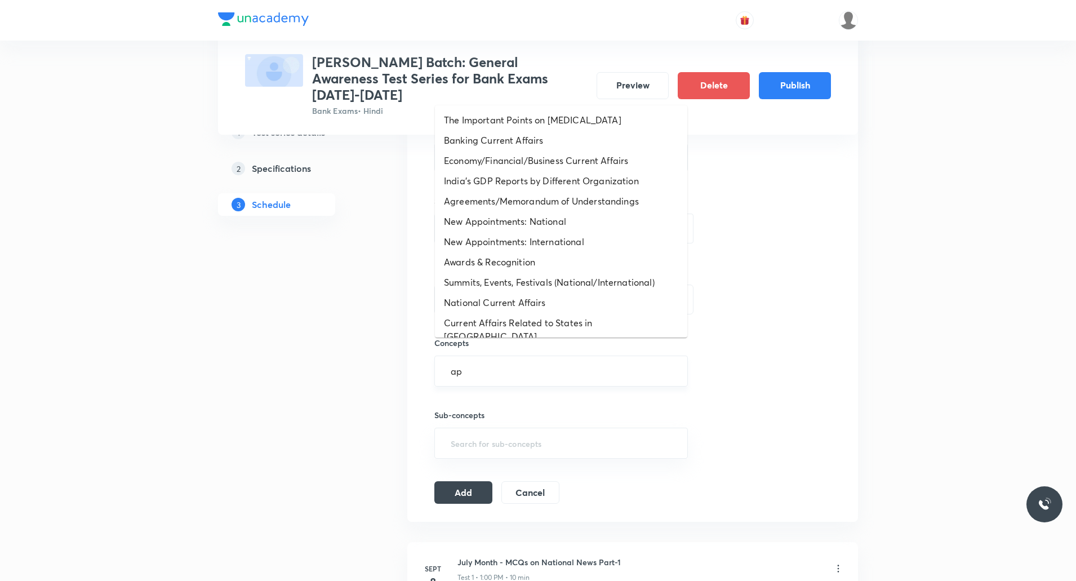
type input "app"
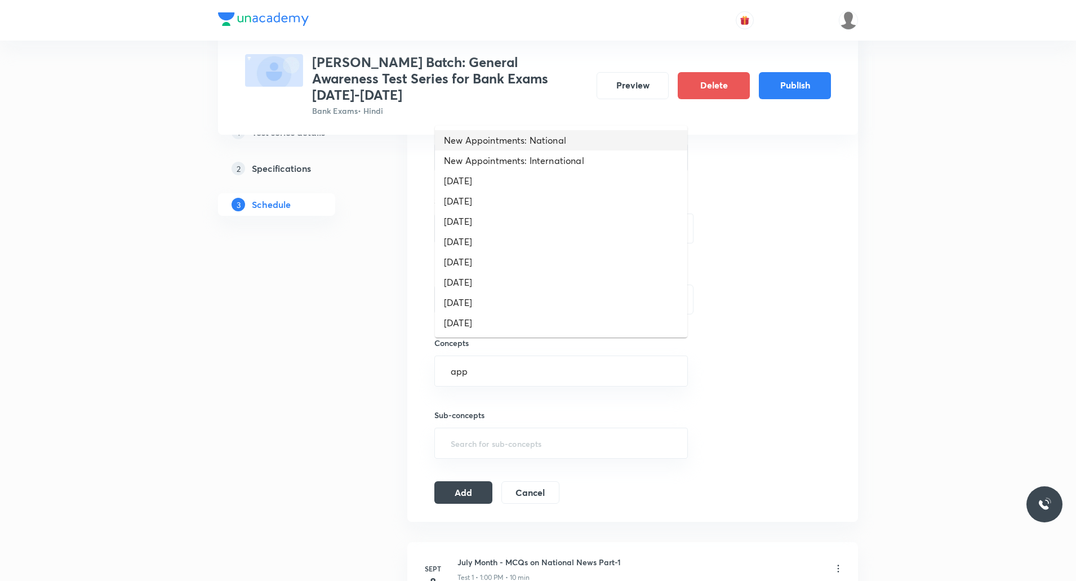
click at [528, 139] on li "New Appointments: National" at bounding box center [561, 140] width 252 height 20
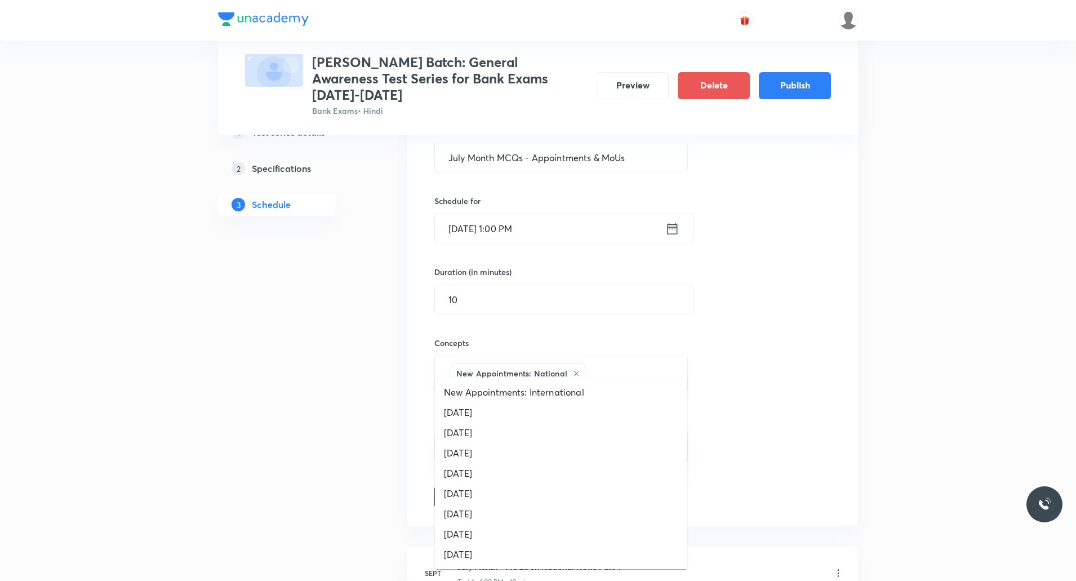
click at [576, 309] on input "text" at bounding box center [631, 373] width 86 height 21
click at [544, 309] on li "New Appointments: International" at bounding box center [561, 392] width 252 height 20
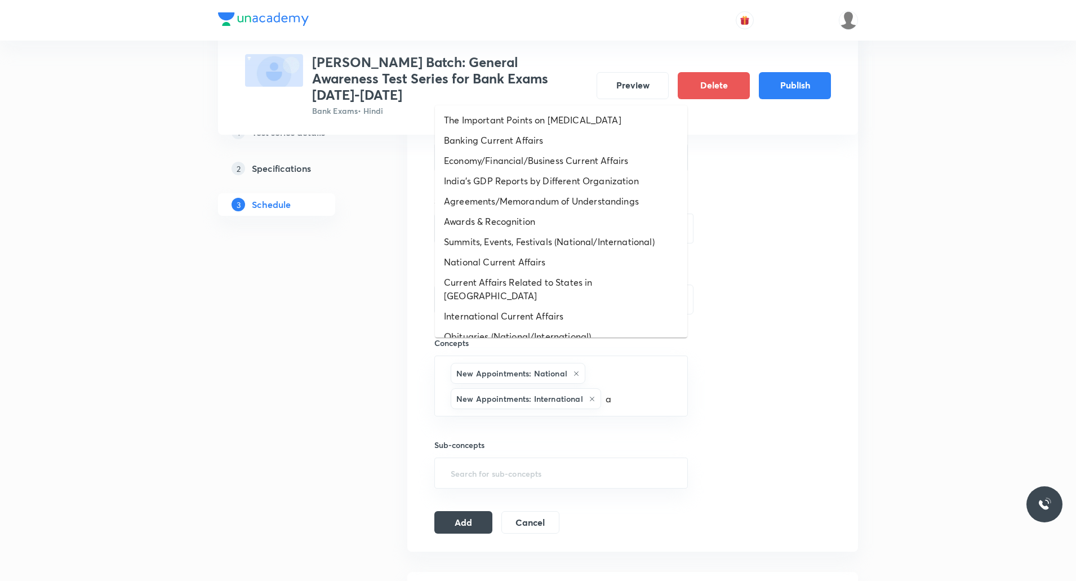
type input "ag"
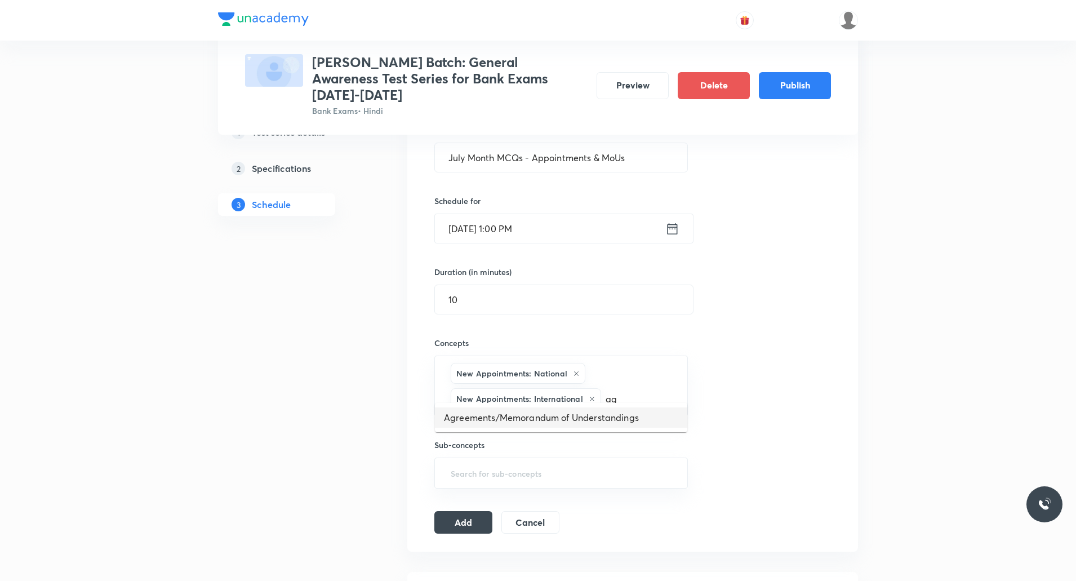
click at [576, 309] on li "Agreements/Memorandum of Understandings" at bounding box center [561, 417] width 252 height 20
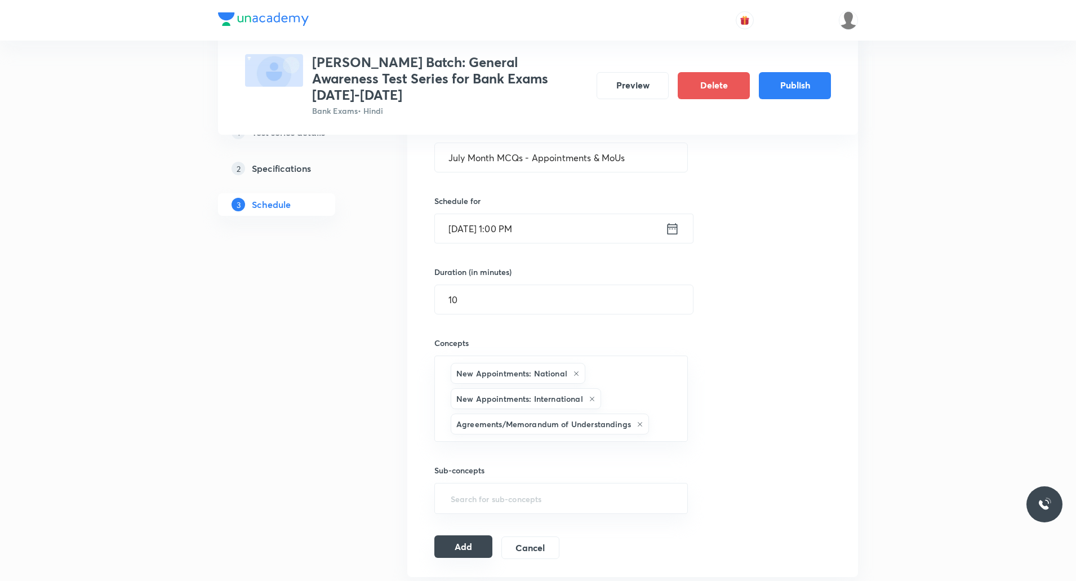
click at [483, 309] on button "Add" at bounding box center [463, 546] width 58 height 23
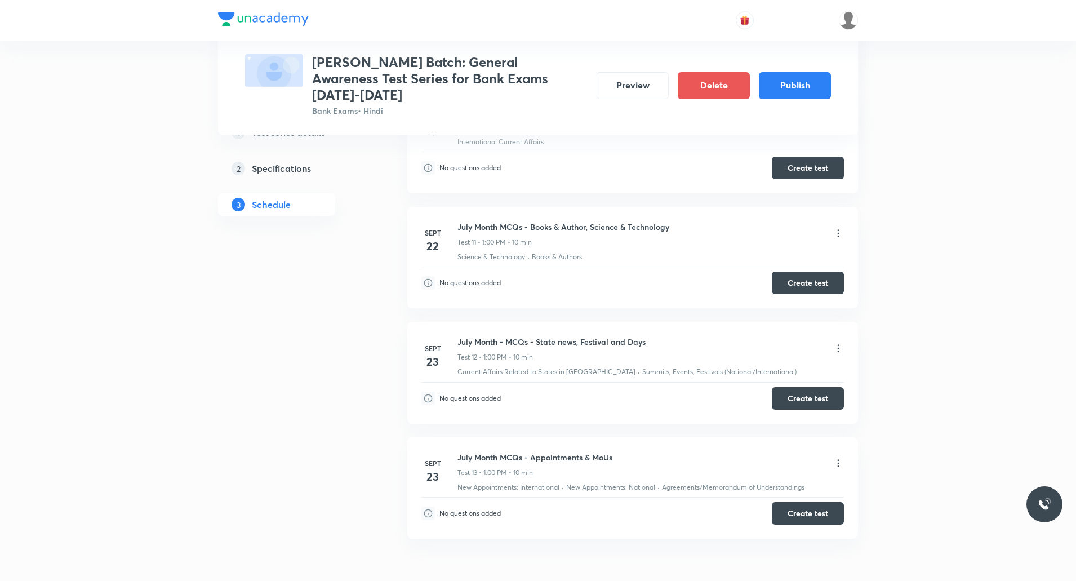
scroll to position [1313, 0]
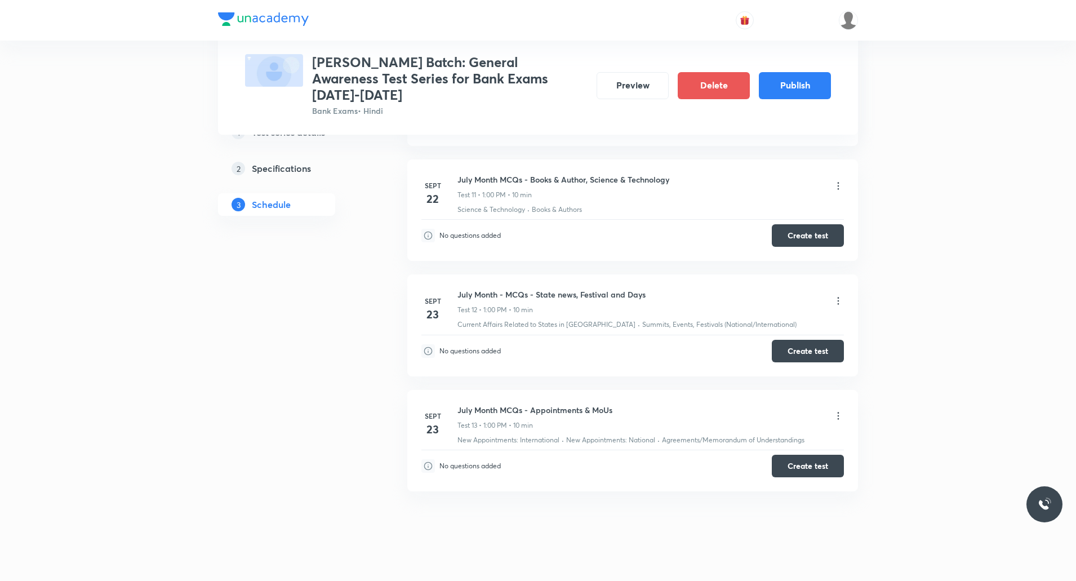
click at [576, 309] on icon at bounding box center [838, 415] width 11 height 11
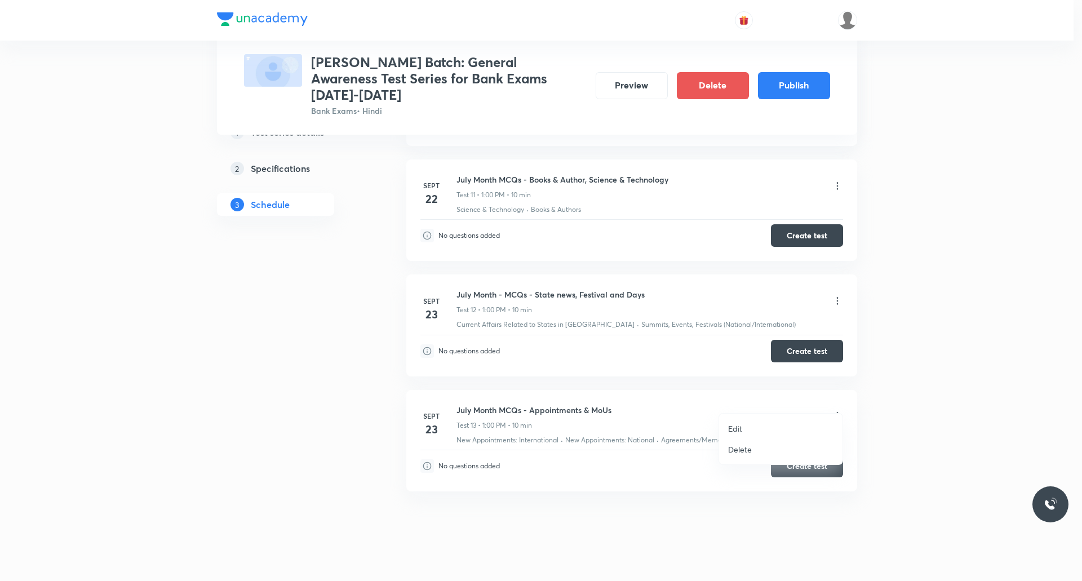
click at [576, 309] on li "Edit" at bounding box center [780, 428] width 123 height 21
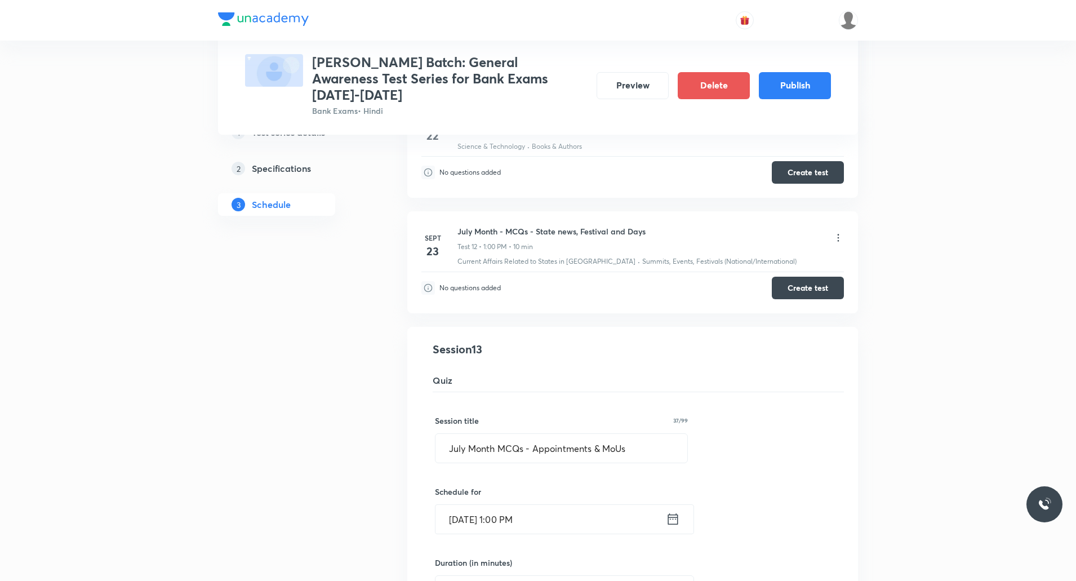
click at [473, 309] on input "[DATE] 1:00 PM" at bounding box center [551, 519] width 230 height 29
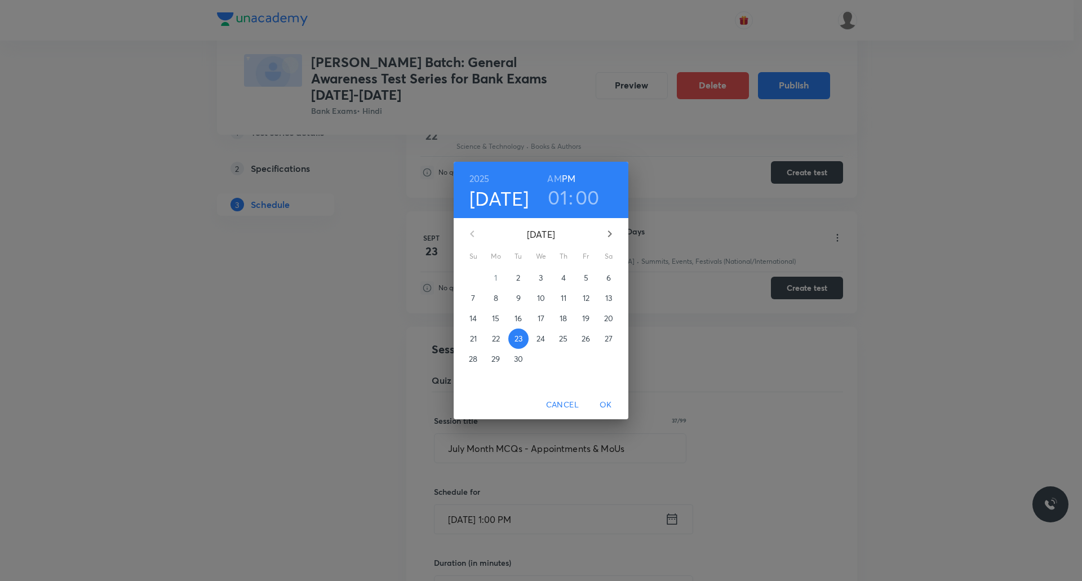
click at [539, 309] on p "24" at bounding box center [540, 338] width 8 height 11
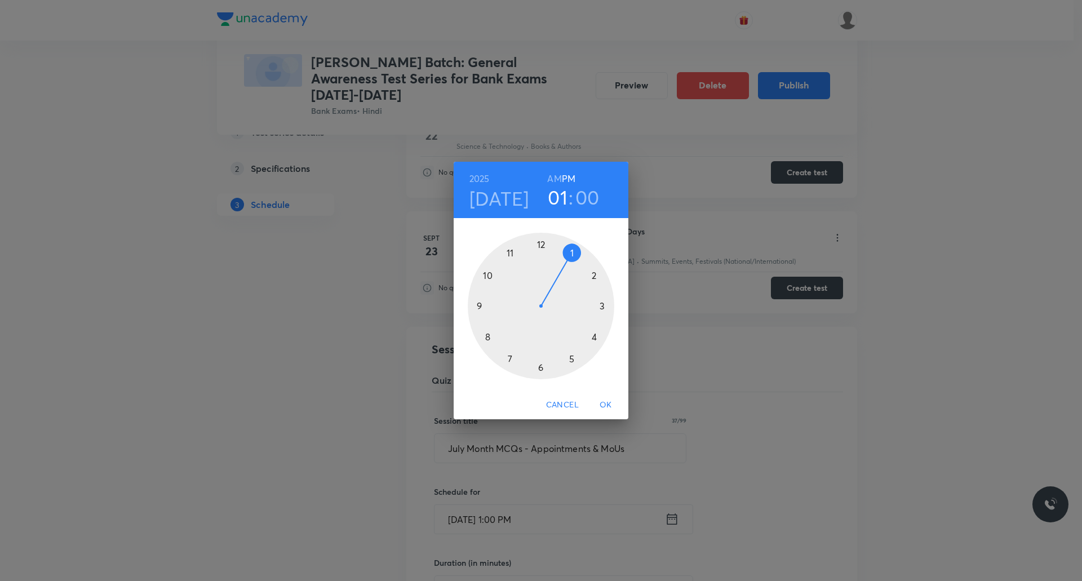
click at [576, 309] on span "OK" at bounding box center [605, 405] width 27 height 14
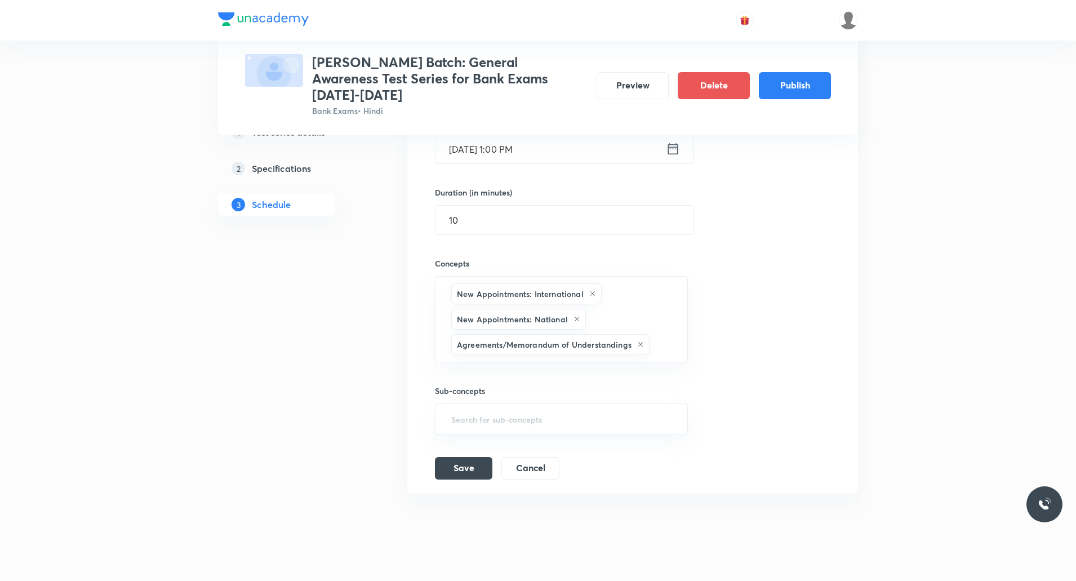
scroll to position [1686, 0]
click at [470, 309] on button "Save" at bounding box center [463, 465] width 57 height 23
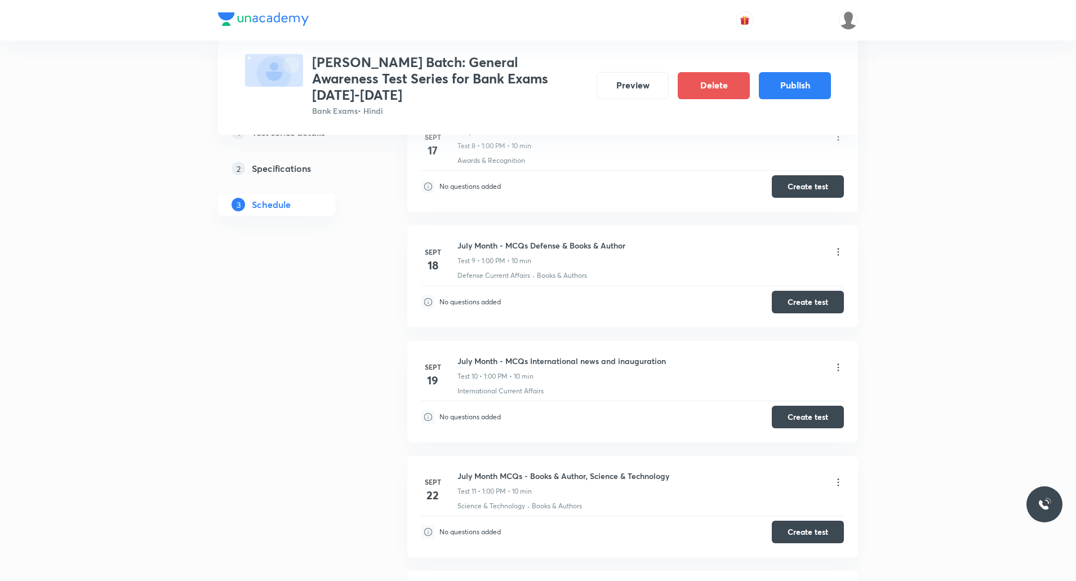
scroll to position [975, 0]
